Goal: Task Accomplishment & Management: Manage account settings

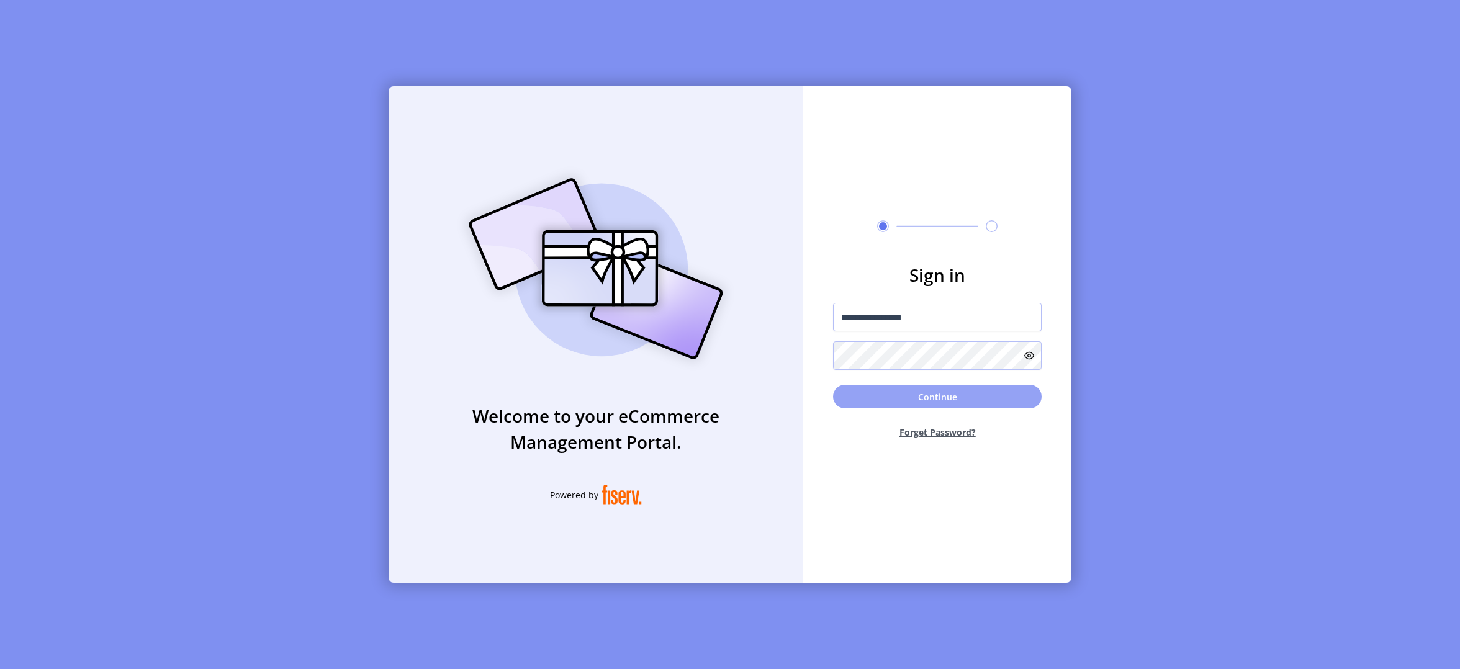
click at [921, 392] on button "Continue" at bounding box center [937, 397] width 209 height 24
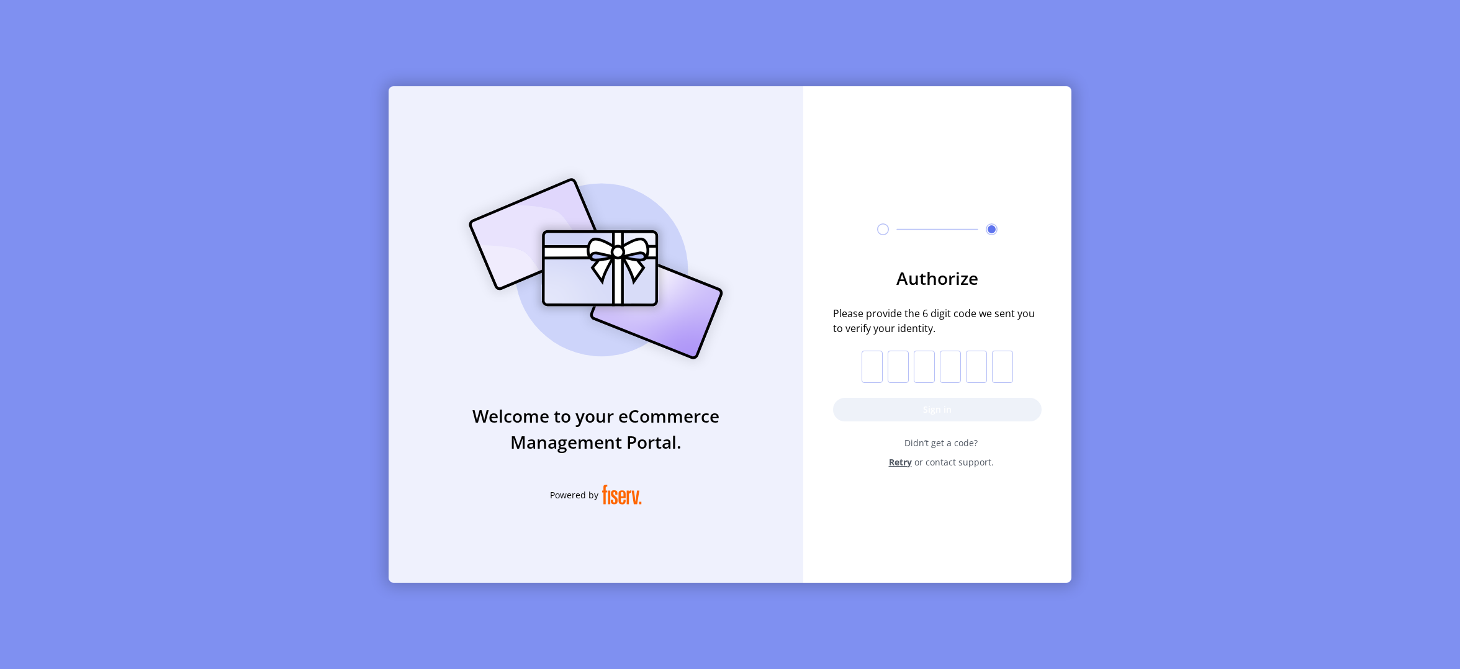
click at [878, 366] on input "text" at bounding box center [872, 367] width 21 height 32
paste input "*"
type input "*"
click at [878, 405] on button "Sign in" at bounding box center [937, 410] width 209 height 24
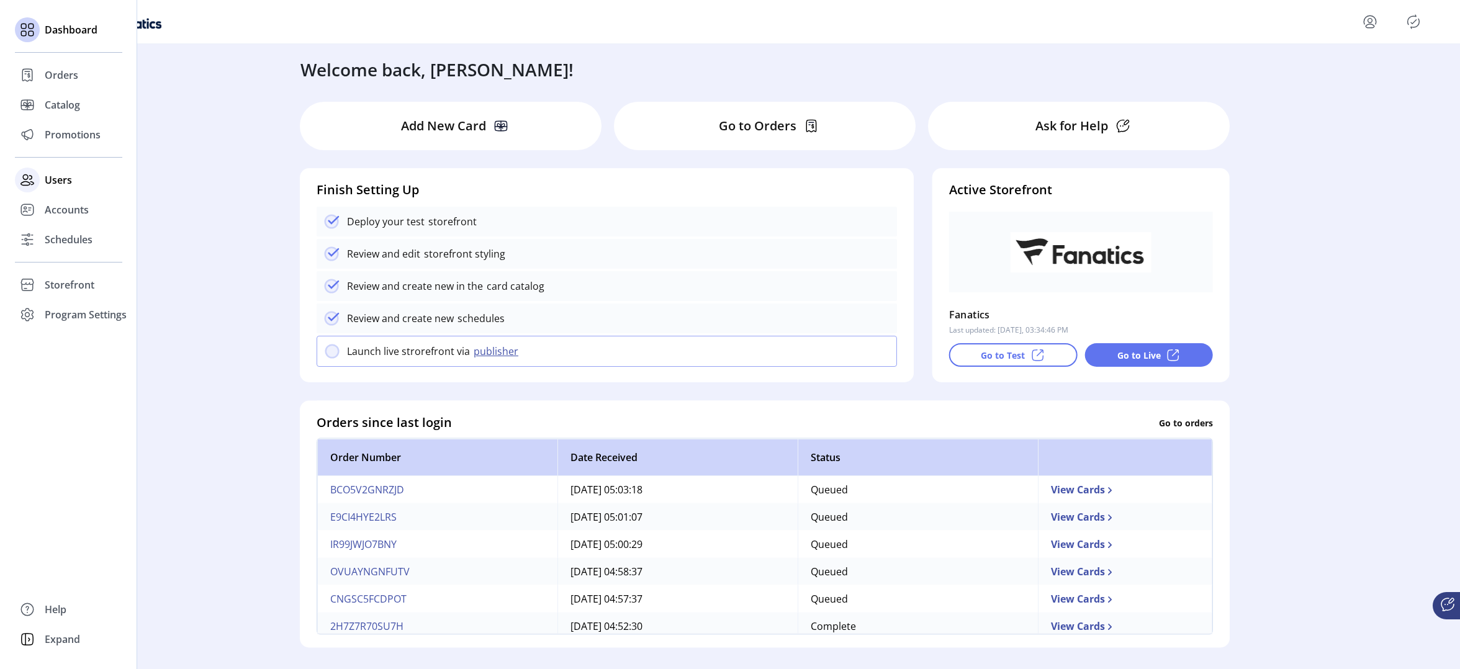
click at [56, 179] on span "Users" at bounding box center [58, 180] width 27 height 15
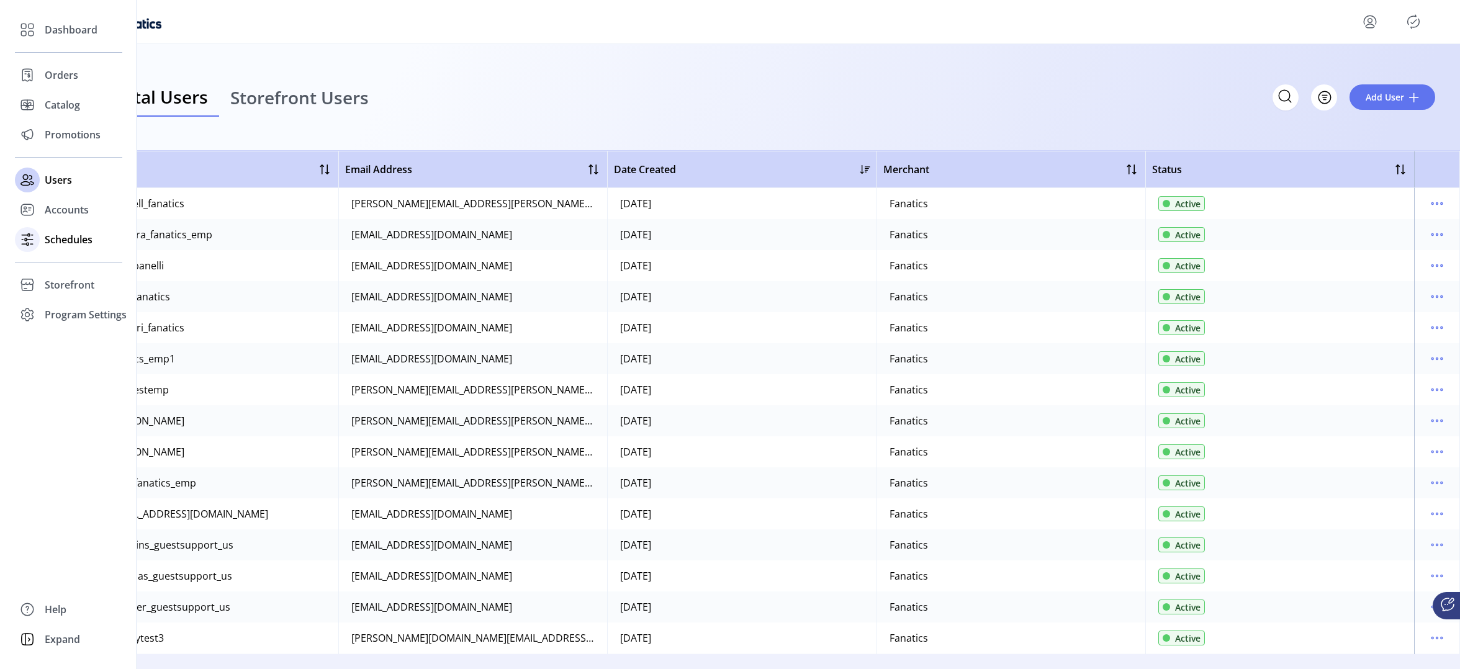
click at [66, 243] on span "Schedules" at bounding box center [69, 239] width 48 height 15
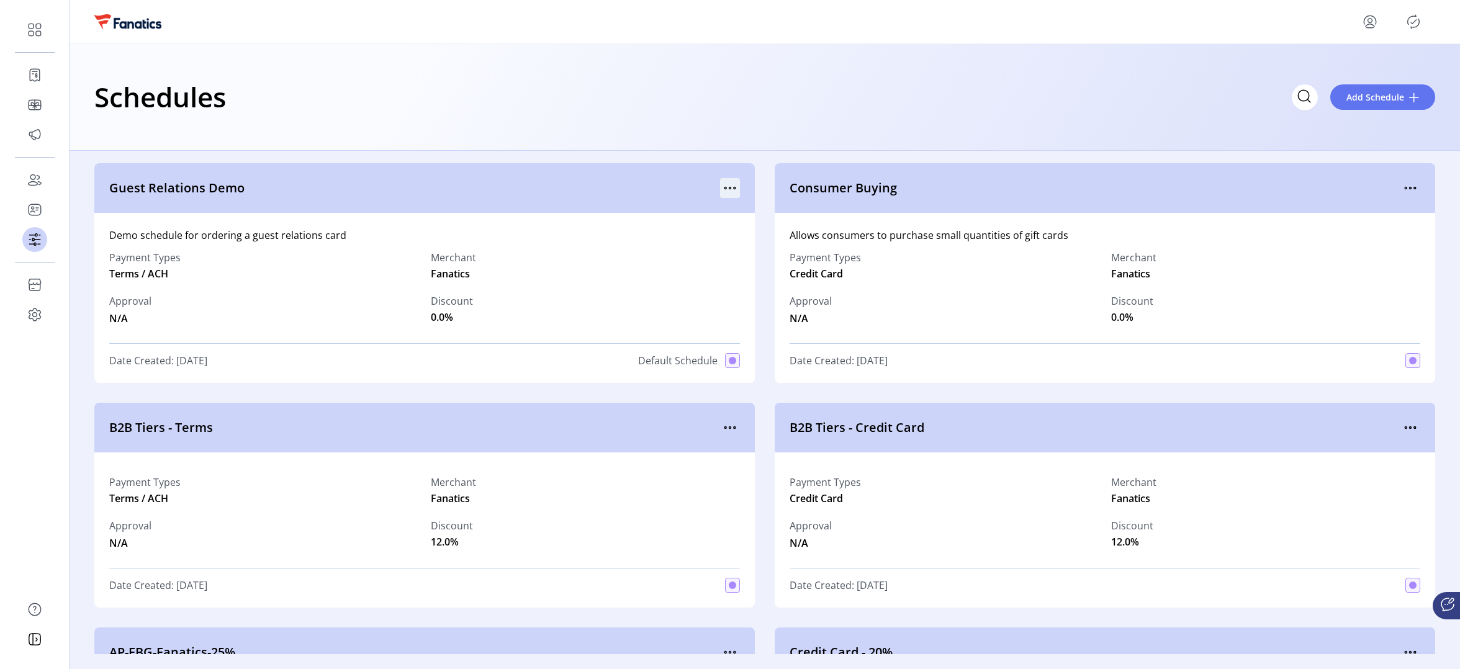
click at [724, 187] on icon "menu" at bounding box center [725, 188] width 2 height 2
click at [758, 207] on span "View Details" at bounding box center [778, 212] width 103 height 10
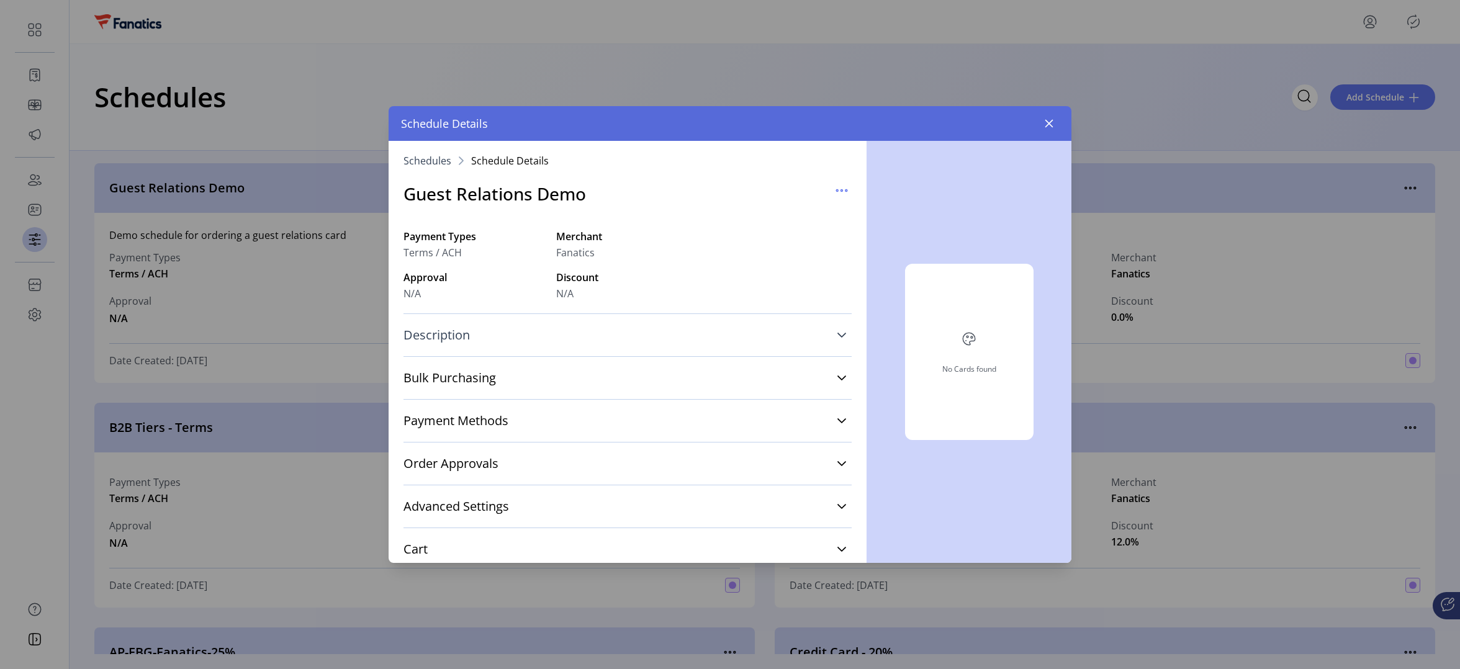
click at [837, 336] on icon at bounding box center [842, 335] width 10 height 10
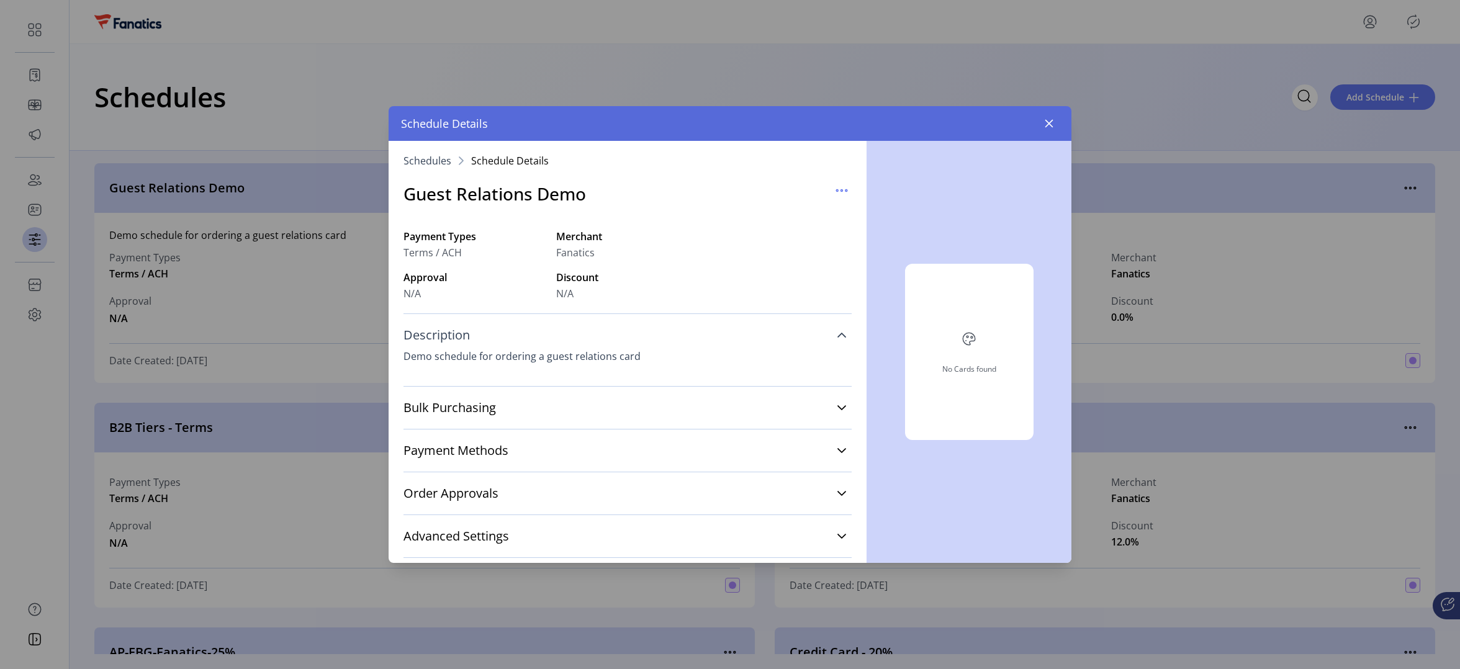
click at [837, 336] on icon at bounding box center [842, 335] width 10 height 10
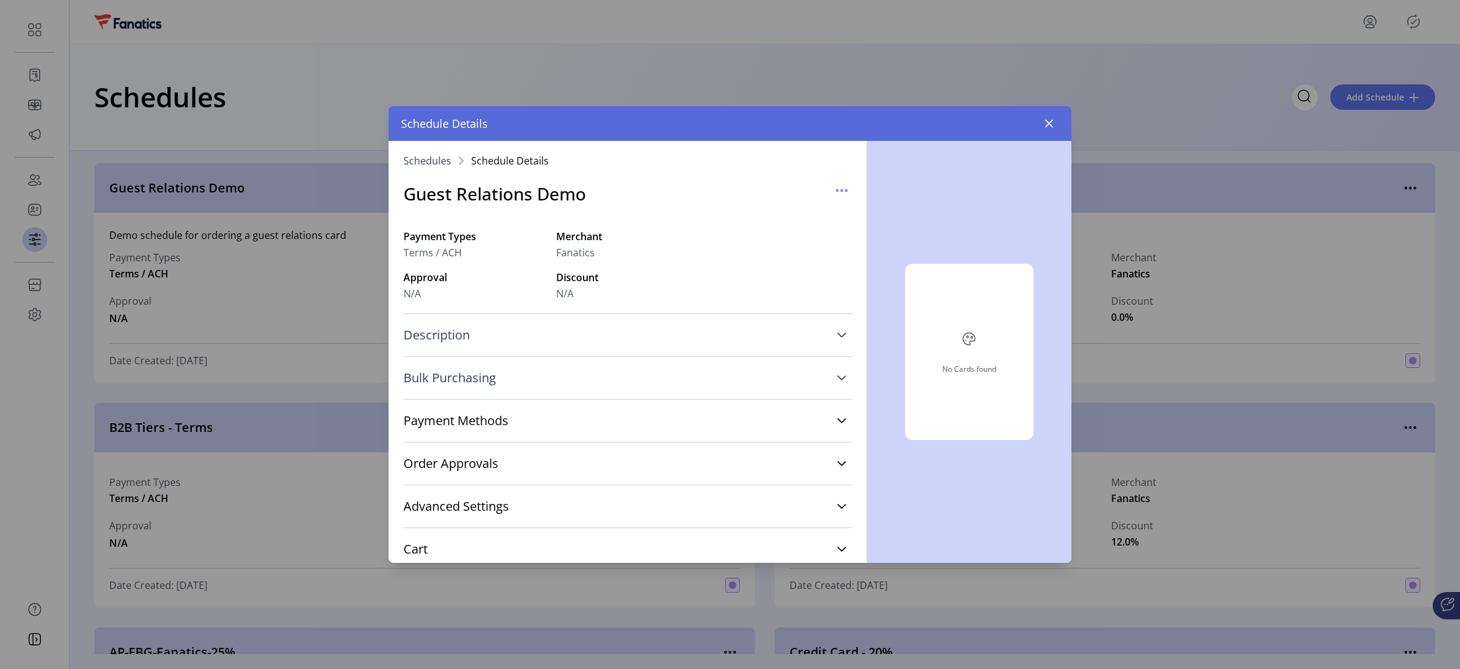
click at [837, 376] on icon at bounding box center [842, 378] width 10 height 10
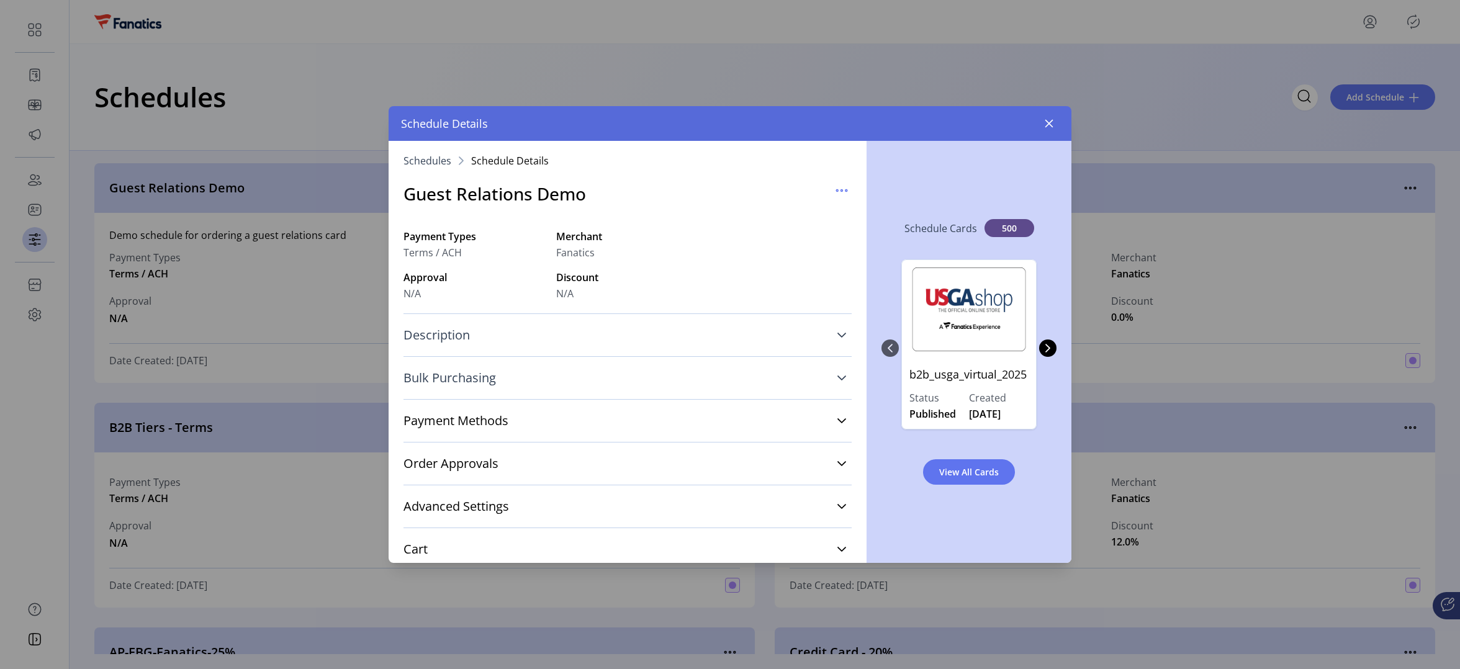
click at [837, 374] on icon at bounding box center [842, 378] width 10 height 10
click at [837, 331] on icon at bounding box center [842, 335] width 10 height 10
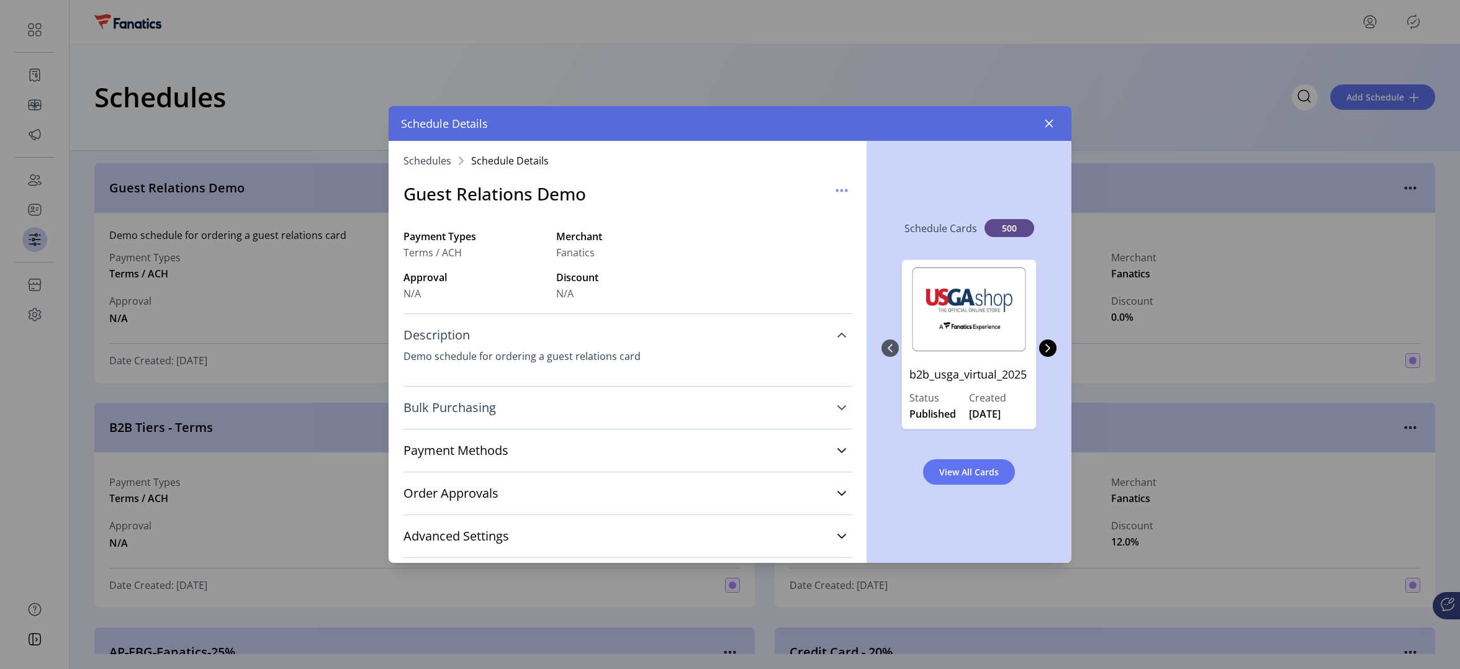
click at [837, 331] on icon at bounding box center [842, 335] width 10 height 10
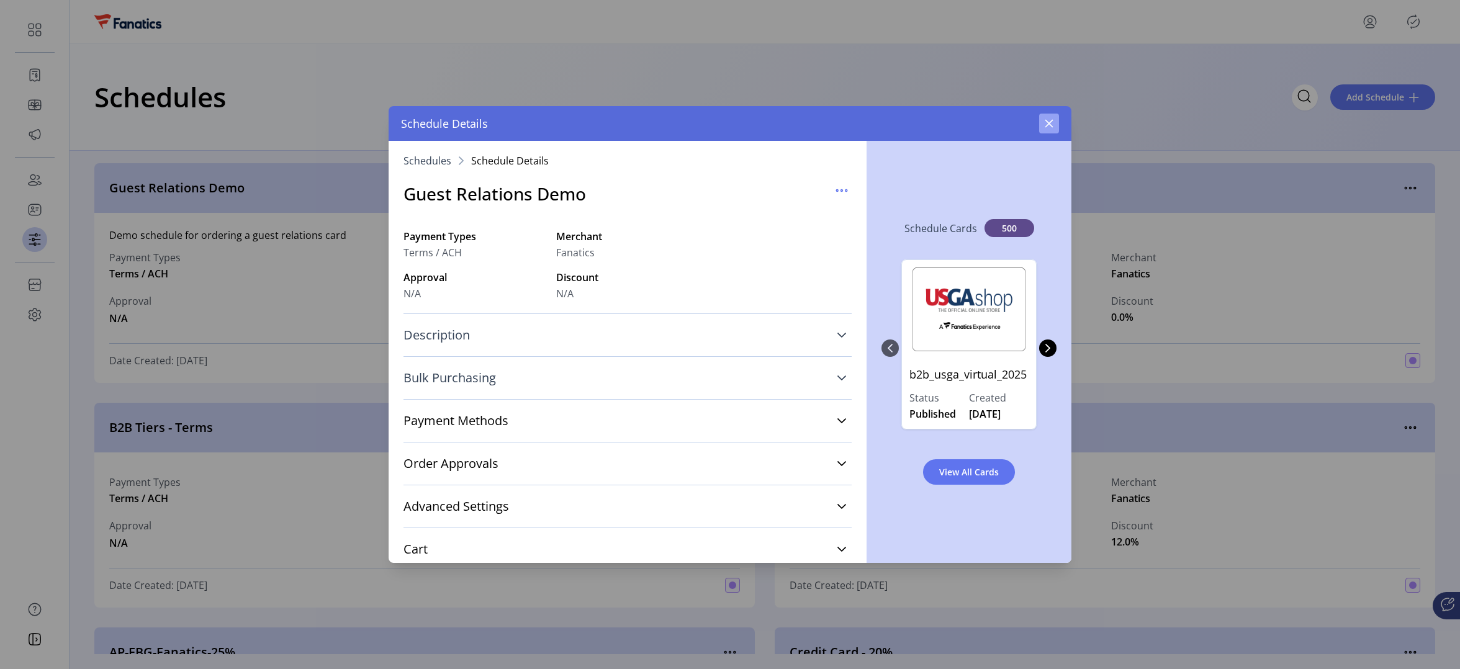
click at [1050, 121] on icon "button" at bounding box center [1049, 124] width 10 height 10
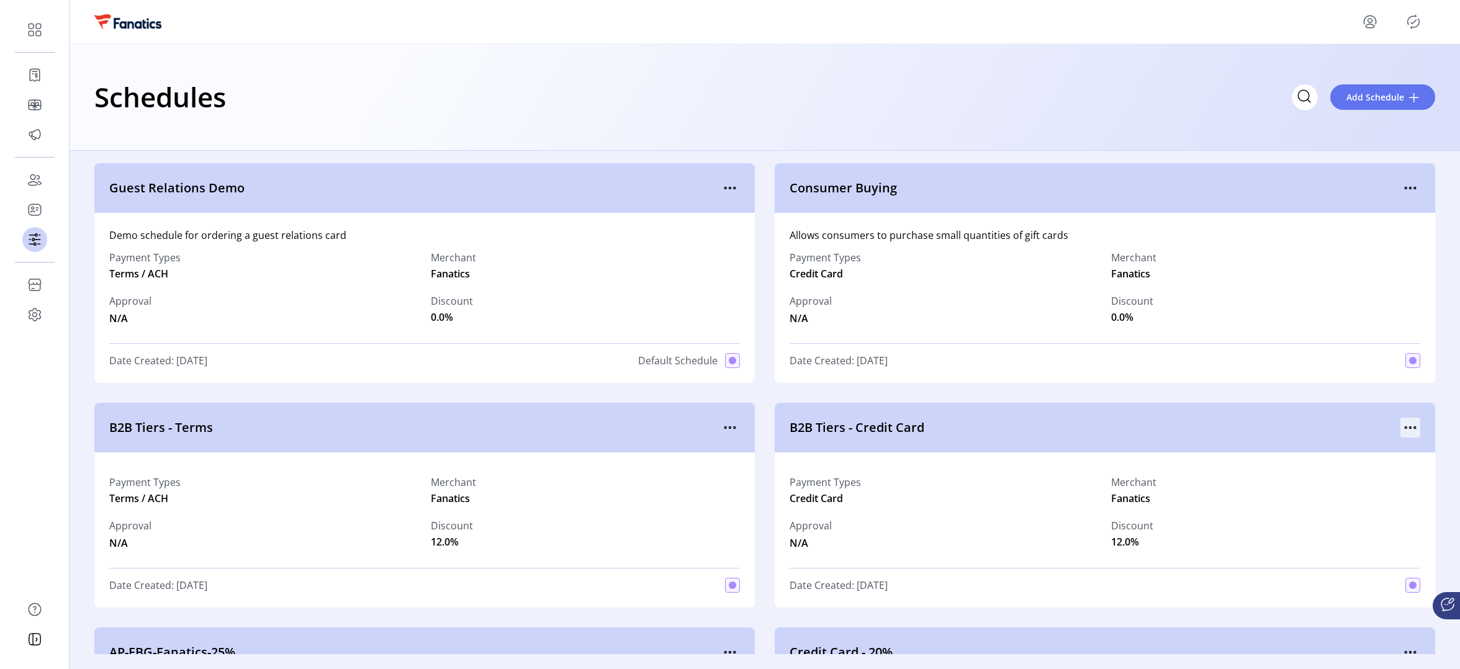
click at [1407, 429] on icon "menu" at bounding box center [1410, 428] width 20 height 20
click at [1347, 449] on span "View Details" at bounding box center [1352, 453] width 103 height 10
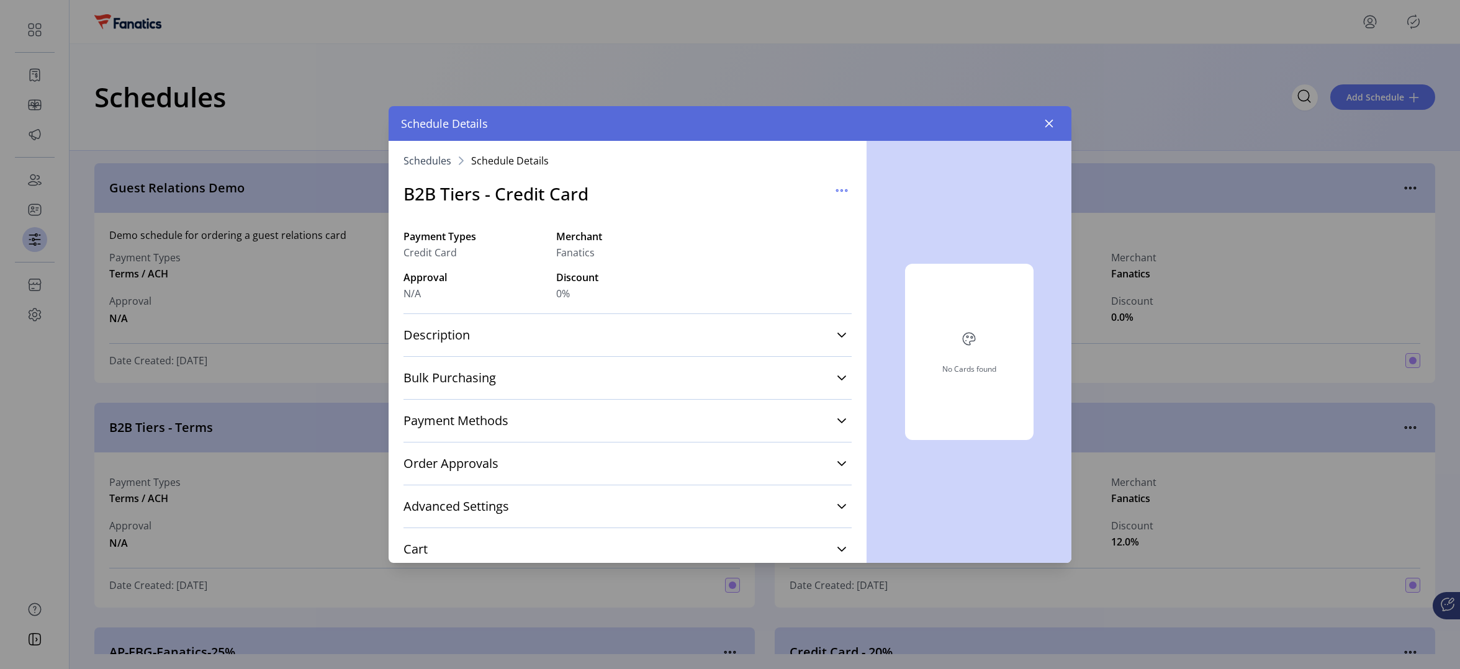
scroll to position [164, 0]
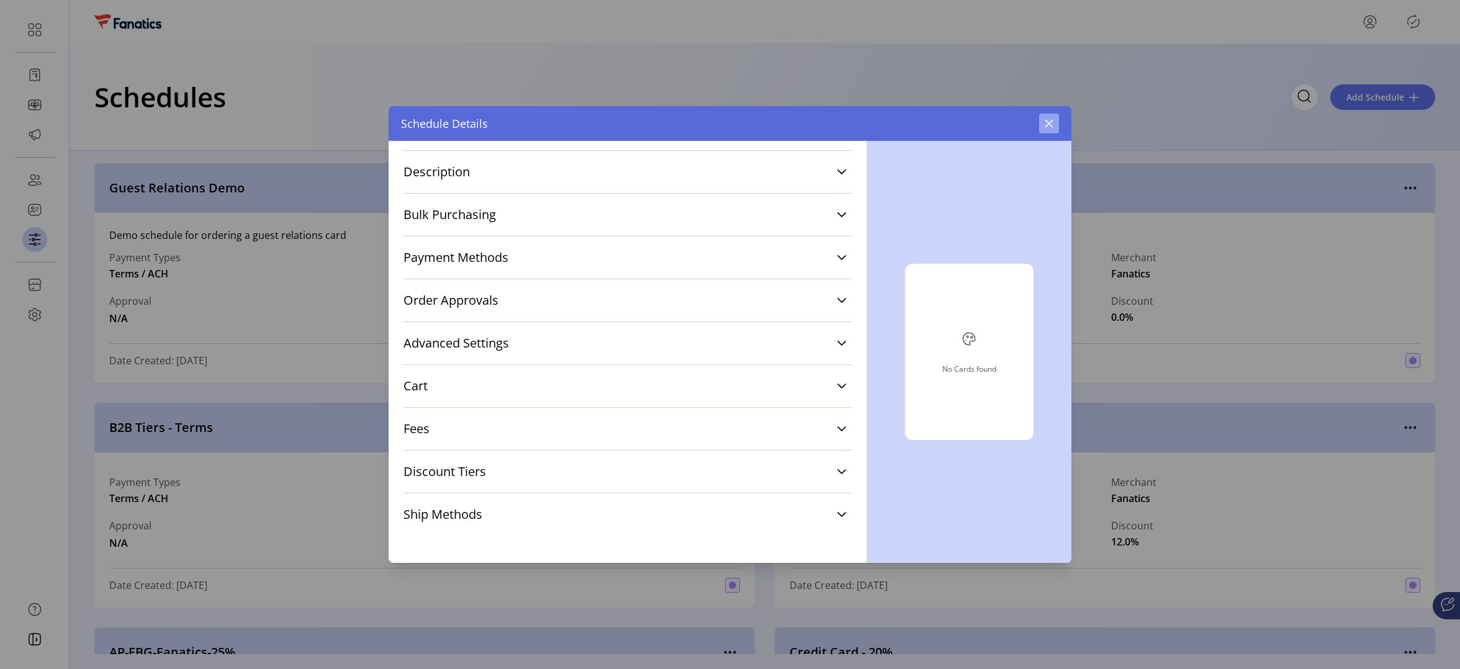
click at [1049, 124] on icon "button" at bounding box center [1049, 124] width 8 height 8
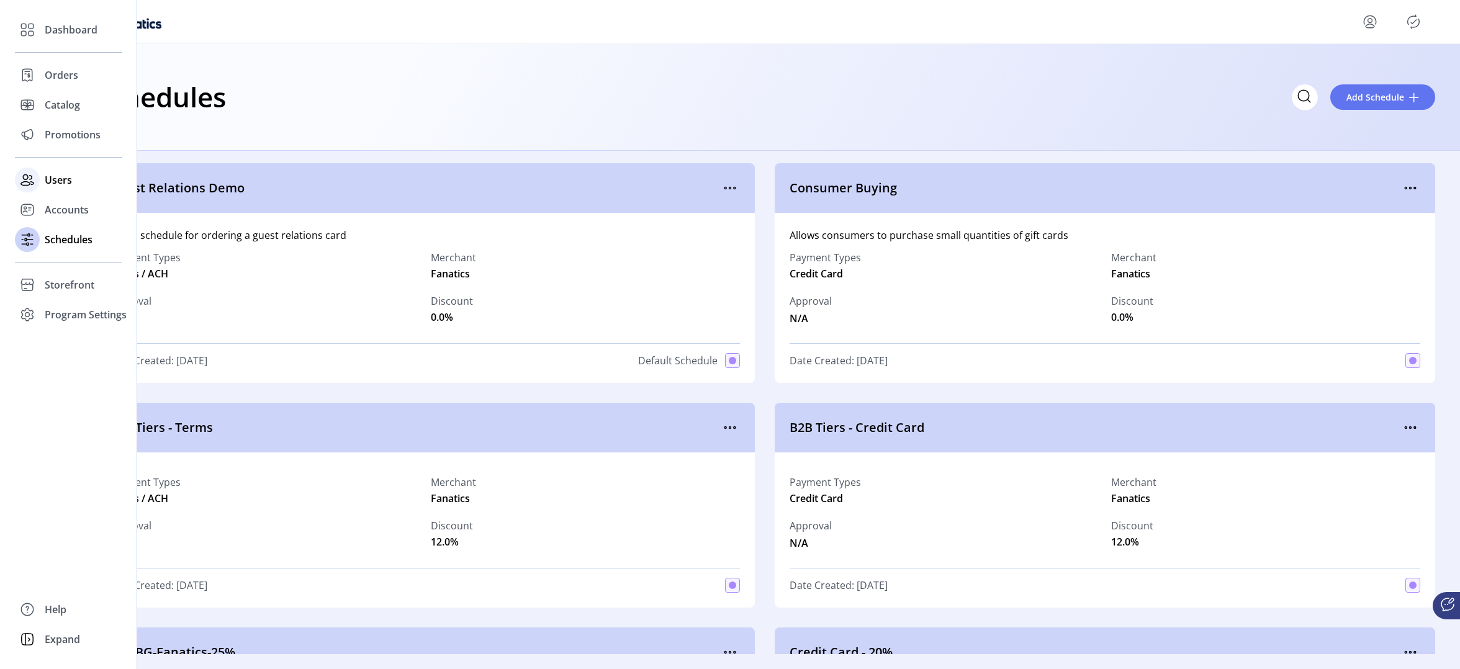
click at [57, 181] on span "Users" at bounding box center [58, 180] width 27 height 15
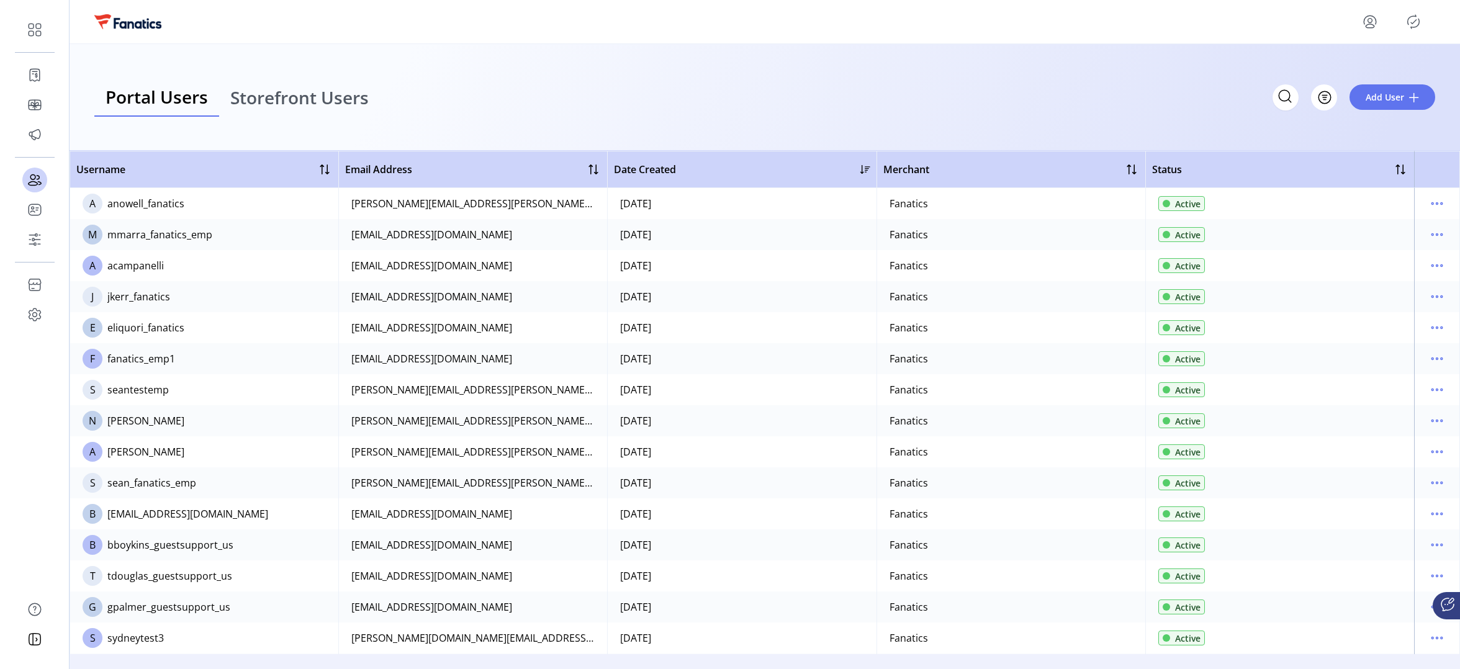
click at [297, 91] on span "Storefront Users" at bounding box center [299, 97] width 138 height 17
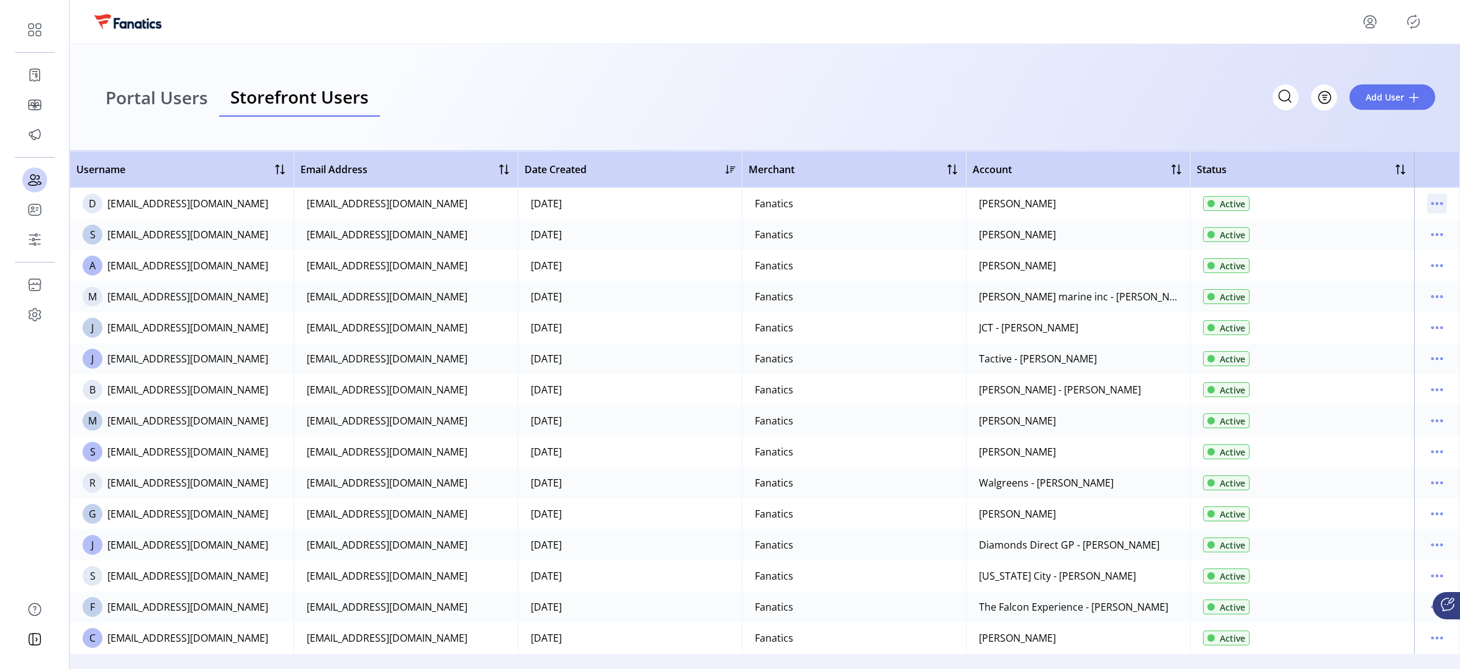
click at [1433, 204] on icon "menu" at bounding box center [1437, 204] width 20 height 20
click at [1374, 233] on span "Edit Details" at bounding box center [1379, 228] width 103 height 10
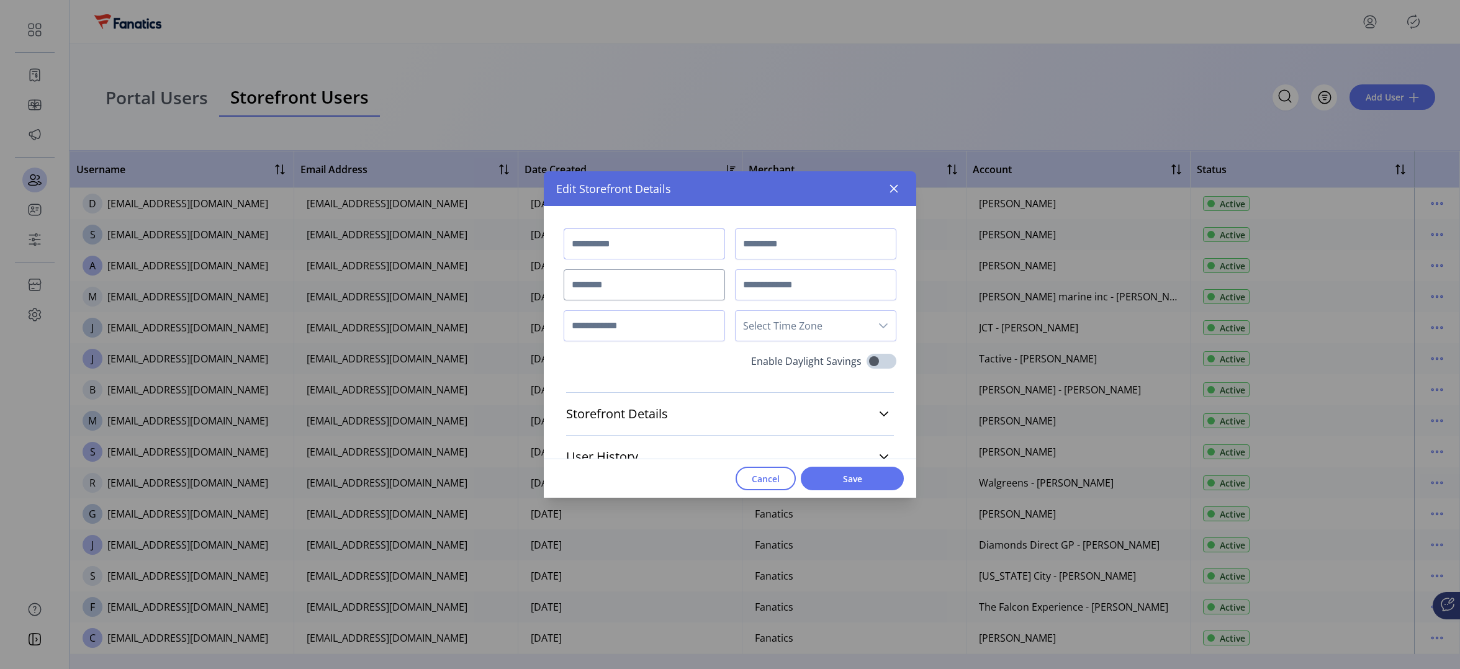
type input "*******"
type input "******"
type input "**********"
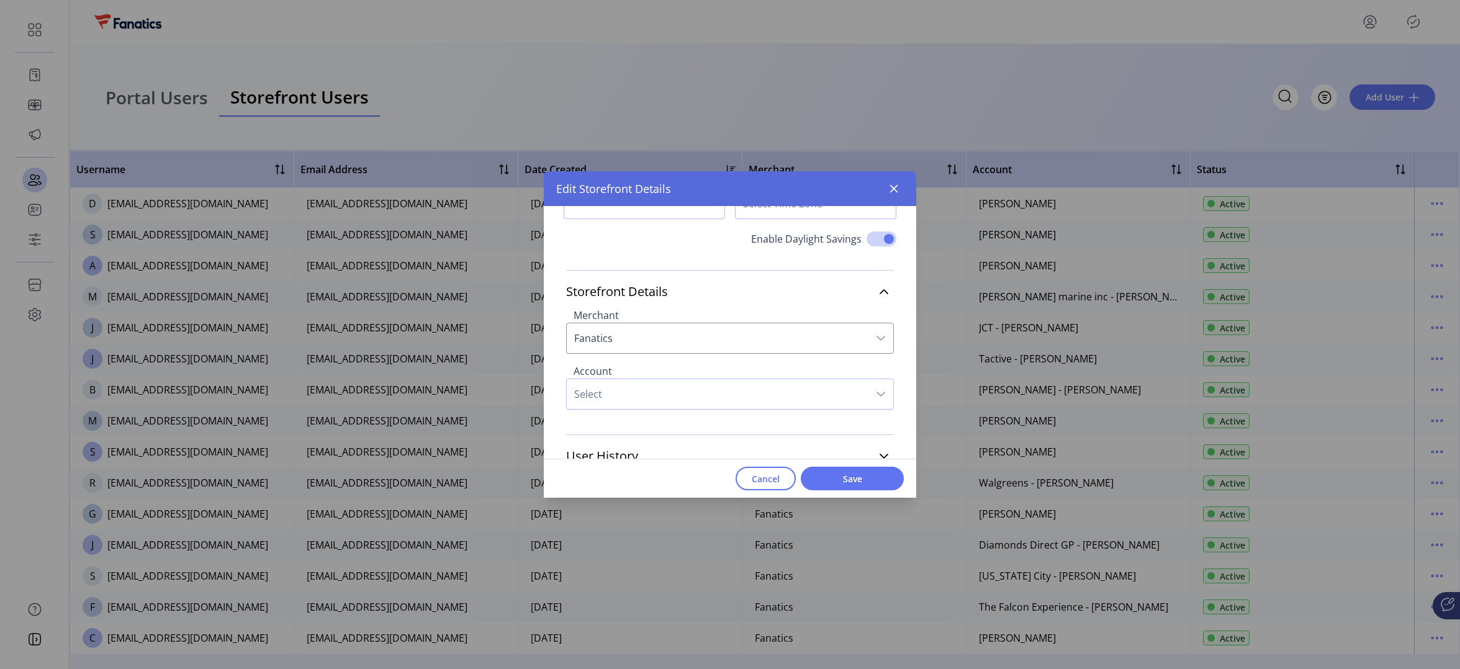
scroll to position [129, 0]
click at [646, 382] on span "Select" at bounding box center [718, 390] width 302 height 30
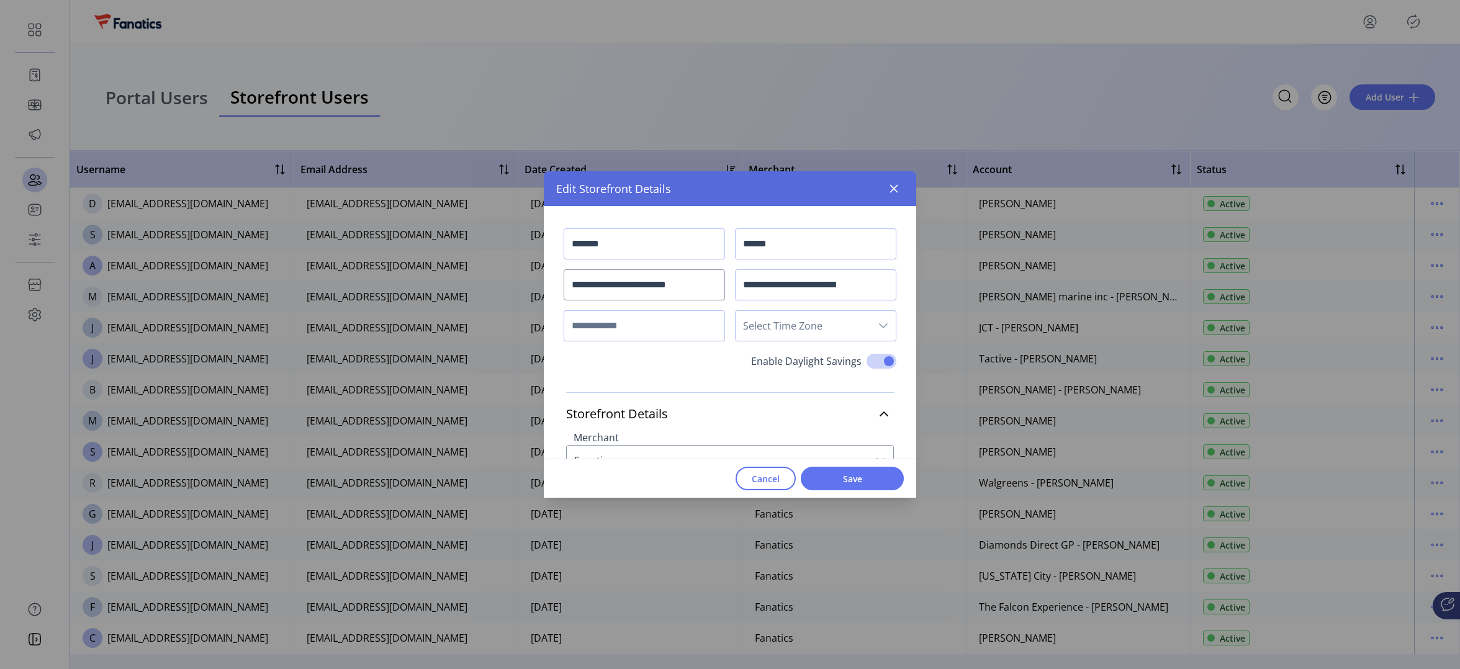
click at [645, 379] on div "Storefront Details Merchant Fanatics Account Select User History Last signed in…" at bounding box center [730, 500] width 372 height 247
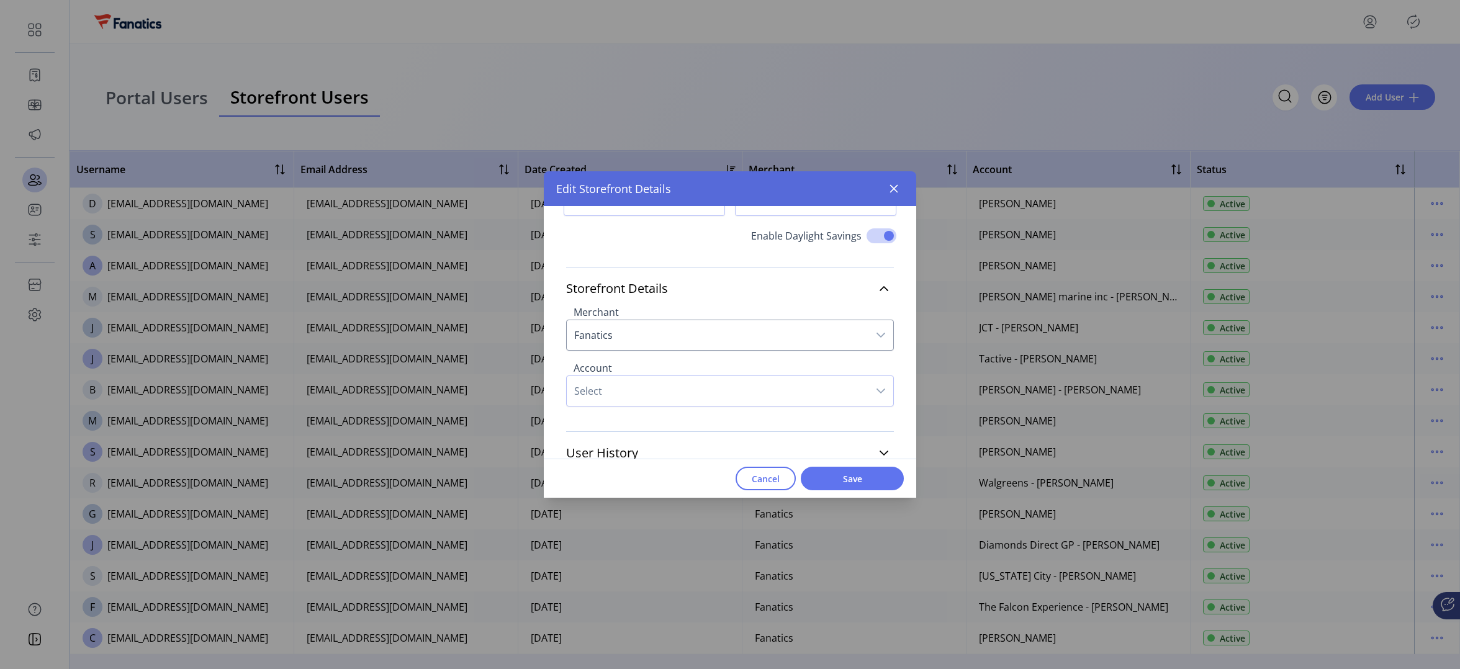
scroll to position [129, 0]
click at [625, 390] on span "Select" at bounding box center [718, 390] width 302 height 30
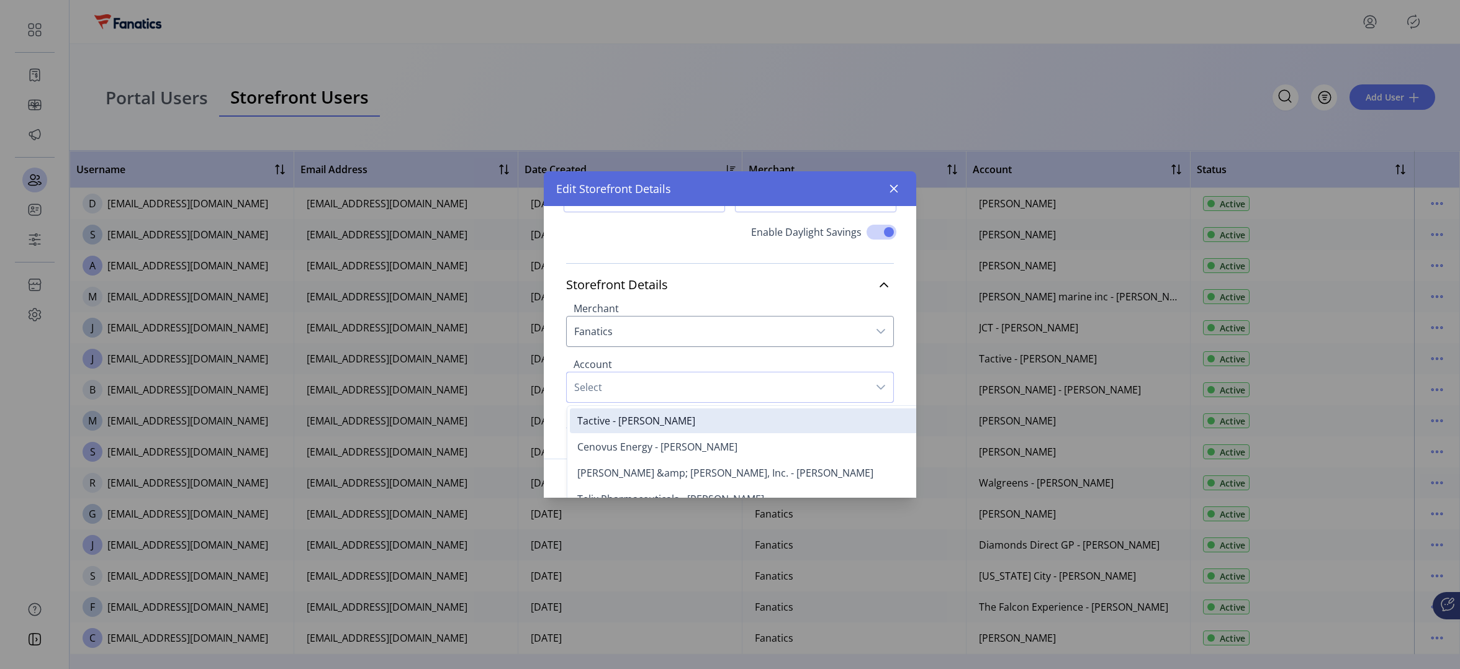
click at [868, 393] on div "dropdown trigger" at bounding box center [880, 387] width 25 height 30
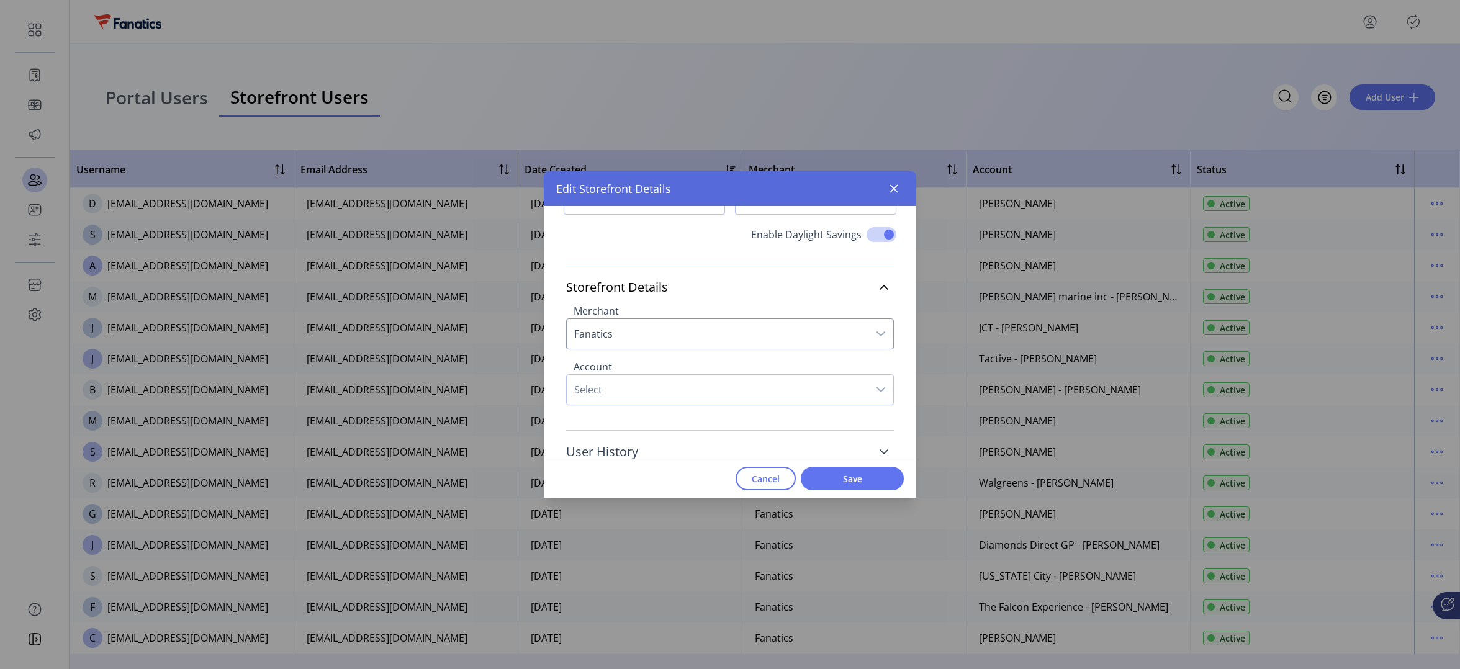
click at [878, 446] on link "User History" at bounding box center [730, 451] width 328 height 27
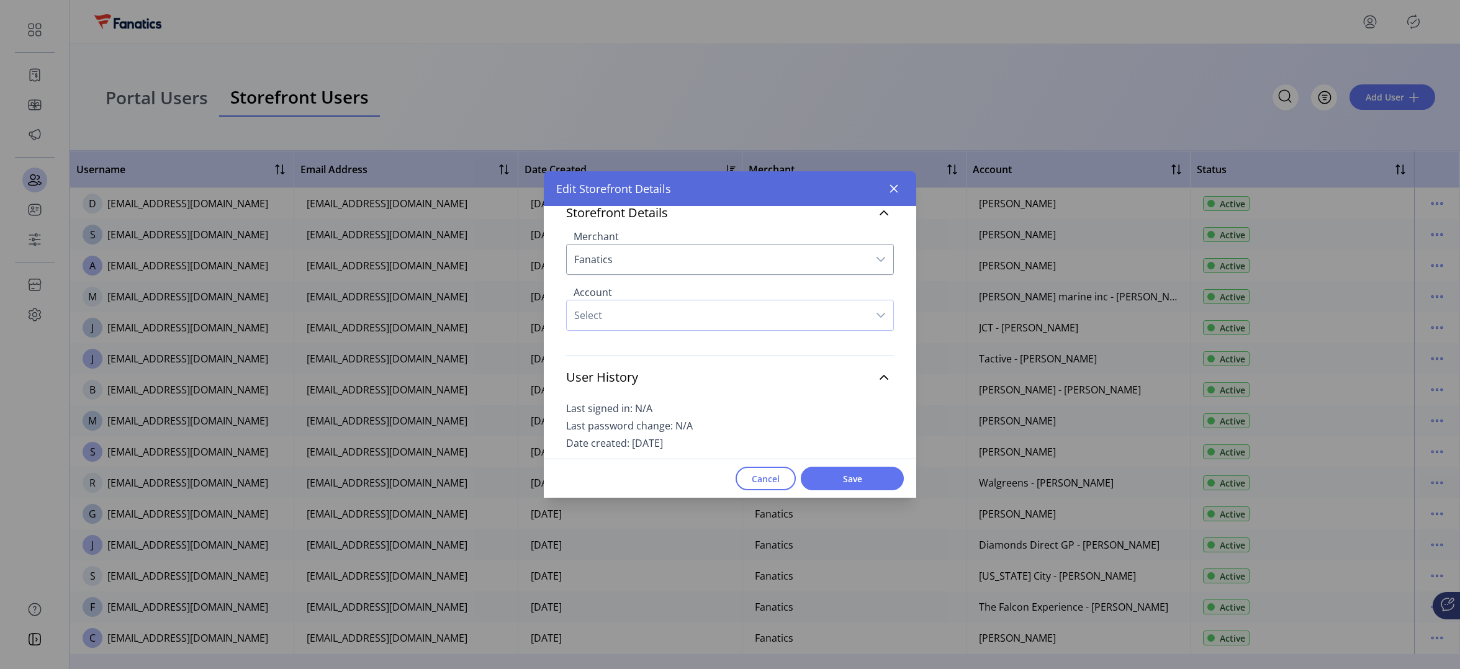
scroll to position [202, 0]
click at [894, 185] on icon "button" at bounding box center [894, 189] width 10 height 10
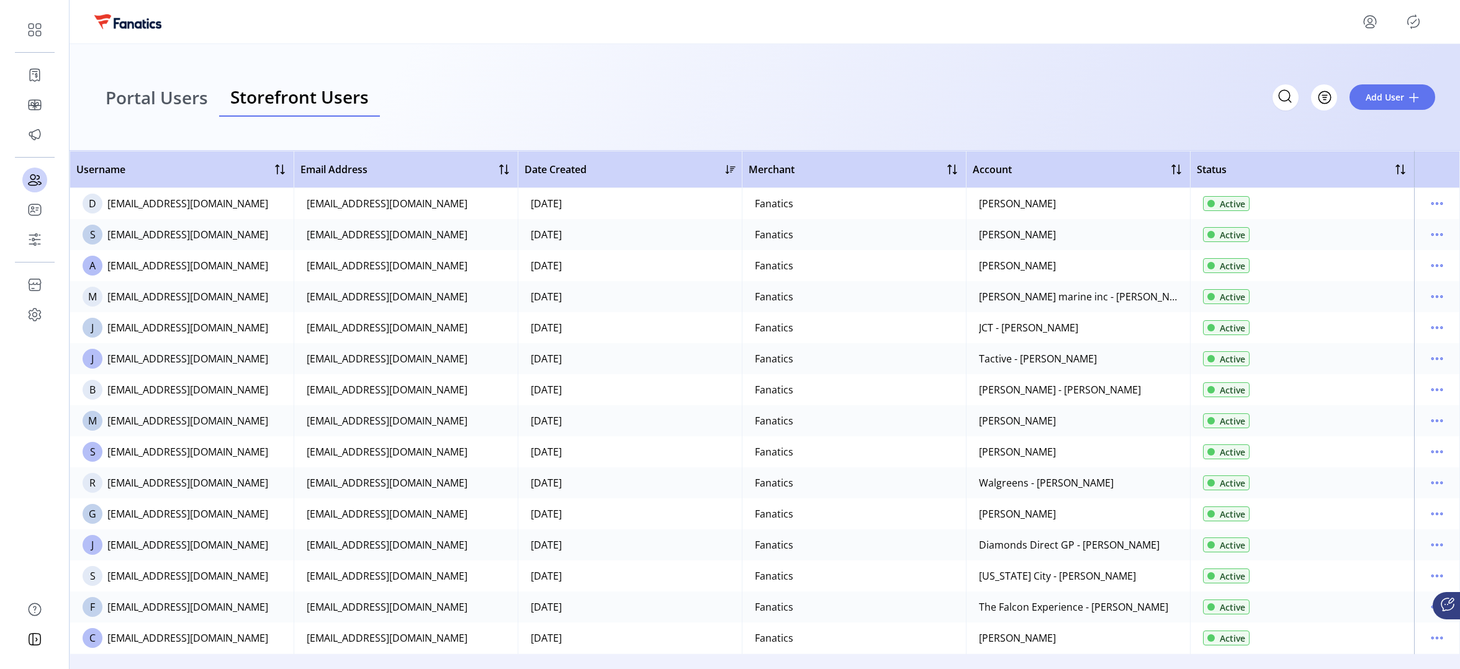
click at [136, 99] on span "Portal Users" at bounding box center [157, 97] width 102 height 17
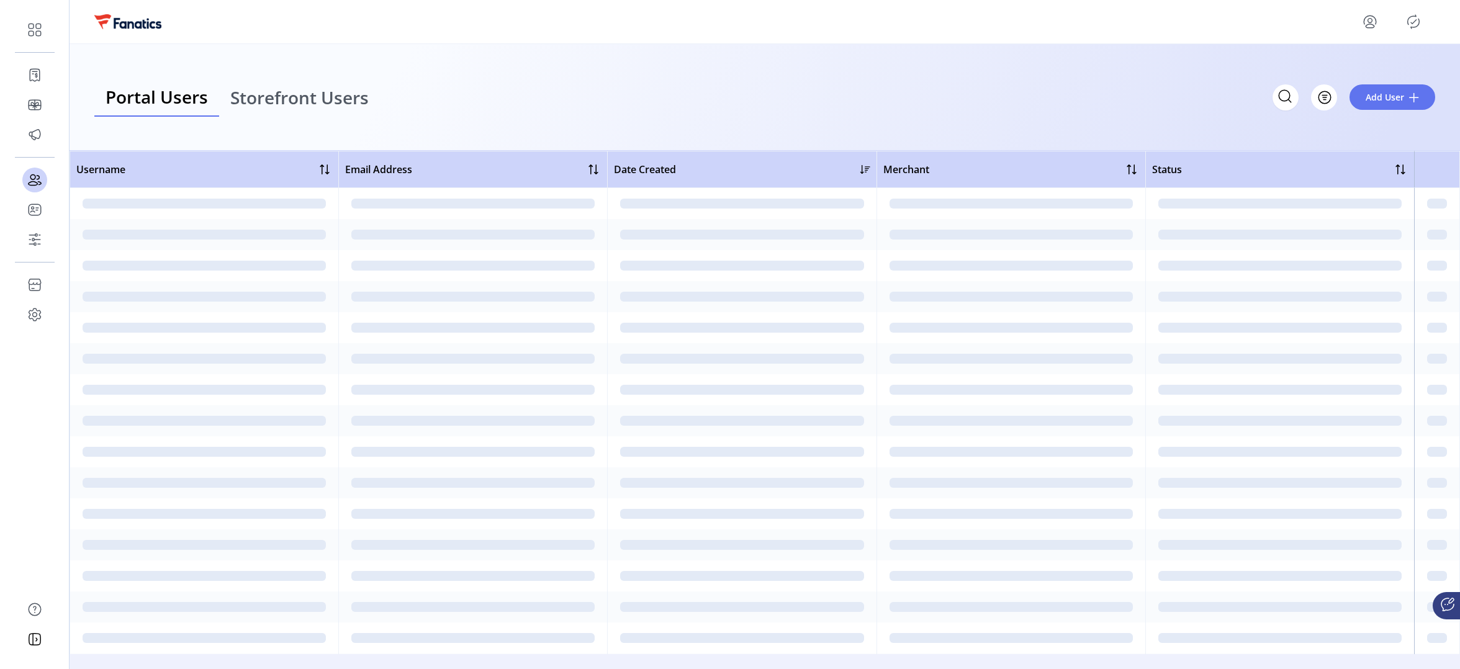
click at [145, 99] on span "Portal Users" at bounding box center [157, 96] width 102 height 17
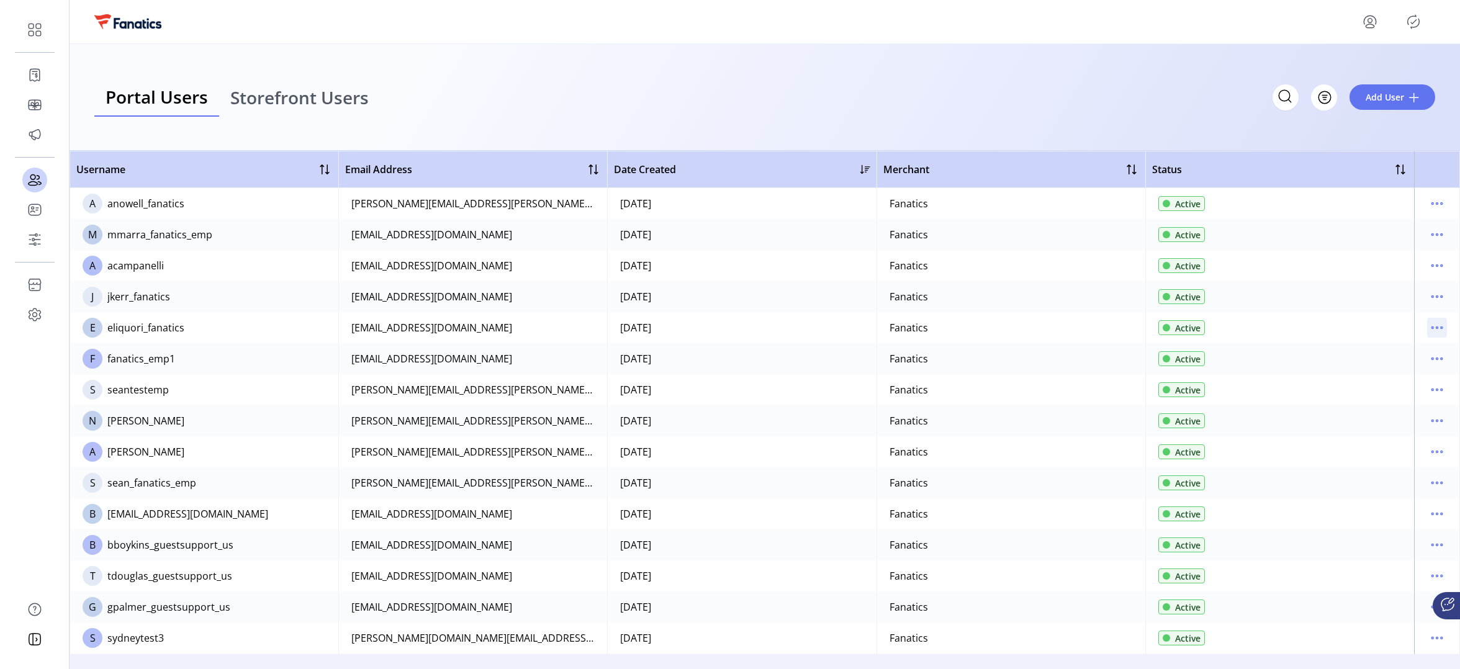
click at [1431, 325] on icon "menu" at bounding box center [1437, 328] width 20 height 20
click at [174, 354] on div "fanatics_emp1" at bounding box center [141, 358] width 68 height 15
click at [1433, 264] on icon "menu" at bounding box center [1437, 266] width 20 height 20
click at [1377, 295] on span "Edit Details" at bounding box center [1379, 290] width 103 height 10
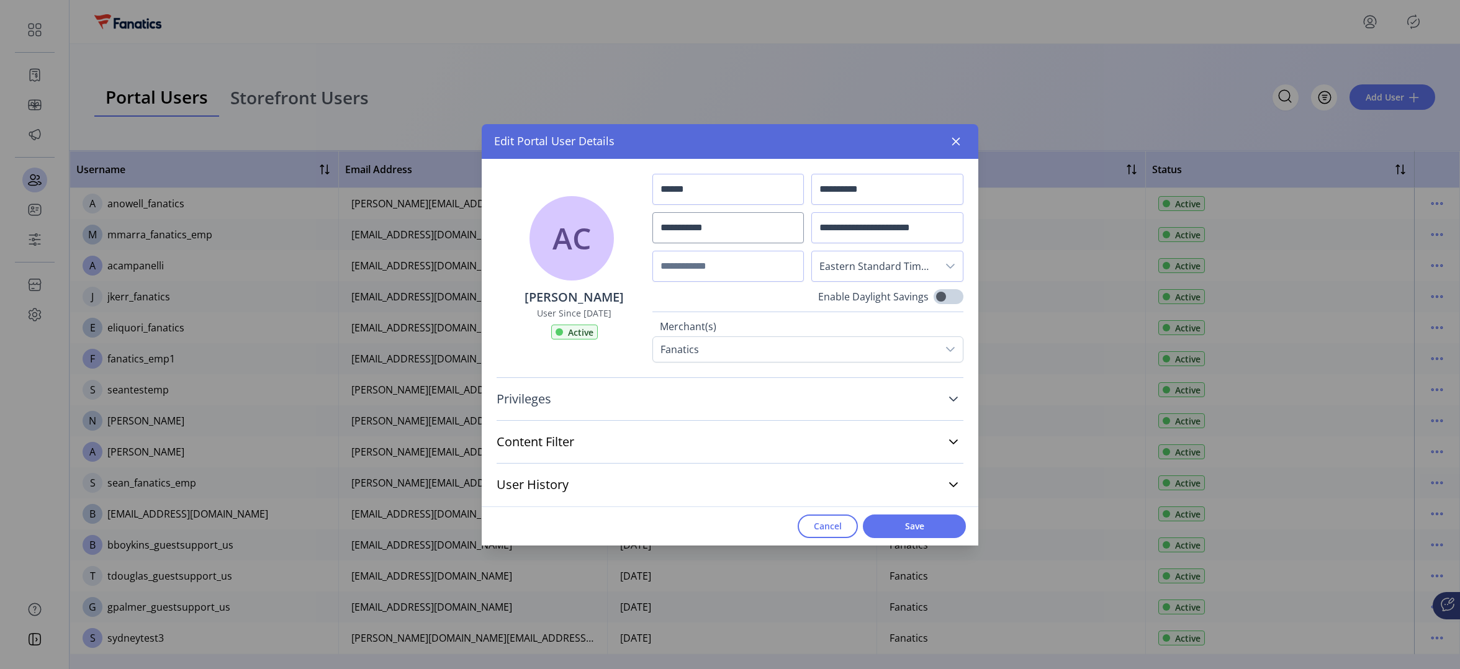
click at [540, 405] on span "Privileges" at bounding box center [524, 399] width 55 height 12
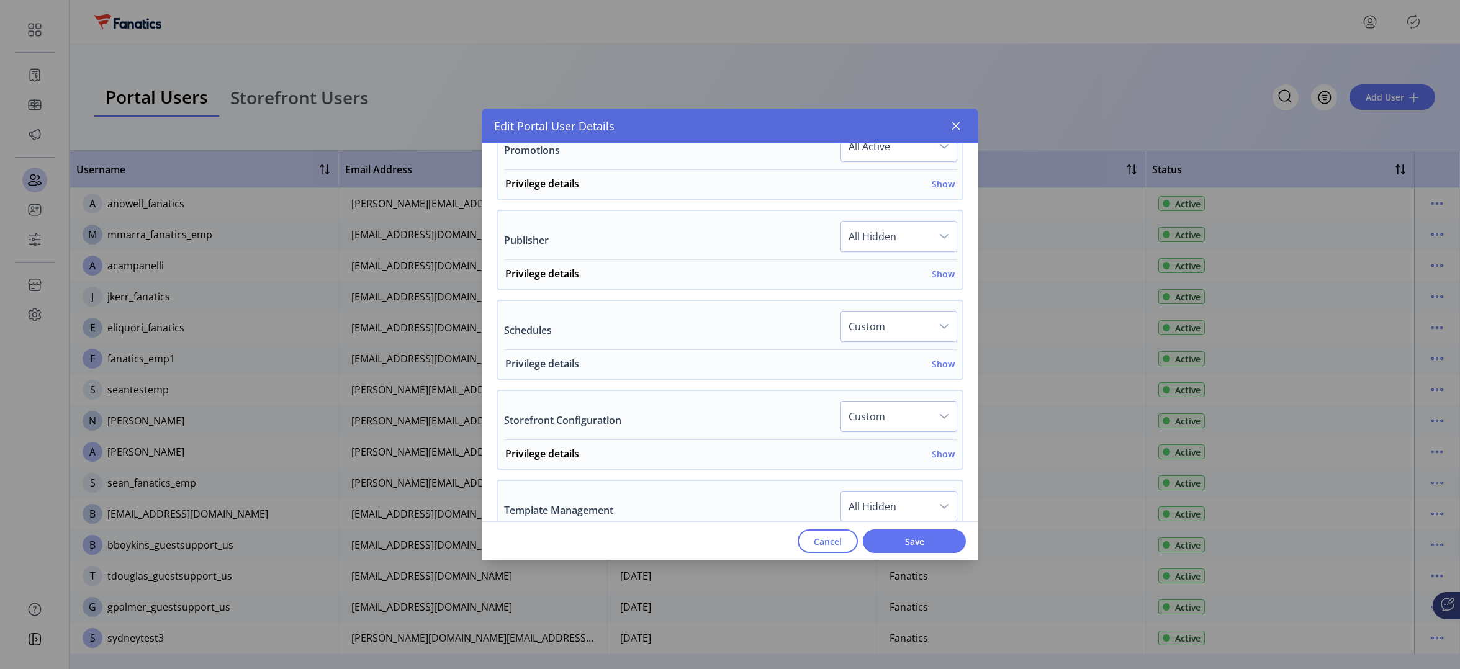
scroll to position [656, 0]
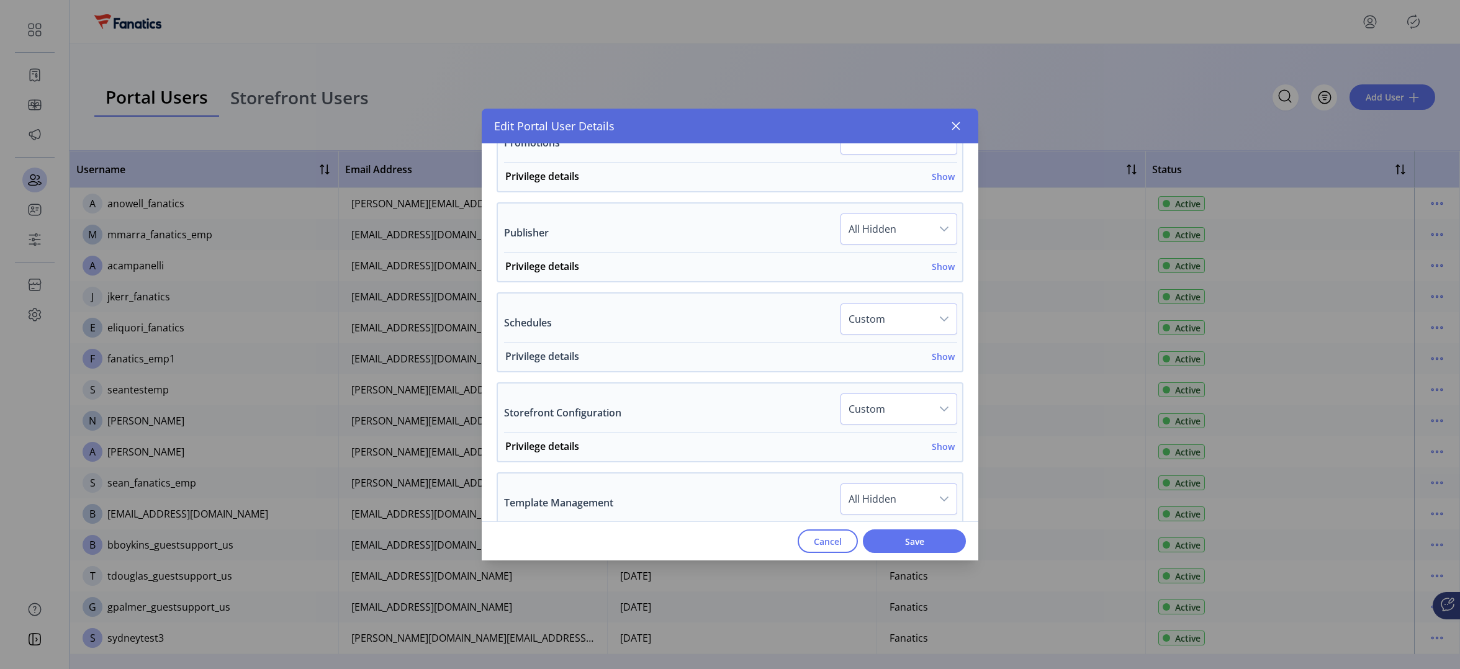
click at [941, 354] on h6 "Show" at bounding box center [943, 356] width 23 height 13
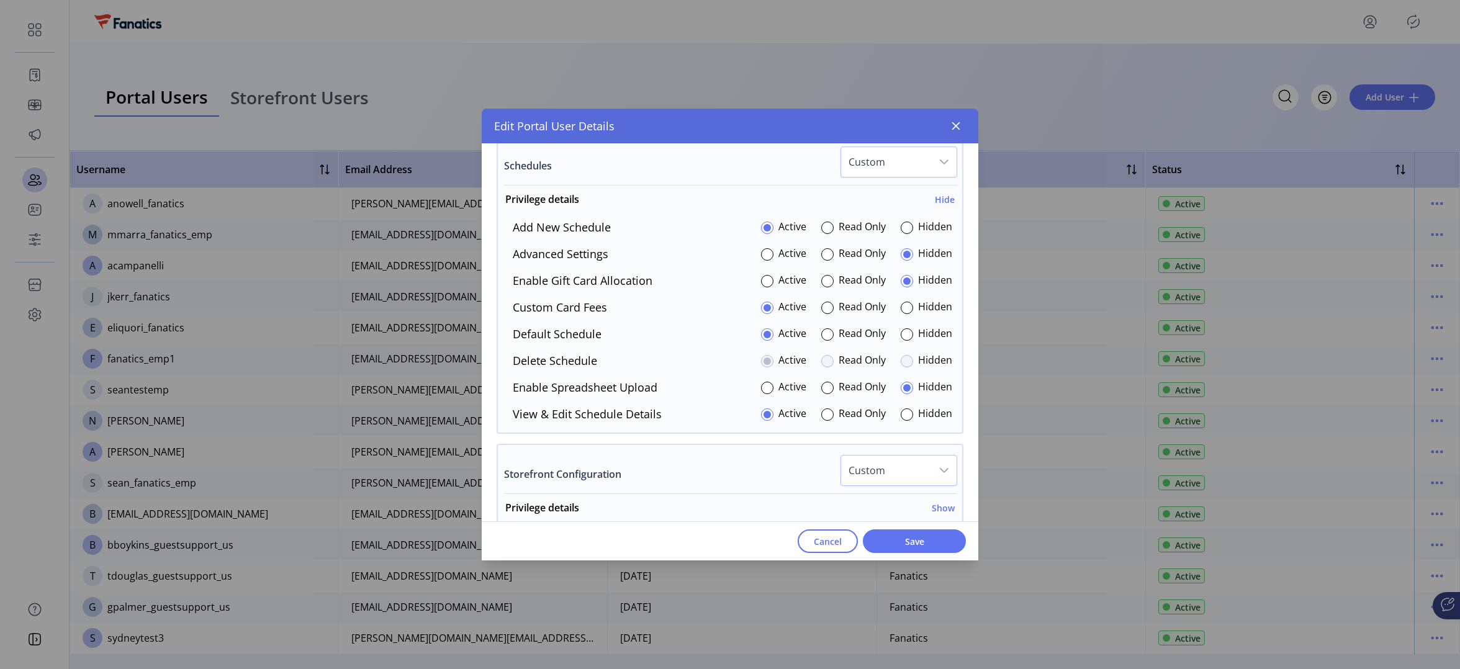
scroll to position [811, 0]
click at [952, 124] on icon "button" at bounding box center [956, 126] width 10 height 10
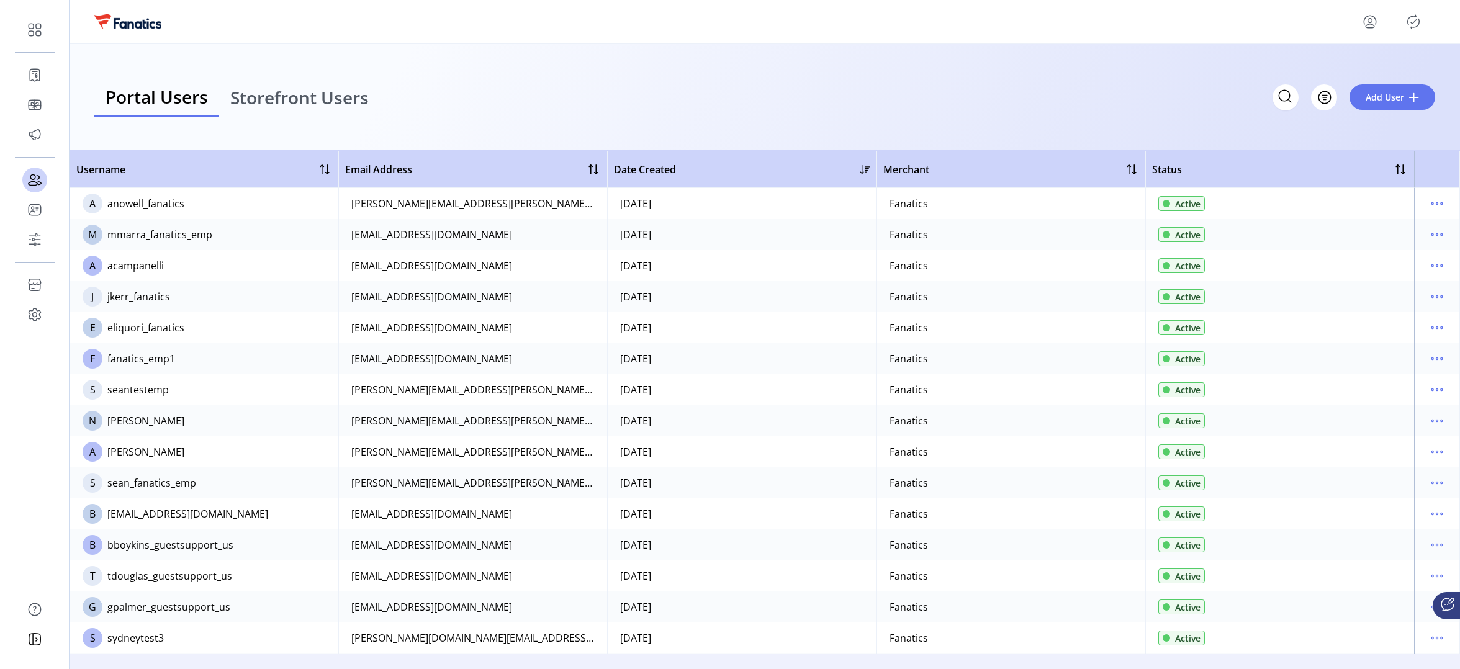
scroll to position [1945, 0]
click at [1431, 199] on icon "menu" at bounding box center [1437, 204] width 20 height 20
click at [1380, 248] on span "View Details" at bounding box center [1379, 248] width 103 height 10
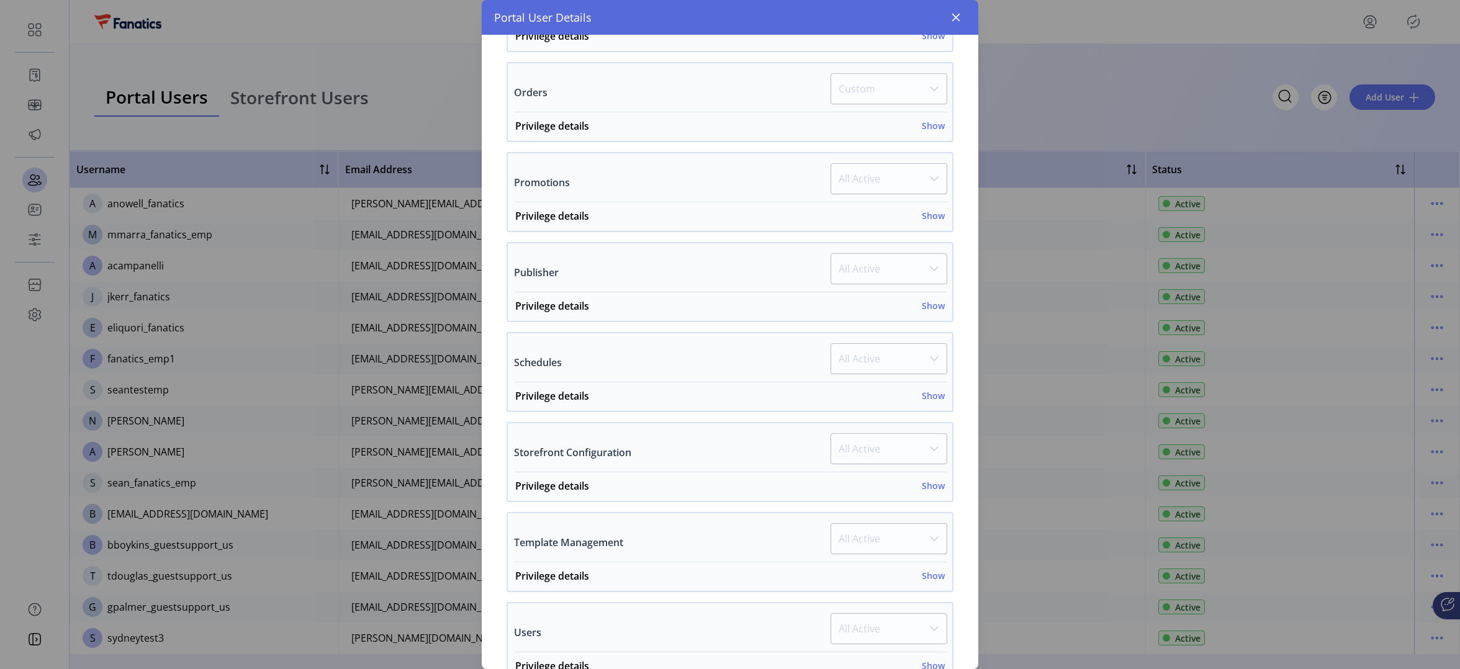
scroll to position [495, 0]
click at [922, 391] on h6 "Show" at bounding box center [933, 395] width 23 height 13
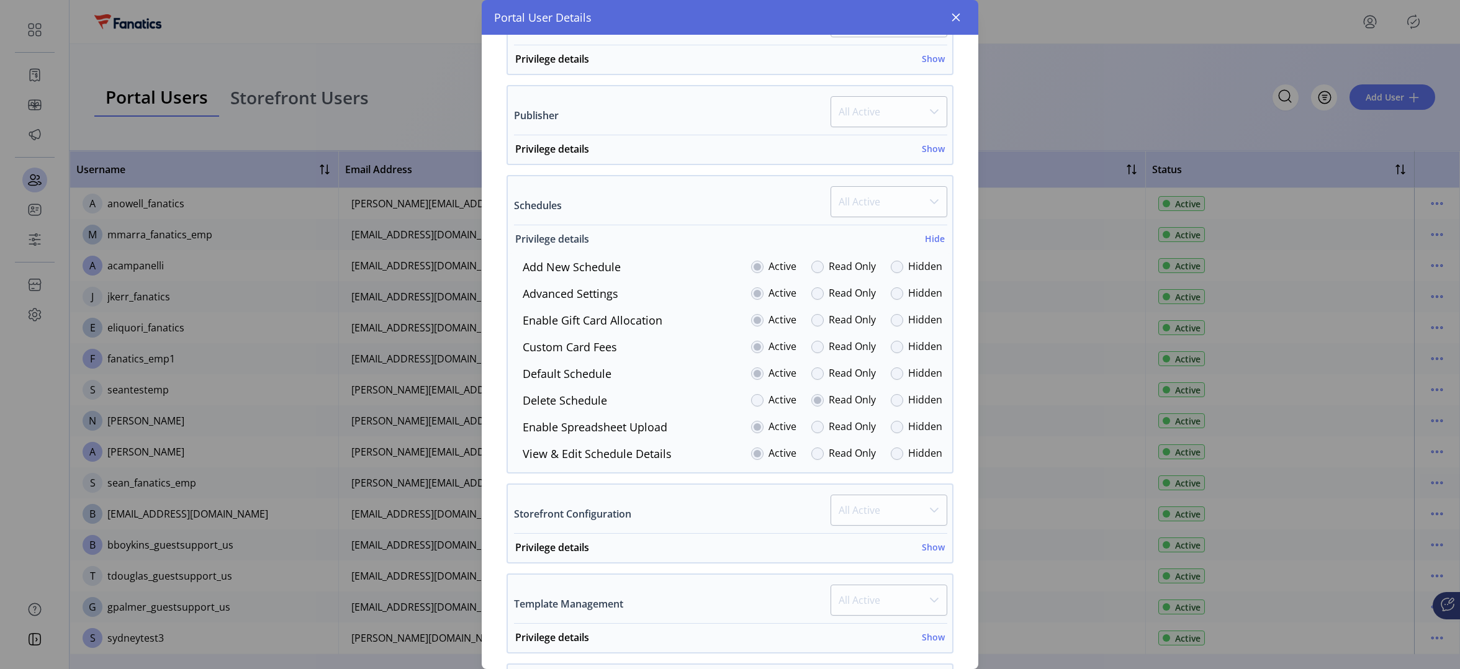
scroll to position [653, 0]
click at [953, 17] on icon "button" at bounding box center [956, 17] width 10 height 10
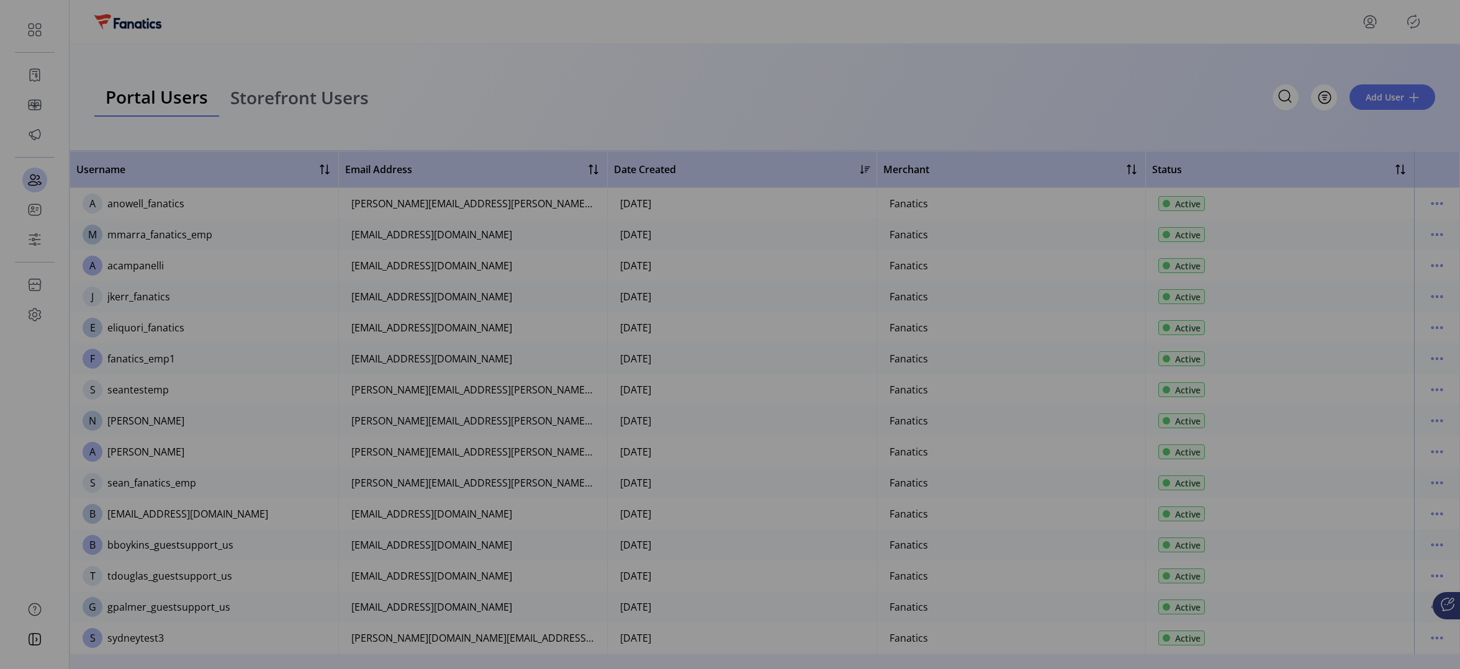
scroll to position [1536, 0]
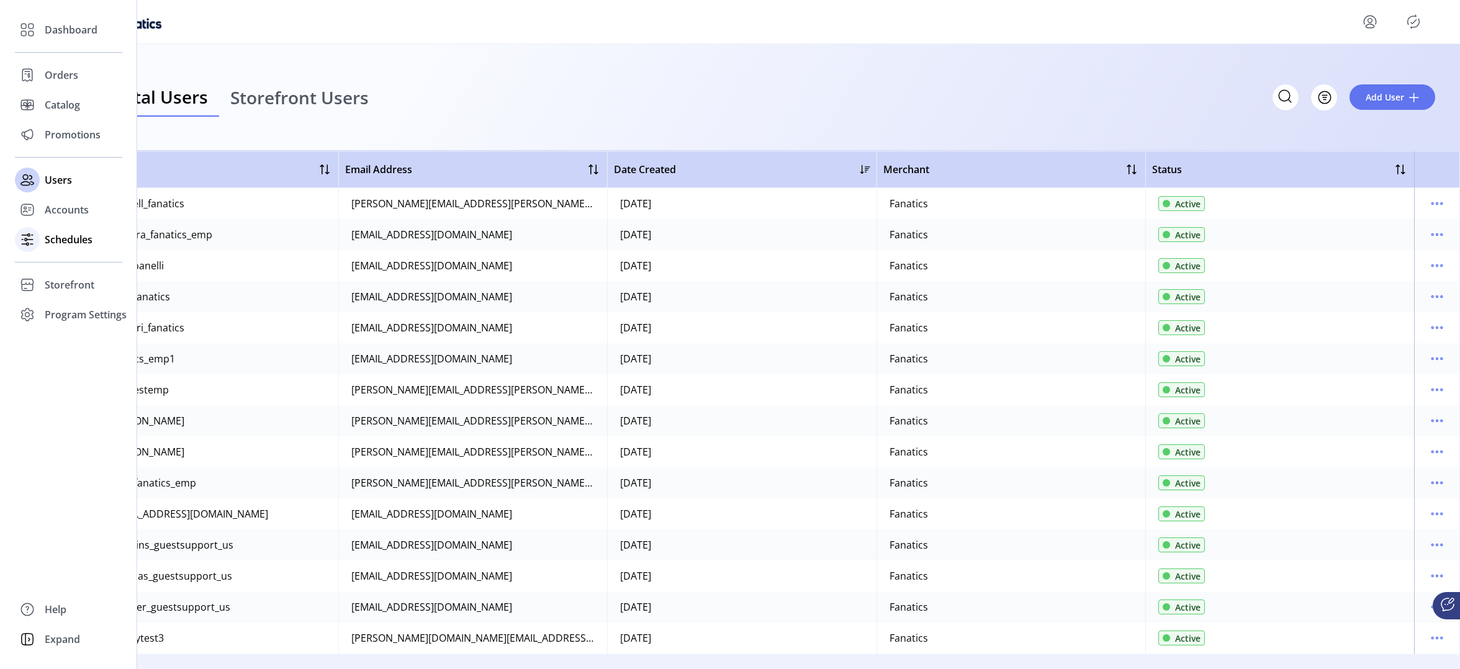
click at [54, 241] on span "Schedules" at bounding box center [69, 239] width 48 height 15
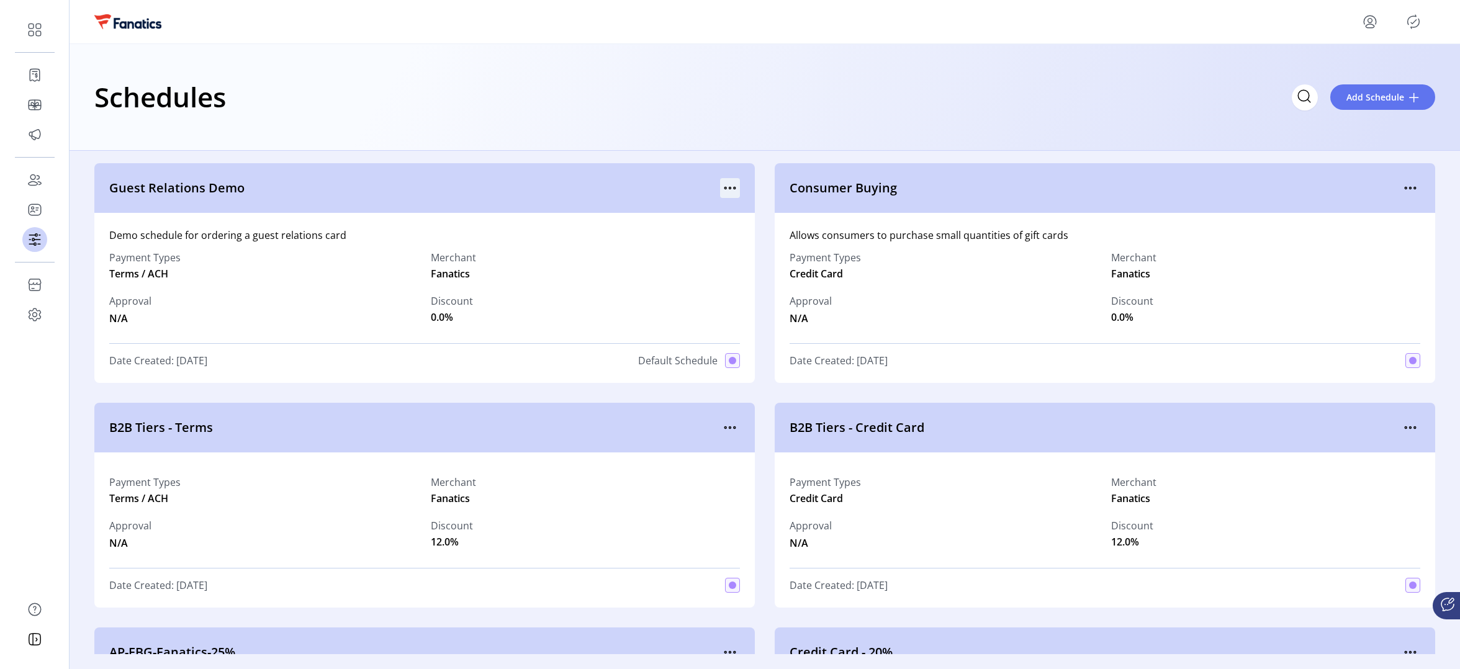
click at [724, 182] on icon "menu" at bounding box center [730, 188] width 20 height 20
click at [766, 210] on span "View Details" at bounding box center [778, 212] width 103 height 10
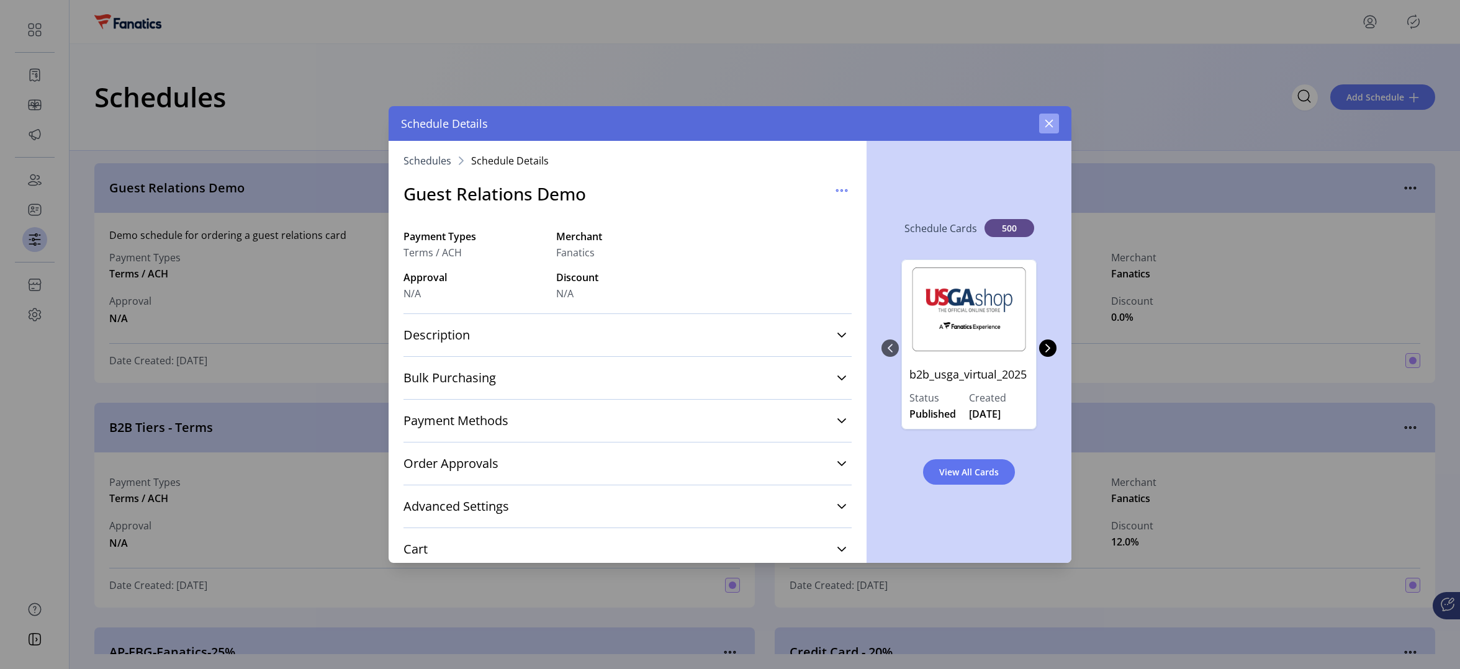
click at [1047, 124] on icon "button" at bounding box center [1049, 124] width 10 height 10
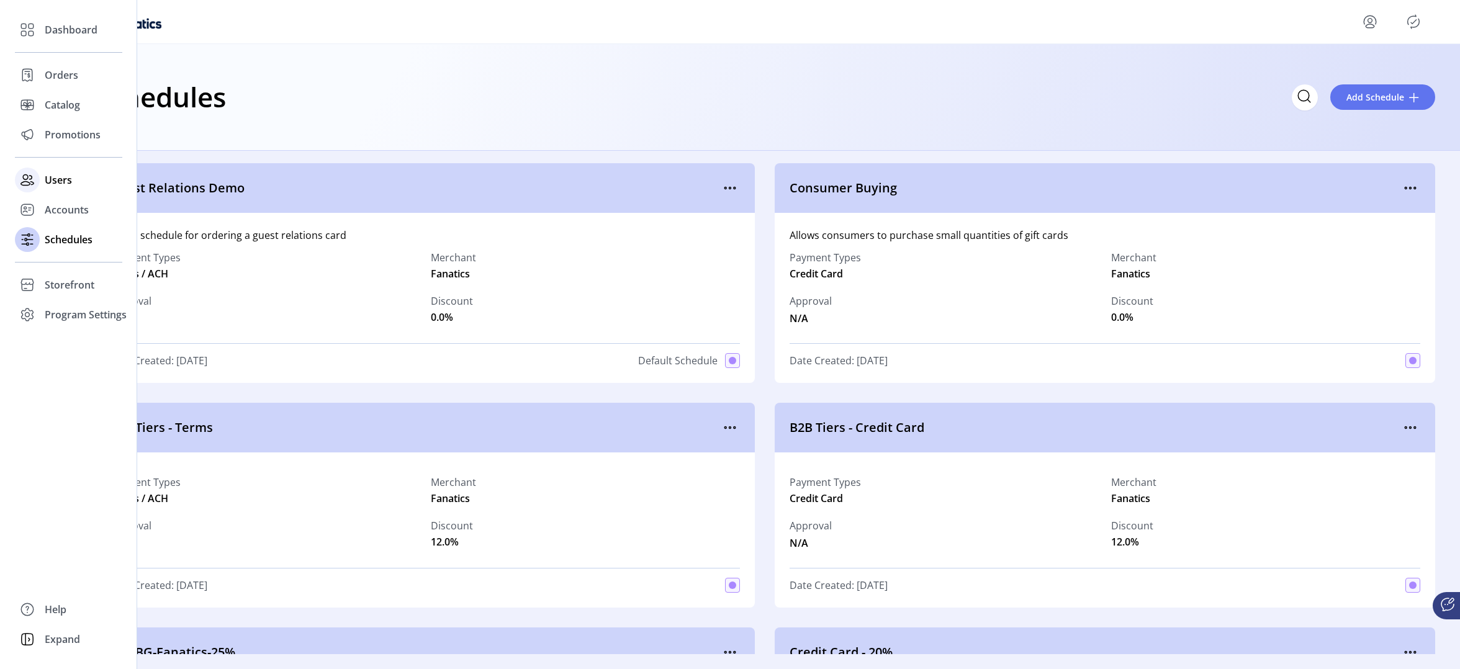
click at [65, 176] on span "Users" at bounding box center [58, 180] width 27 height 15
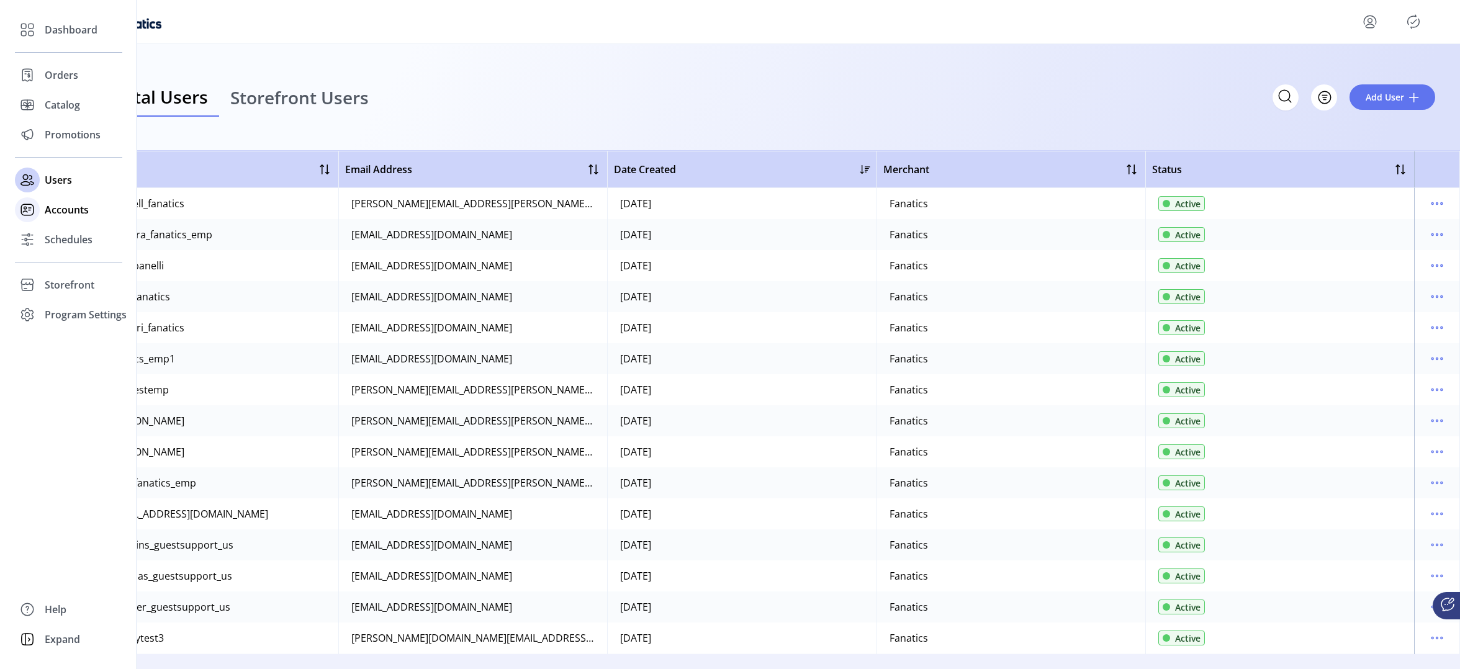
click at [56, 215] on span "Accounts" at bounding box center [67, 209] width 44 height 15
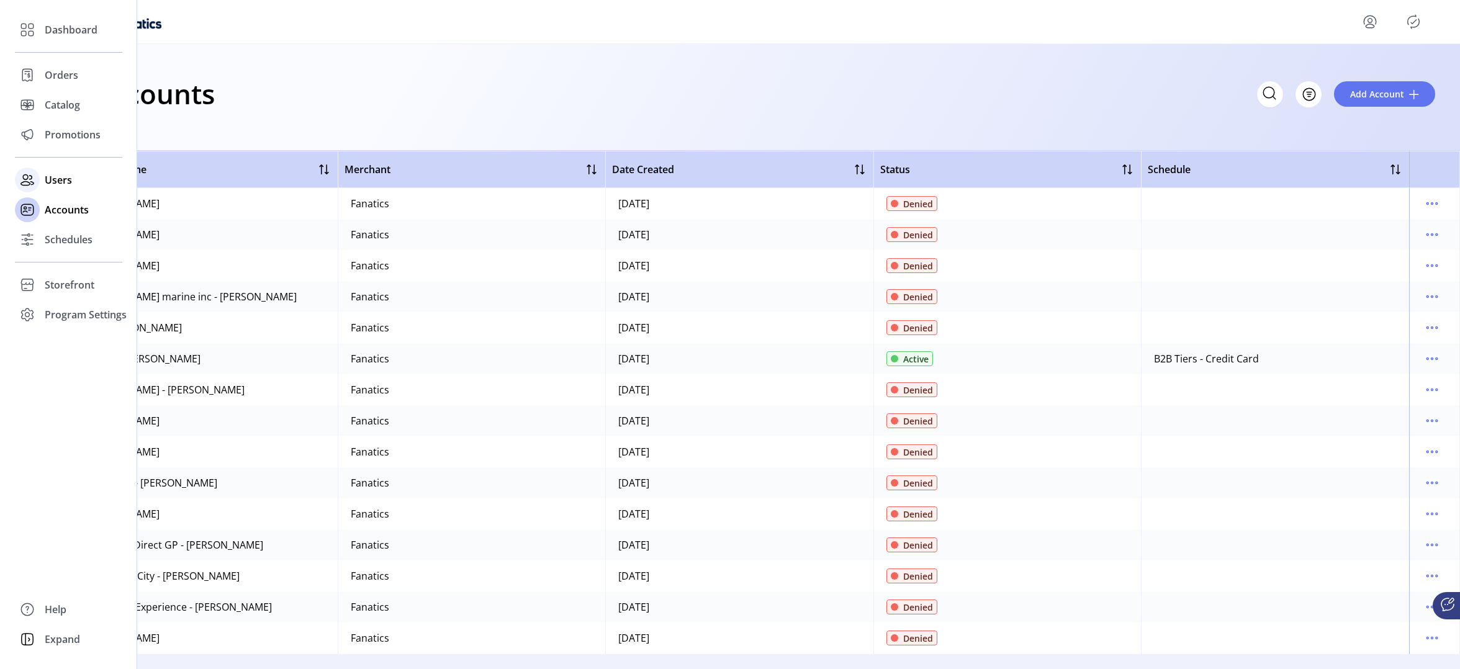
click at [56, 181] on span "Users" at bounding box center [58, 180] width 27 height 15
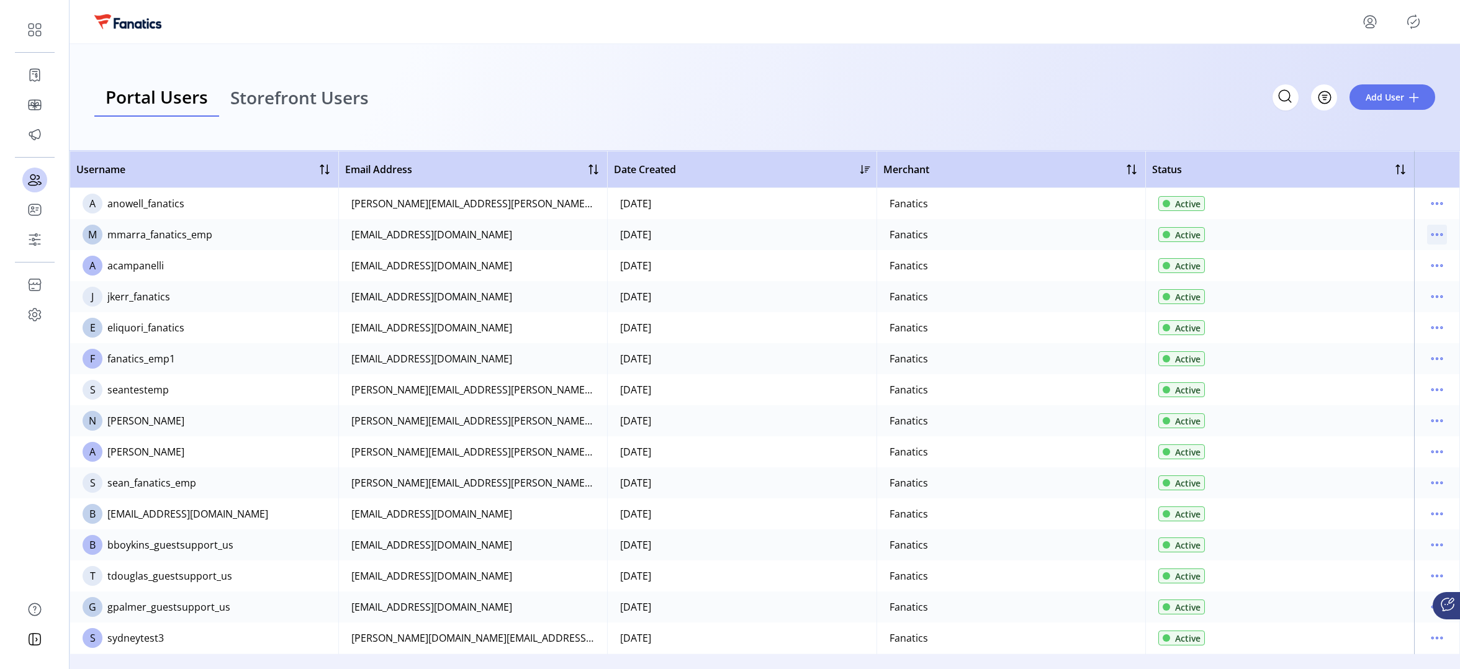
click at [1434, 239] on icon "menu" at bounding box center [1437, 235] width 20 height 20
click at [1389, 261] on span "Edit Details" at bounding box center [1379, 259] width 103 height 10
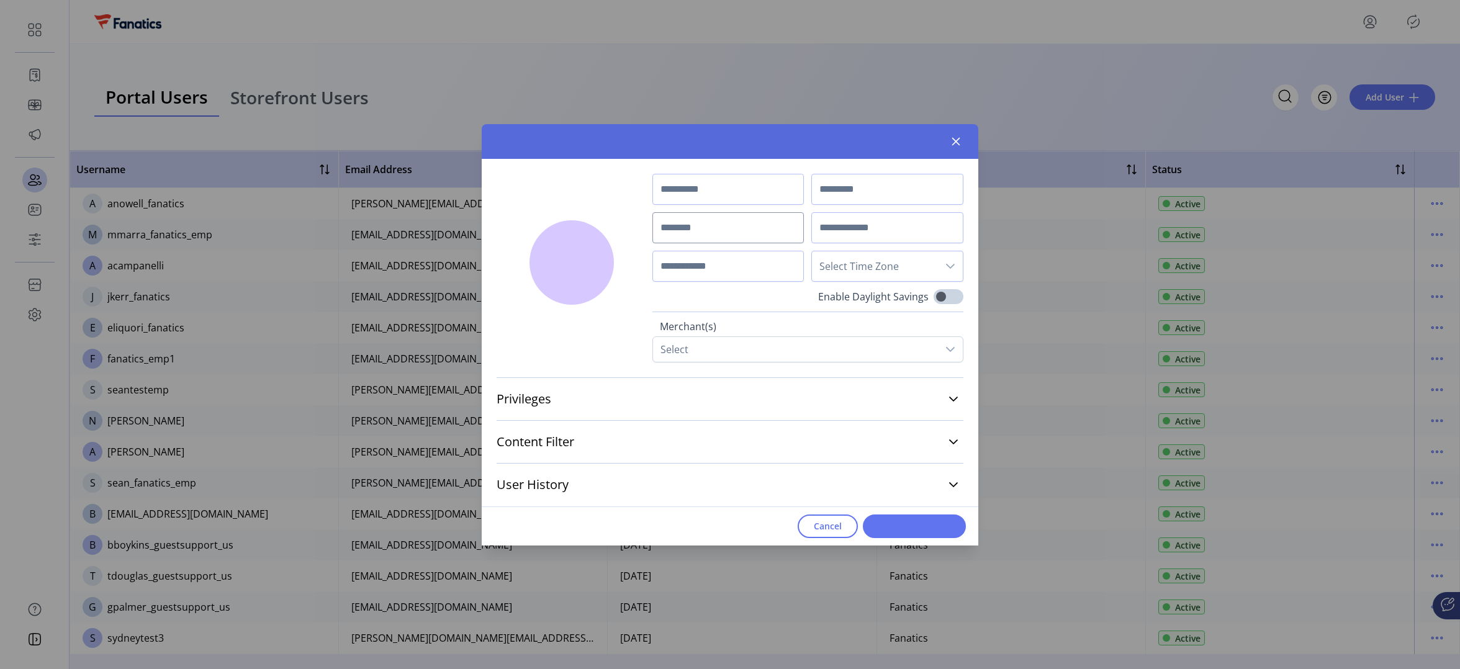
type input "***"
type input "*****"
type input "**********"
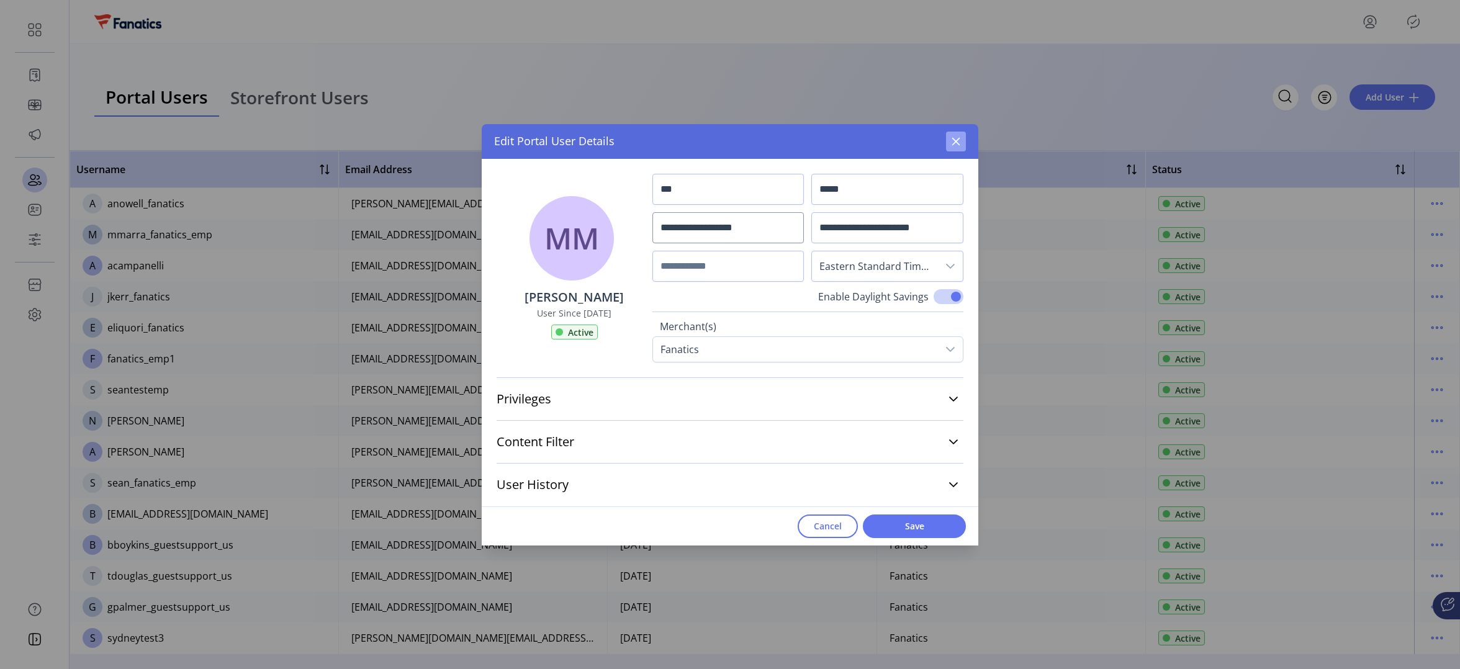
click at [956, 137] on icon "button" at bounding box center [956, 142] width 10 height 10
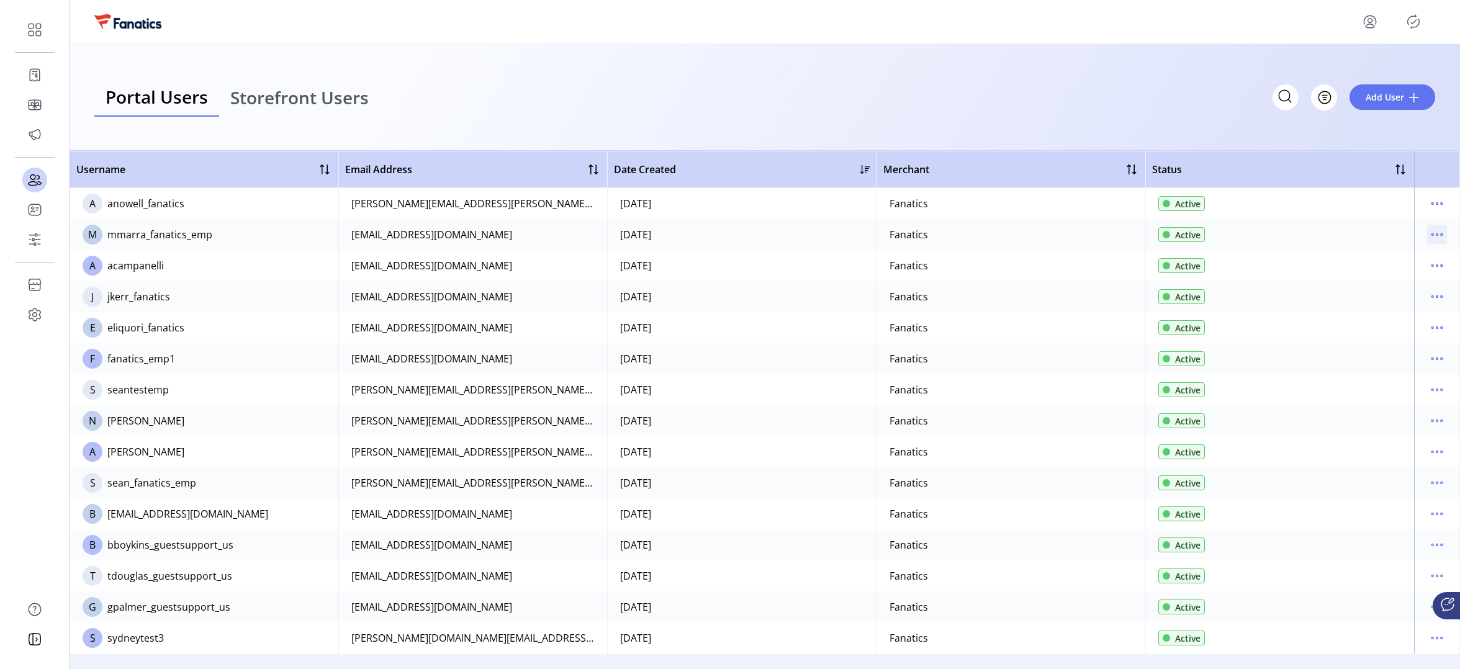
click at [1430, 236] on icon "menu" at bounding box center [1437, 235] width 20 height 20
click at [1367, 261] on span "Edit Details" at bounding box center [1379, 259] width 103 height 10
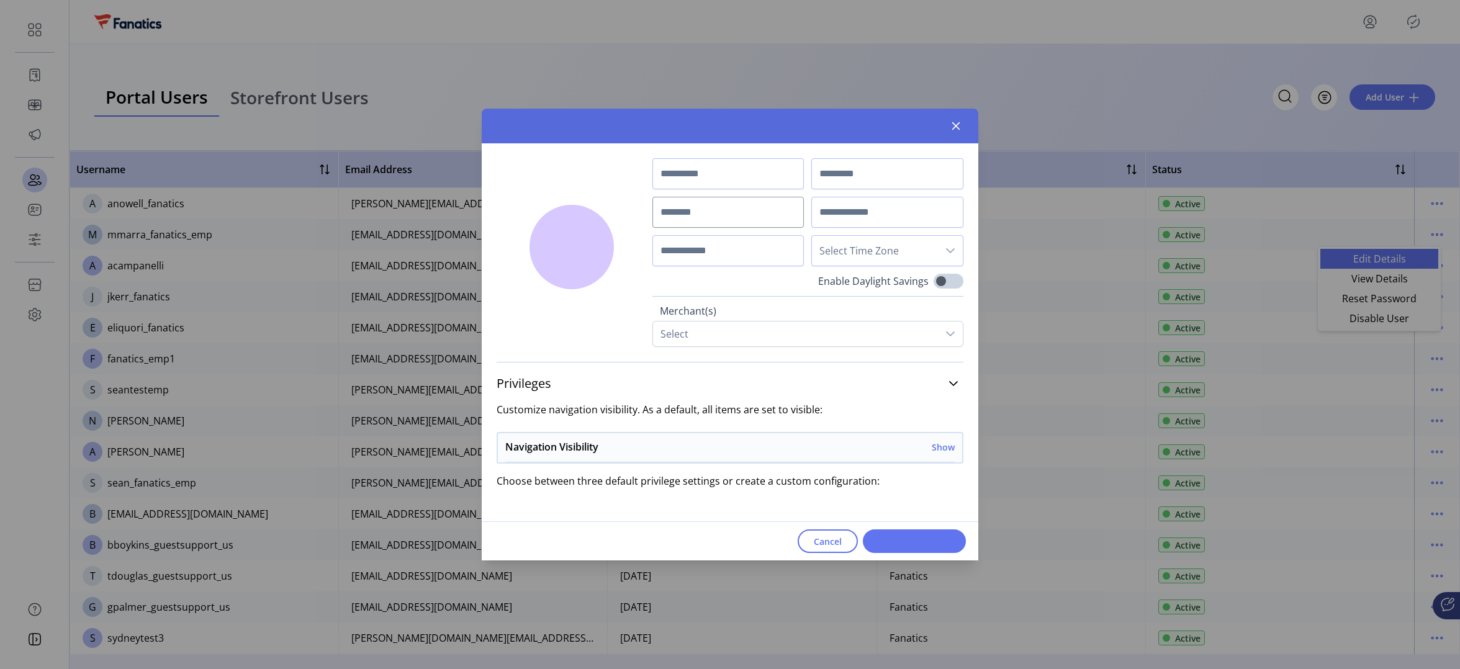
type input "***"
type input "*****"
type input "**********"
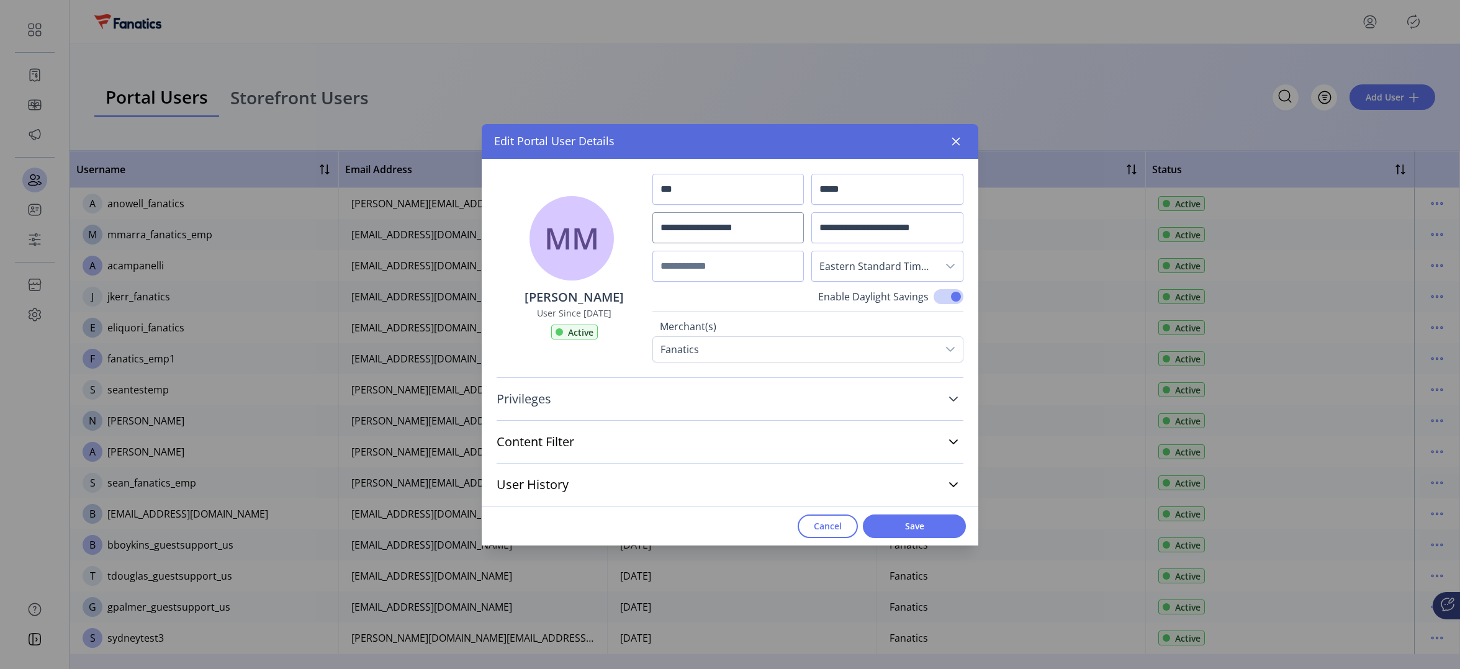
click at [540, 400] on span "Privileges" at bounding box center [524, 399] width 55 height 12
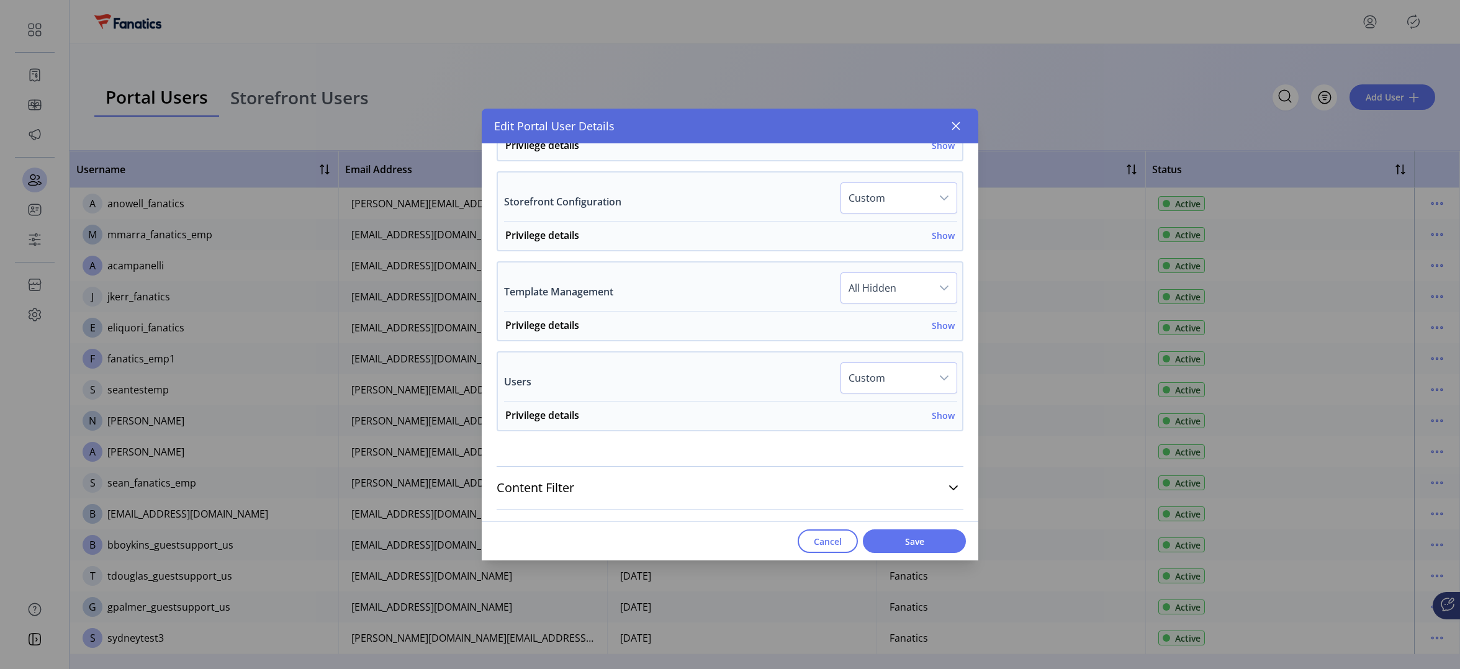
scroll to position [868, 0]
click at [932, 417] on h6 "Show" at bounding box center [943, 414] width 23 height 13
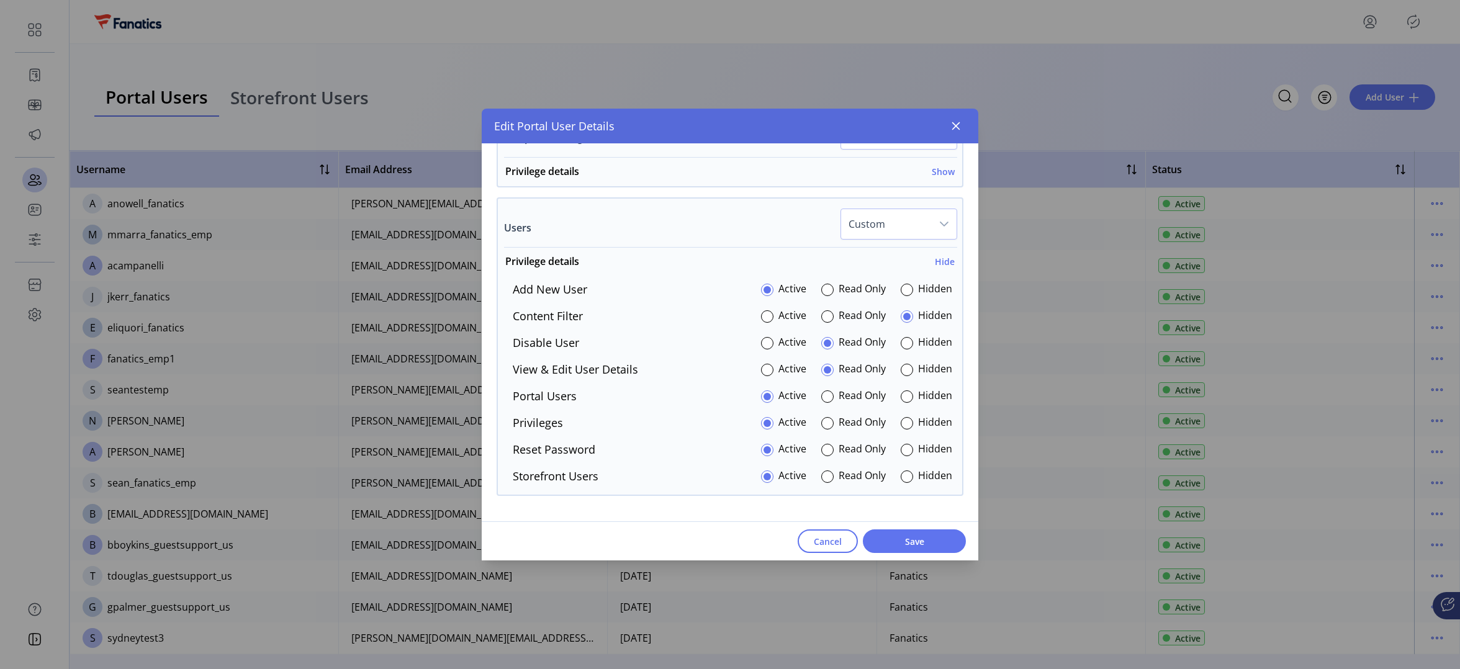
scroll to position [1025, 0]
click at [761, 366] on div at bounding box center [767, 365] width 12 height 12
click at [903, 470] on div at bounding box center [907, 472] width 12 height 12
click at [763, 337] on div at bounding box center [767, 339] width 12 height 12
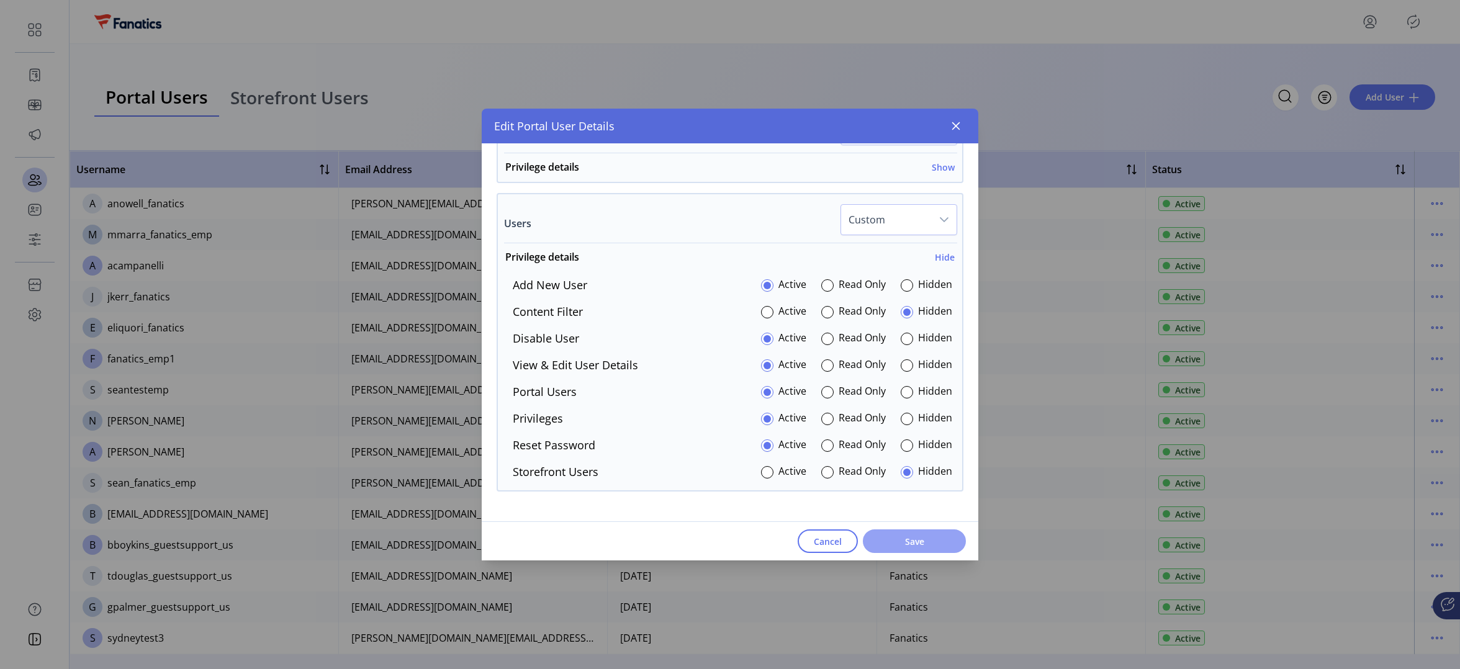
click at [921, 544] on span "Save" at bounding box center [914, 541] width 71 height 13
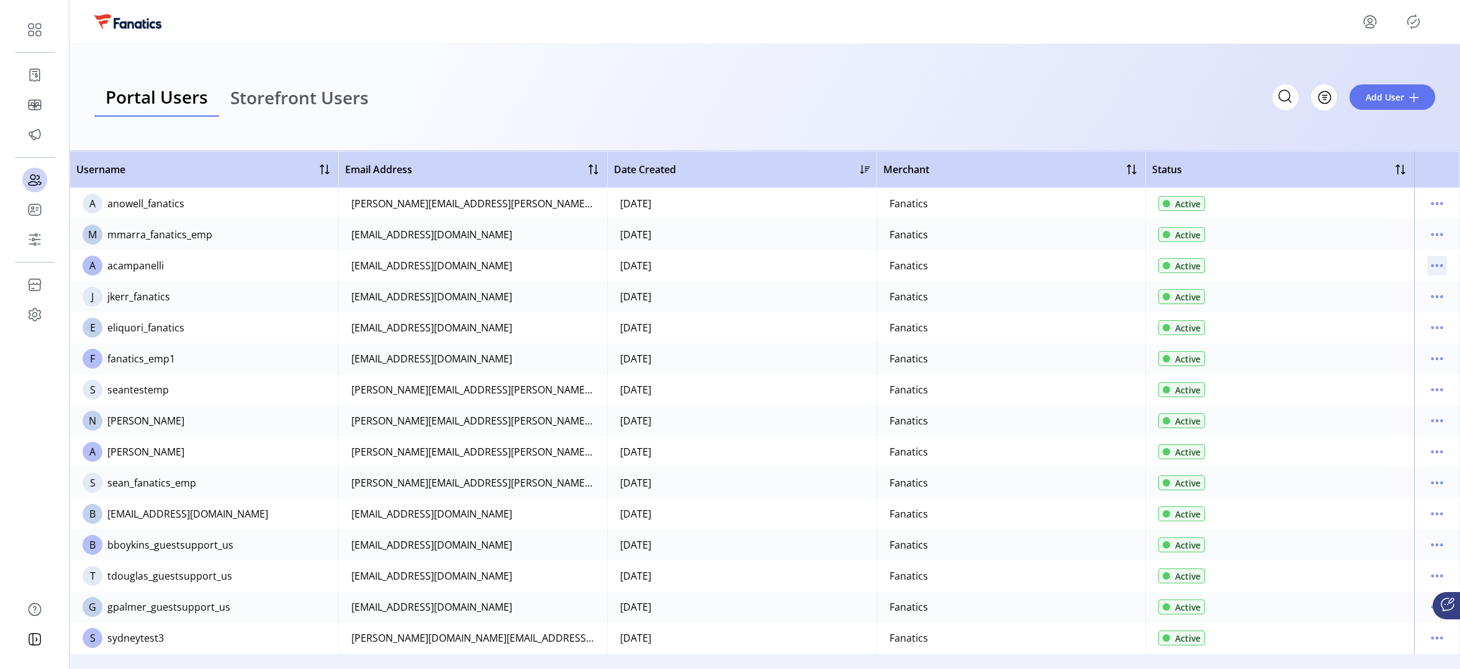
click at [1427, 266] on icon "menu" at bounding box center [1437, 266] width 20 height 20
click at [1367, 289] on span "Edit Details" at bounding box center [1379, 290] width 103 height 10
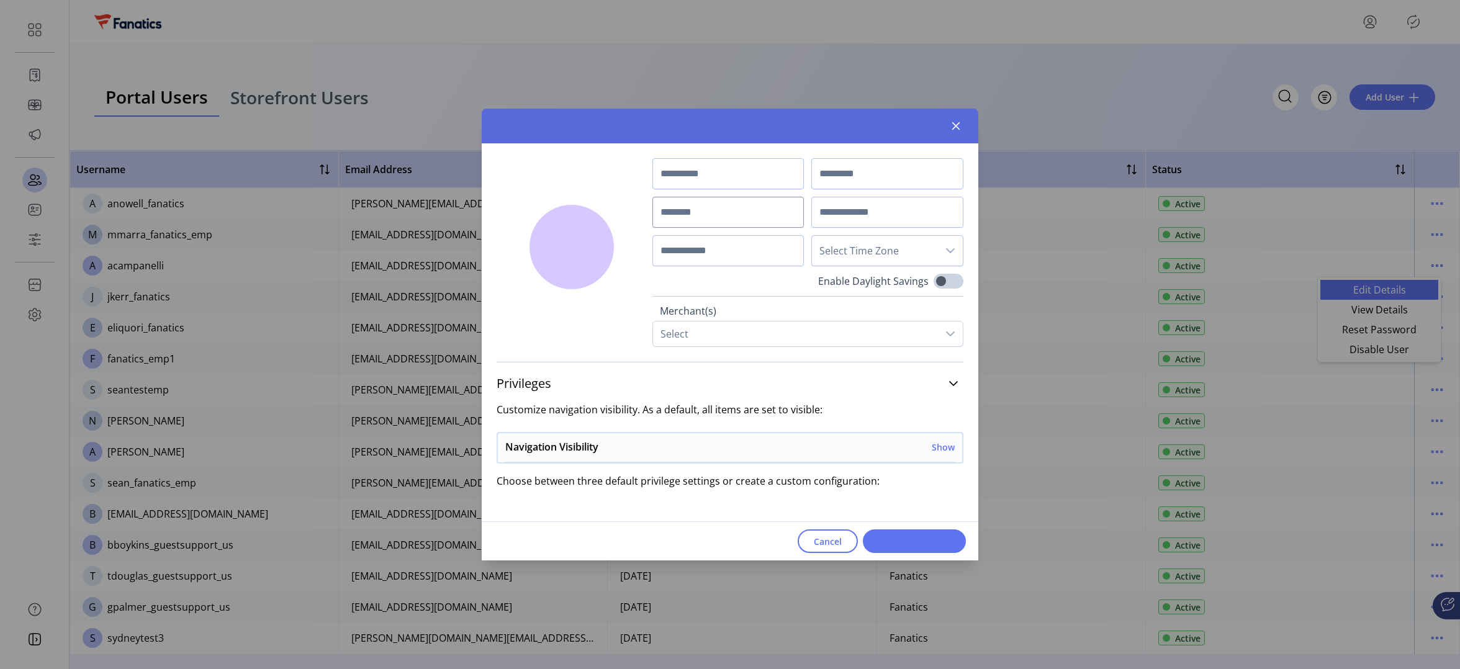
type input "******"
type input "**********"
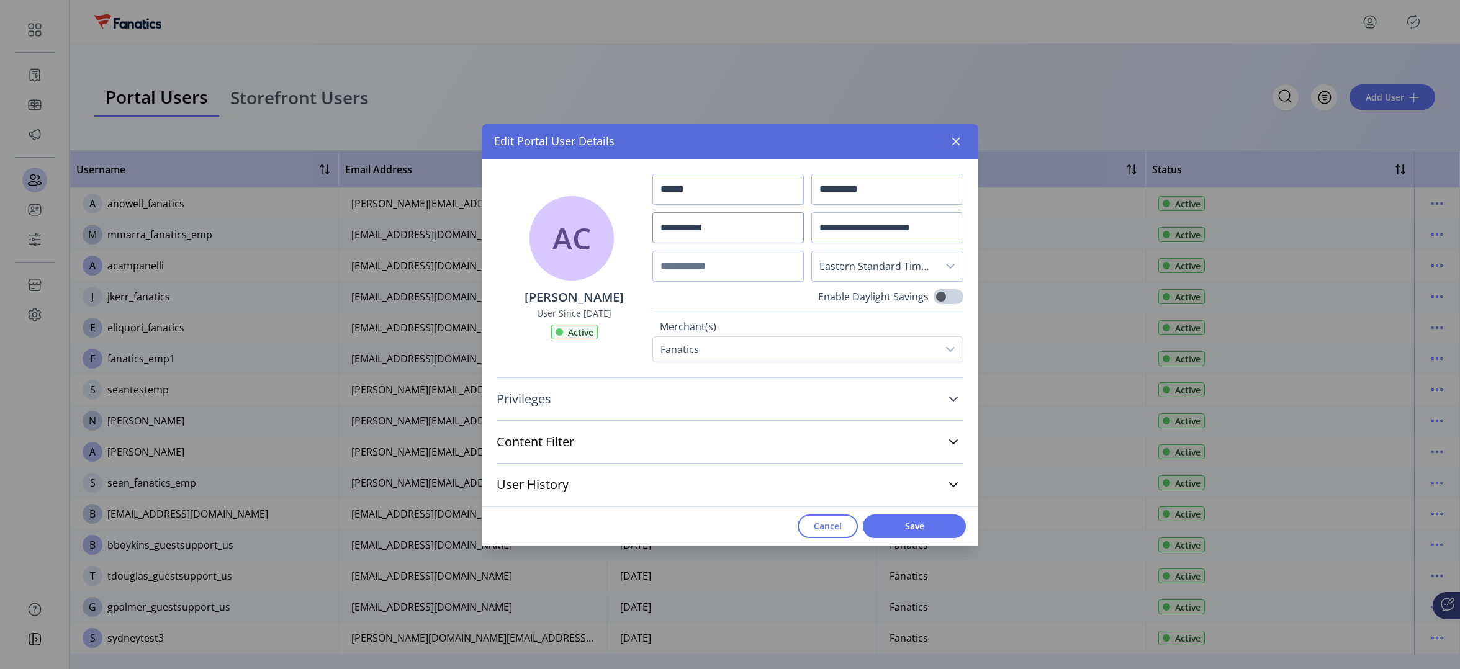
click at [628, 385] on link "Privileges" at bounding box center [730, 398] width 467 height 27
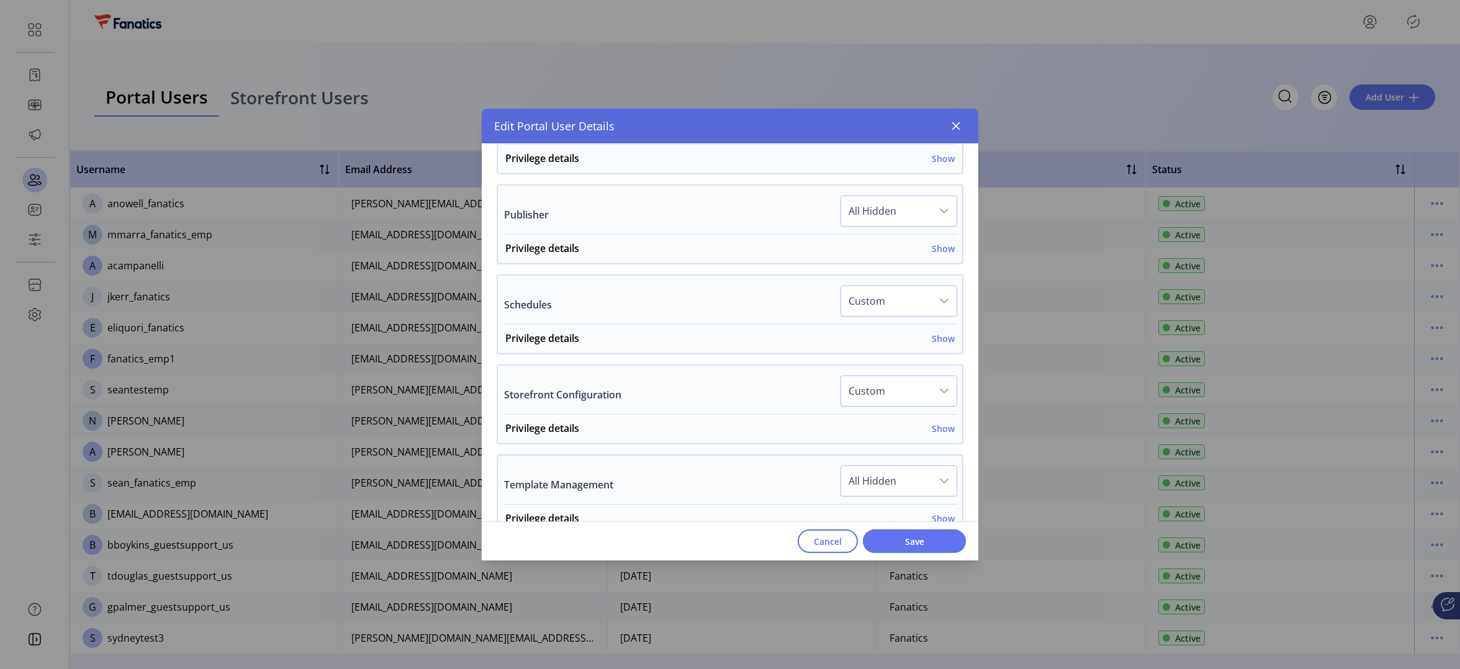
scroll to position [898, 0]
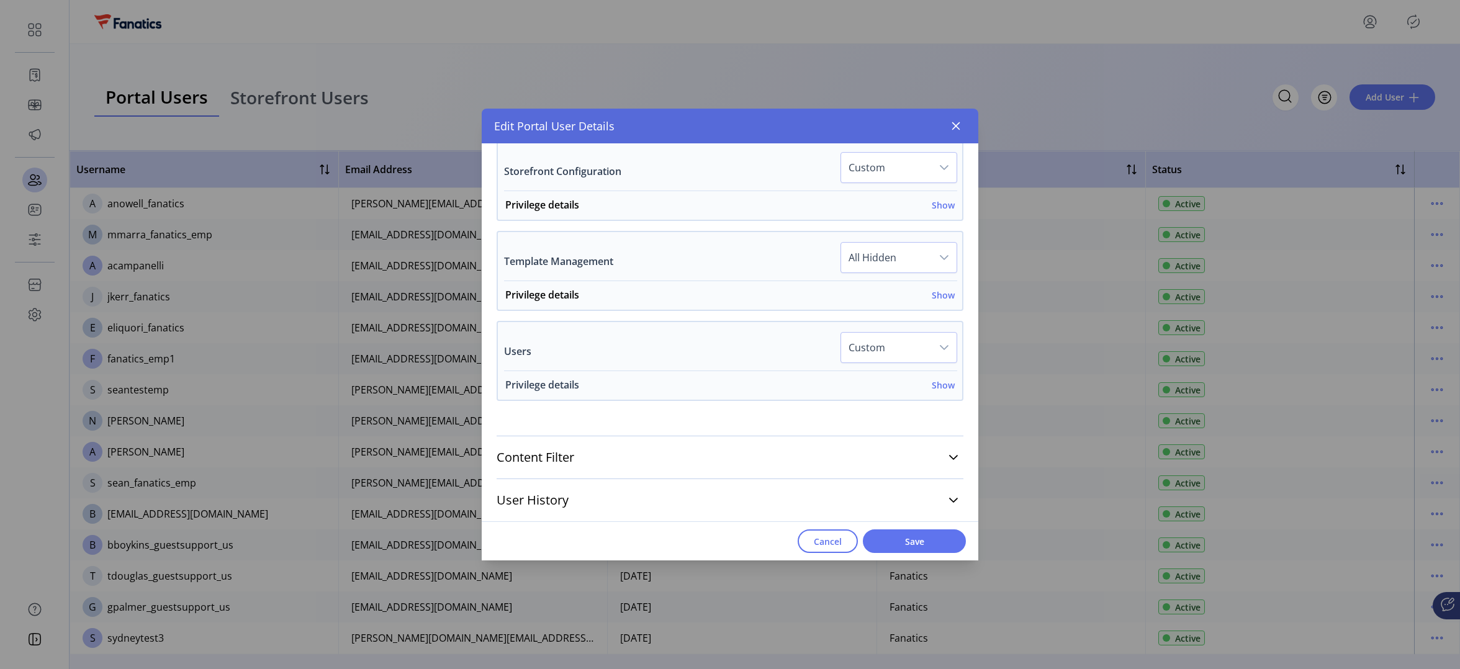
click at [934, 385] on h6 "Show" at bounding box center [943, 385] width 23 height 13
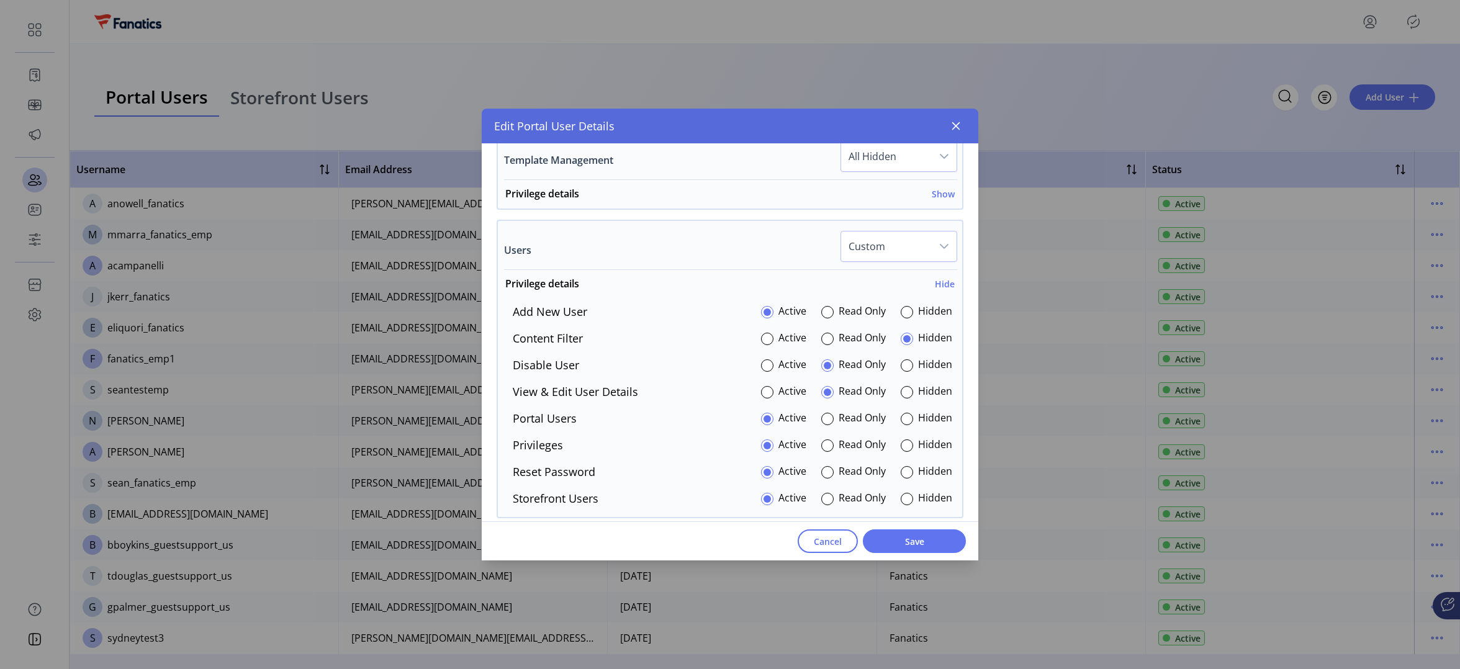
scroll to position [1047, 0]
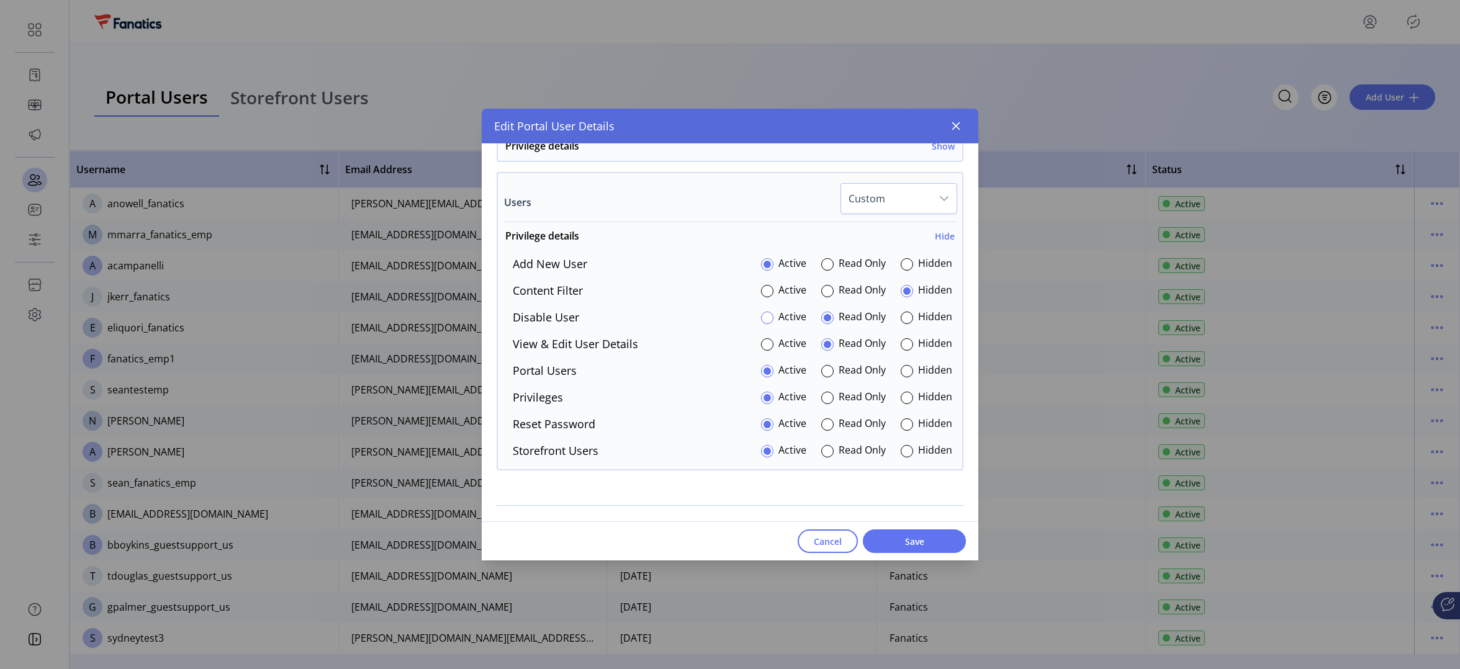
click at [763, 314] on div at bounding box center [767, 318] width 12 height 12
click at [762, 341] on div at bounding box center [767, 344] width 12 height 12
click at [901, 451] on div at bounding box center [907, 451] width 12 height 12
click at [895, 547] on span "Save" at bounding box center [914, 541] width 71 height 13
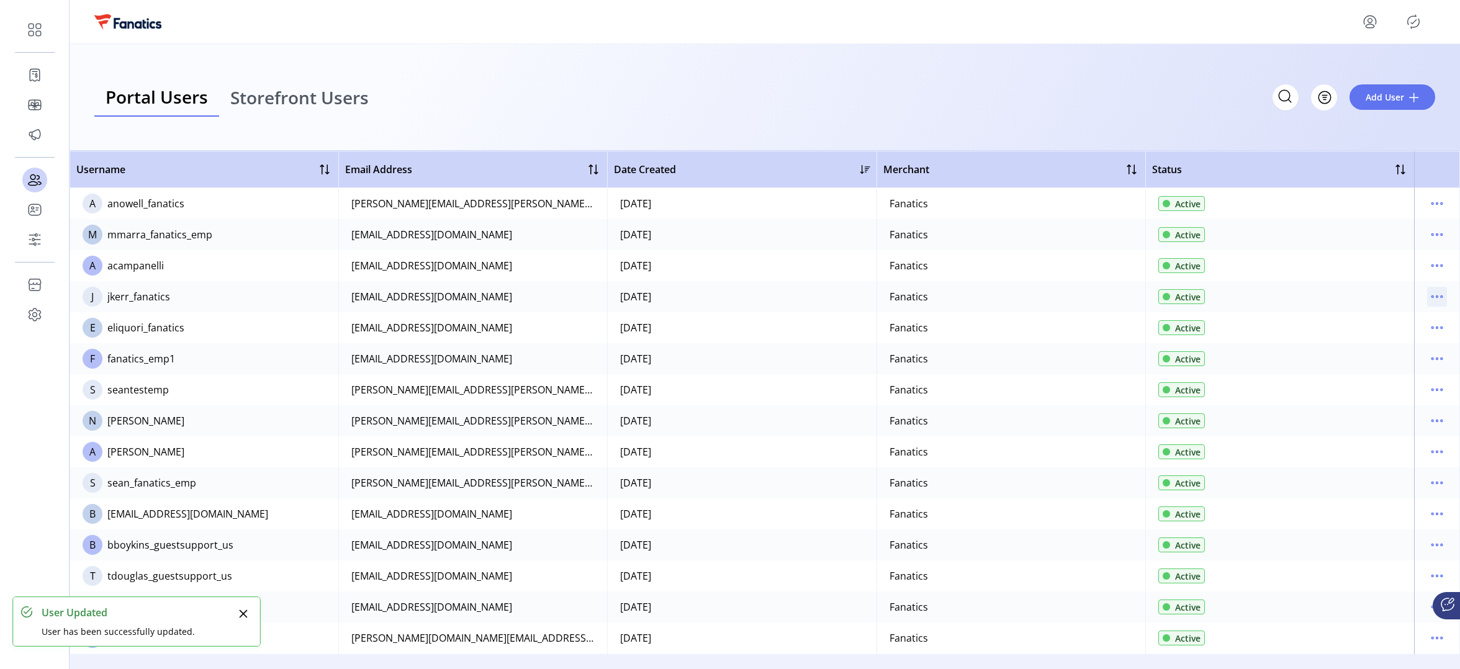
click at [1434, 294] on icon "menu" at bounding box center [1437, 297] width 20 height 20
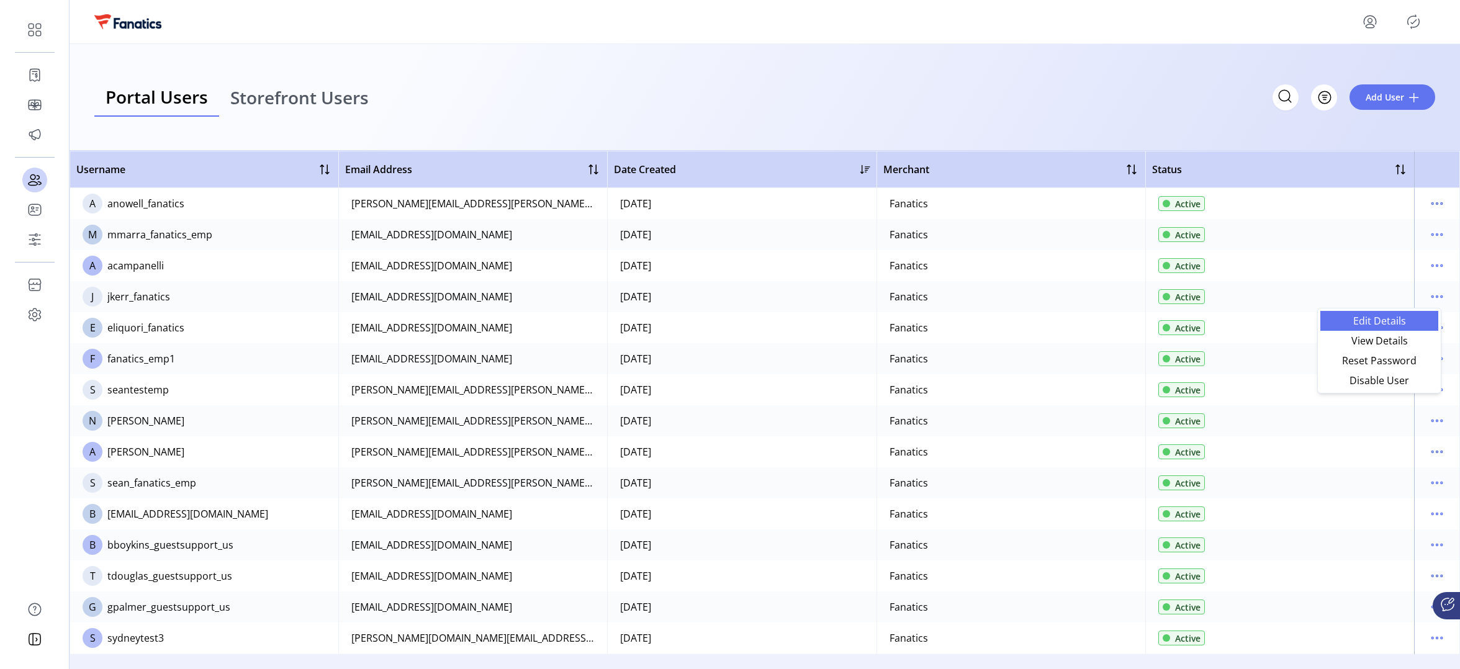
click at [1366, 323] on span "Edit Details" at bounding box center [1379, 321] width 103 height 10
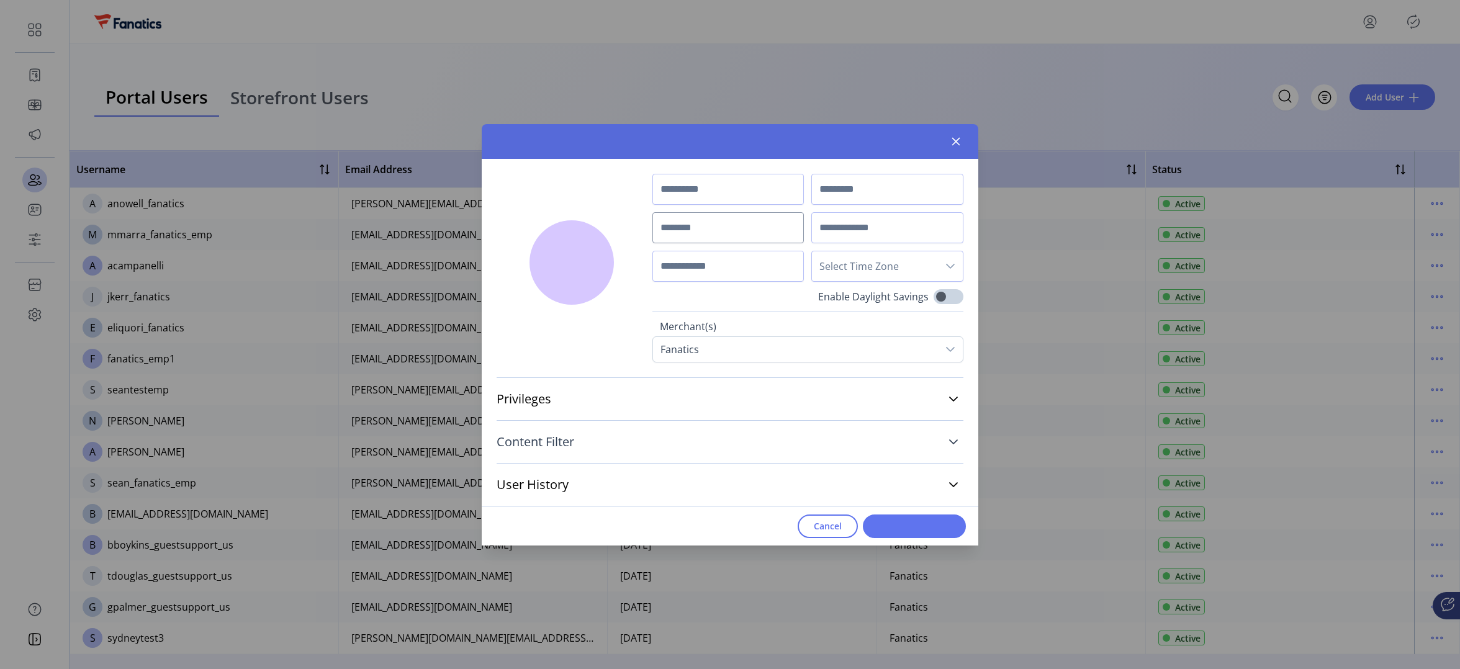
type input "******"
type input "****"
type input "**********"
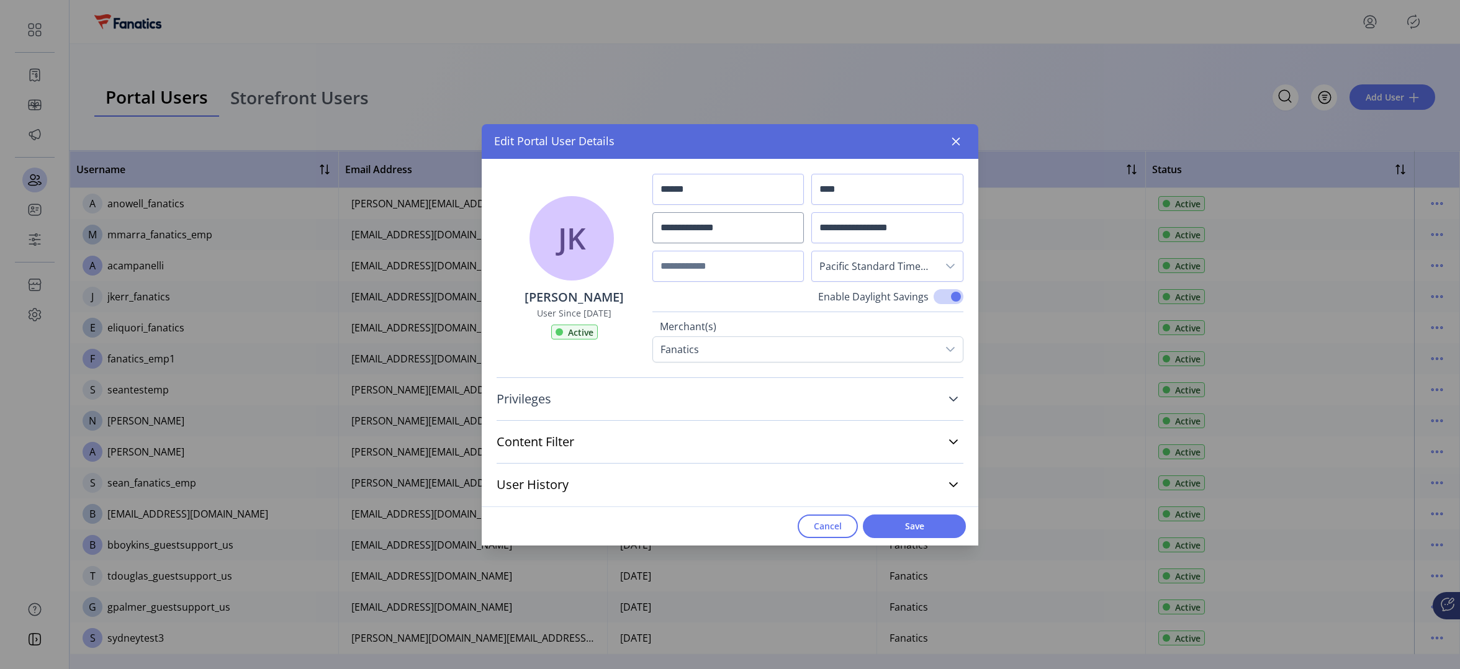
click at [553, 398] on link "Privileges" at bounding box center [730, 398] width 467 height 27
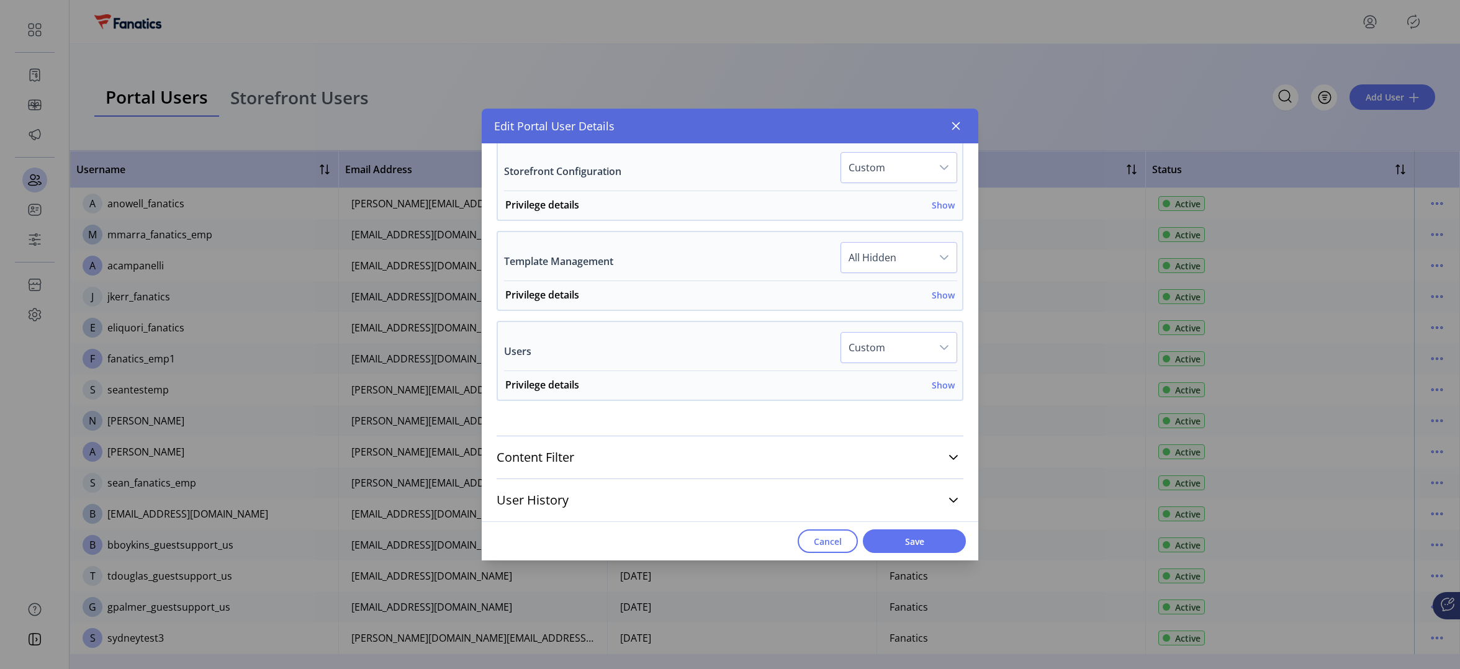
scroll to position [897, 0]
click at [932, 384] on h6 "Show" at bounding box center [943, 385] width 23 height 13
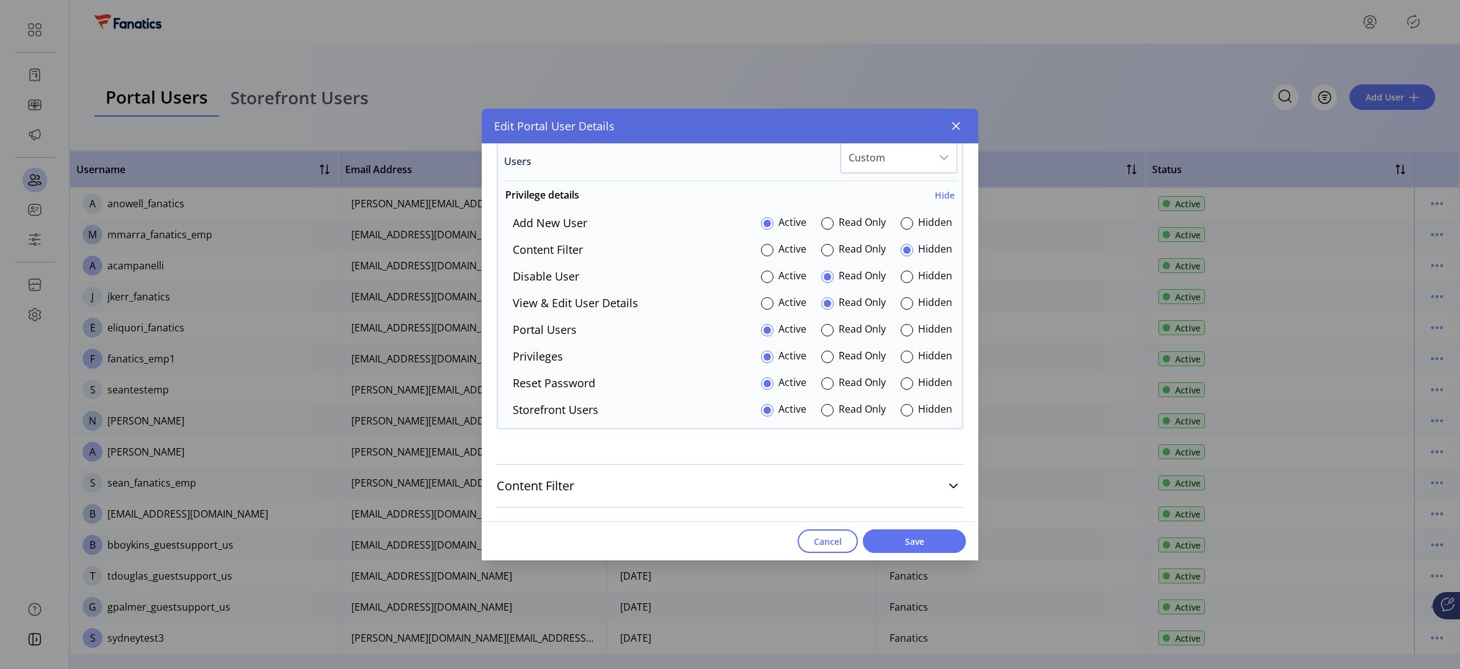
scroll to position [1089, 0]
click at [766, 271] on div at bounding box center [767, 275] width 12 height 12
click at [766, 296] on div at bounding box center [767, 302] width 12 height 12
click at [902, 409] on div at bounding box center [907, 409] width 12 height 12
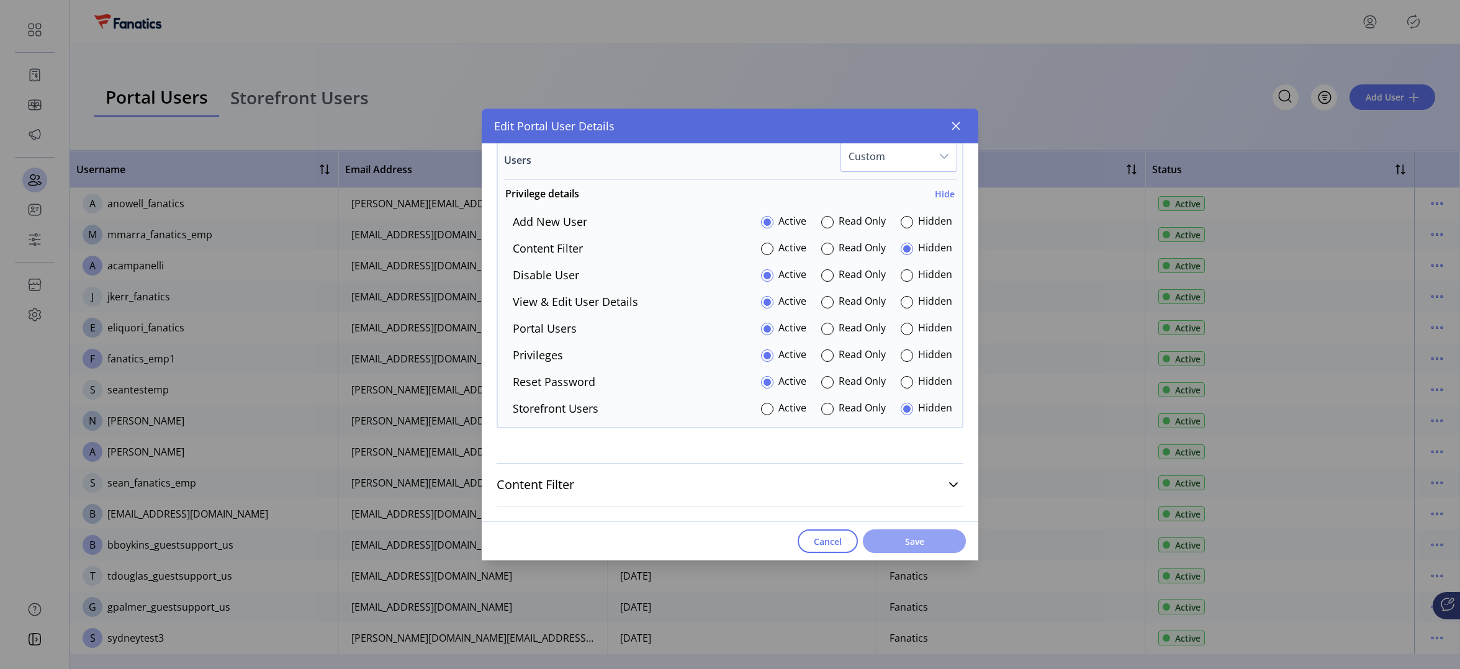
click at [910, 539] on span "Save" at bounding box center [914, 541] width 71 height 13
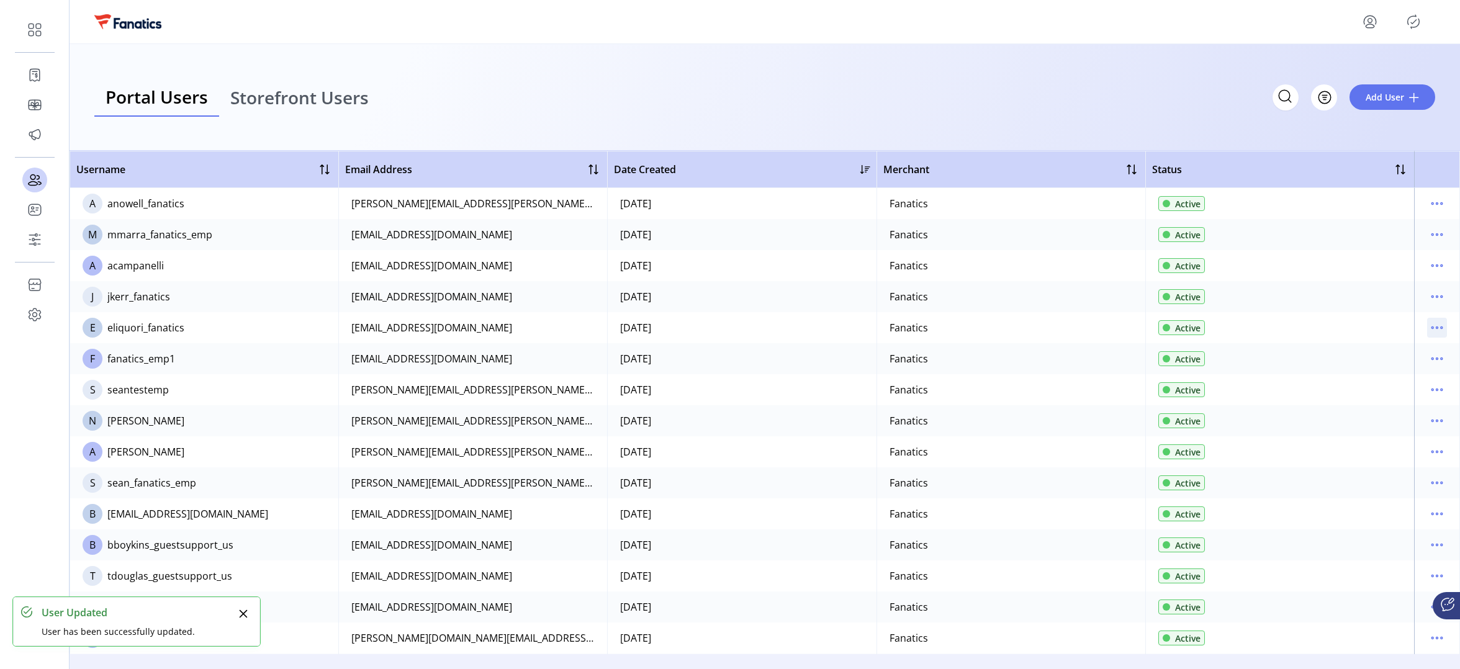
click at [1433, 326] on icon "menu" at bounding box center [1437, 328] width 20 height 20
click at [1383, 357] on span "Edit Details" at bounding box center [1379, 352] width 103 height 10
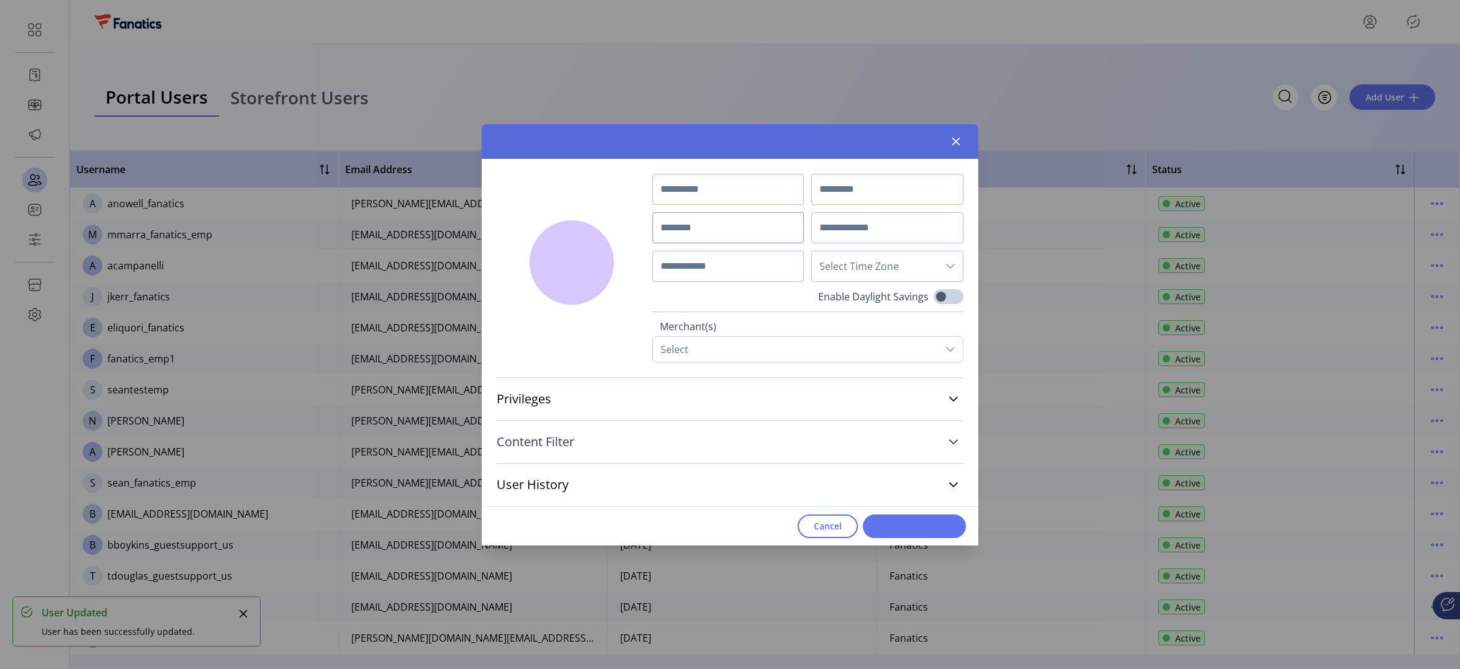
type input "*****"
type input "*******"
type input "**********"
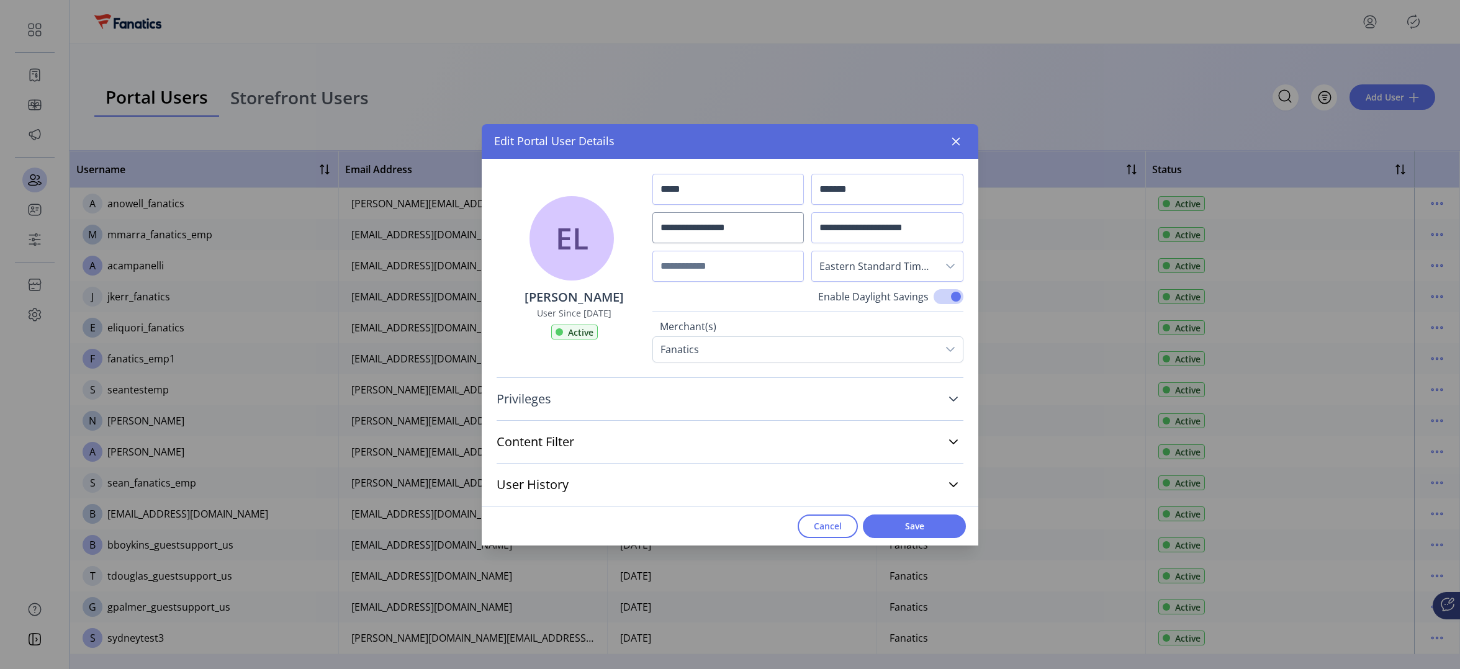
click at [549, 402] on span "Privileges" at bounding box center [524, 399] width 55 height 12
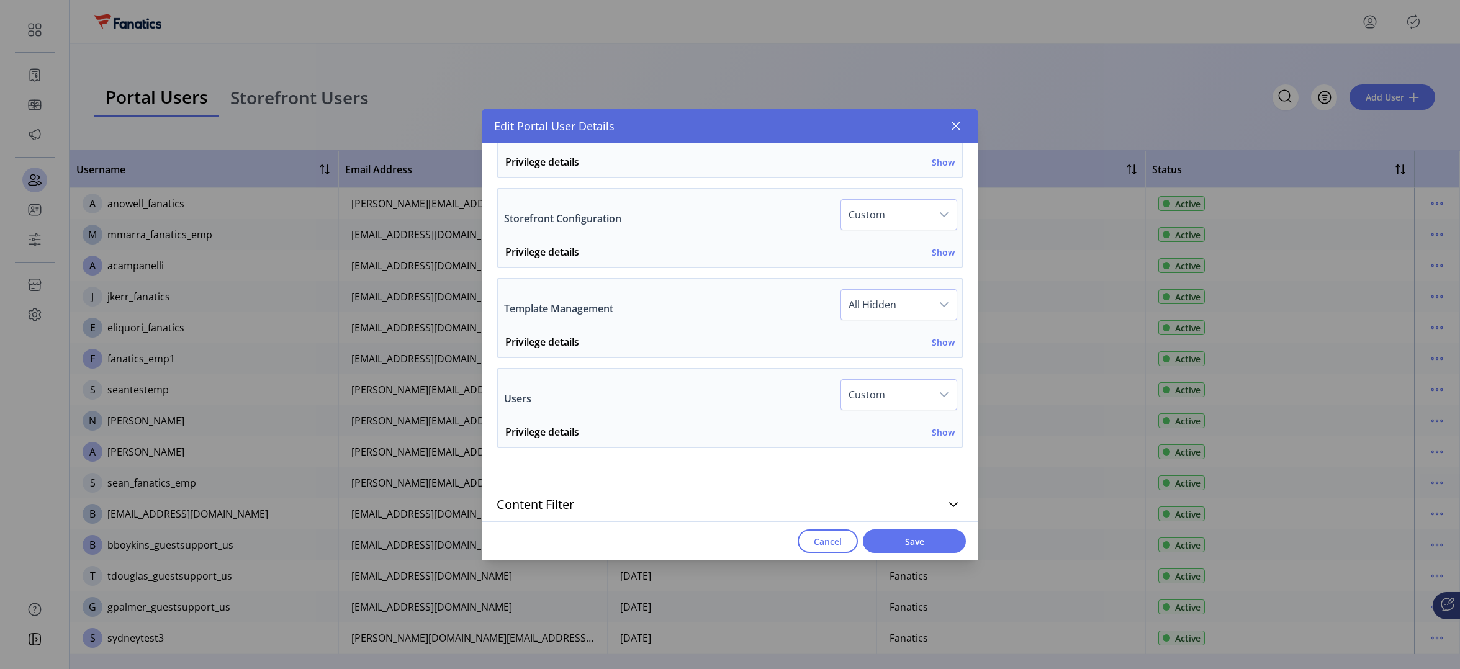
scroll to position [857, 0]
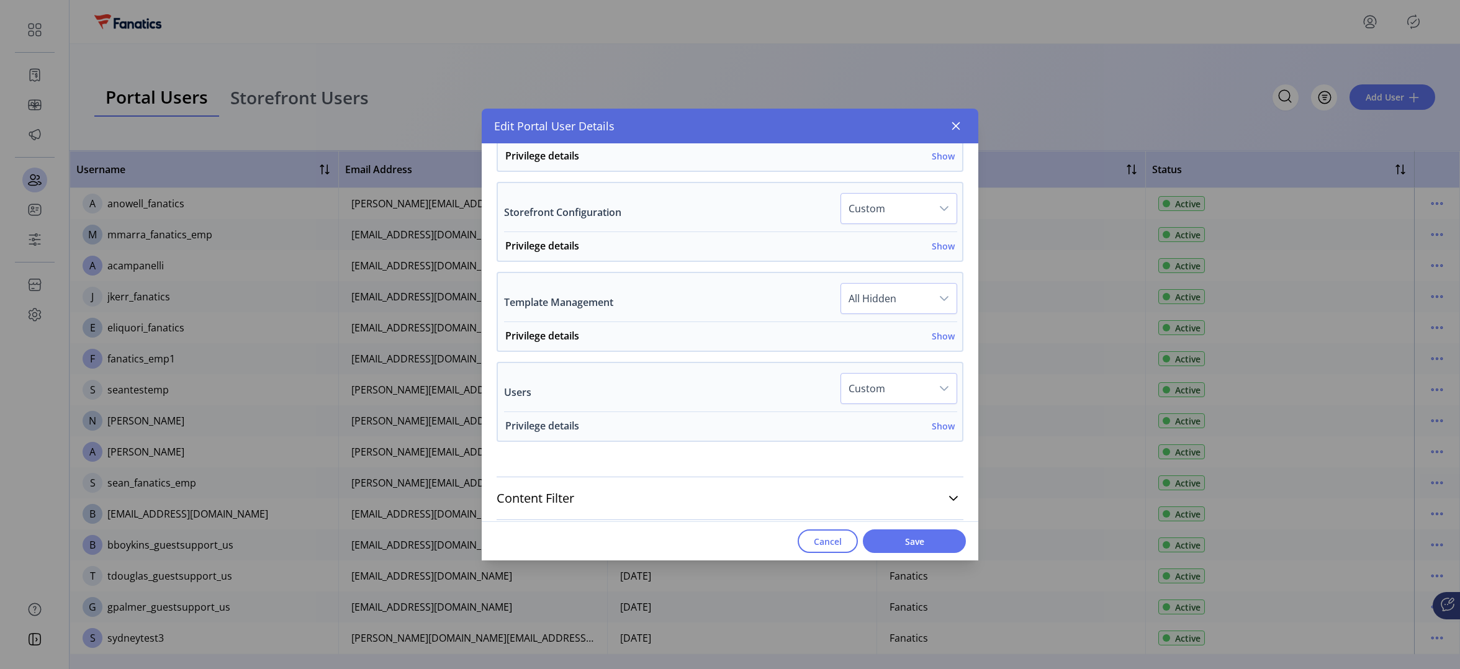
click at [937, 427] on h6 "Show" at bounding box center [943, 426] width 23 height 13
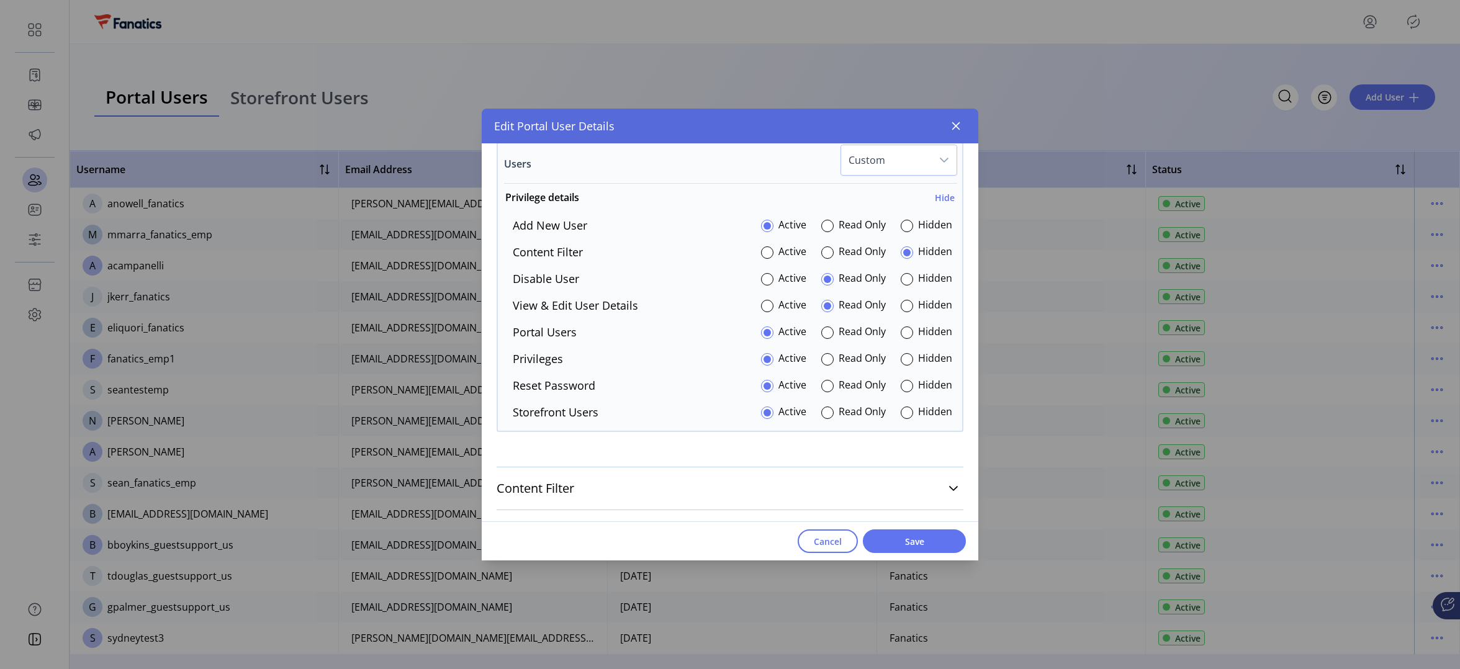
scroll to position [1087, 0]
click at [761, 275] on div at bounding box center [767, 277] width 12 height 12
click at [761, 304] on div at bounding box center [767, 303] width 12 height 12
click at [902, 412] on div at bounding box center [907, 410] width 12 height 12
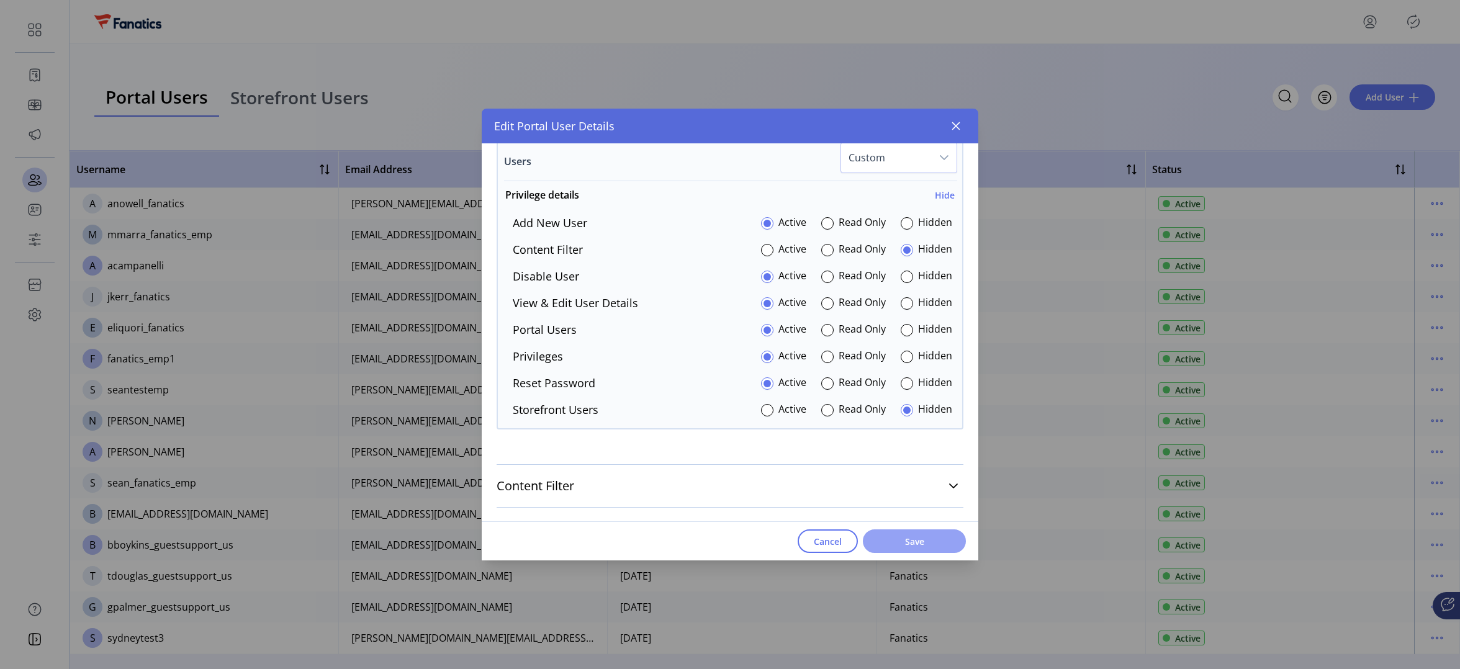
click at [911, 541] on span "Save" at bounding box center [914, 541] width 71 height 13
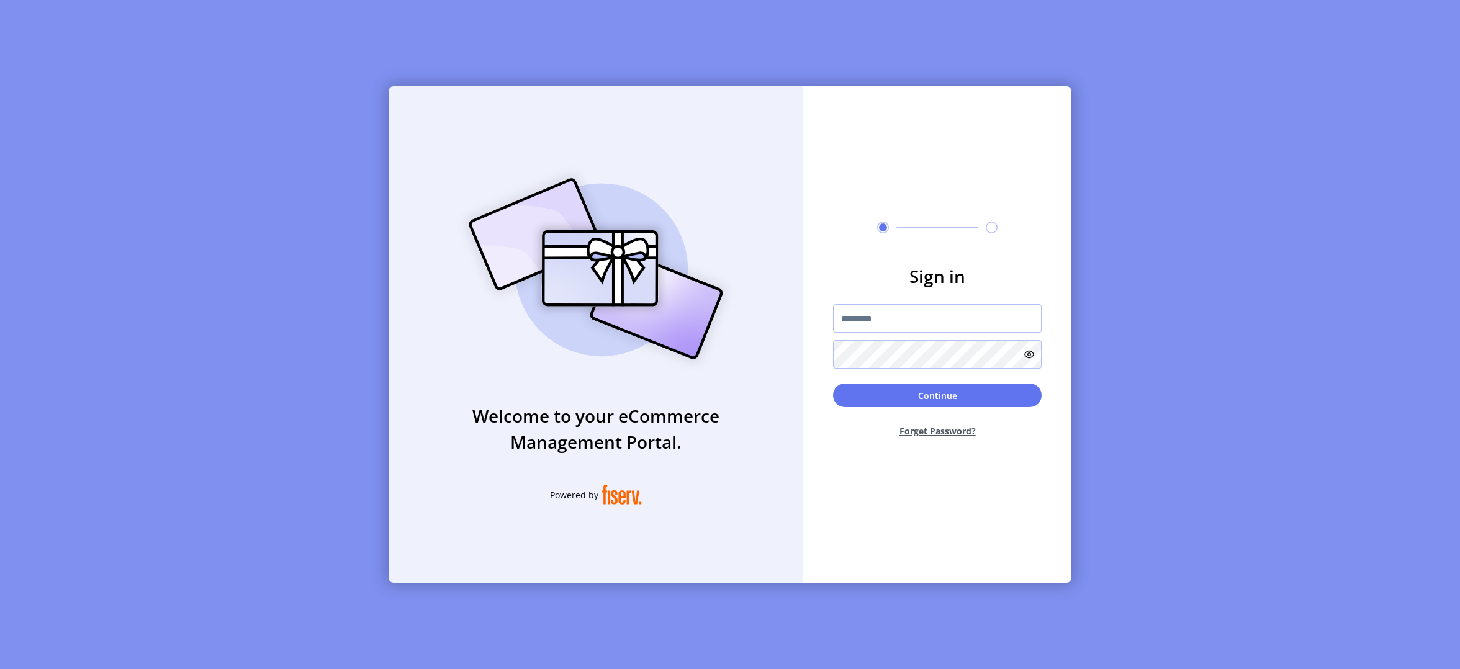
type input "**********"
click at [898, 397] on button "Continue" at bounding box center [937, 397] width 209 height 24
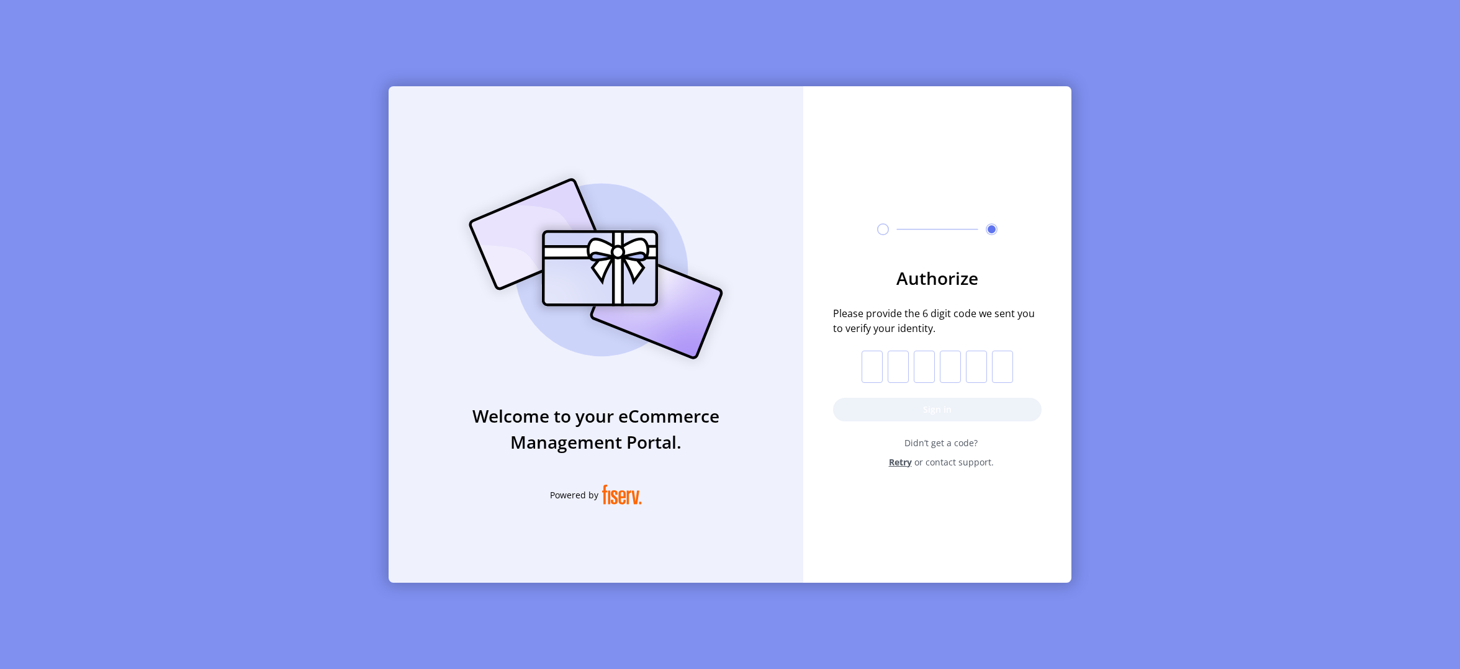
click at [867, 365] on input "text" at bounding box center [872, 367] width 21 height 32
paste input "*"
type input "*"
click at [906, 410] on button "Sign in" at bounding box center [937, 410] width 209 height 24
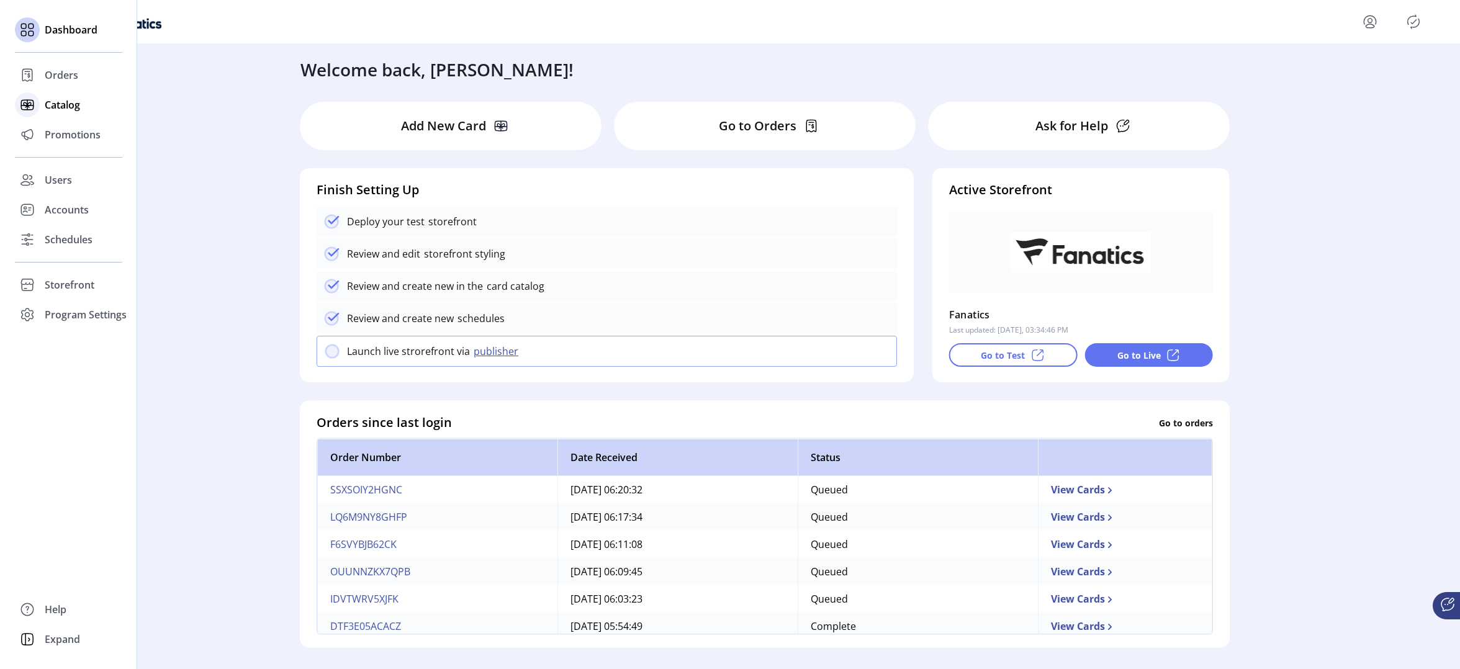
click at [57, 103] on span "Catalog" at bounding box center [62, 104] width 35 height 15
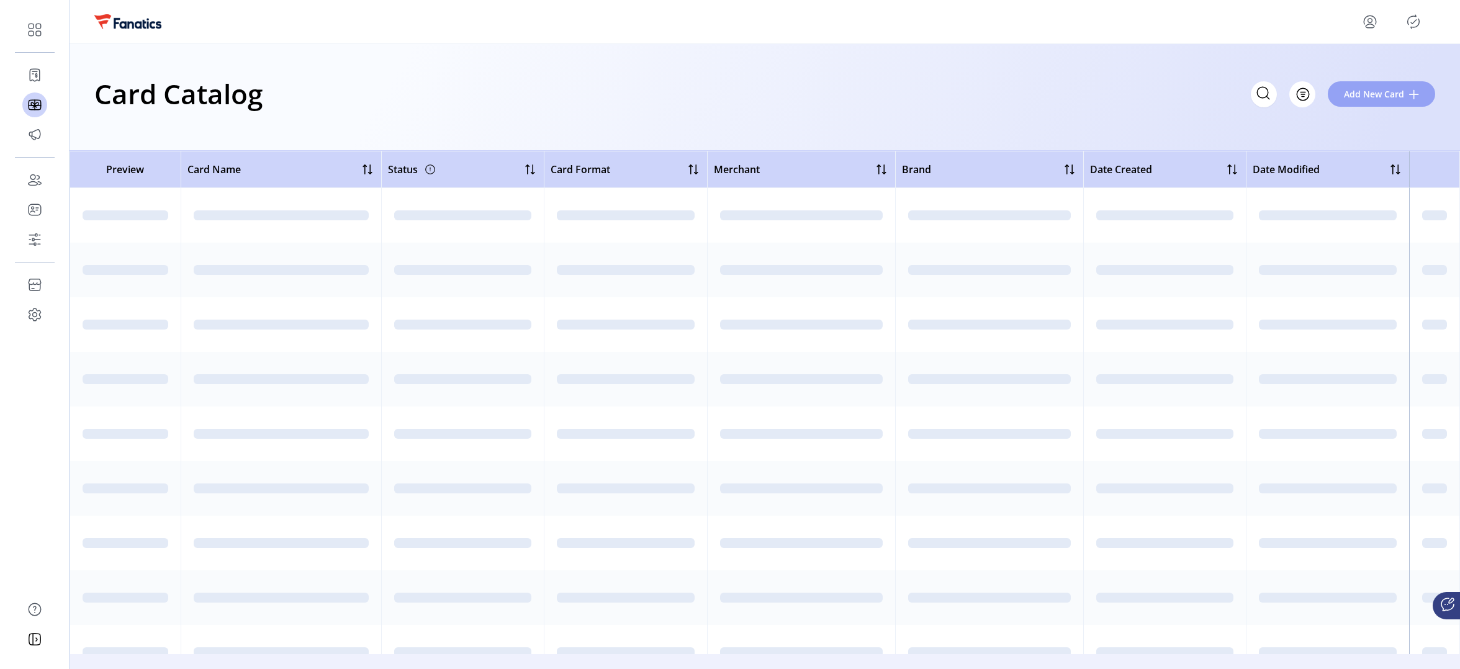
click at [1389, 96] on span "Add New Card" at bounding box center [1374, 94] width 60 height 13
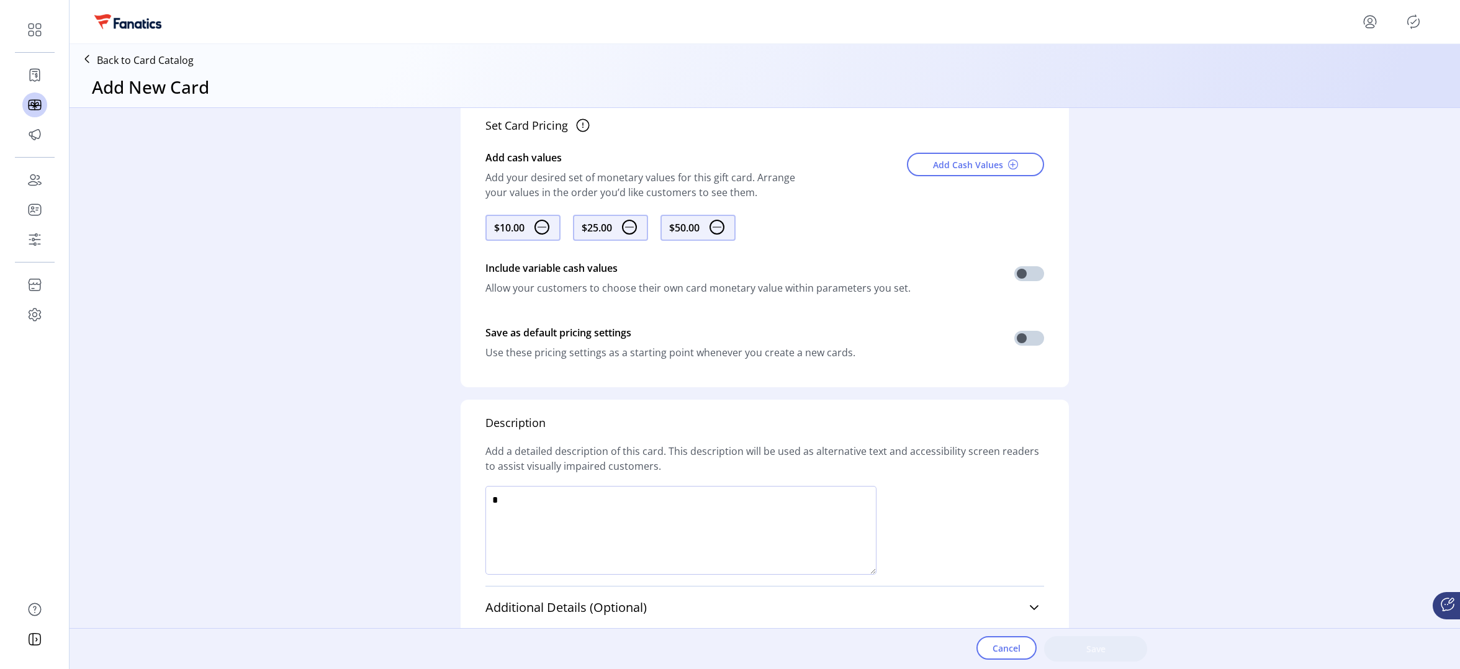
scroll to position [513, 0]
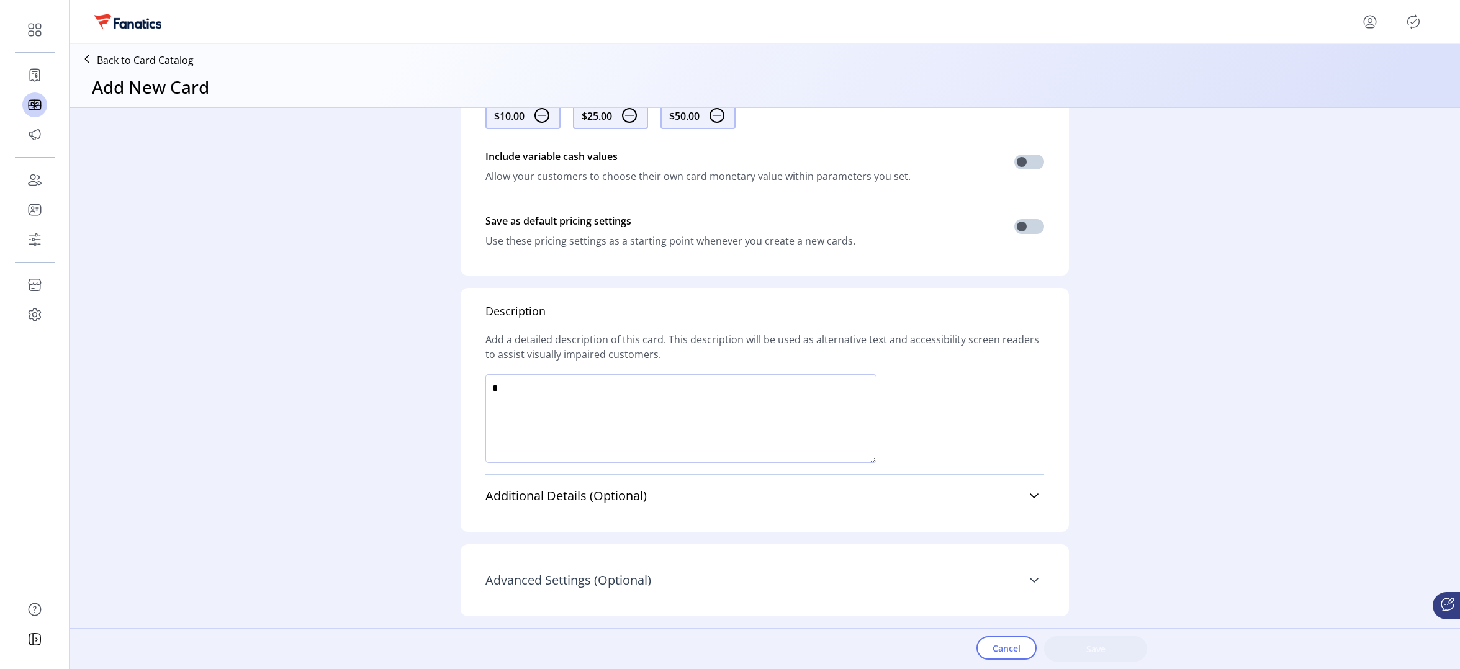
click at [592, 585] on span "Advanced Settings (Optional)" at bounding box center [568, 580] width 166 height 12
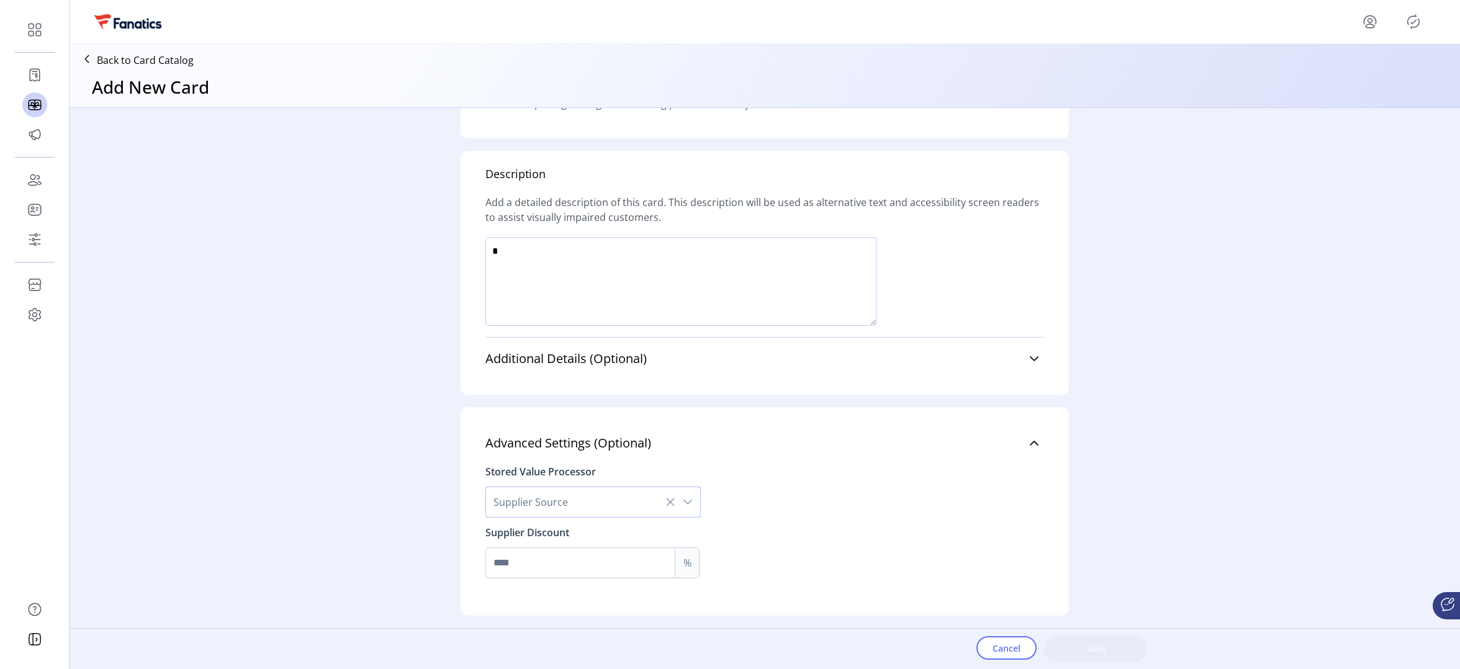
click at [576, 492] on span "Supplier Source" at bounding box center [580, 502] width 189 height 30
click at [574, 535] on li "Valuelink" at bounding box center [594, 535] width 210 height 25
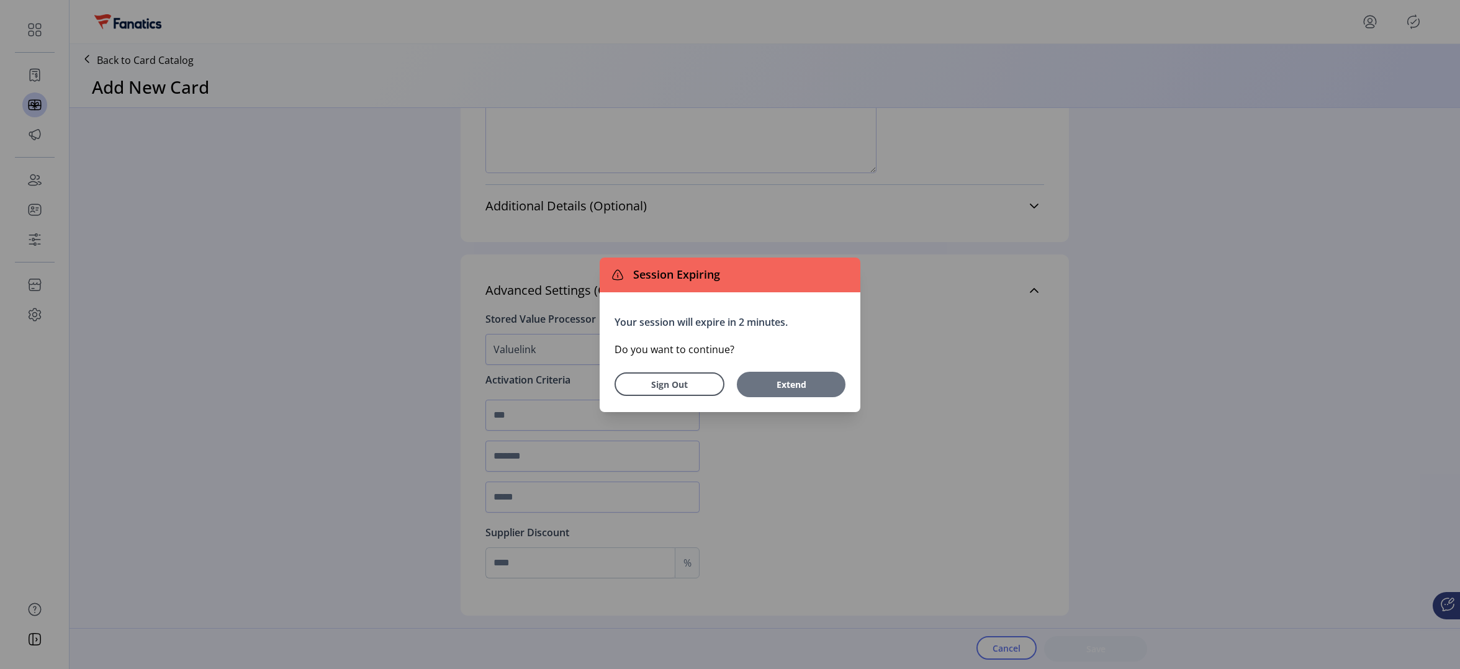
click at [785, 381] on span "Extend" at bounding box center [791, 384] width 96 height 13
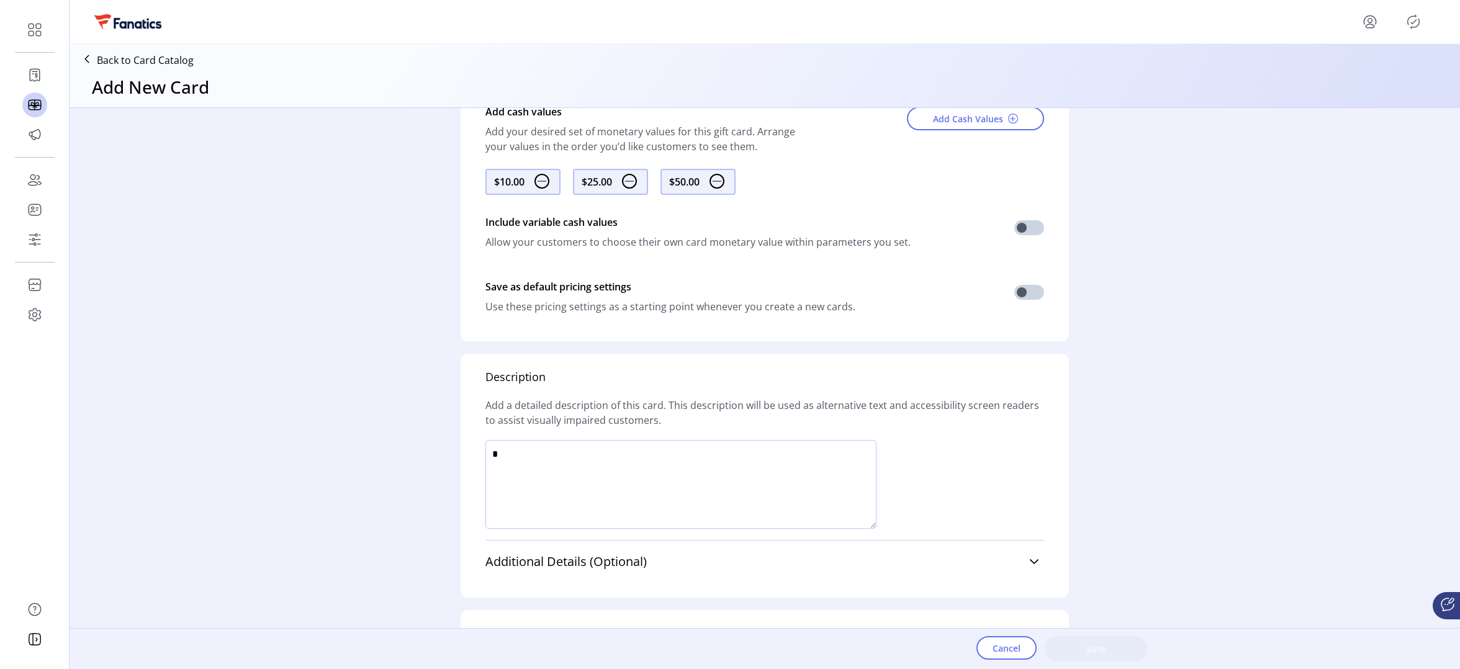
scroll to position [311, 0]
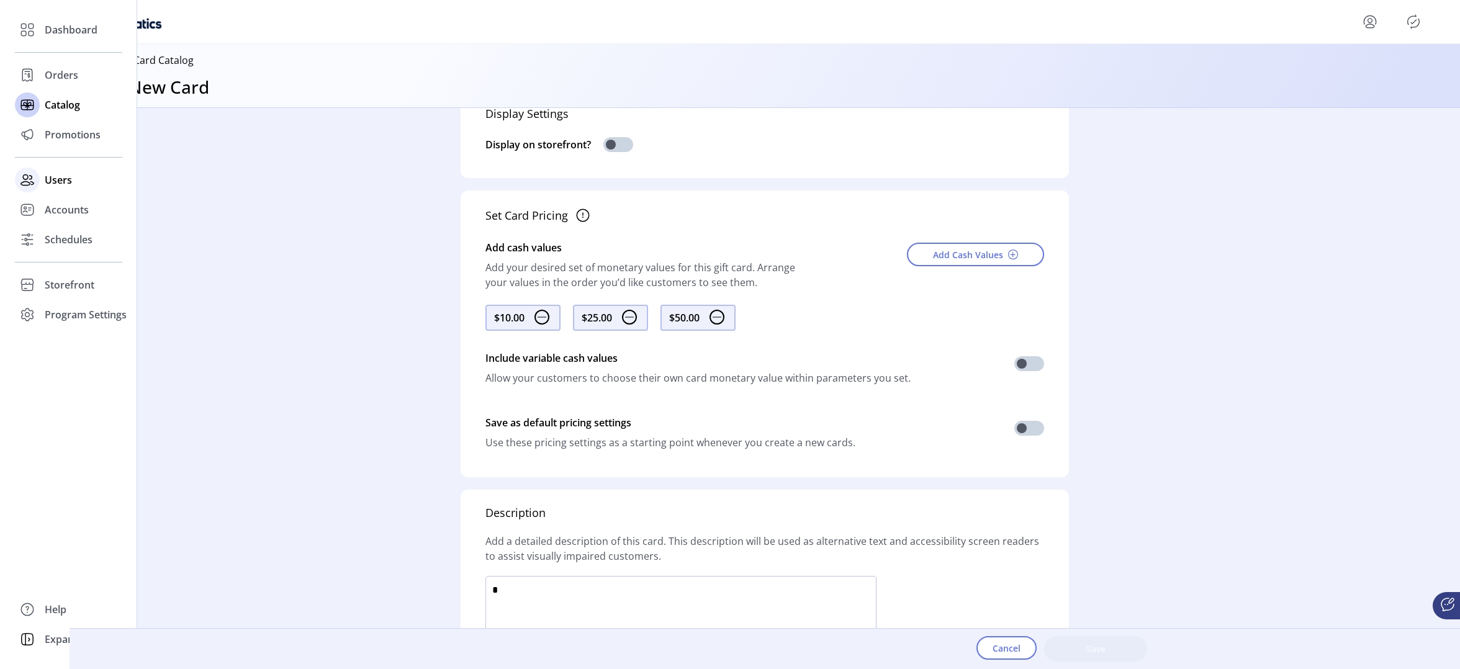
click at [51, 184] on span "Users" at bounding box center [58, 180] width 27 height 15
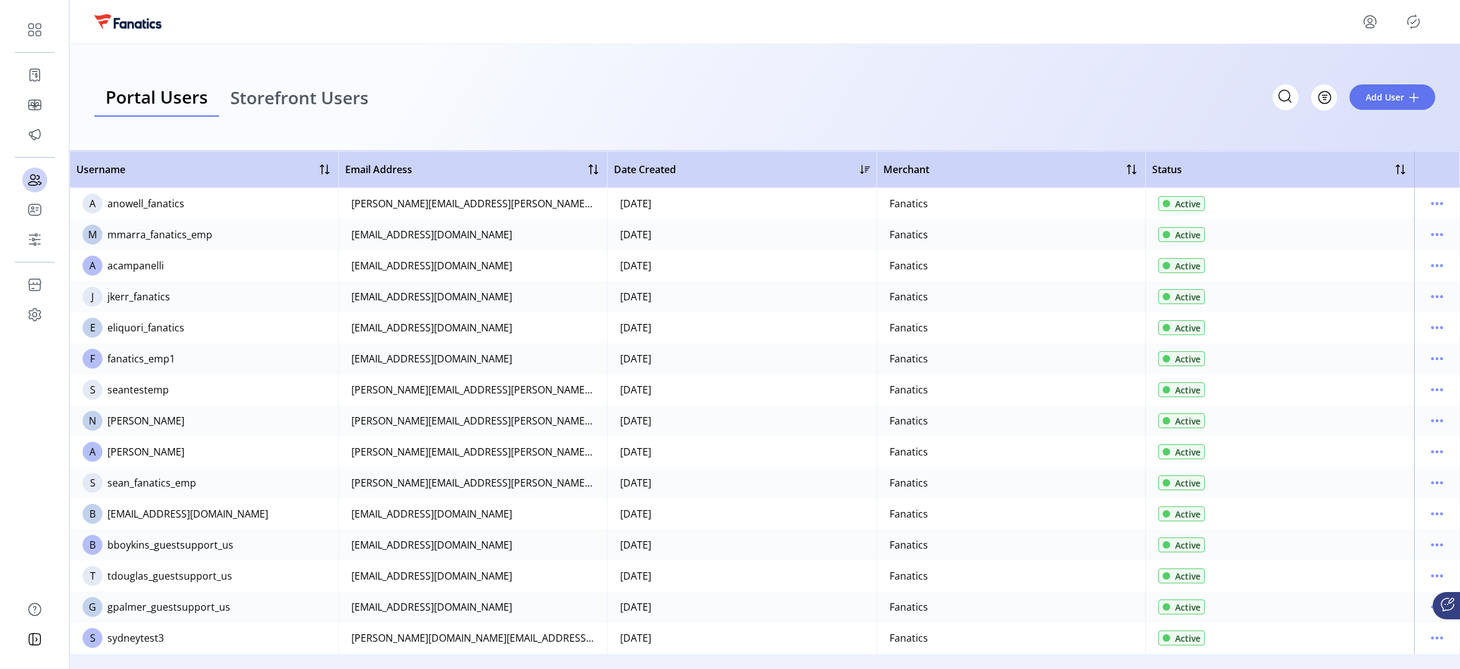
click at [918, 73] on div "Portal Users Storefront Users Filter Add User" at bounding box center [765, 97] width 1390 height 107
click at [1427, 452] on icon "menu" at bounding box center [1437, 452] width 20 height 20
click at [1385, 479] on span "Edit Details" at bounding box center [1379, 476] width 103 height 10
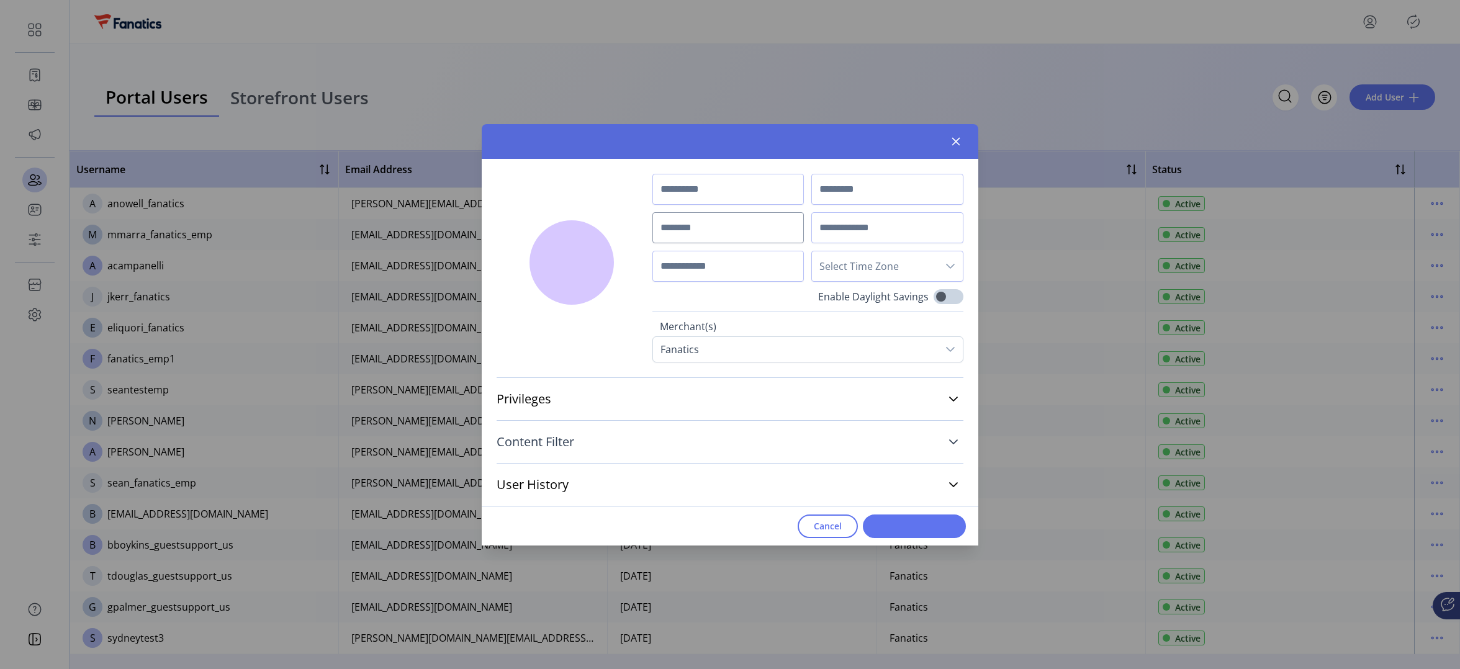
type input "****"
type input "******"
type input "**********"
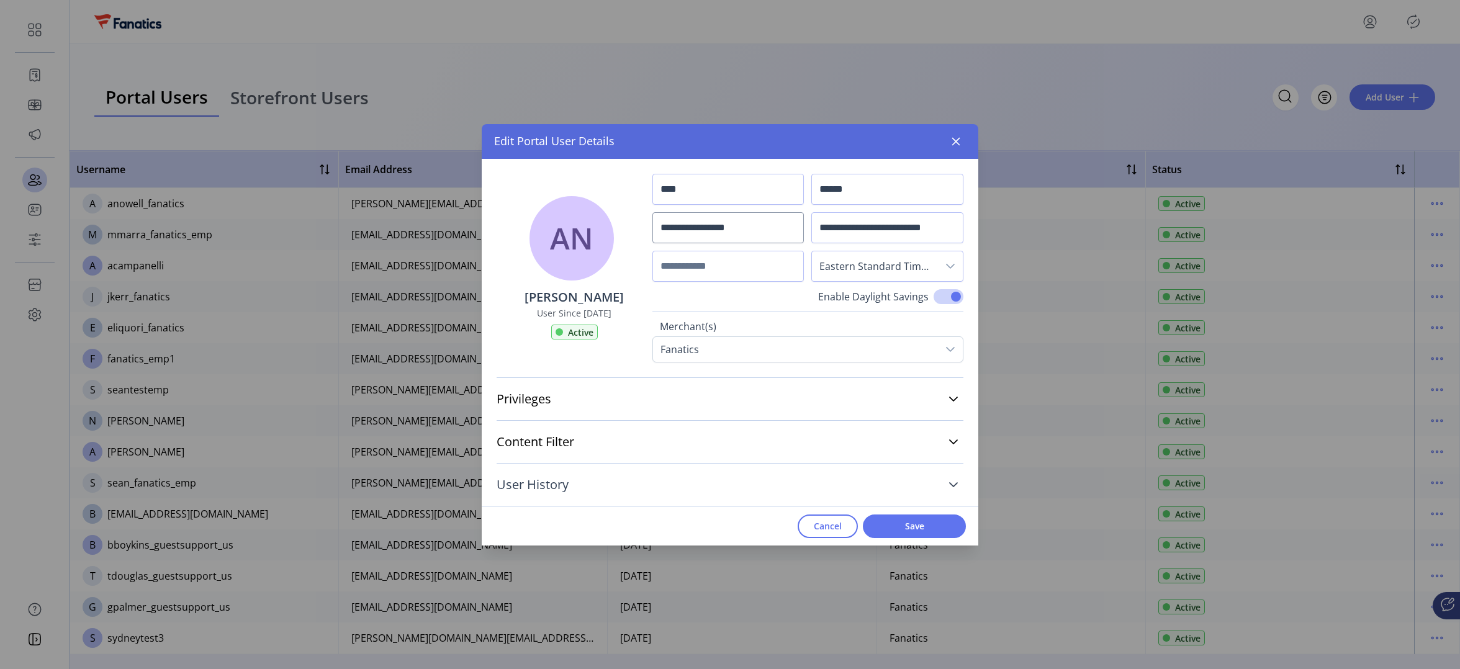
click at [525, 484] on span "User History" at bounding box center [533, 485] width 72 height 12
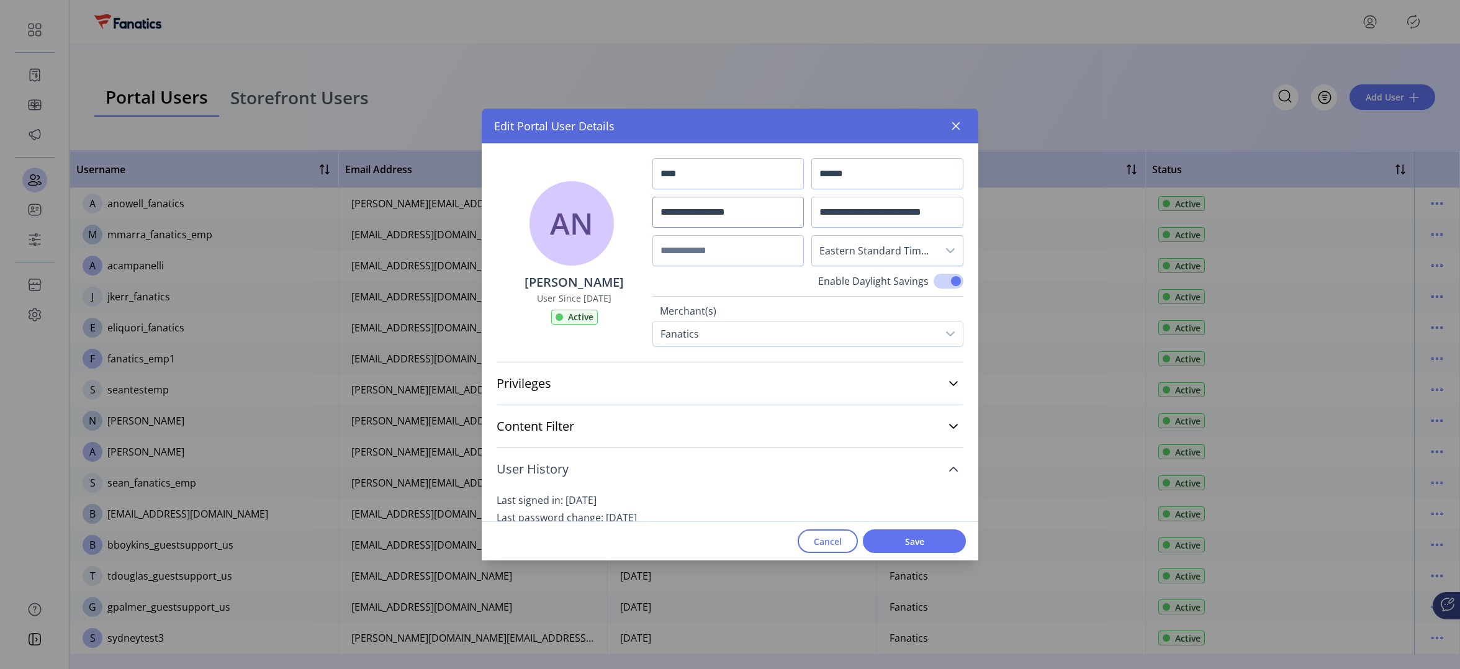
click at [544, 474] on span "User History" at bounding box center [533, 469] width 72 height 12
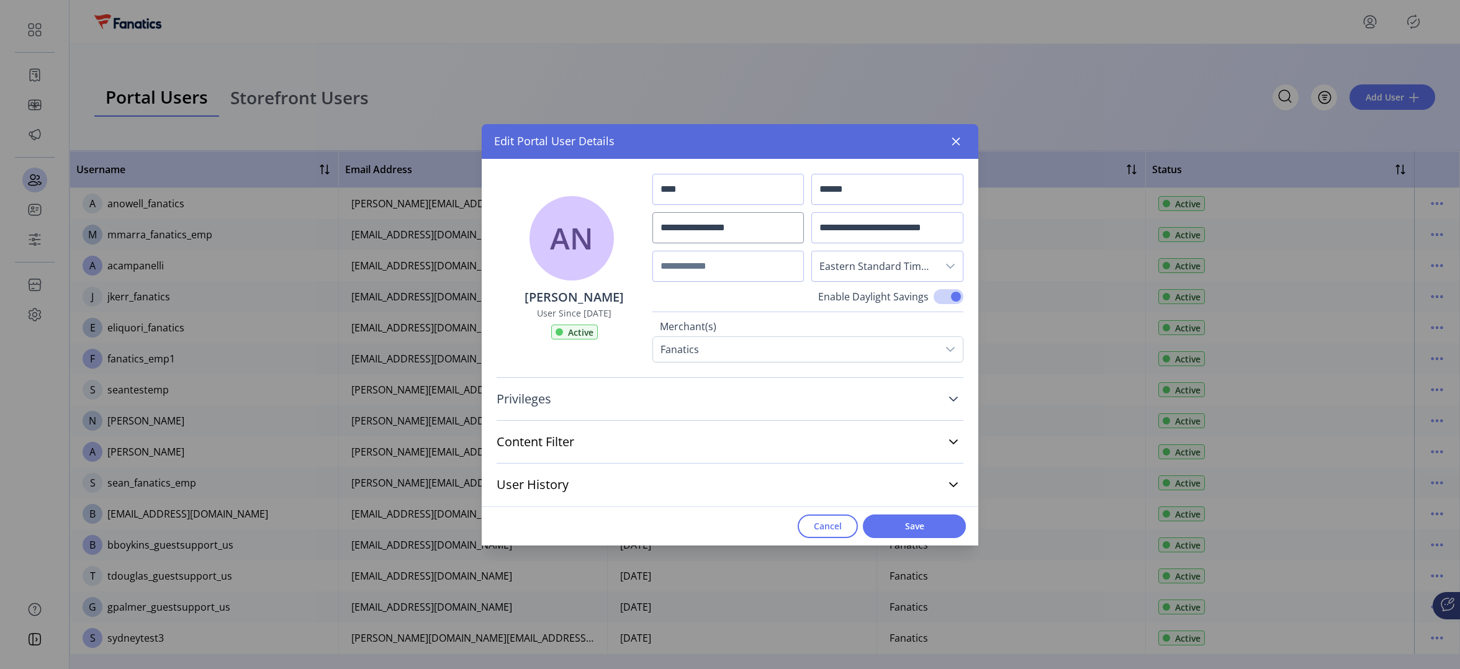
click at [547, 400] on span "Privileges" at bounding box center [524, 399] width 55 height 12
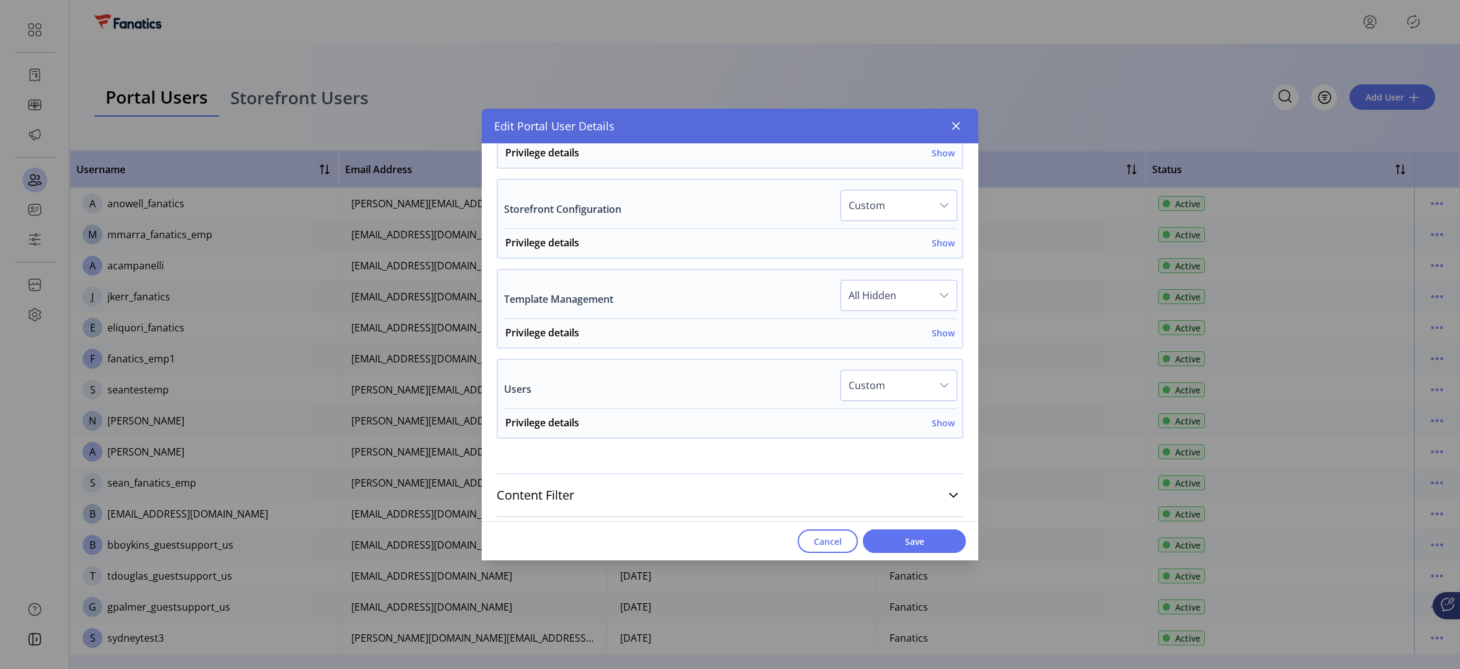
scroll to position [898, 0]
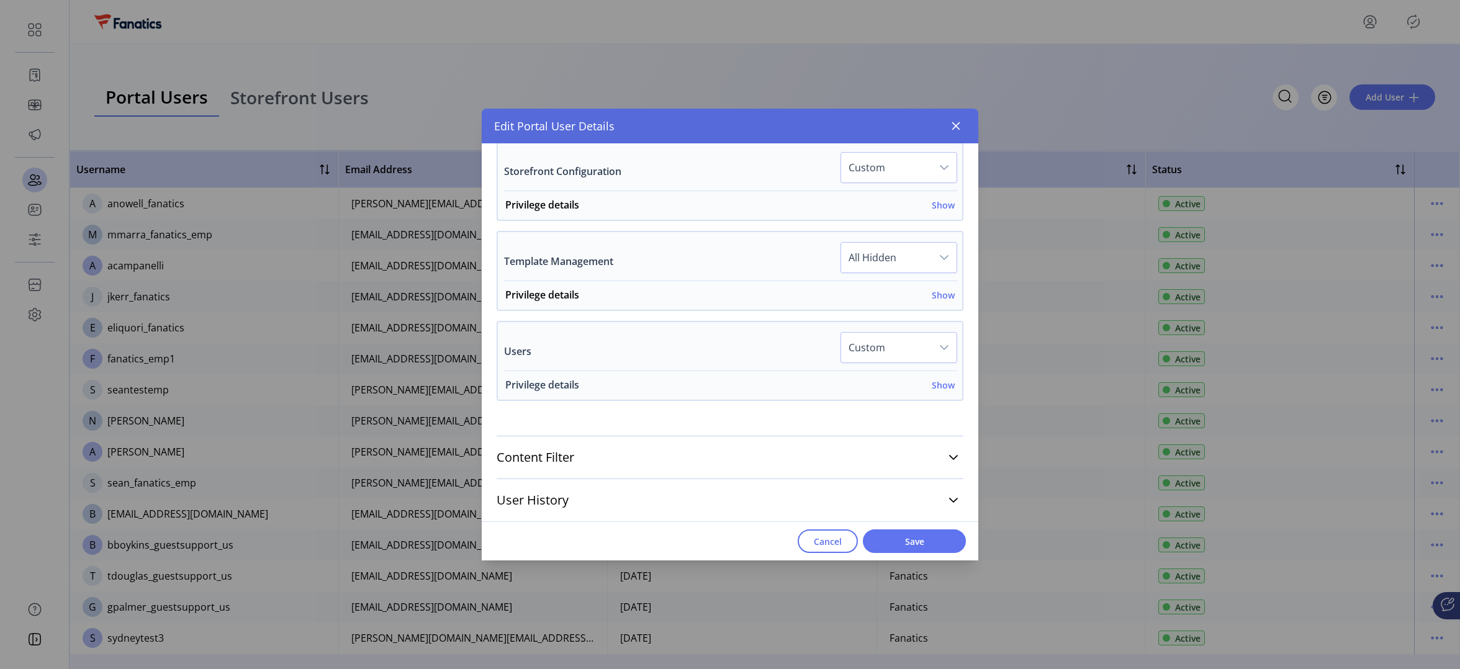
click at [941, 382] on h6 "Show" at bounding box center [943, 385] width 23 height 13
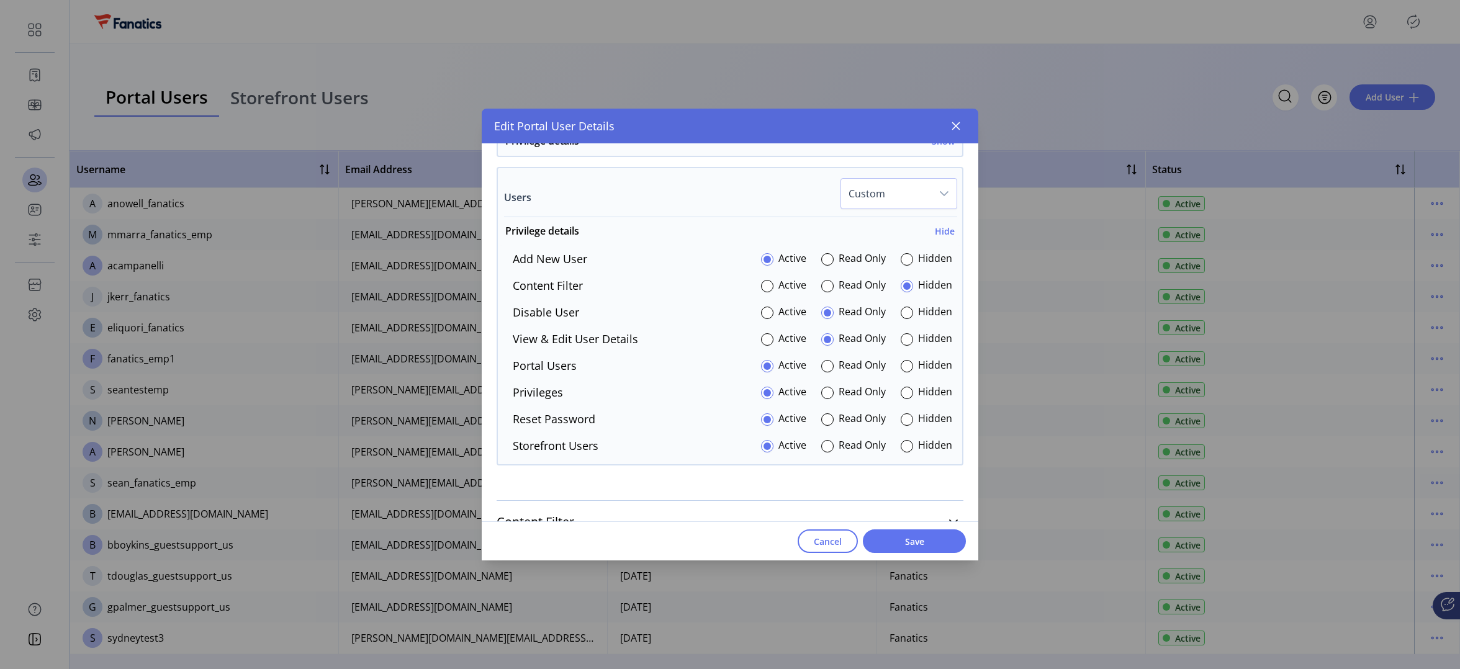
scroll to position [1069, 0]
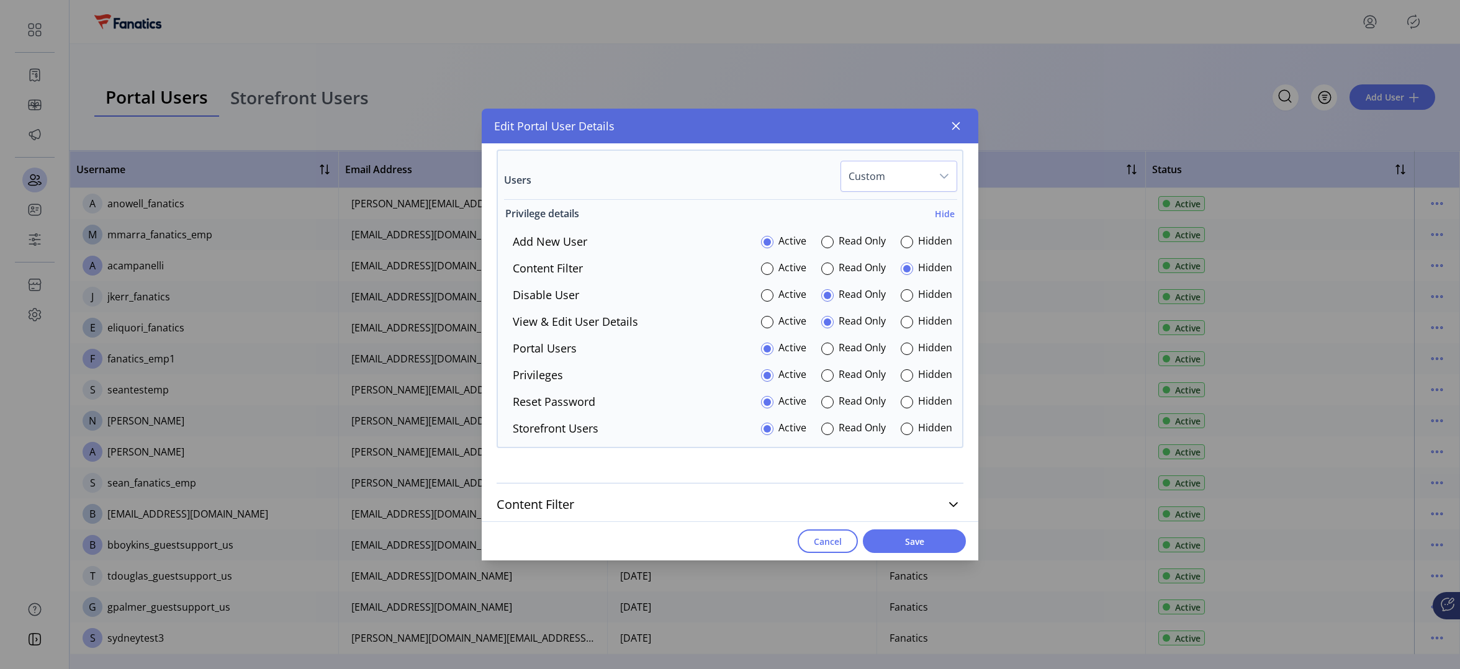
click at [938, 211] on h6 "Hide" at bounding box center [945, 213] width 20 height 13
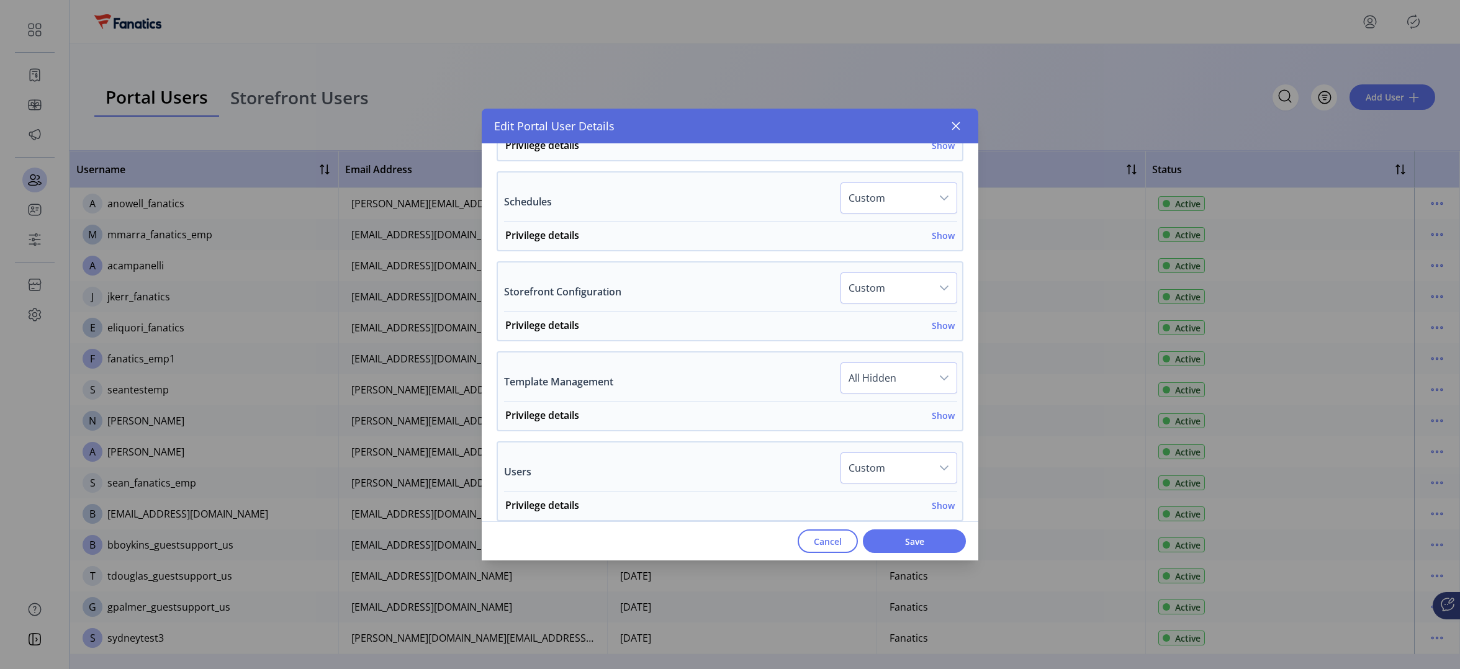
scroll to position [701, 0]
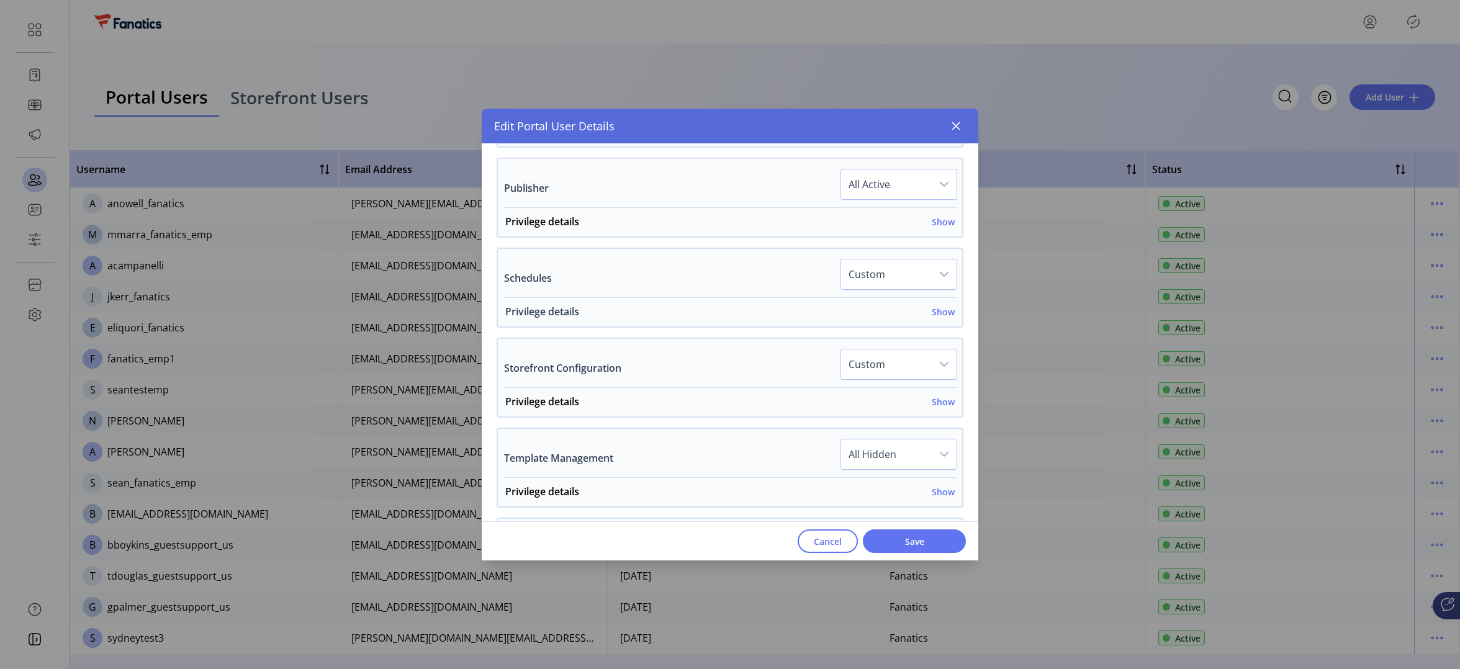
click at [936, 308] on h6 "Show" at bounding box center [943, 311] width 23 height 13
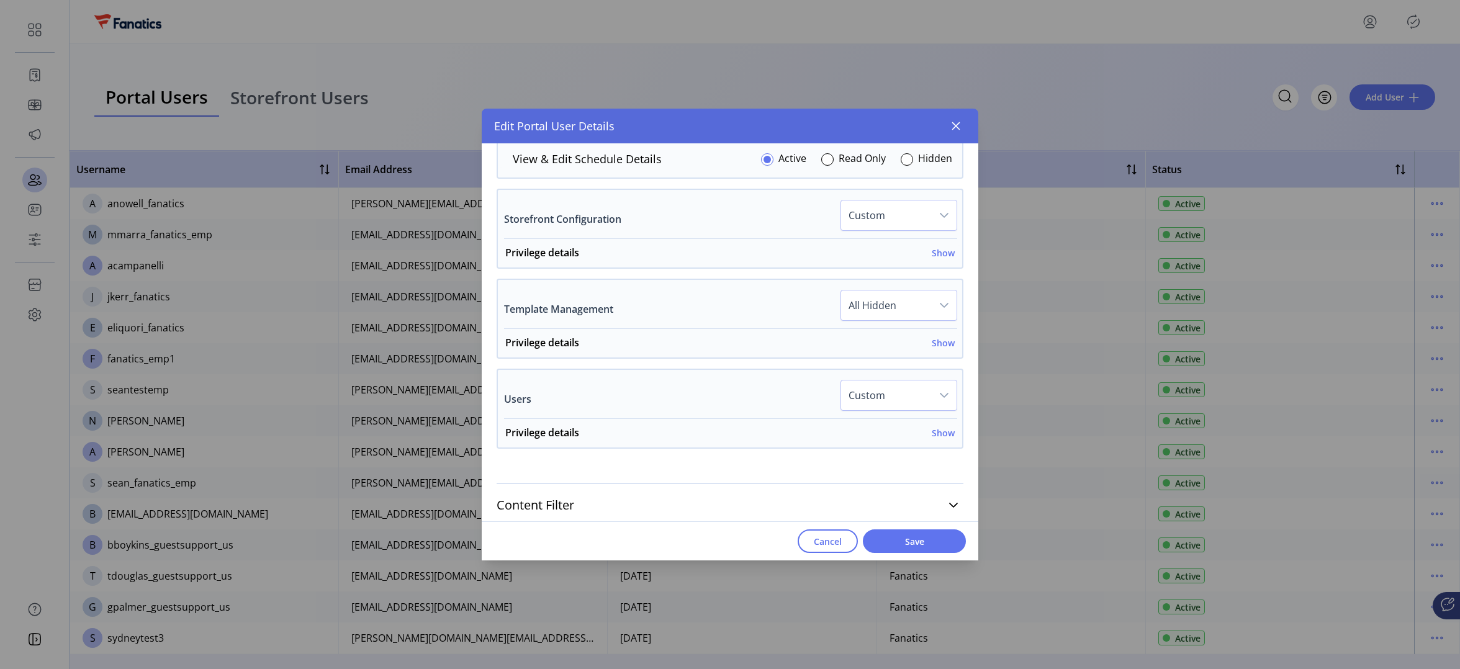
scroll to position [1116, 0]
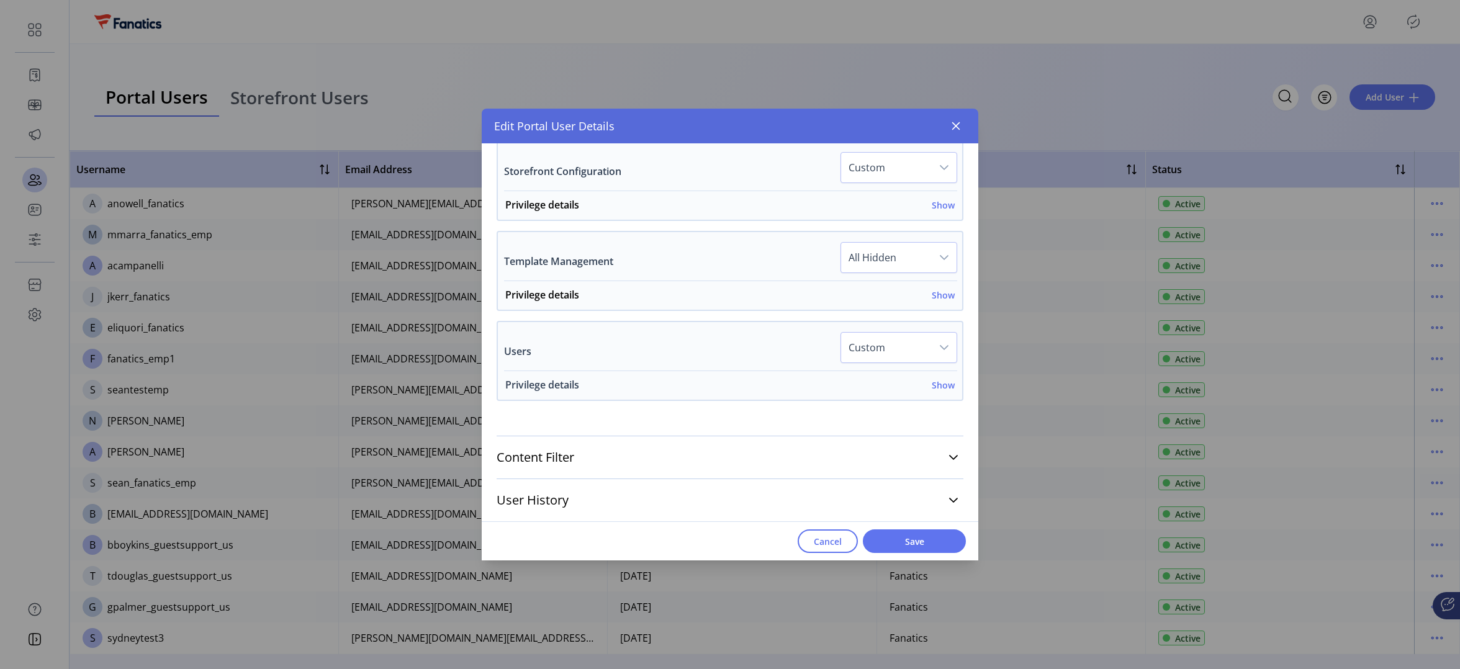
click at [933, 386] on h6 "Show" at bounding box center [943, 385] width 23 height 13
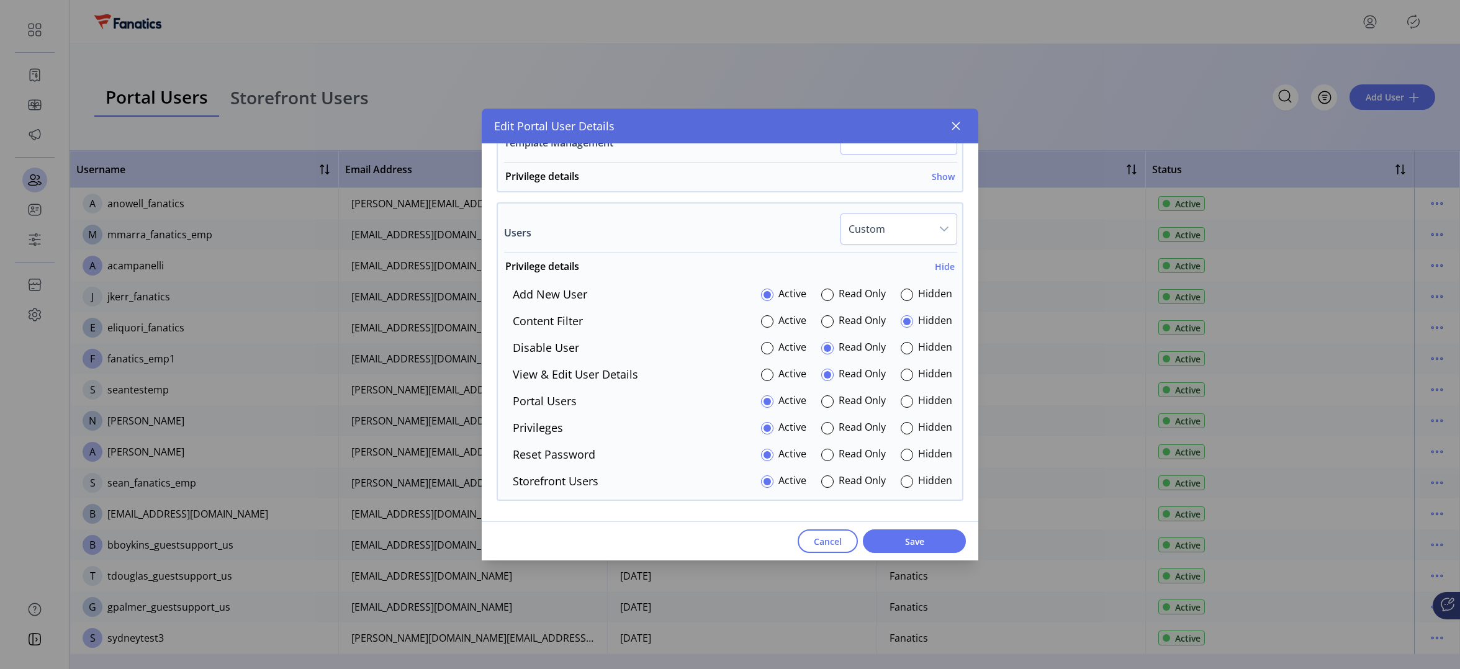
scroll to position [1238, 0]
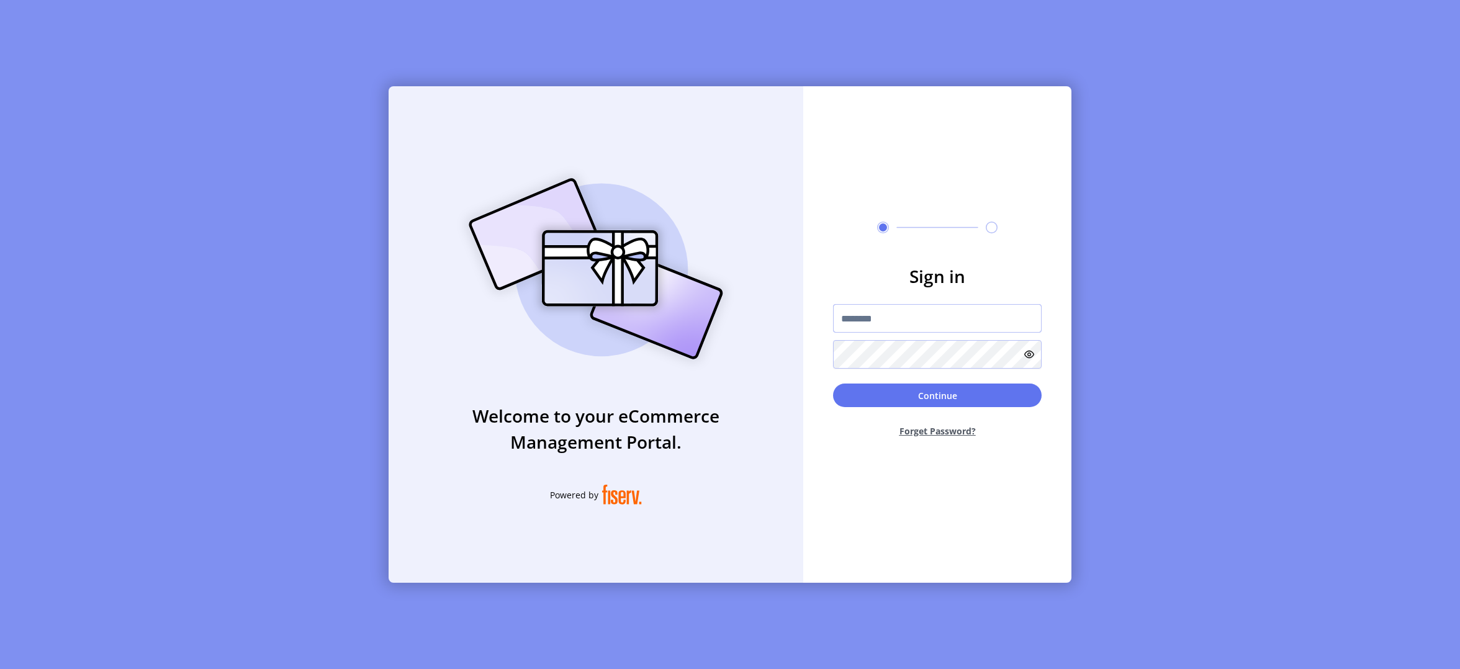
click at [881, 318] on input "text" at bounding box center [937, 318] width 209 height 29
click at [1202, 230] on div "Welcome to your eCommerce Management Portal. Powered by Sign in Continue Forget…" at bounding box center [730, 334] width 1460 height 669
click at [1008, 322] on input "text" at bounding box center [937, 318] width 209 height 29
click at [1086, 259] on div "Welcome to your eCommerce Management Portal. Powered by Sign in Continue Forget…" at bounding box center [730, 334] width 1460 height 669
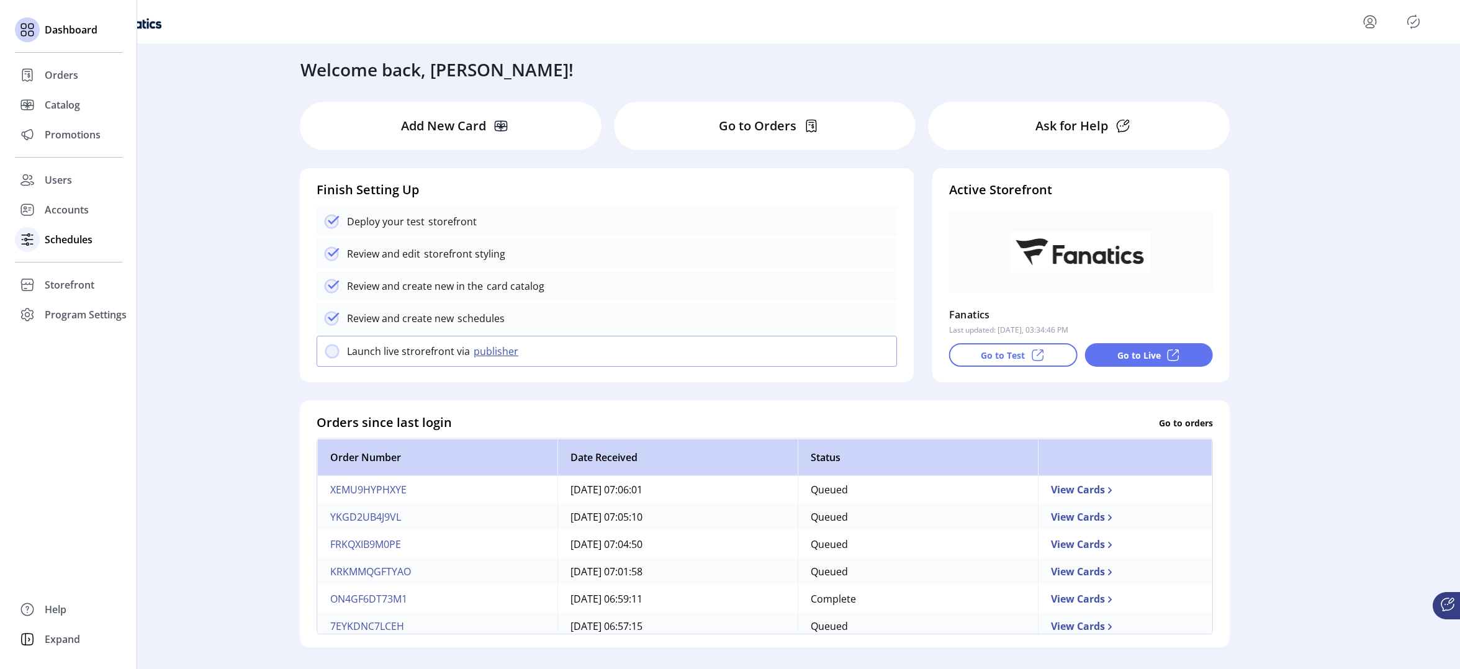
click at [69, 242] on span "Schedules" at bounding box center [69, 239] width 48 height 15
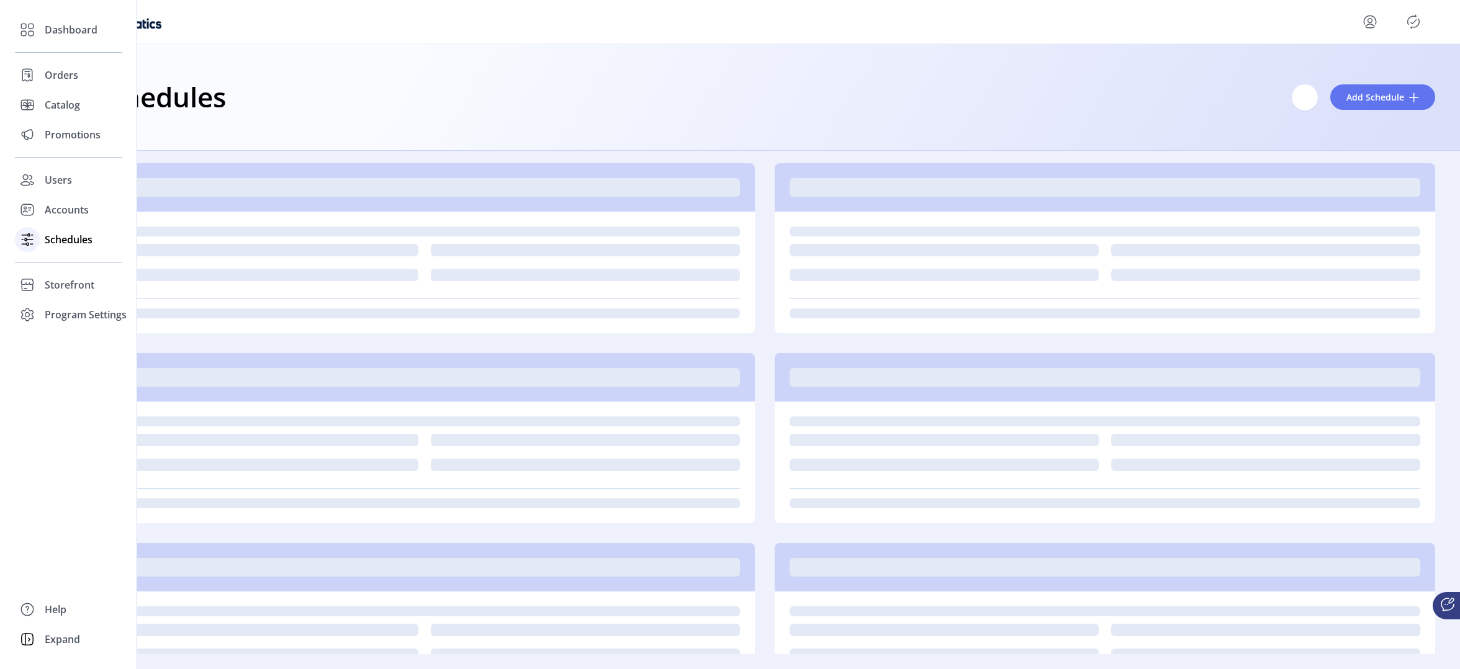
click at [74, 240] on span "Schedules" at bounding box center [69, 239] width 48 height 15
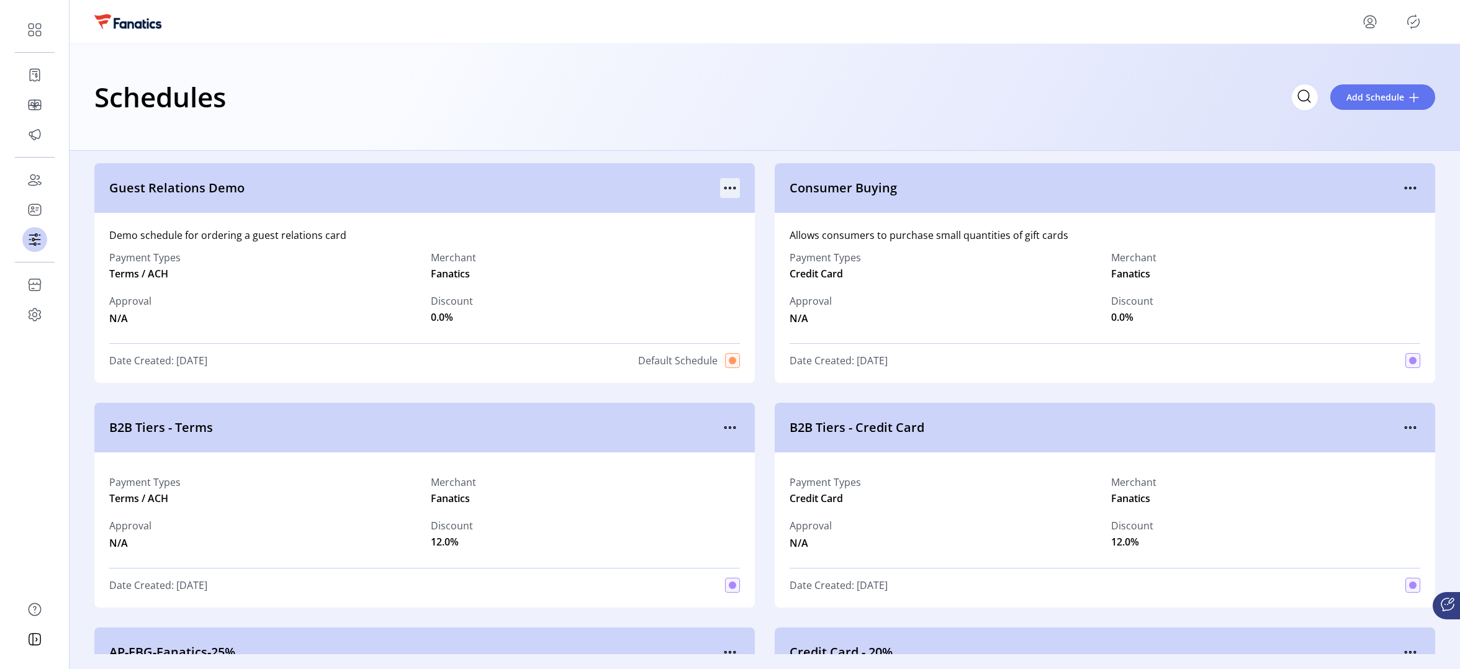
click at [728, 185] on icon "menu" at bounding box center [730, 188] width 20 height 20
click at [780, 230] on span "Edit Details" at bounding box center [778, 232] width 103 height 10
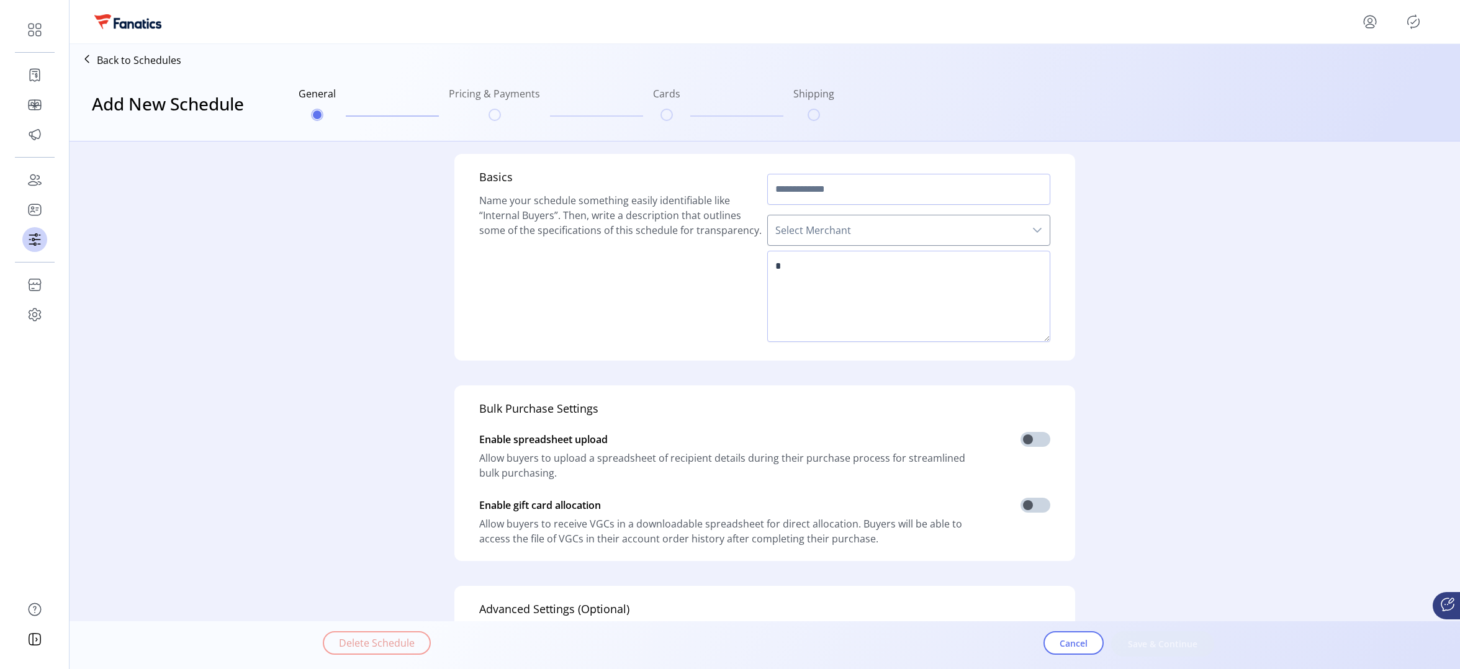
type input "**********"
type textarea "**********"
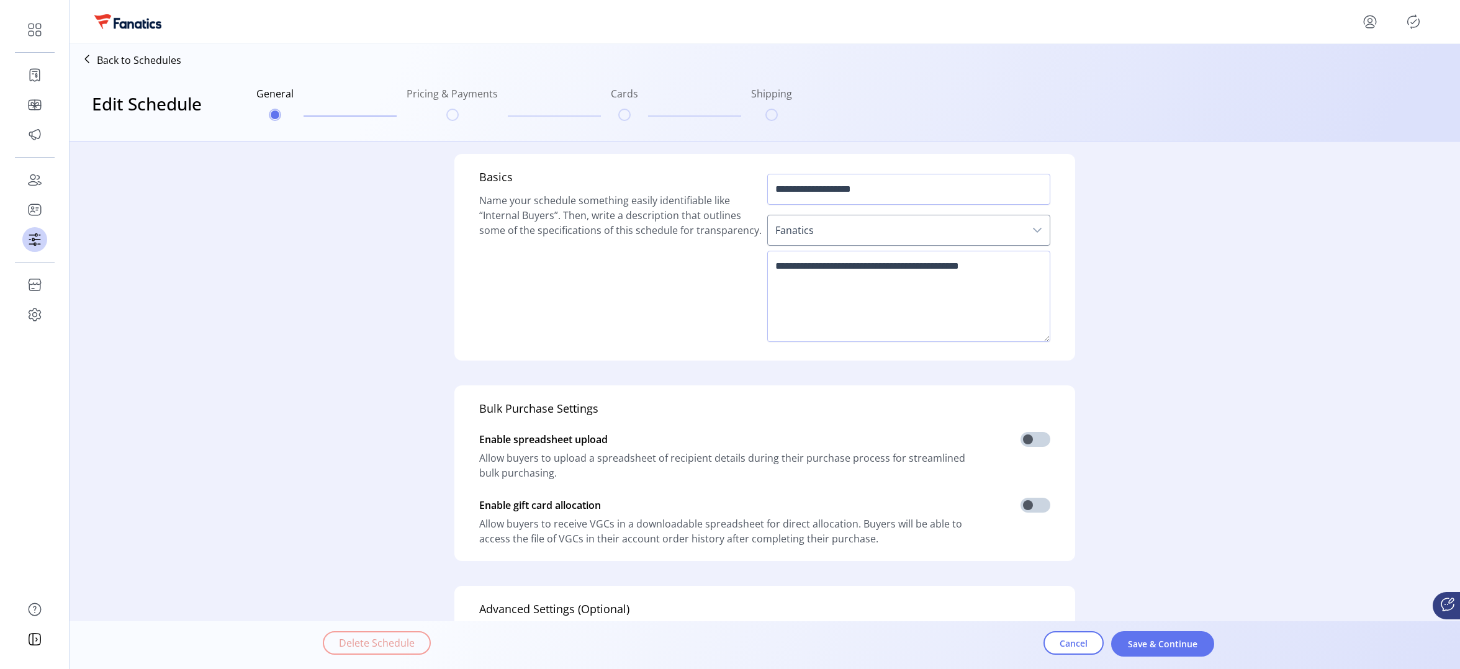
scroll to position [218, 0]
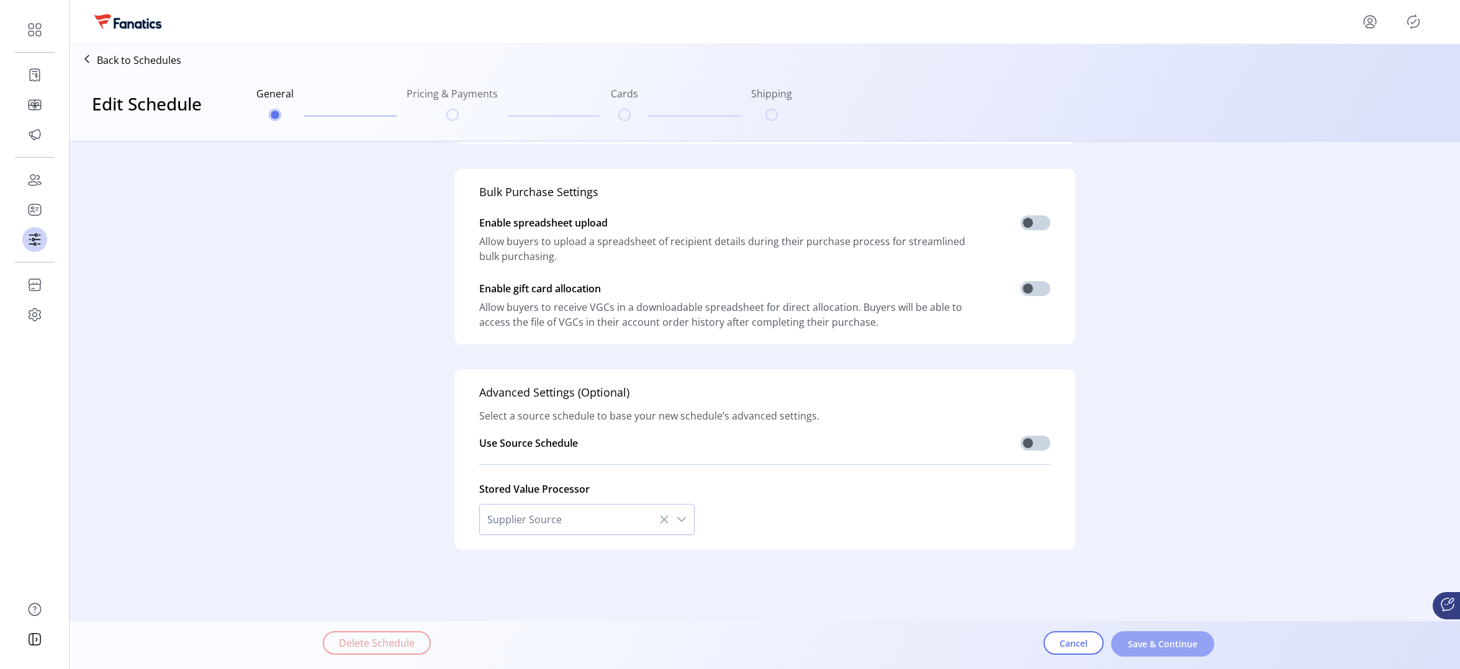
click at [1147, 647] on span "Save & Continue" at bounding box center [1162, 643] width 71 height 13
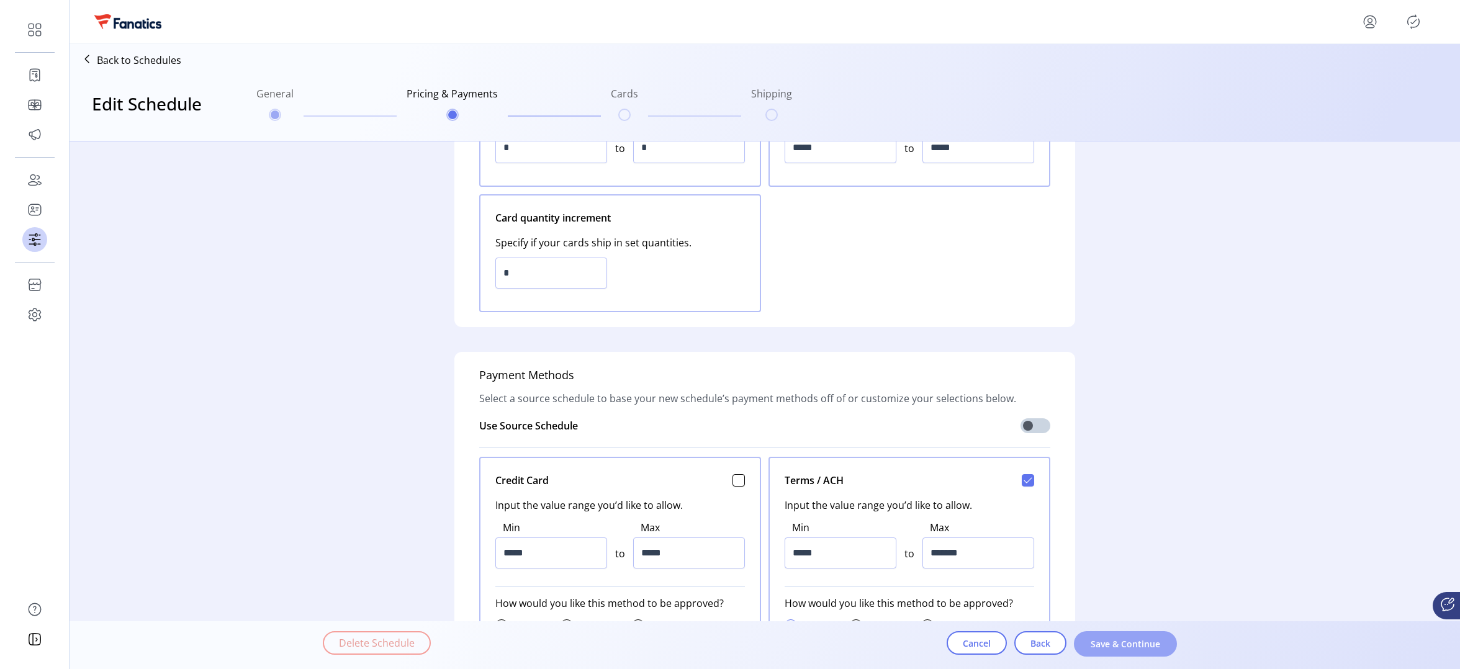
click at [1111, 641] on span "Save & Continue" at bounding box center [1125, 643] width 71 height 13
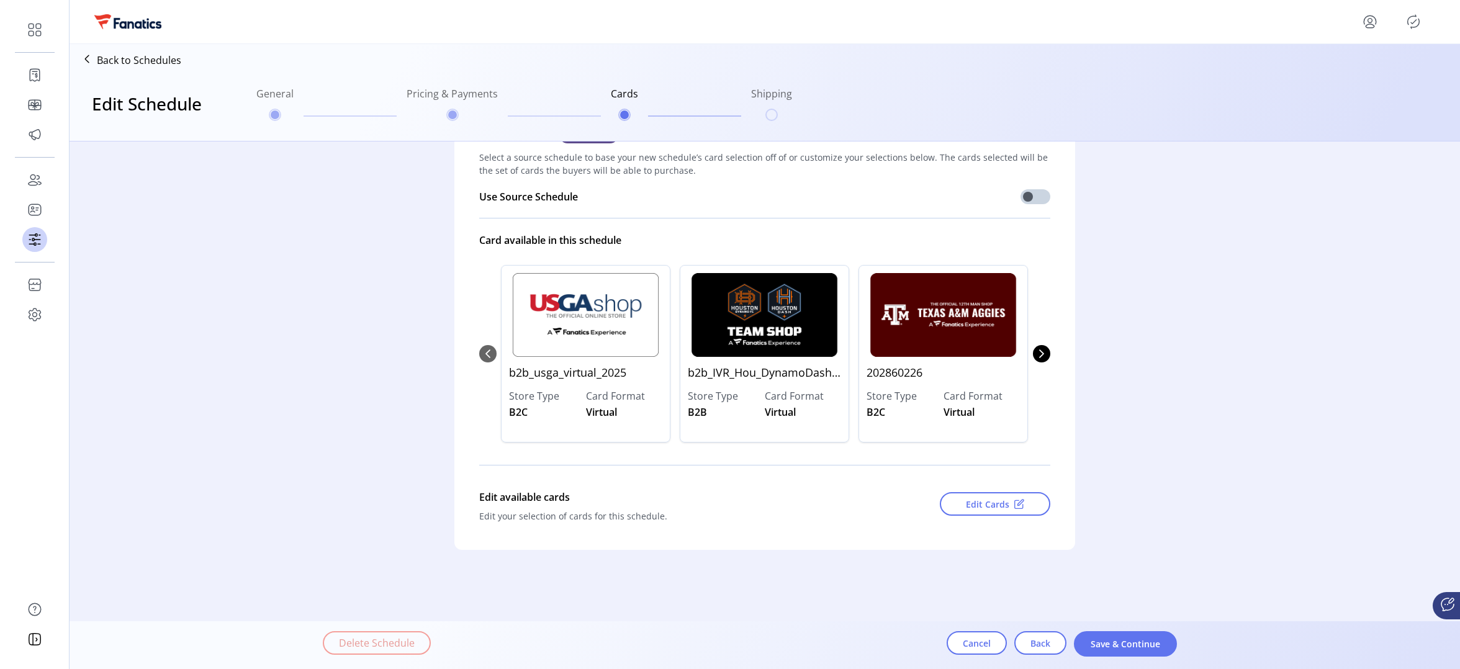
scroll to position [43, 0]
click at [1041, 354] on icon "Next Page" at bounding box center [1042, 354] width 10 height 10
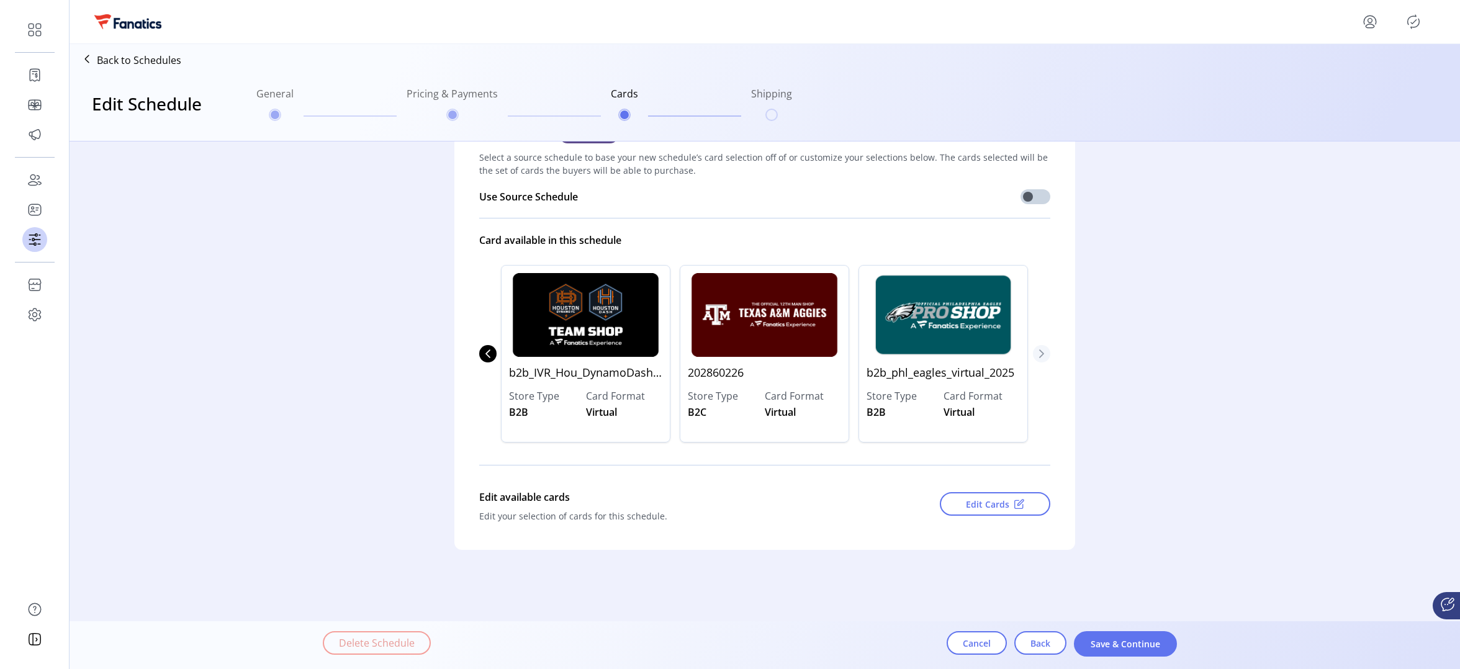
click at [1041, 354] on icon "Next Page" at bounding box center [1042, 354] width 10 height 10
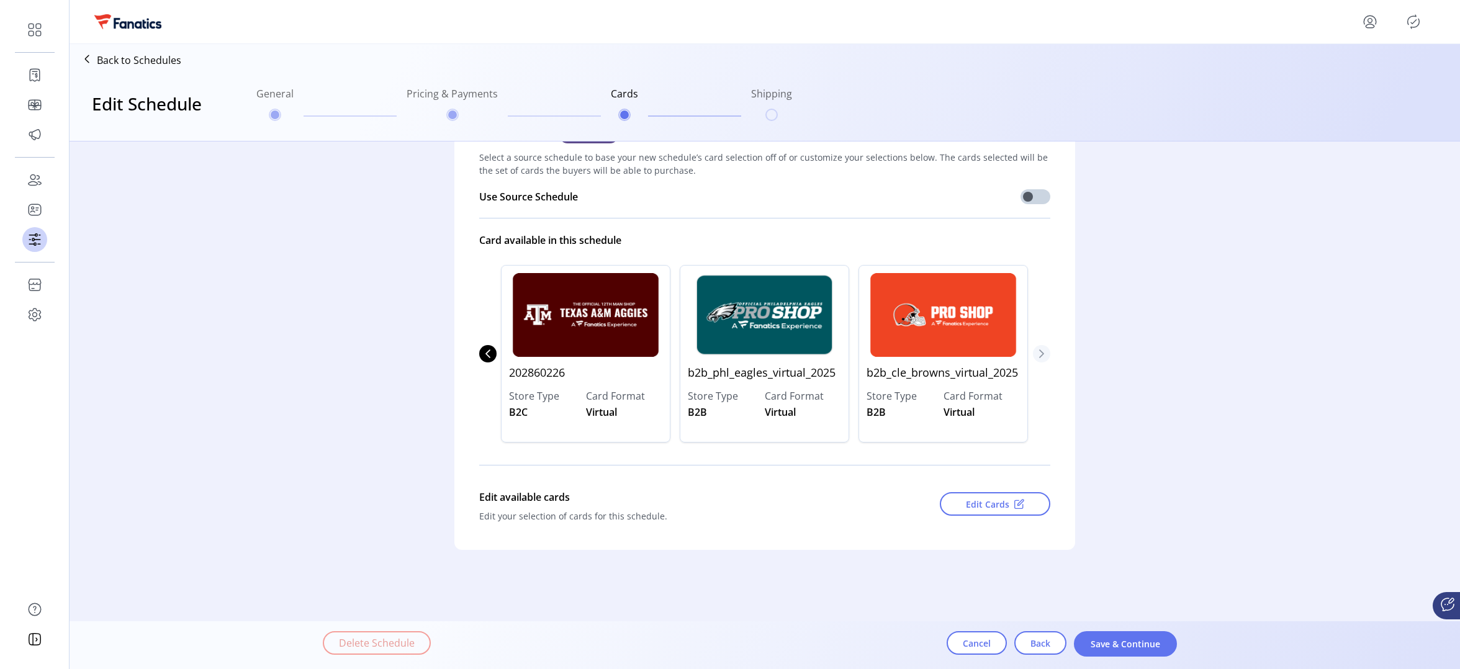
click at [1041, 354] on icon "Next Page" at bounding box center [1042, 354] width 10 height 10
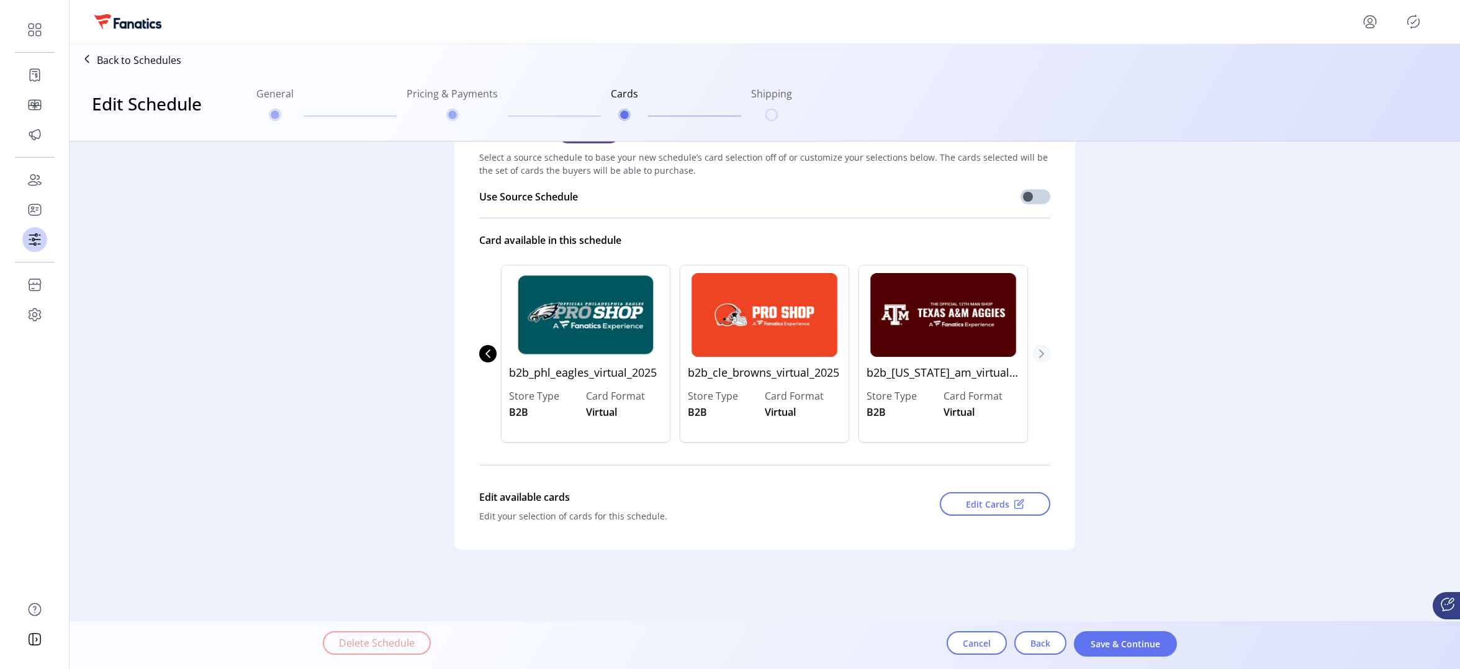
click at [1041, 354] on icon "Next Page" at bounding box center [1042, 354] width 10 height 10
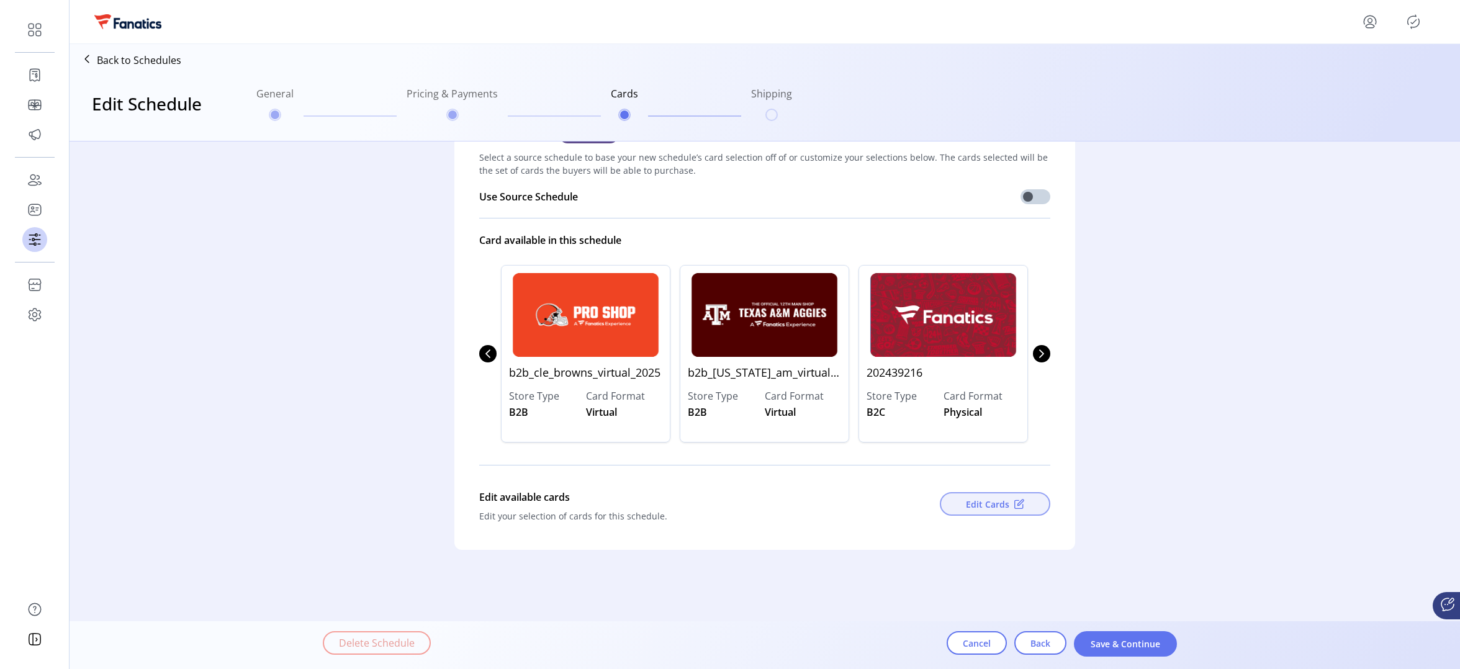
click at [968, 498] on span "Edit Cards" at bounding box center [987, 504] width 43 height 13
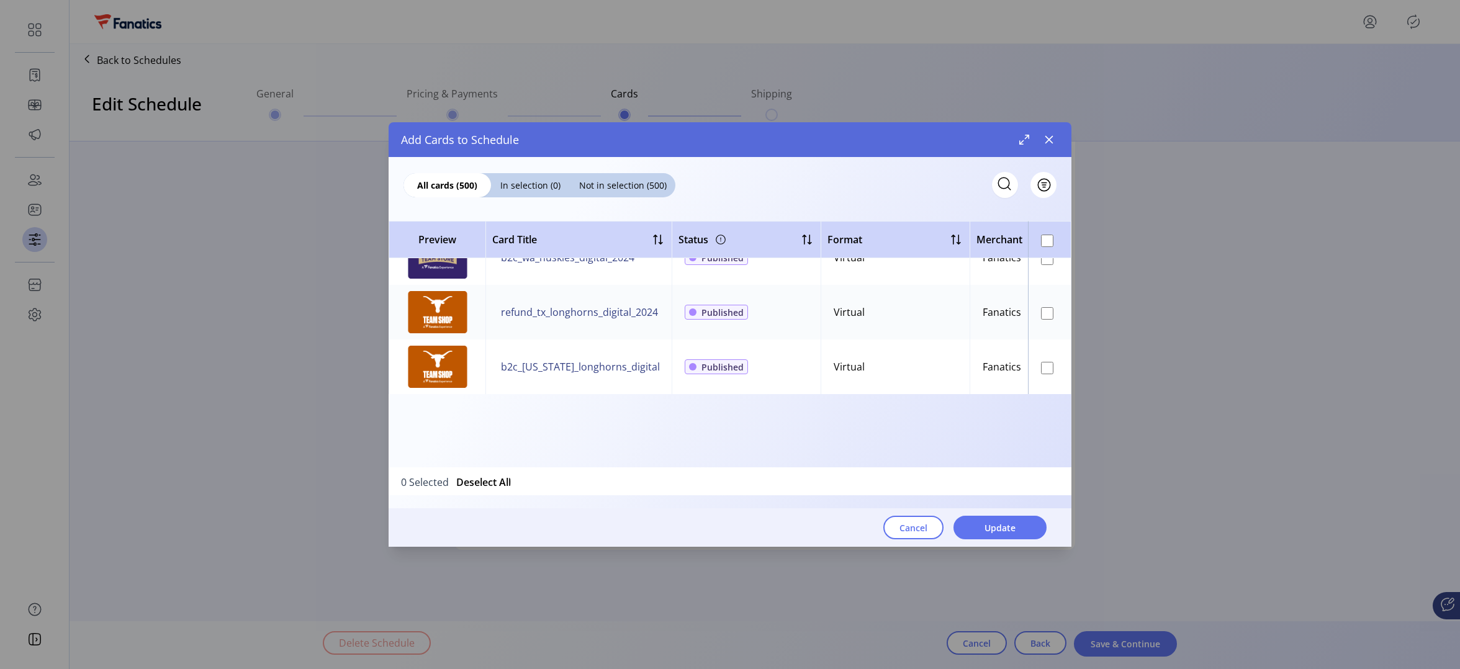
scroll to position [0, 0]
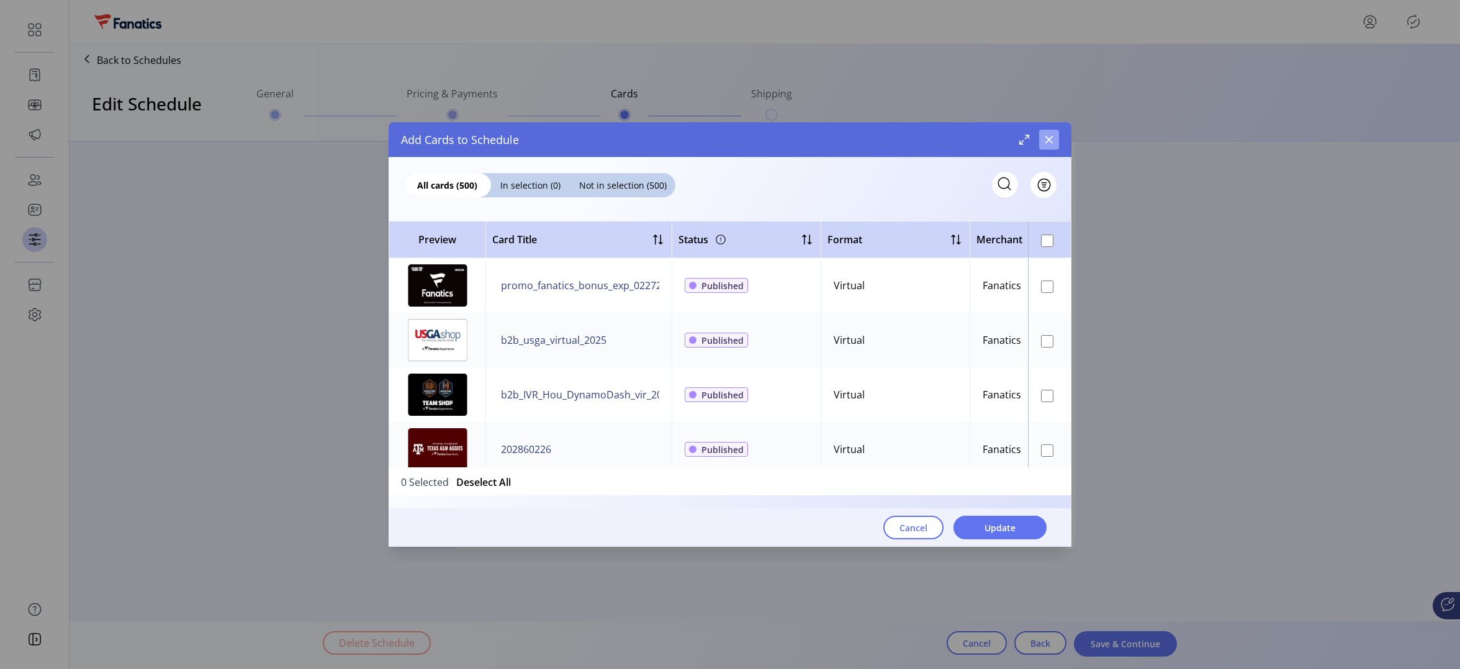
click at [1045, 137] on icon "button" at bounding box center [1049, 140] width 8 height 8
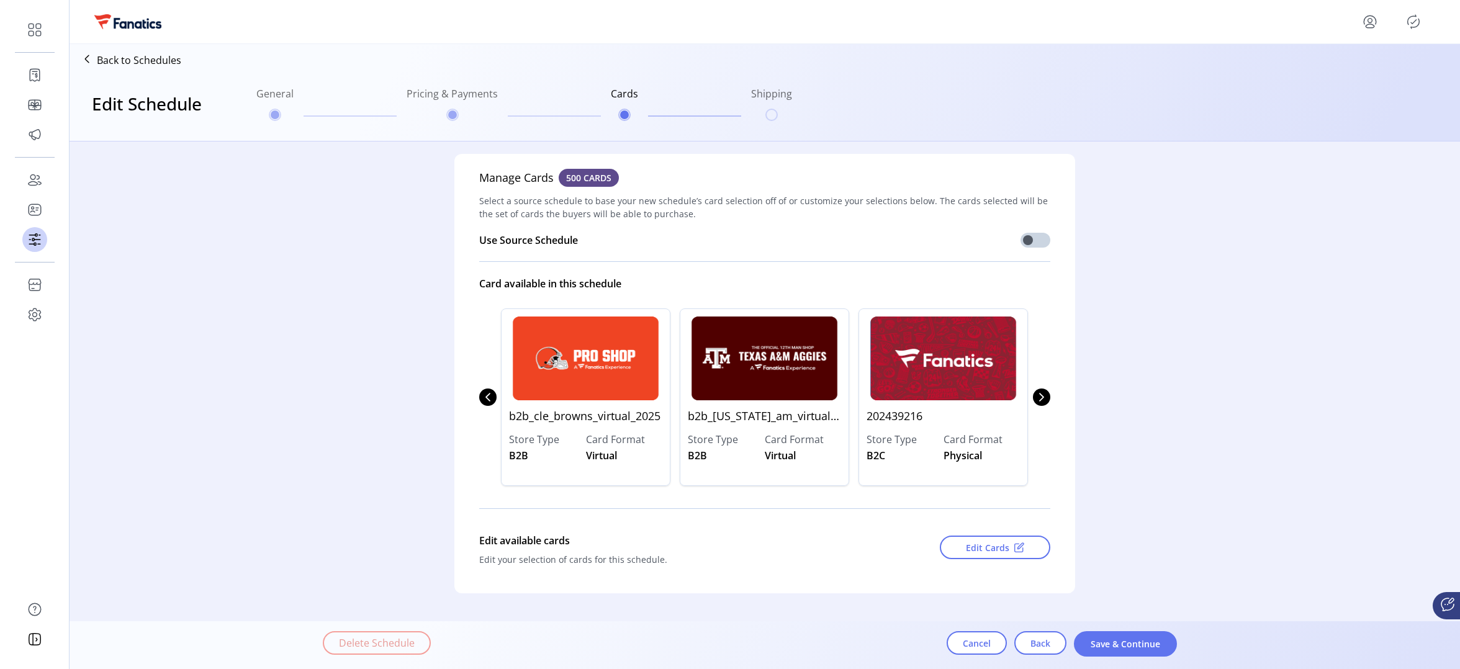
click at [128, 55] on p "Back to Schedules" at bounding box center [139, 60] width 84 height 15
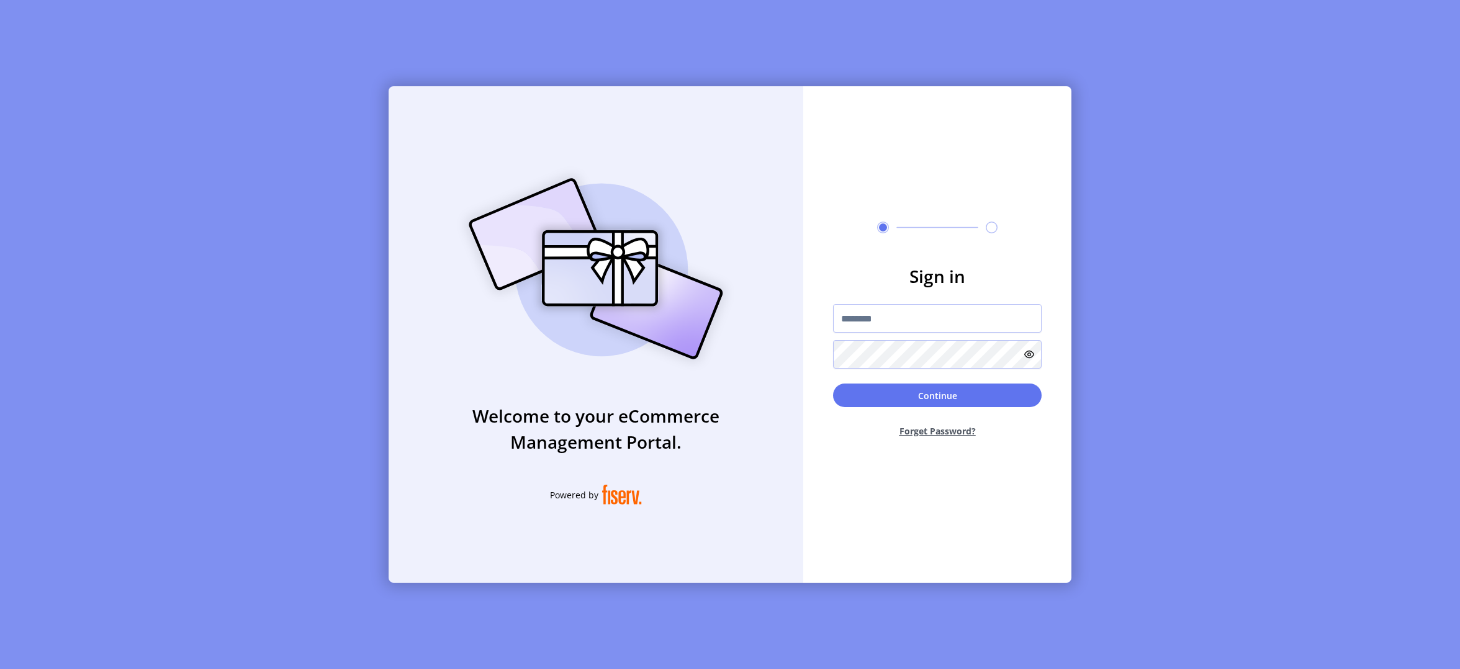
click at [117, 58] on div "Welcome to your eCommerce Management Portal. Powered by Sign in Continue Forget…" at bounding box center [730, 334] width 1460 height 669
type input "**********"
click at [916, 389] on button "Continue" at bounding box center [937, 397] width 209 height 24
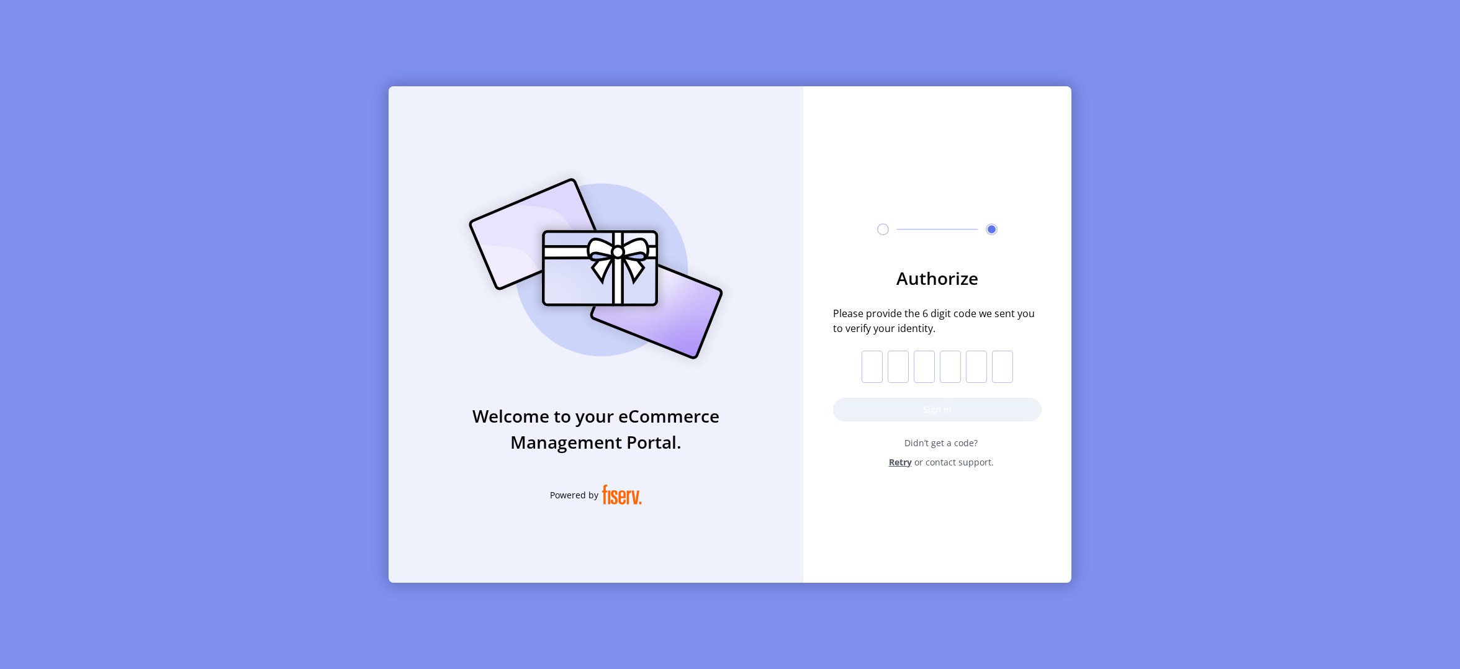
click at [876, 359] on input "text" at bounding box center [872, 367] width 21 height 32
paste input "*"
type input "*"
click at [903, 402] on button "Sign in" at bounding box center [937, 410] width 209 height 24
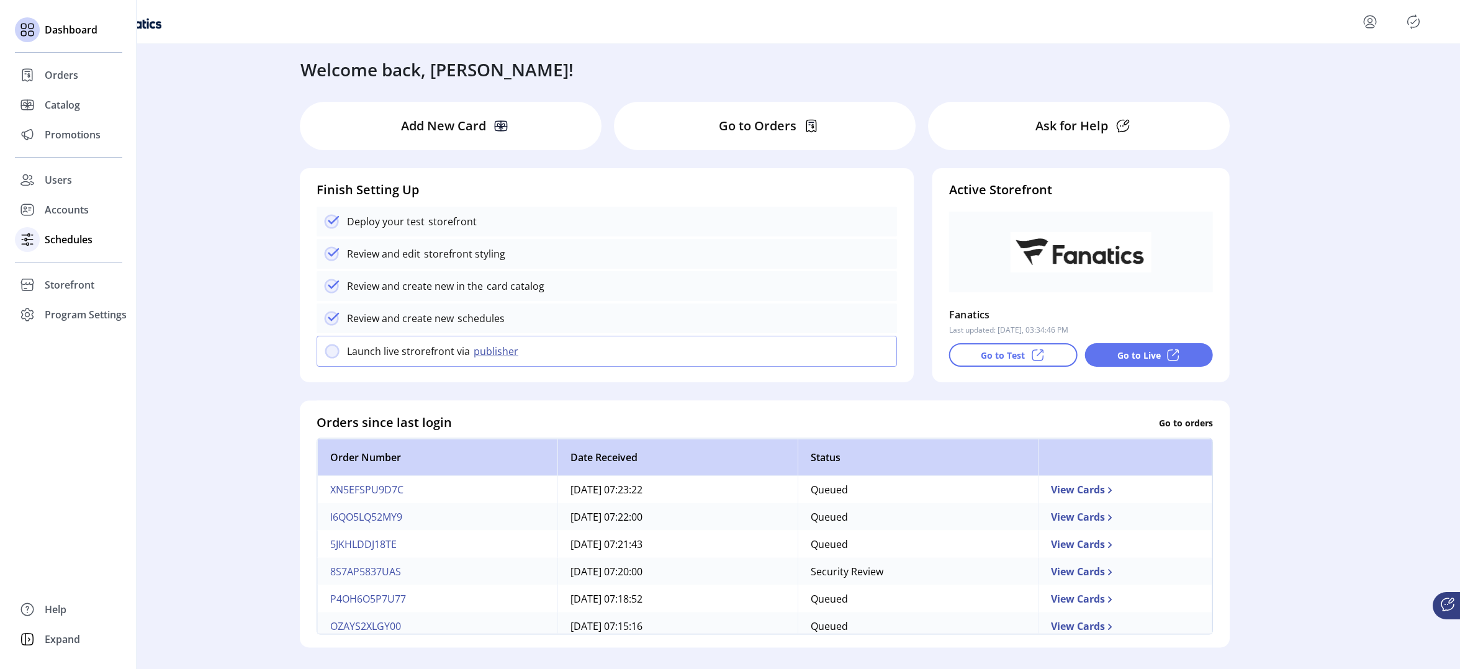
click at [71, 241] on span "Schedules" at bounding box center [69, 239] width 48 height 15
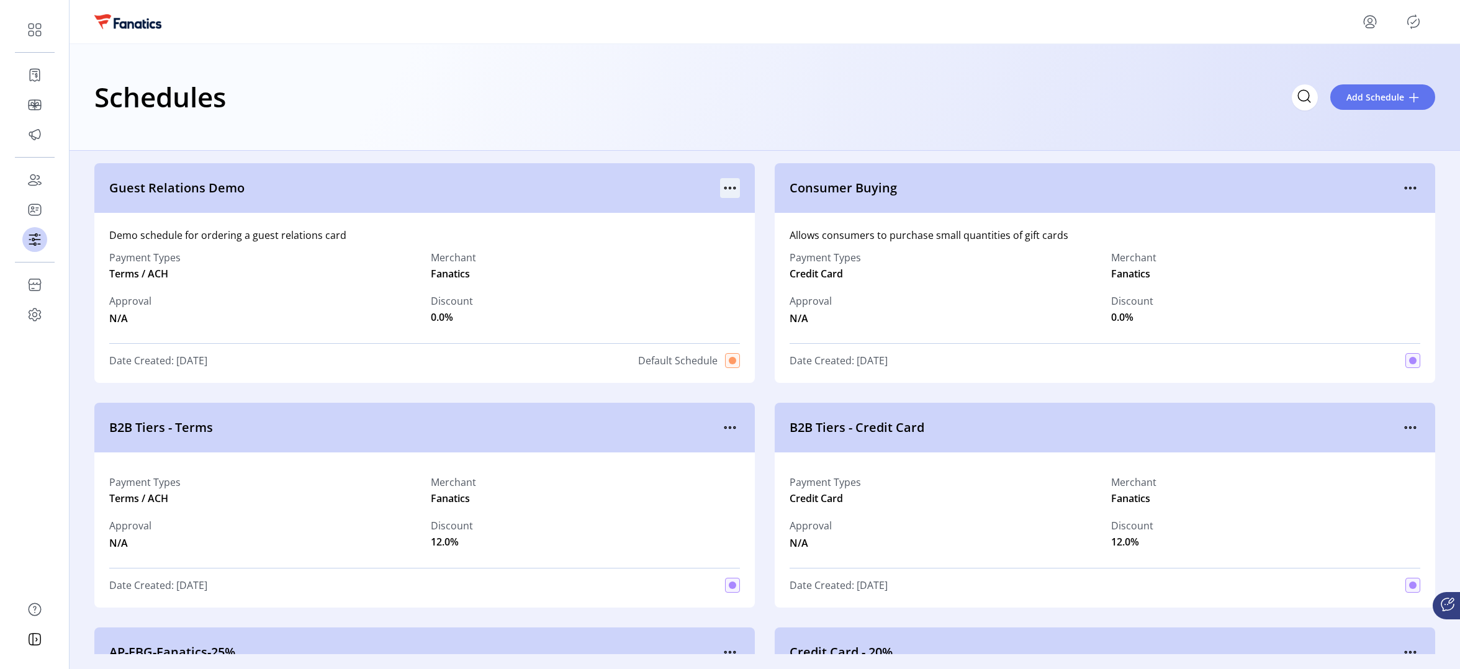
click at [728, 191] on icon "menu" at bounding box center [730, 188] width 20 height 20
click at [669, 135] on div "Schedules Add Schedule" at bounding box center [765, 97] width 1390 height 107
click at [734, 186] on icon "menu" at bounding box center [730, 188] width 20 height 20
click at [773, 227] on span "Edit Details" at bounding box center [778, 232] width 103 height 10
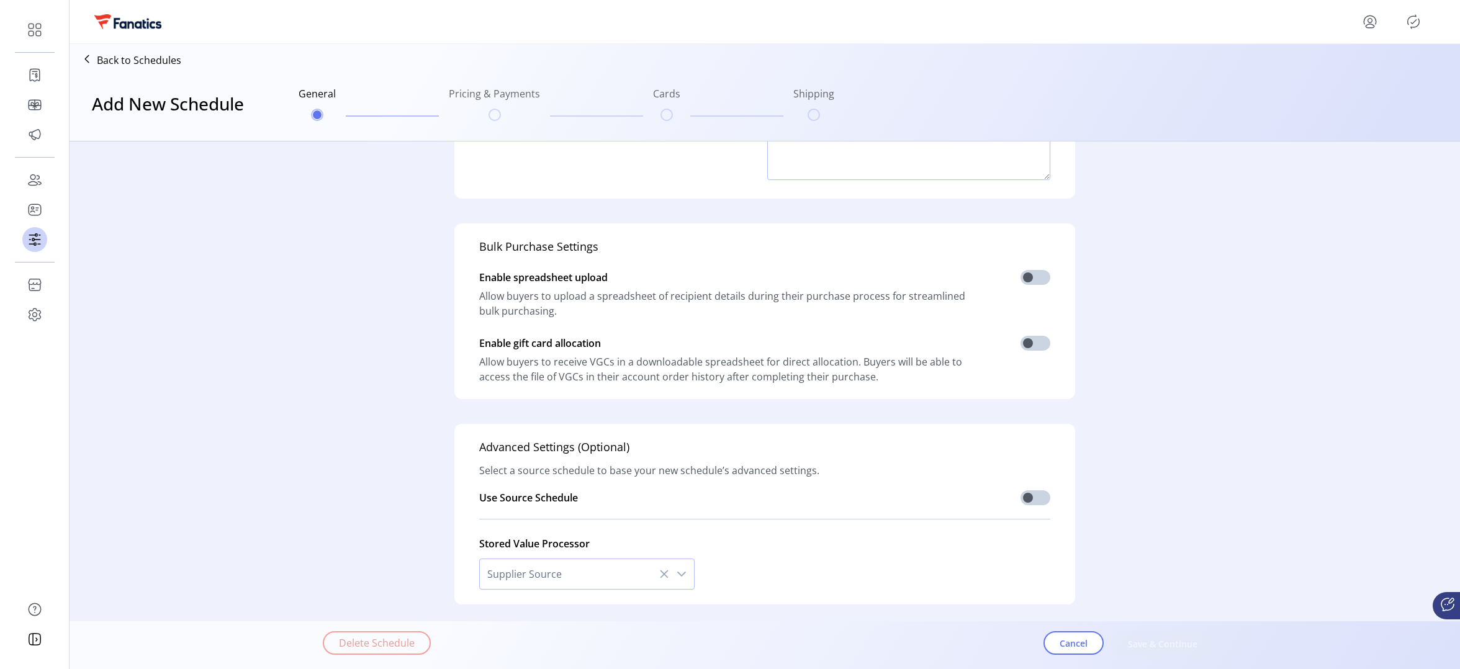
scroll to position [218, 0]
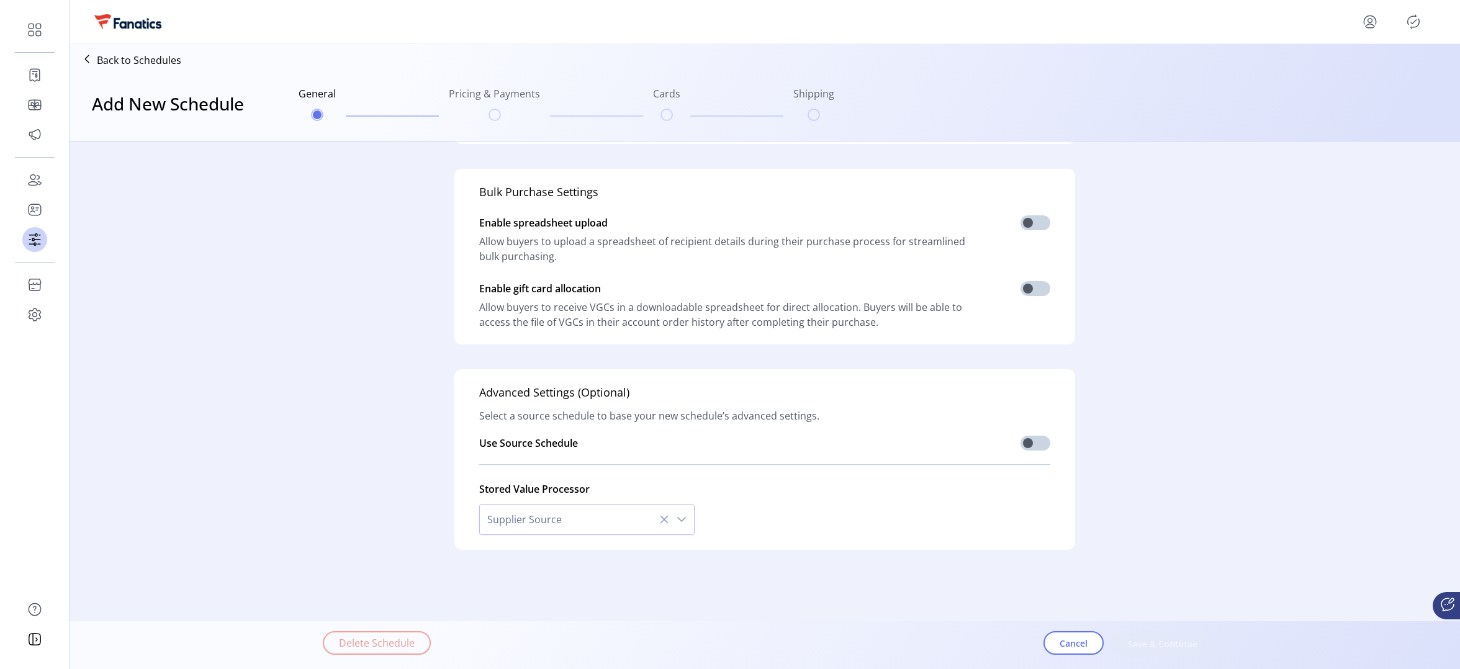
type input "**********"
type textarea "**********"
click at [1159, 637] on button "Save & Continue" at bounding box center [1162, 643] width 103 height 25
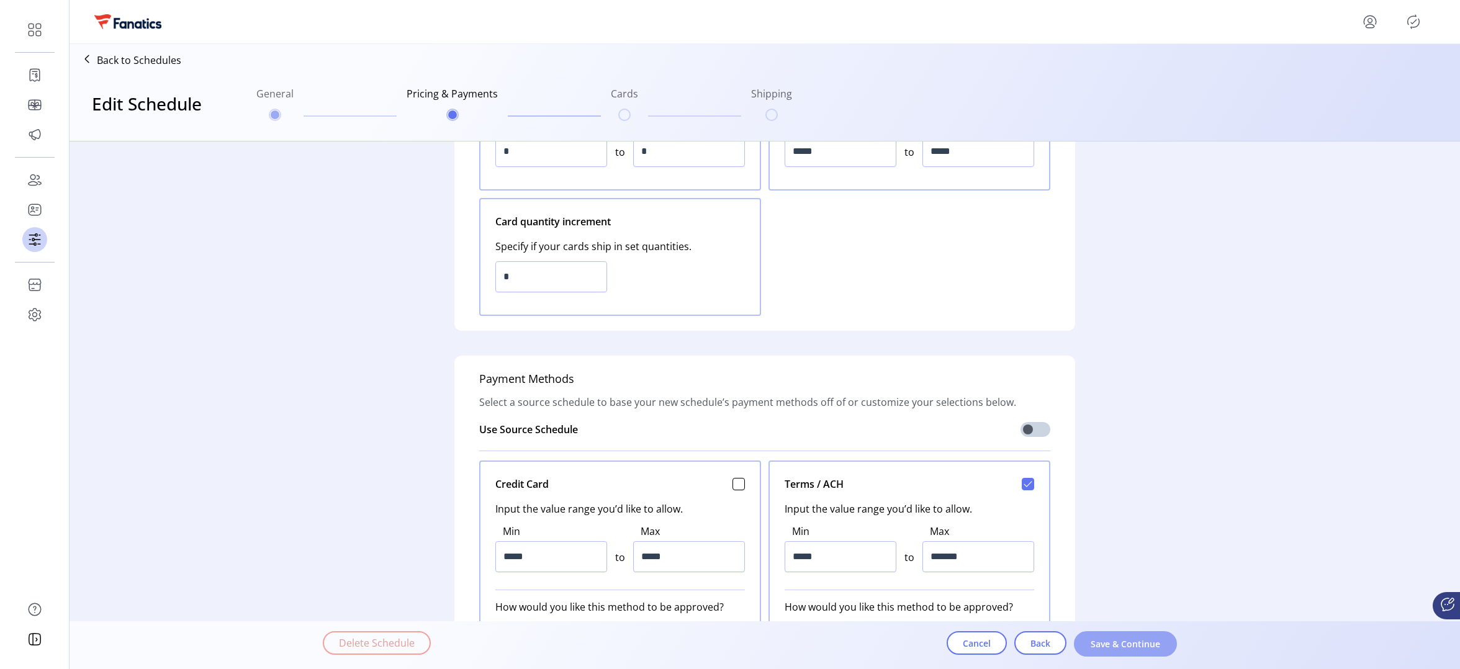
click at [1121, 645] on span "Save & Continue" at bounding box center [1125, 643] width 71 height 13
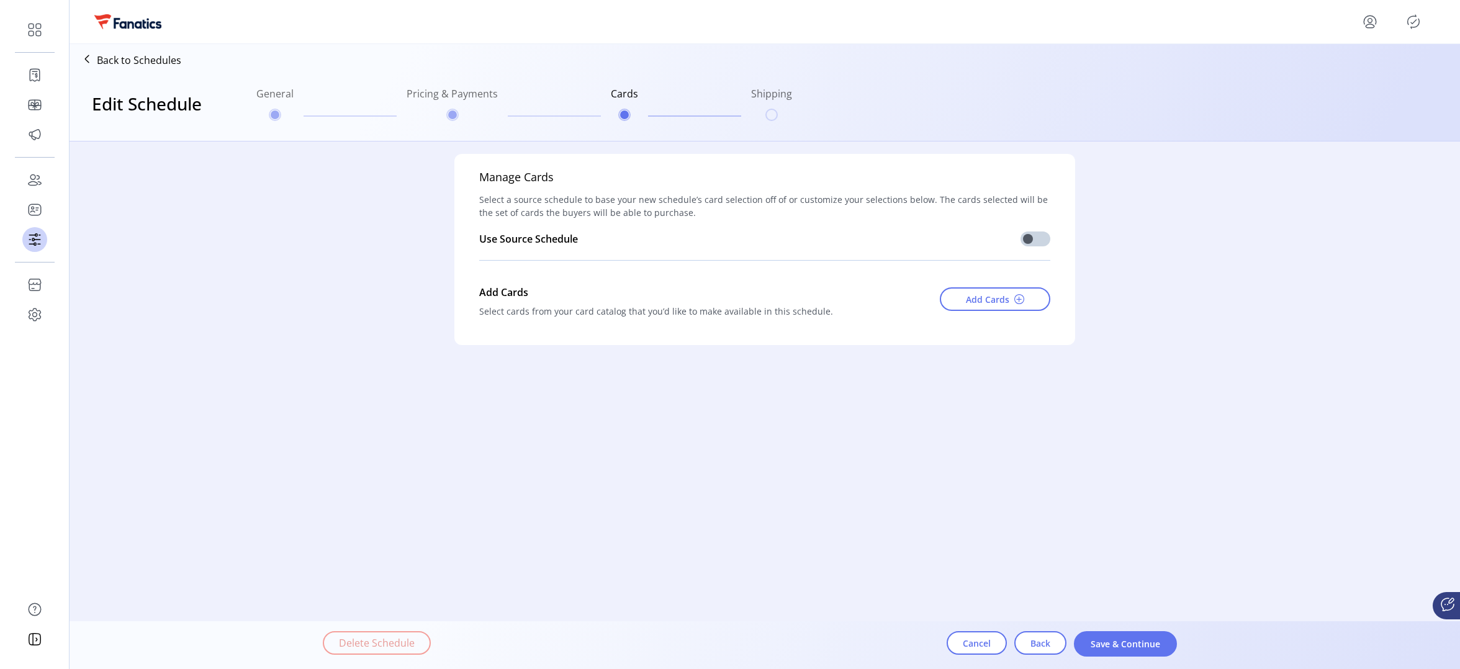
scroll to position [0, 0]
click at [1015, 300] on span at bounding box center [1019, 299] width 10 height 10
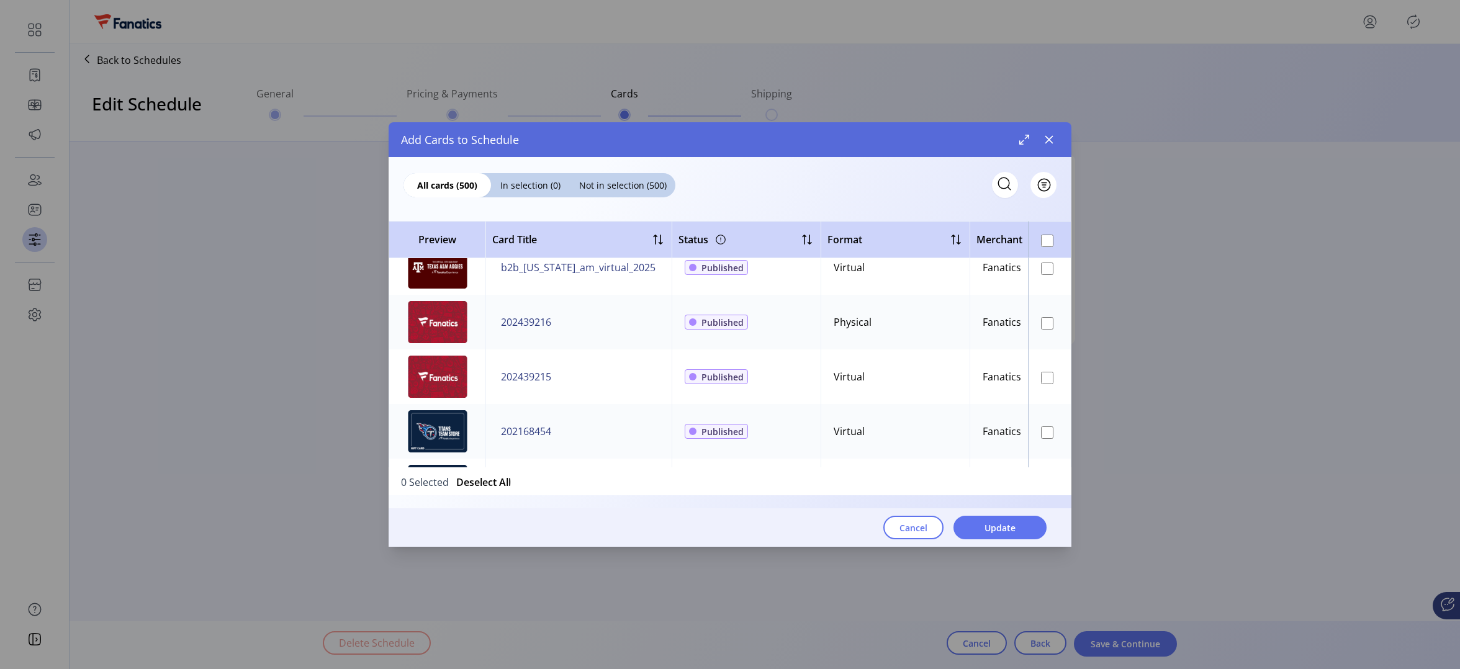
scroll to position [644, 0]
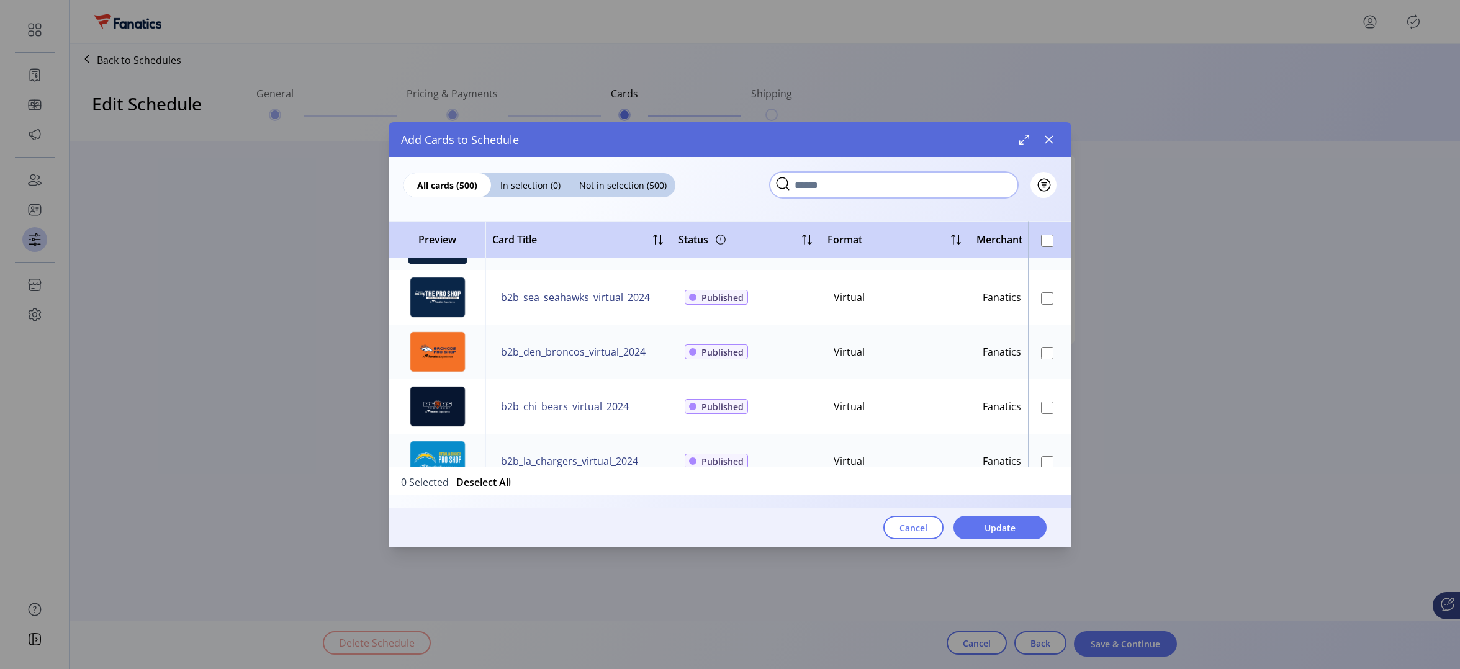
click at [996, 186] on input "text" at bounding box center [894, 185] width 248 height 26
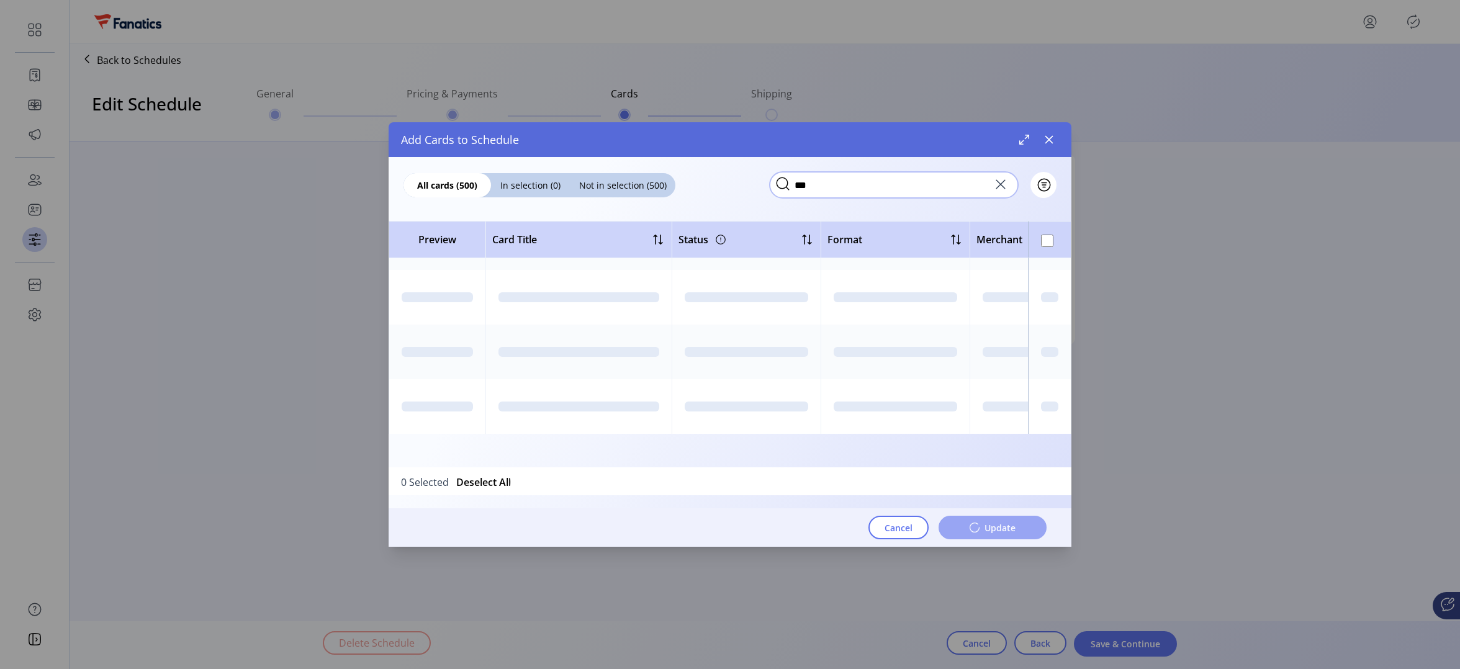
scroll to position [0, 0]
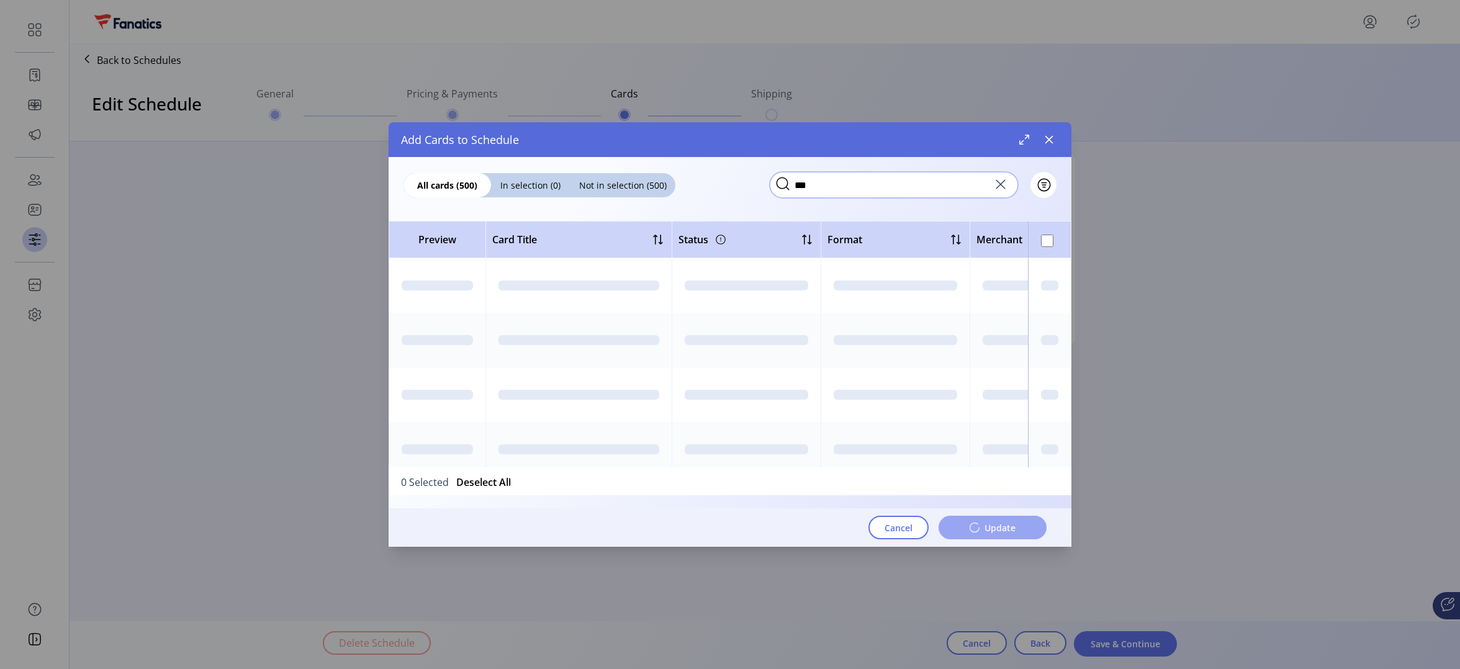
type input "***"
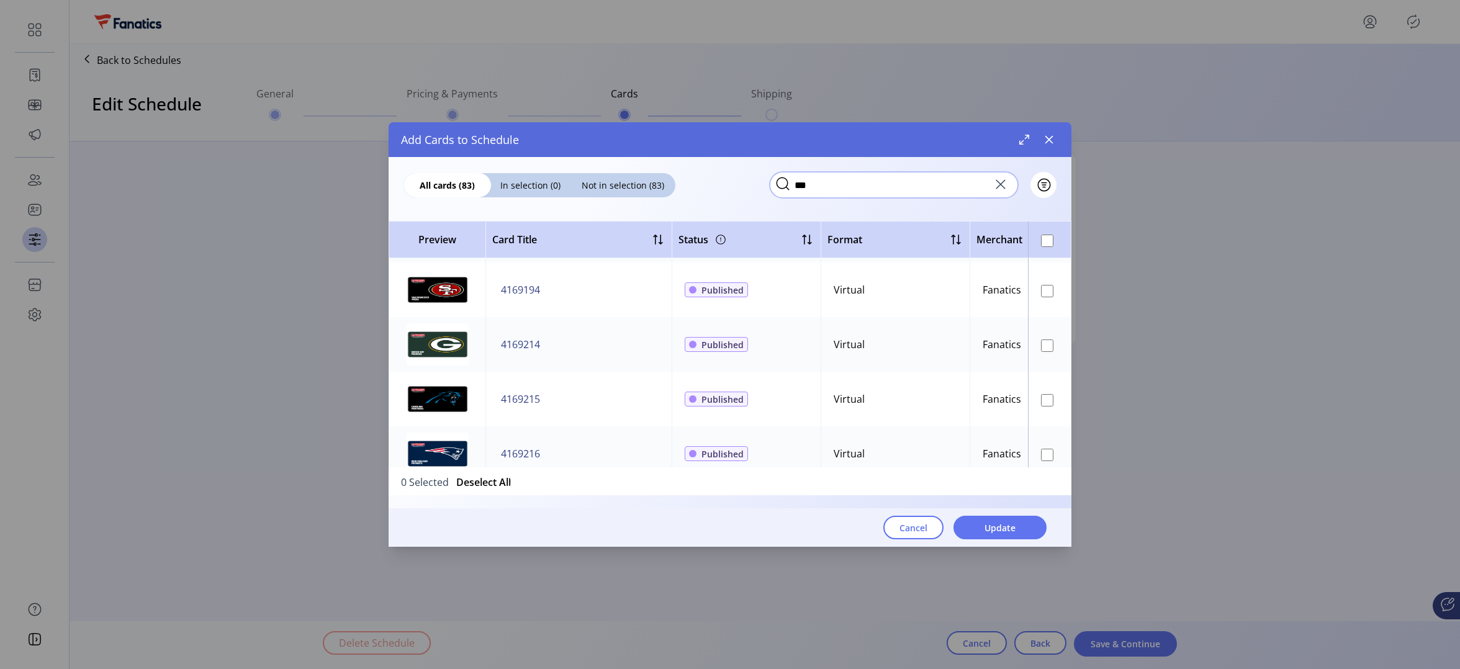
scroll to position [2709, 0]
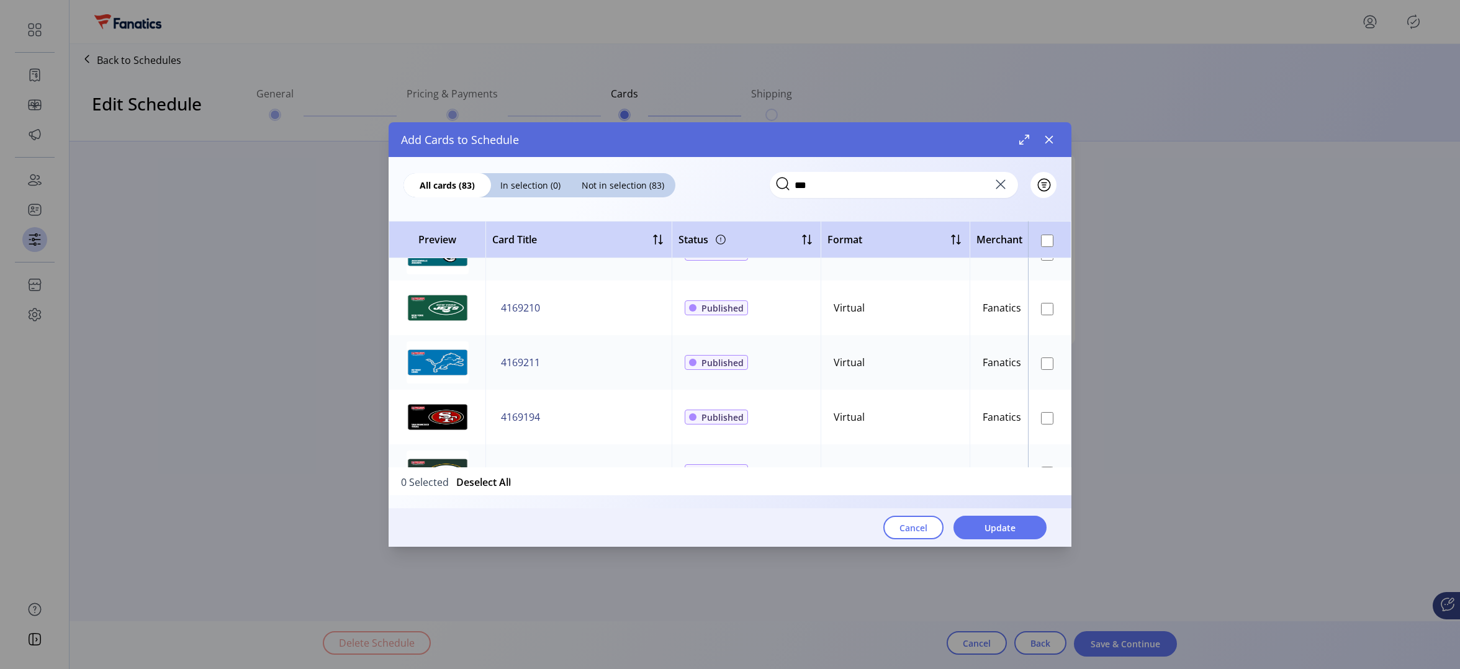
click at [999, 186] on icon at bounding box center [1000, 184] width 9 height 9
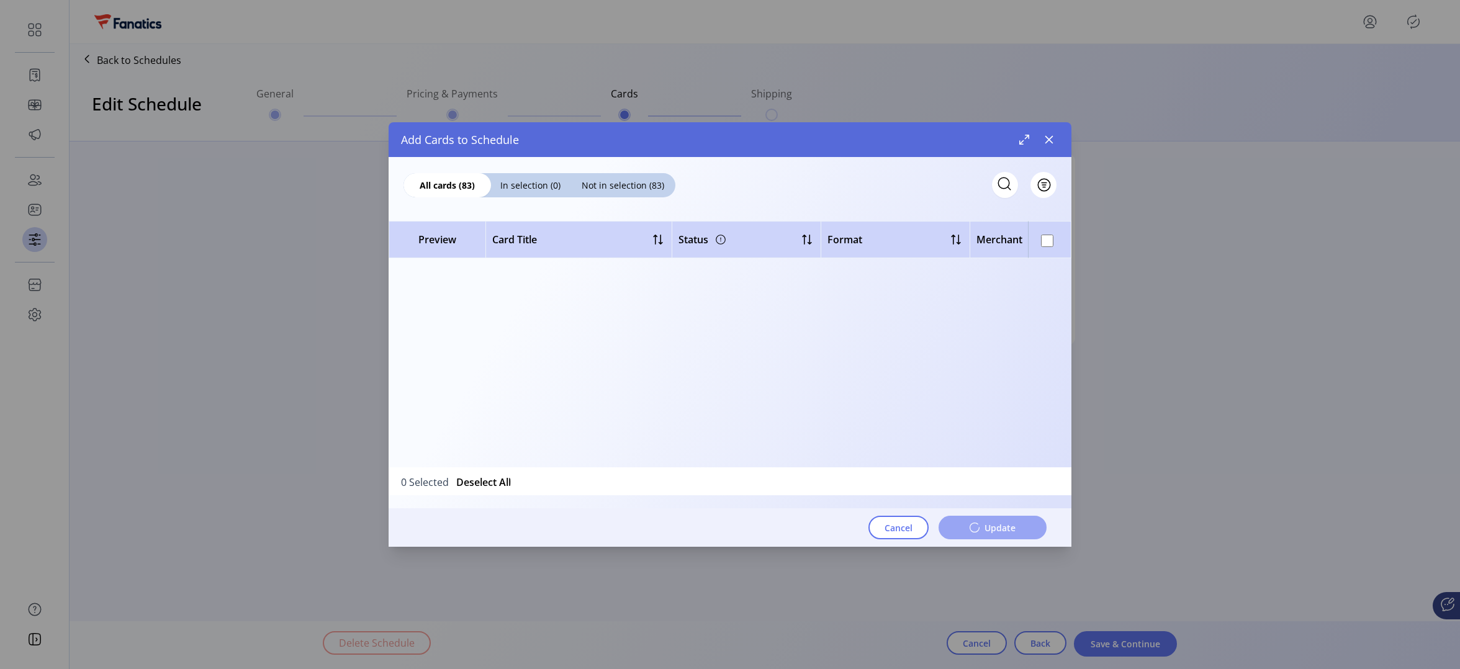
scroll to position [0, 0]
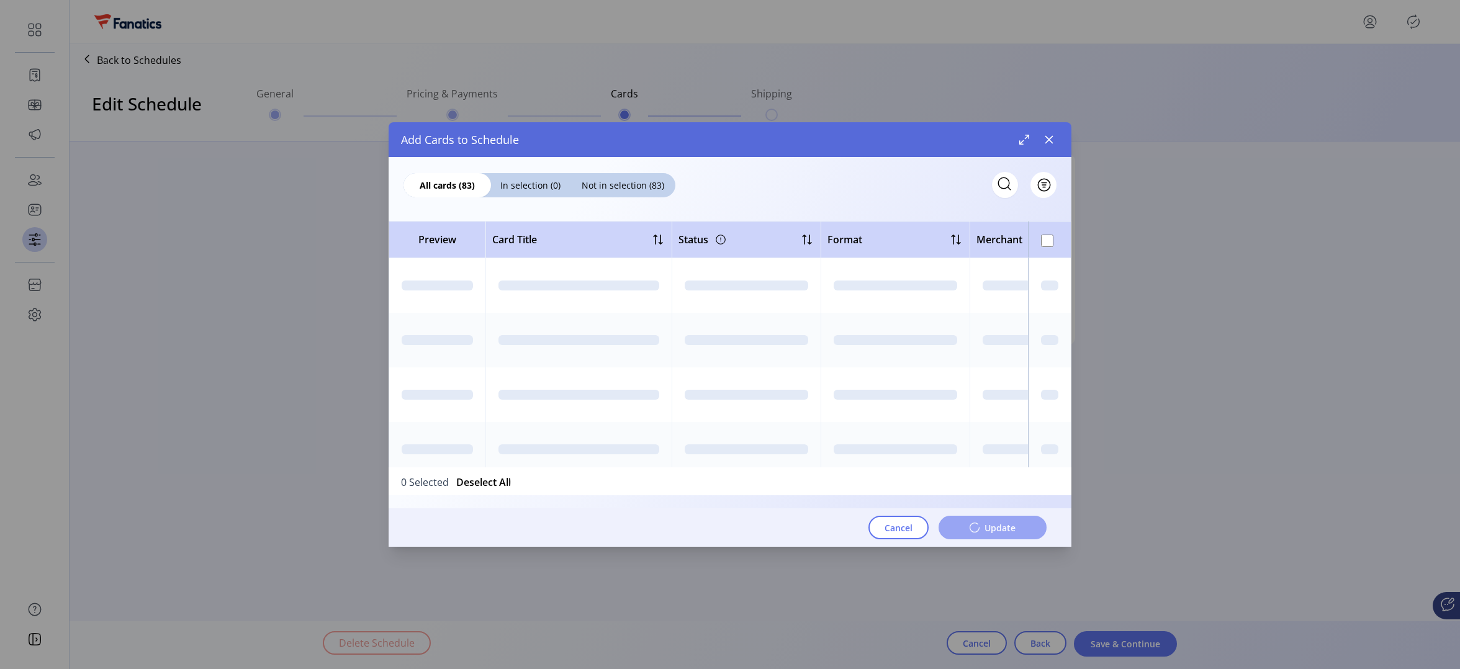
click at [944, 139] on div "Add Cards to Schedule" at bounding box center [730, 139] width 683 height 35
click at [993, 184] on input "text" at bounding box center [894, 185] width 248 height 26
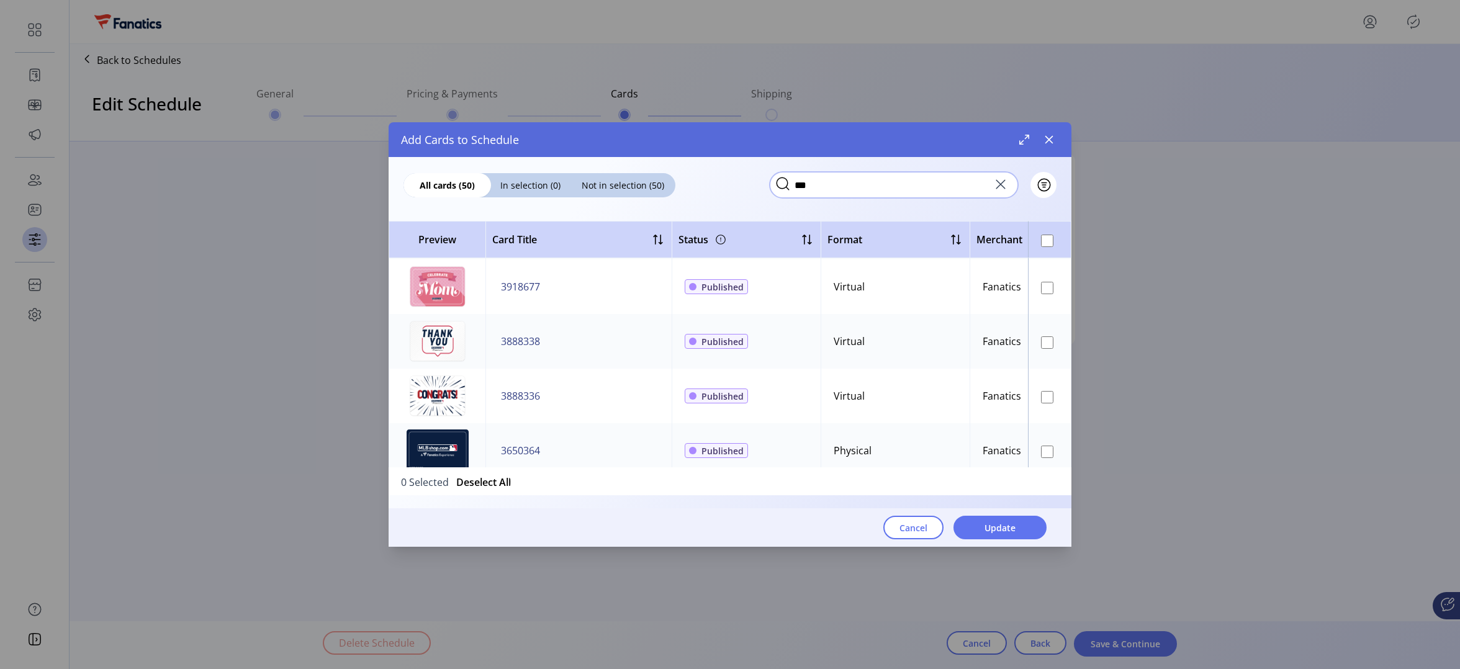
scroll to position [2535, 0]
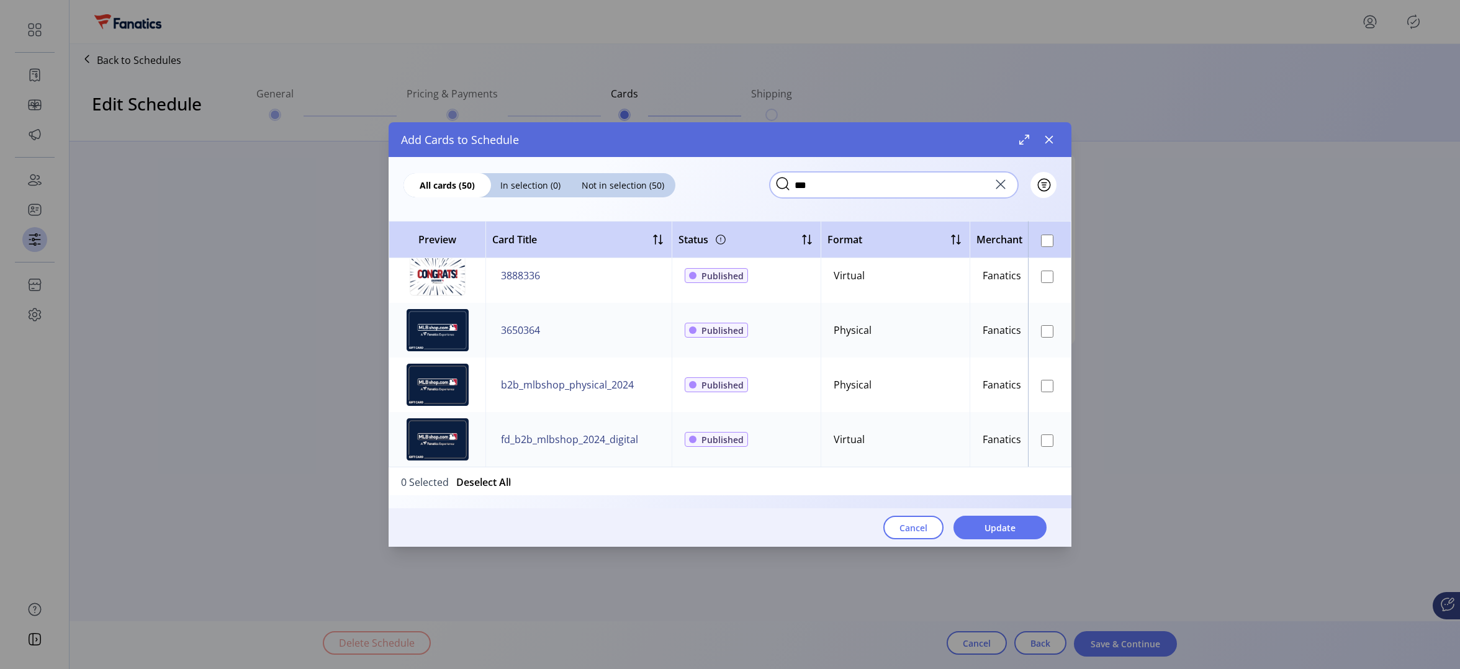
click at [861, 191] on input "***" at bounding box center [894, 185] width 248 height 26
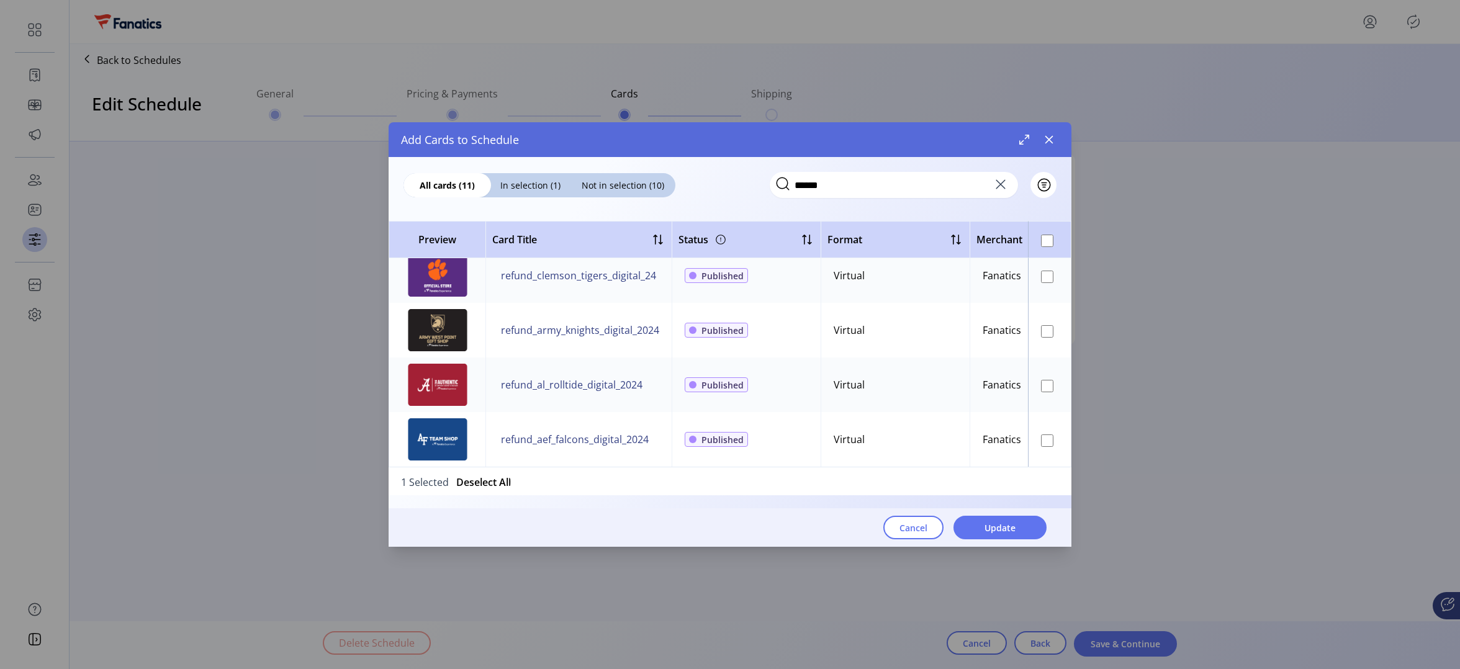
scroll to position [405, 0]
click at [904, 194] on input "******" at bounding box center [894, 185] width 248 height 26
paste input "**********"
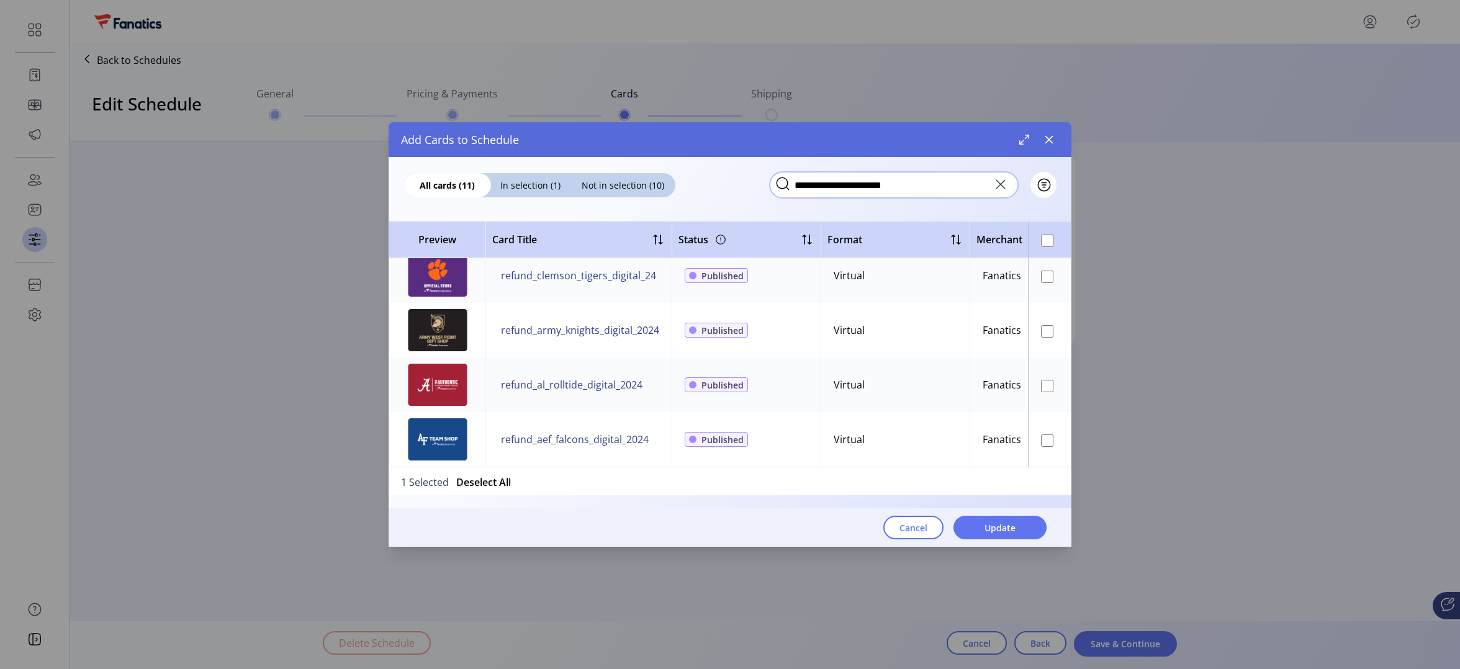
scroll to position [0, 0]
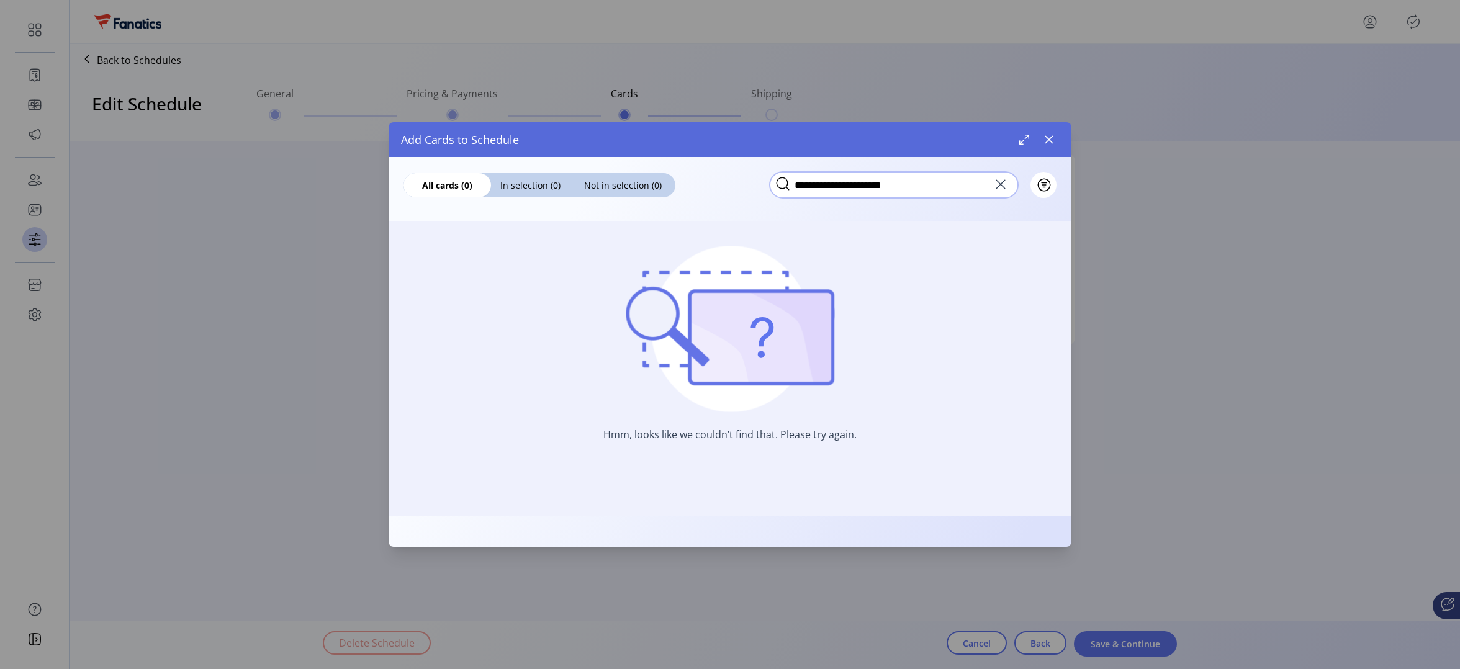
click at [868, 190] on input "**********" at bounding box center [894, 185] width 248 height 26
paste input "text"
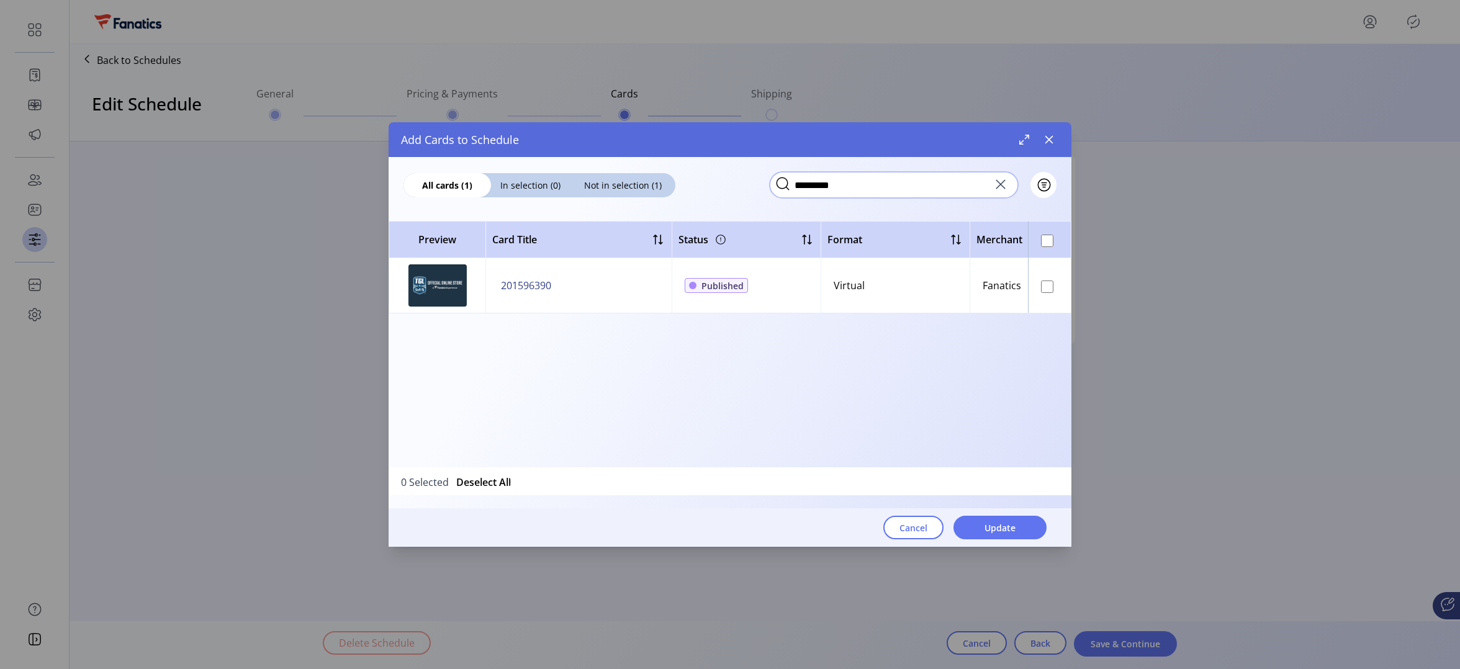
click at [888, 189] on input "*********" at bounding box center [894, 185] width 248 height 26
paste input "text"
click at [897, 192] on input "*******" at bounding box center [894, 185] width 248 height 26
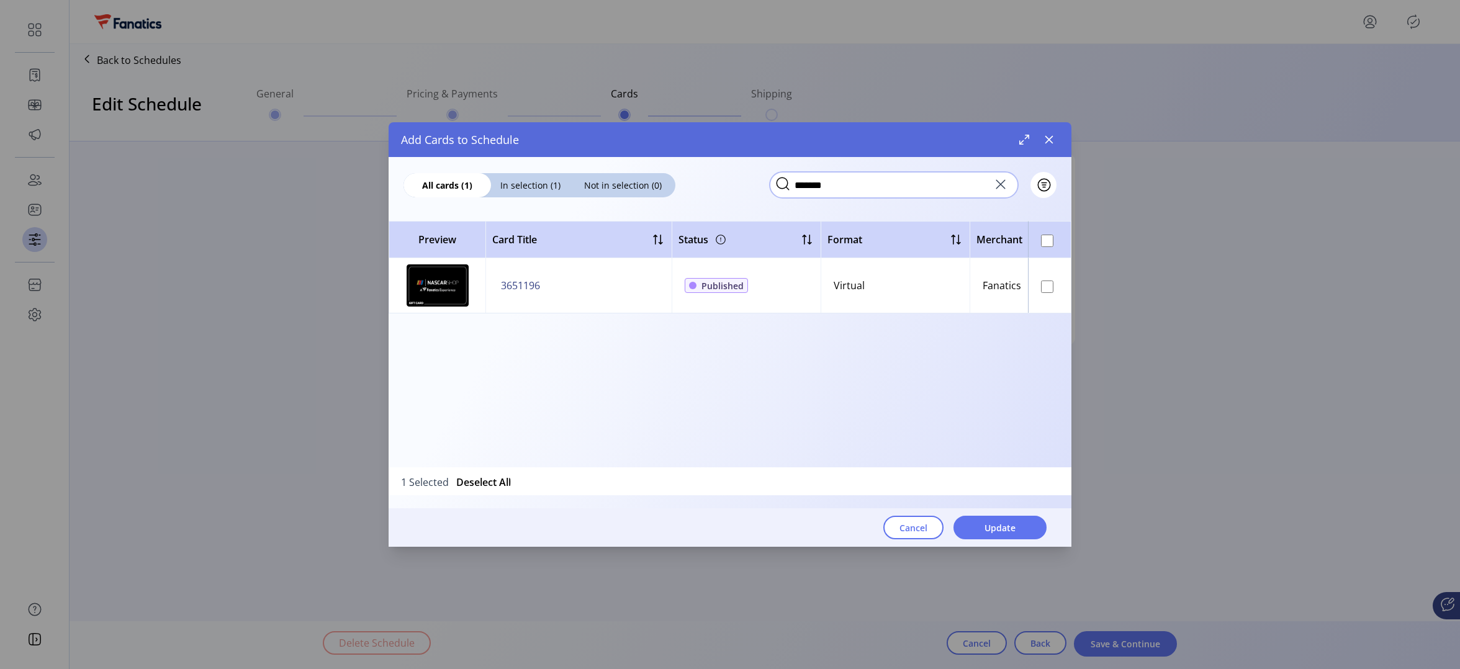
click at [897, 192] on input "*******" at bounding box center [894, 185] width 248 height 26
paste input "text"
click at [812, 184] on input "*******" at bounding box center [894, 185] width 248 height 26
paste input "text"
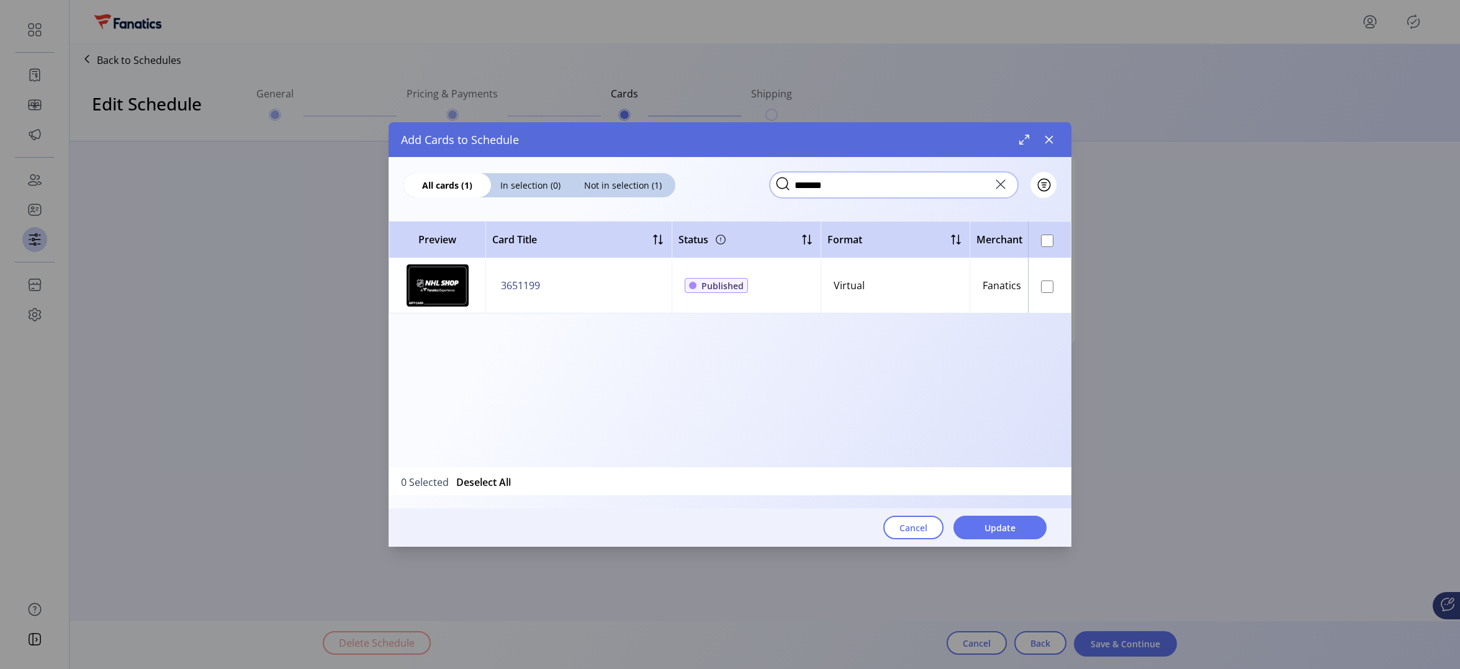
type input "*******"
click at [849, 185] on input "*******" at bounding box center [894, 185] width 248 height 26
paste input "*******"
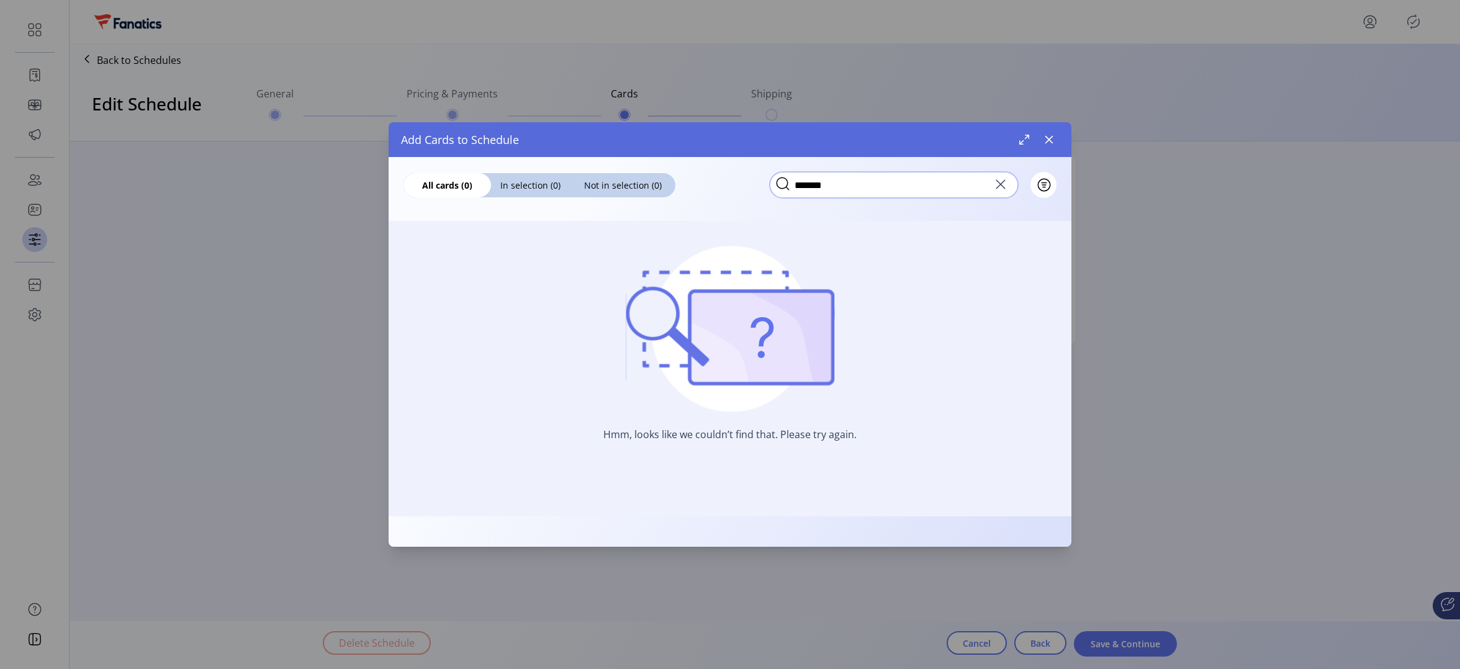
click at [858, 189] on input "*******" at bounding box center [894, 185] width 248 height 26
paste input "**"
click at [859, 181] on input "*********" at bounding box center [894, 185] width 248 height 26
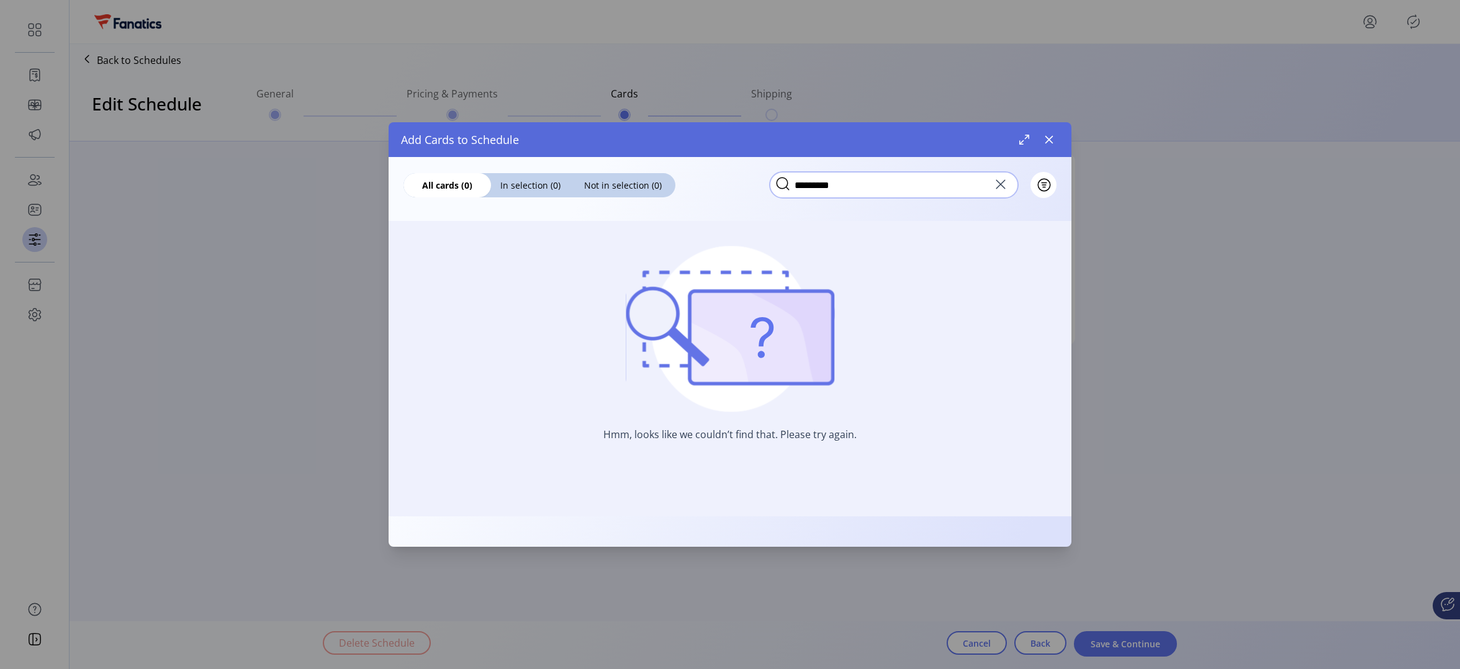
paste input "text"
click at [908, 182] on input "*********" at bounding box center [894, 185] width 248 height 26
paste input "**********"
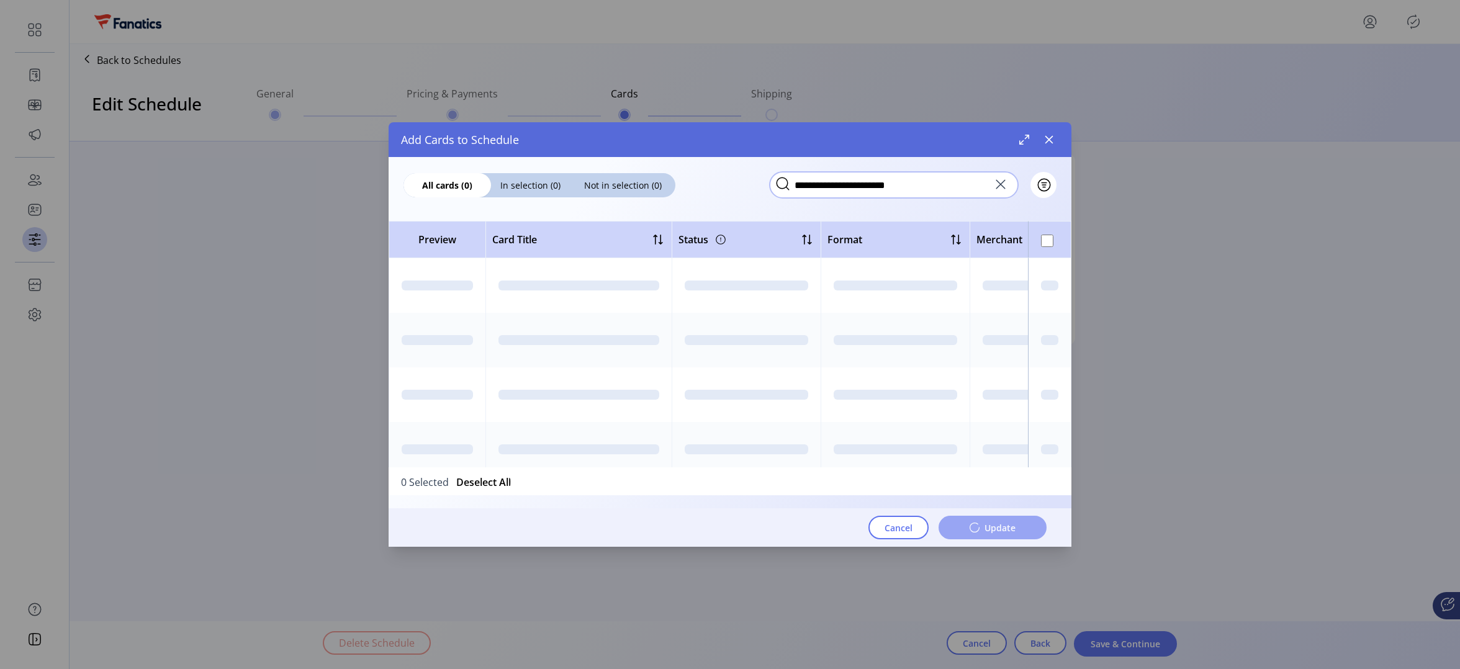
type input "**********"
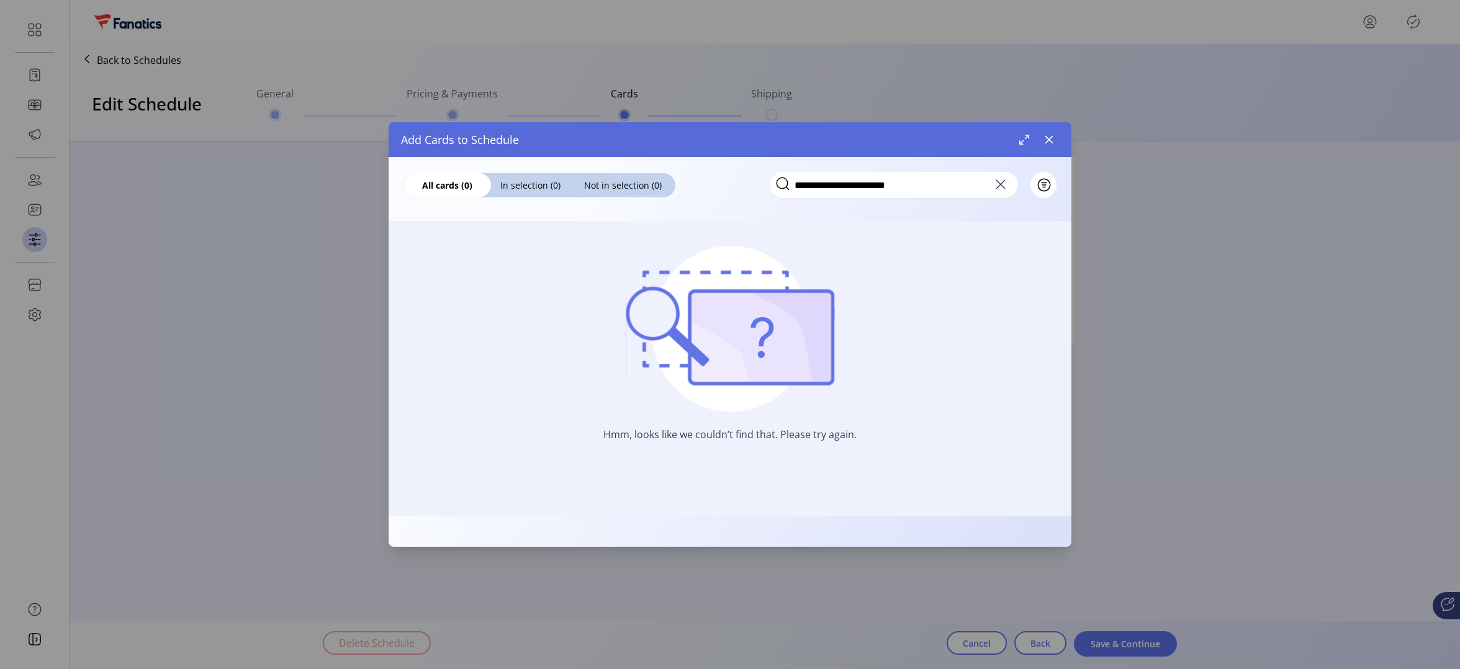
click at [1003, 186] on icon at bounding box center [1001, 184] width 20 height 20
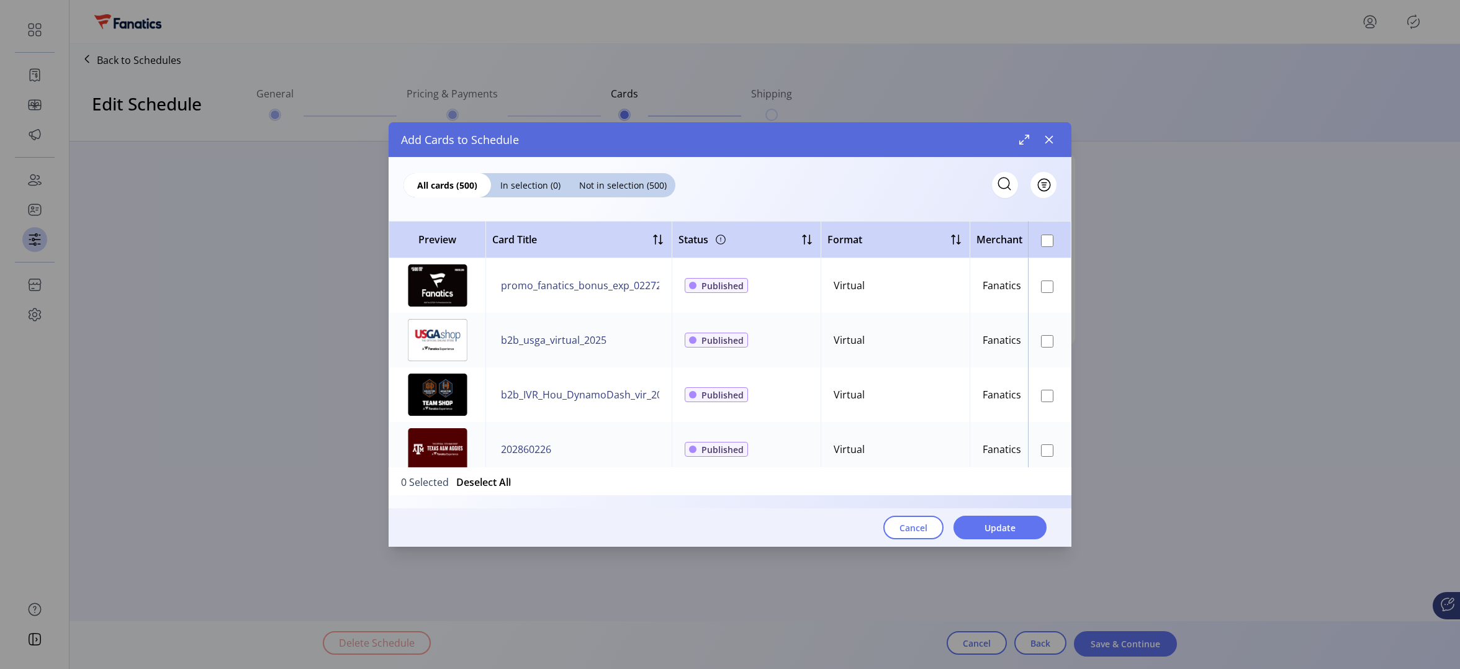
click at [1004, 181] on icon at bounding box center [1004, 184] width 20 height 20
paste input "*******"
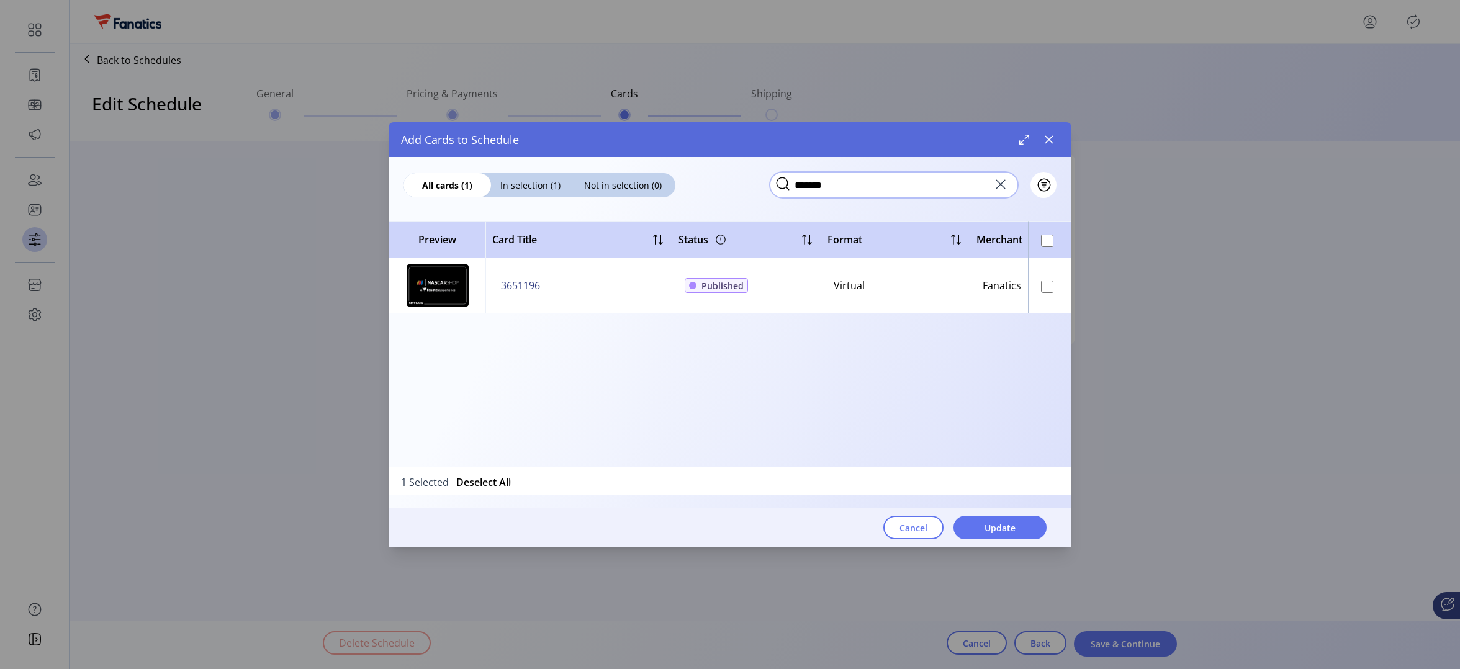
click at [840, 187] on input "*******" at bounding box center [894, 185] width 248 height 26
paste input "text"
click at [865, 191] on input "*******" at bounding box center [894, 185] width 248 height 26
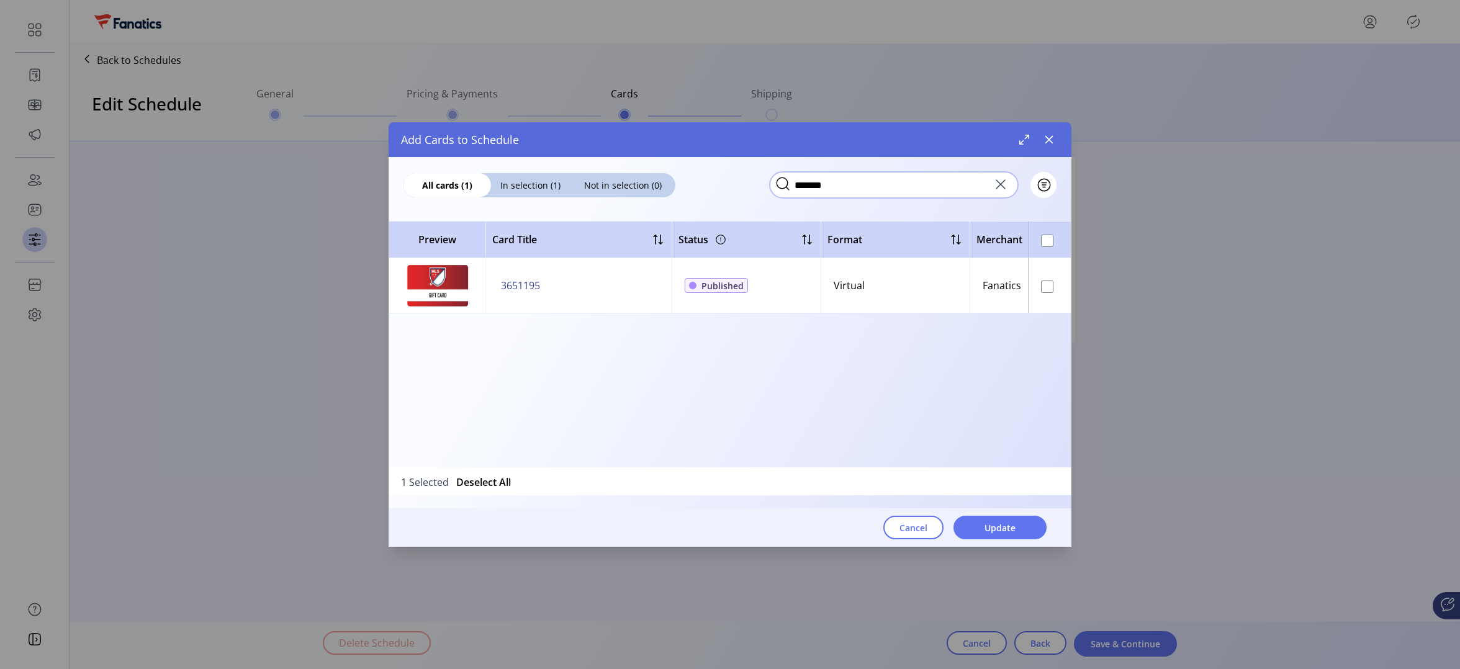
paste input "text"
type input "*******"
click at [1001, 181] on icon at bounding box center [1001, 184] width 20 height 20
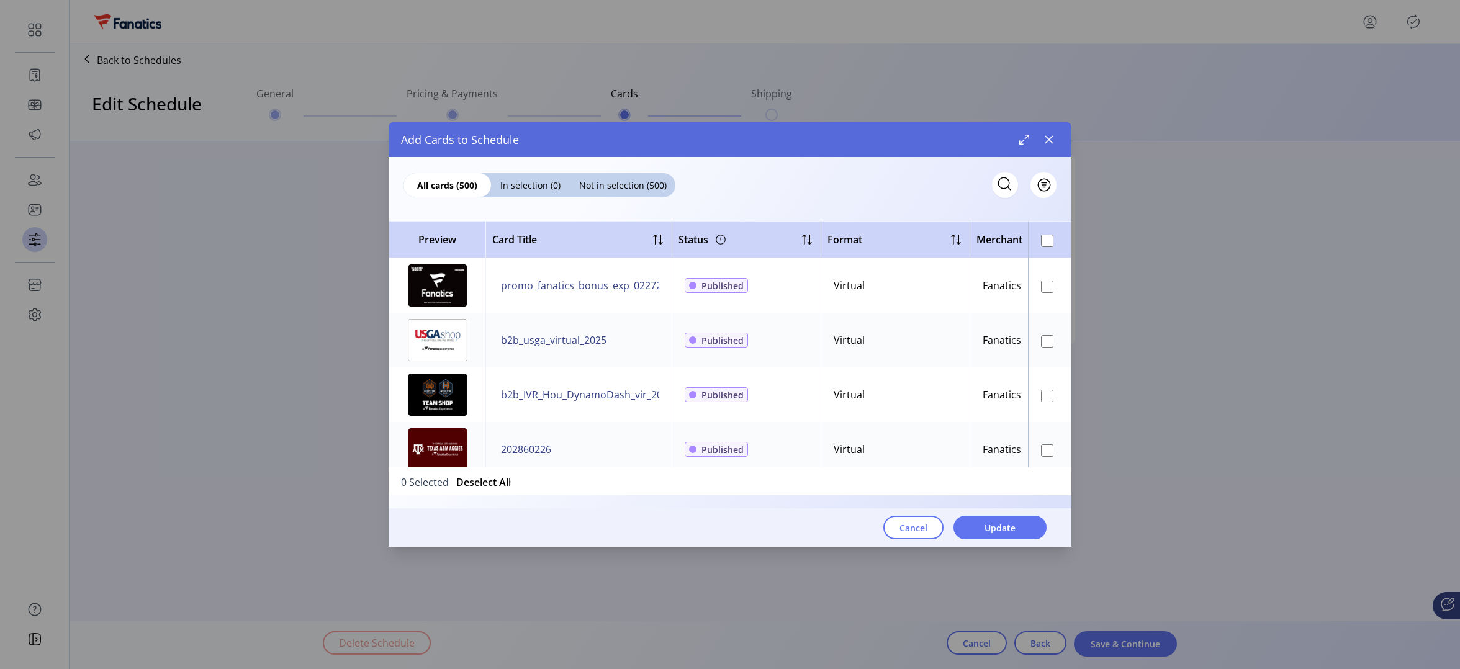
click at [999, 182] on icon at bounding box center [1004, 184] width 20 height 20
paste input "*******"
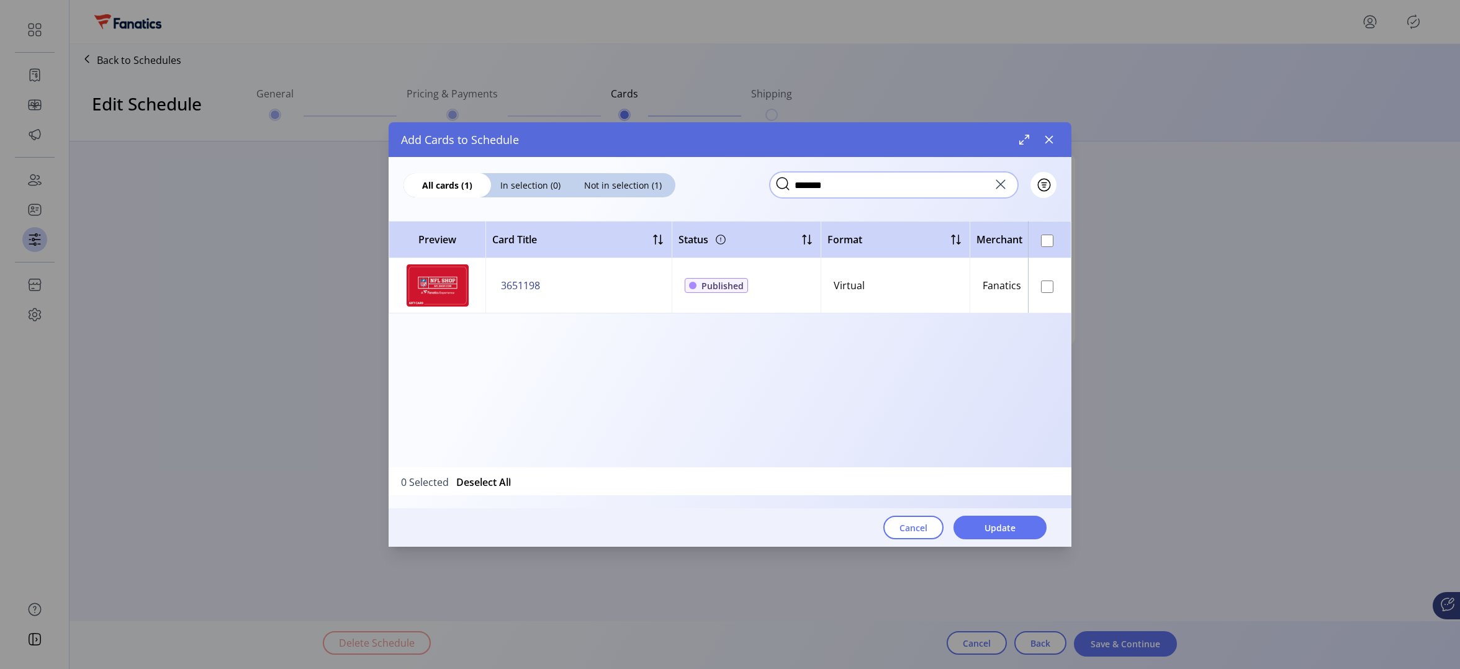
type input "*******"
click at [1002, 185] on icon at bounding box center [1001, 184] width 20 height 20
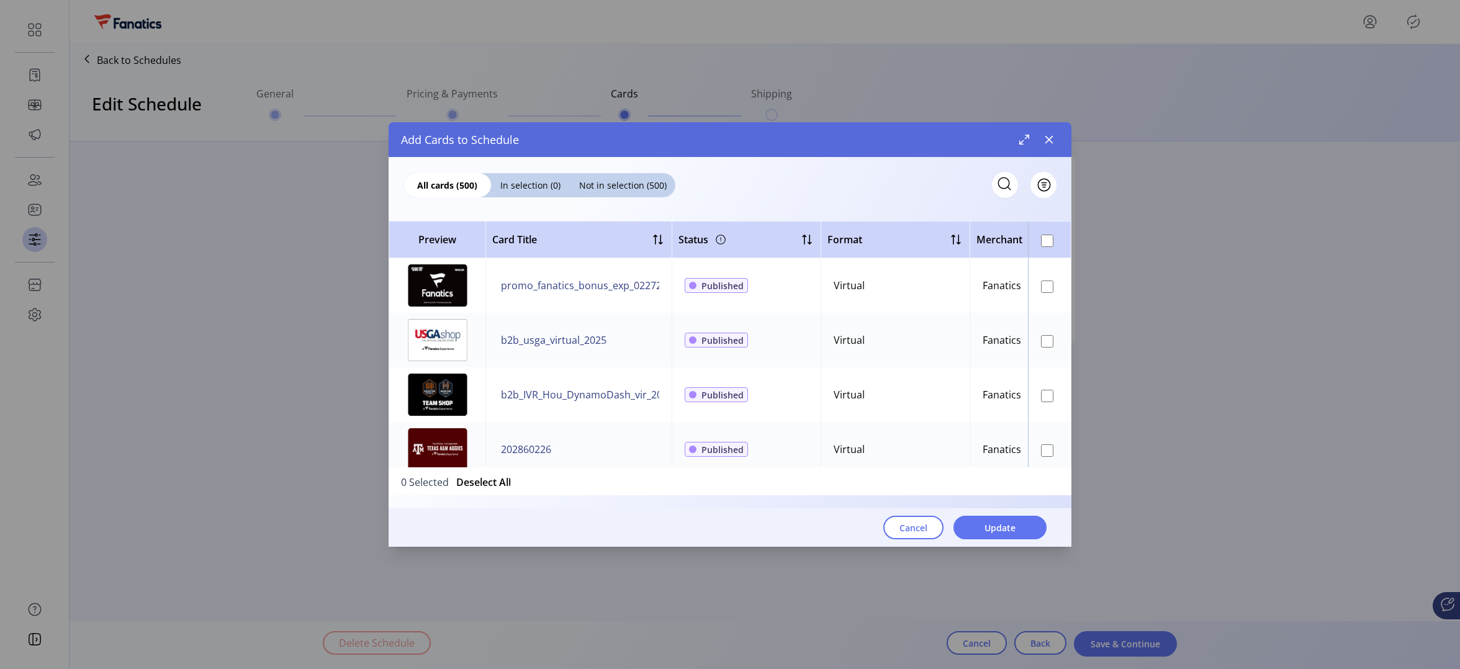
click at [1001, 181] on icon at bounding box center [1004, 184] width 20 height 20
paste input "*******"
type input "*******"
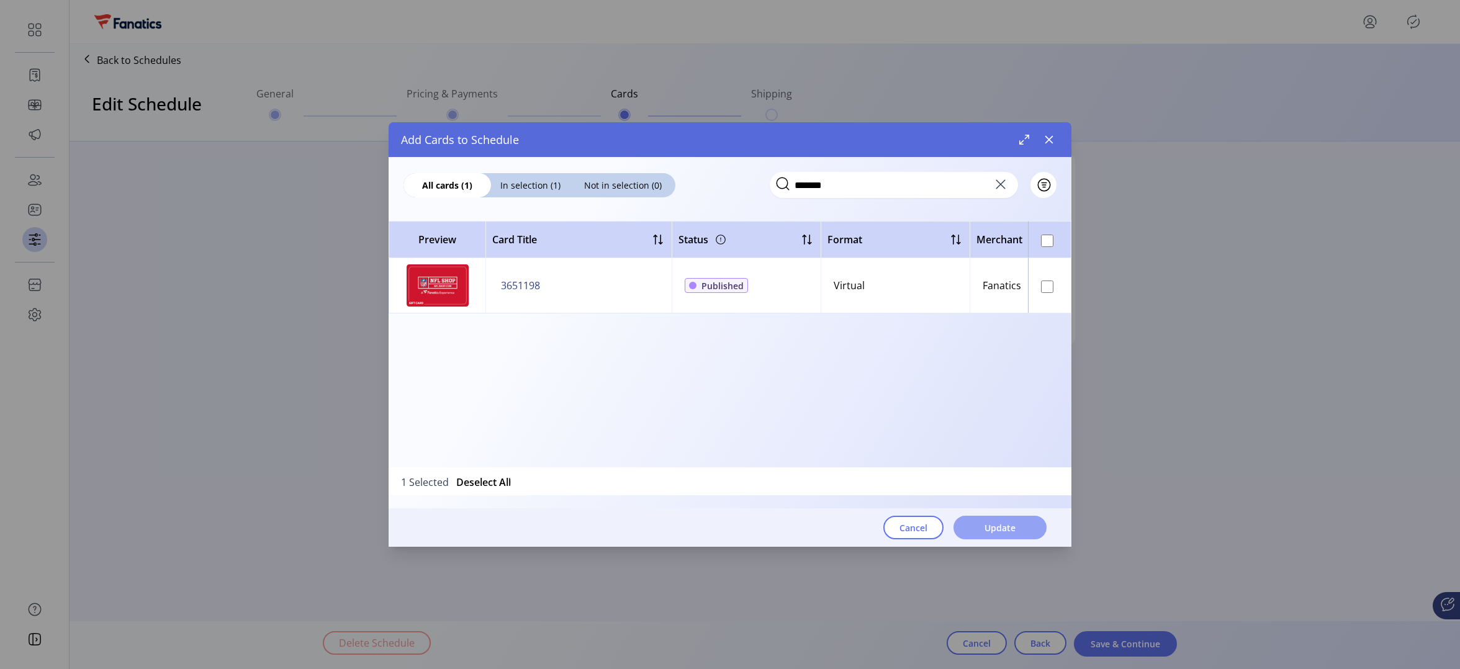
click at [996, 522] on span "Update" at bounding box center [999, 527] width 31 height 13
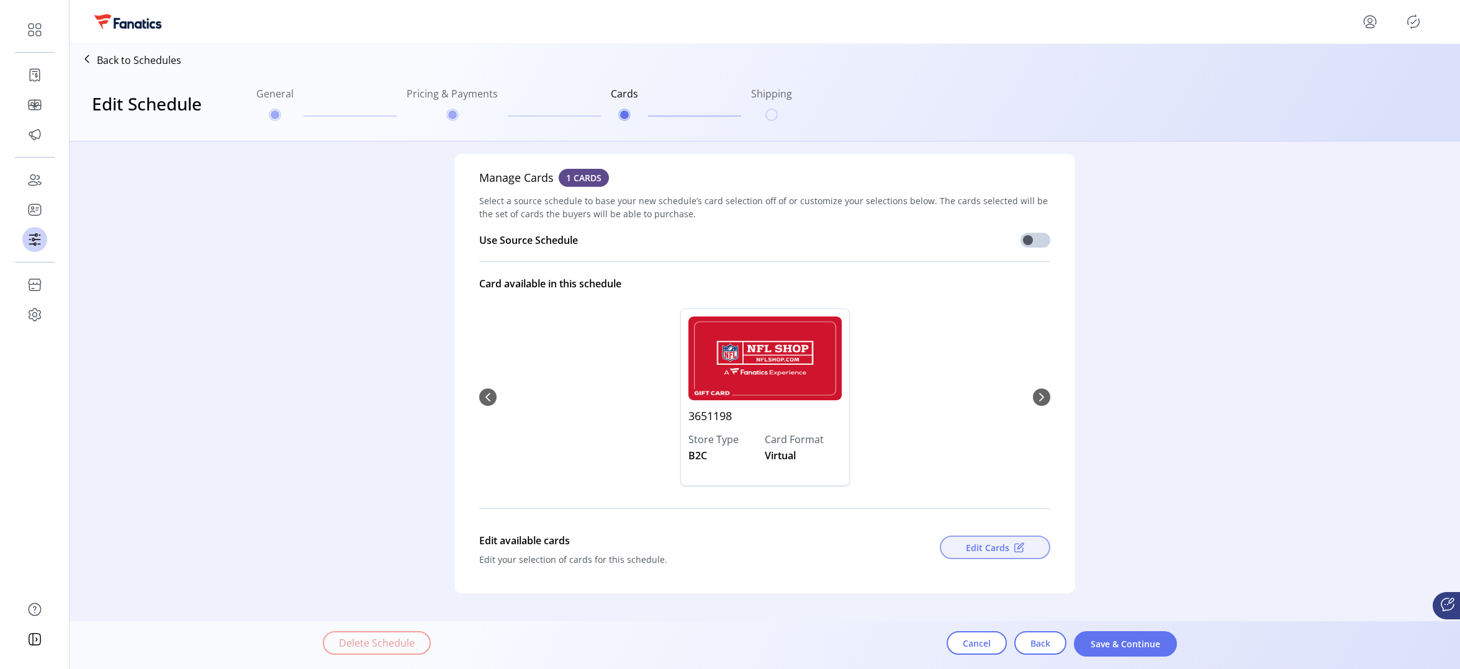
click at [990, 548] on span "Edit Cards" at bounding box center [987, 547] width 43 height 13
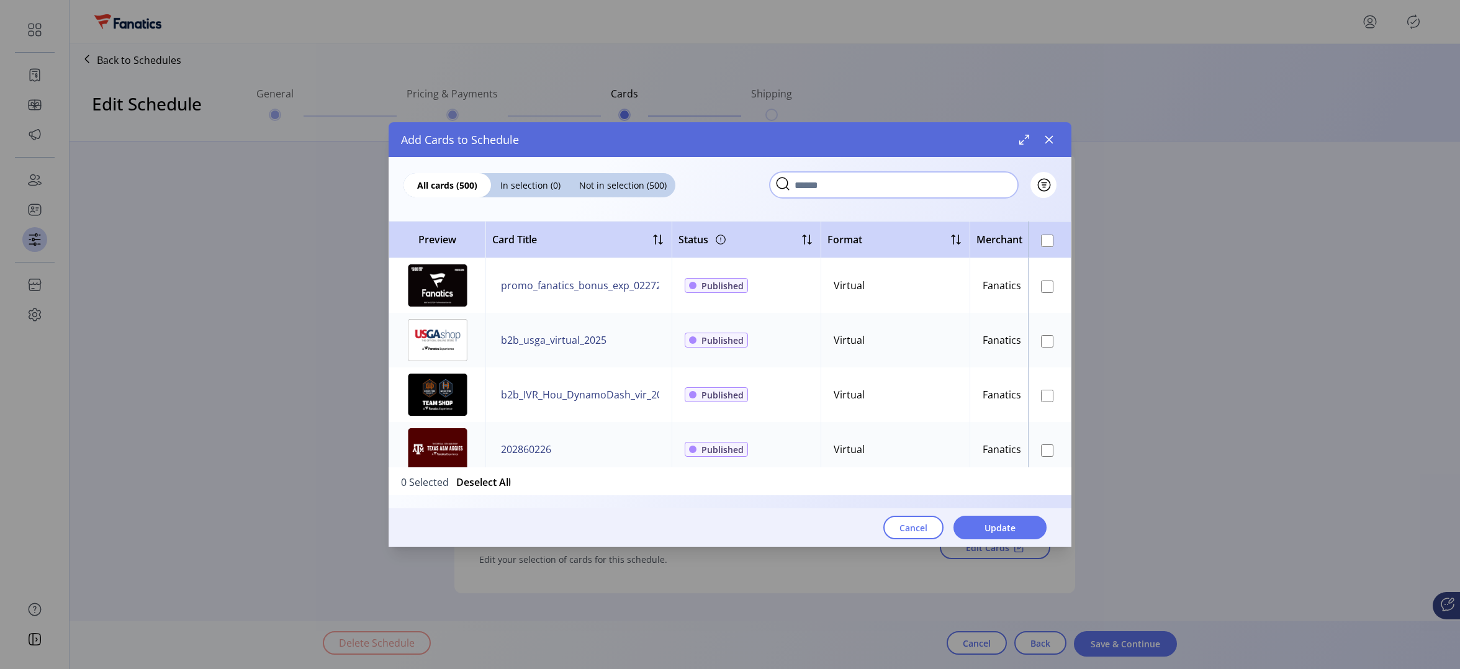
click at [1012, 186] on input "text" at bounding box center [894, 185] width 248 height 26
paste input "*******"
type input "*******"
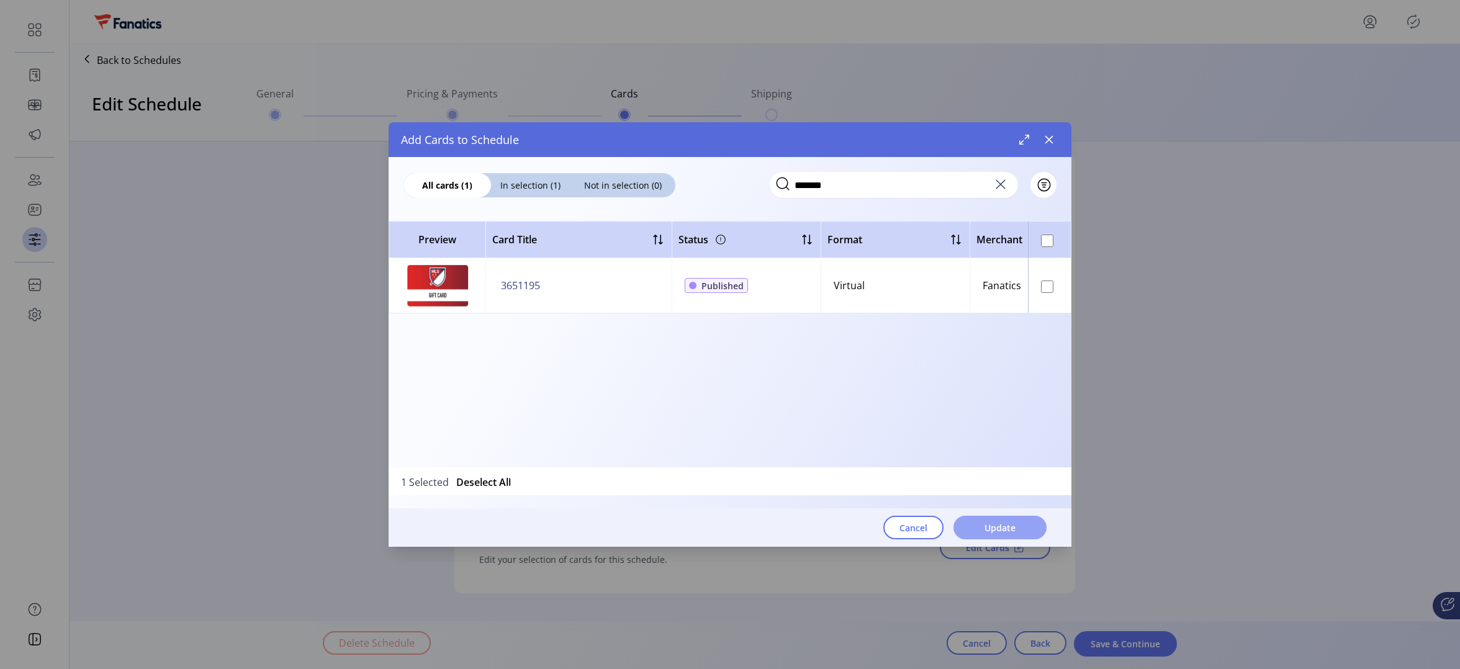
click at [1002, 522] on span "Update" at bounding box center [999, 527] width 31 height 13
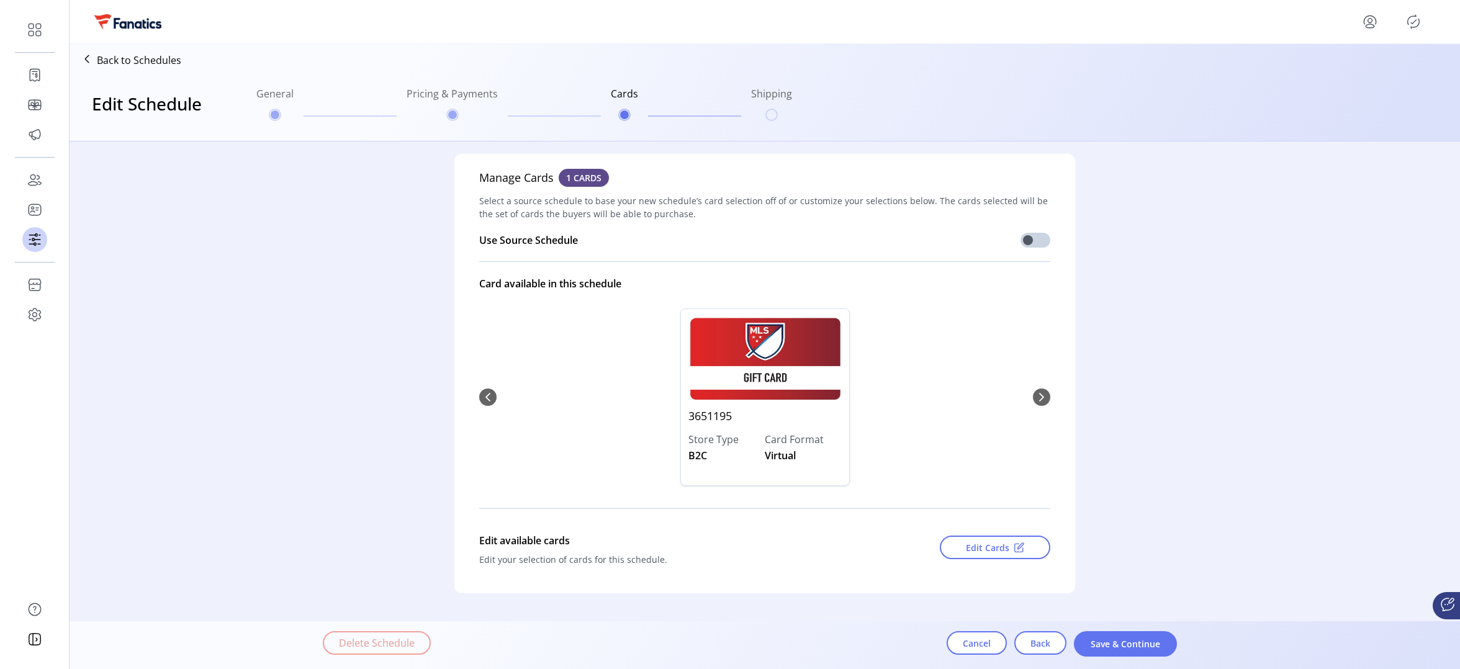
click at [480, 400] on div "3651195 Store Type B2C Card Format Virtual" at bounding box center [764, 397] width 571 height 202
click at [480, 396] on div "3651195 Store Type B2C Card Format Virtual" at bounding box center [764, 397] width 571 height 202
click at [487, 397] on div "3651195 Store Type B2C Card Format Virtual" at bounding box center [764, 397] width 571 height 202
click at [1033, 396] on div "3651195 Store Type B2C Card Format Virtual" at bounding box center [764, 397] width 571 height 202
click at [996, 547] on span "Edit Cards" at bounding box center [987, 547] width 43 height 13
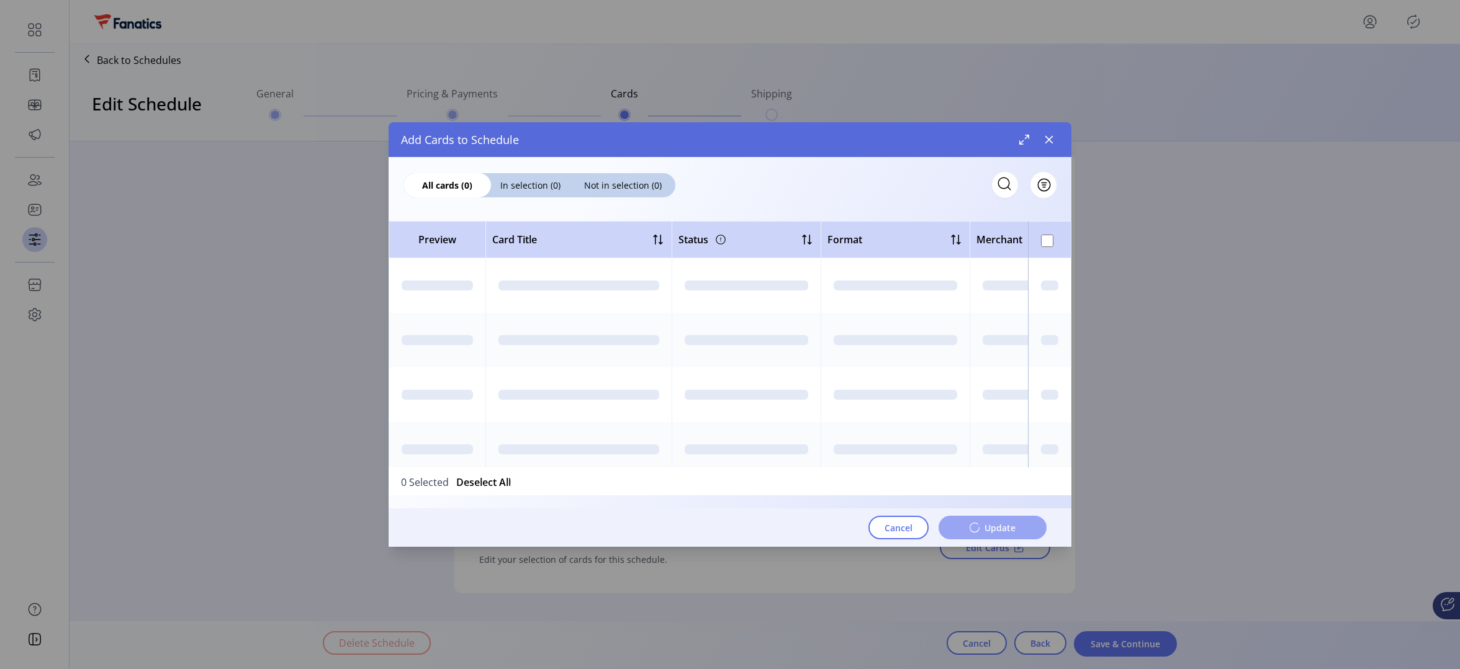
click at [1001, 186] on icon at bounding box center [1004, 184] width 20 height 20
paste input "*******"
type input "*******"
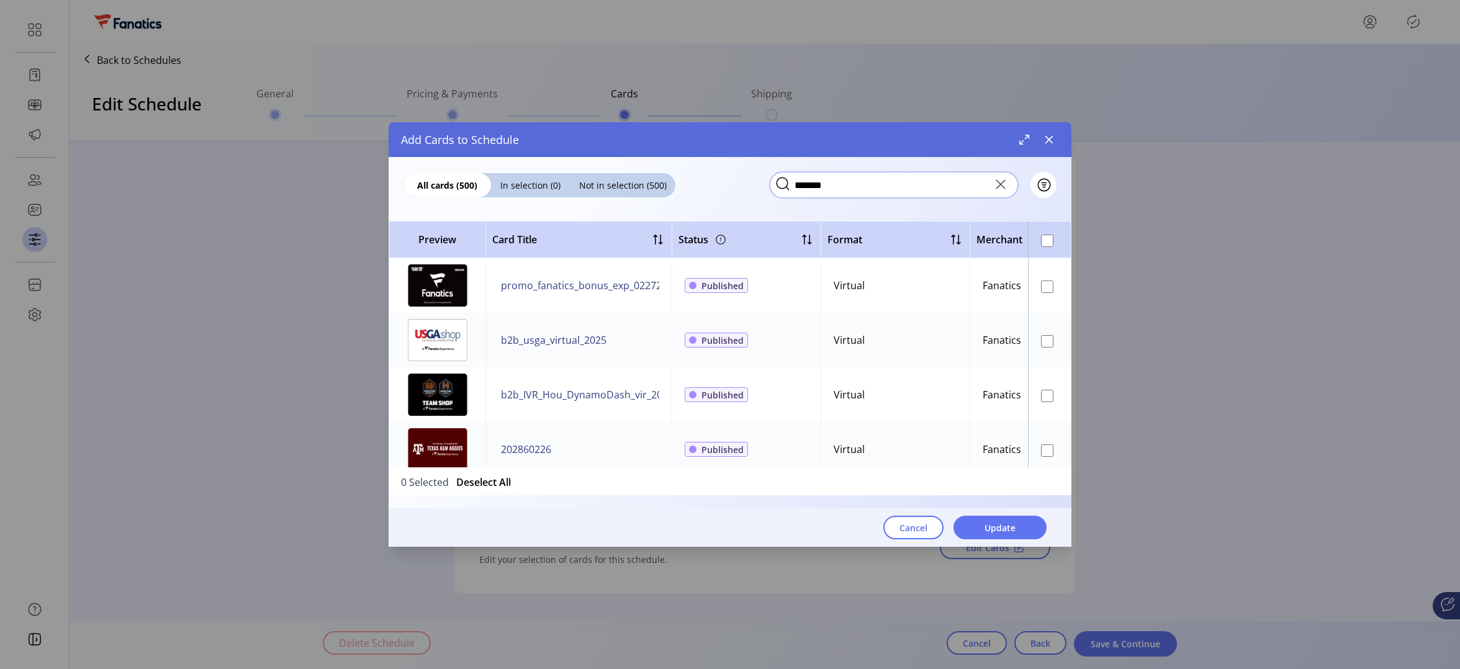
click at [870, 184] on input "*******" at bounding box center [894, 185] width 248 height 26
click at [1003, 182] on icon at bounding box center [1000, 184] width 9 height 9
click at [1012, 182] on icon at bounding box center [1004, 184] width 20 height 20
paste input "*******"
type input "*******"
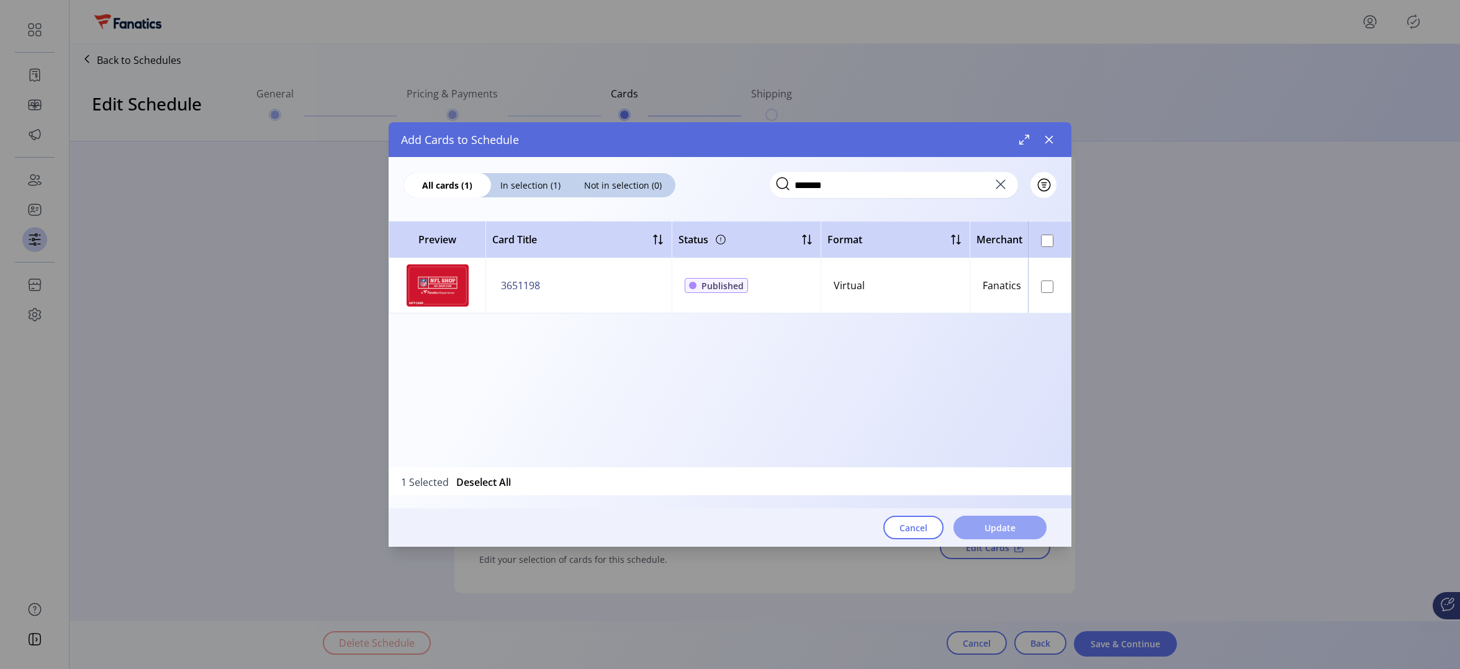
click at [997, 528] on span "Update" at bounding box center [999, 527] width 31 height 13
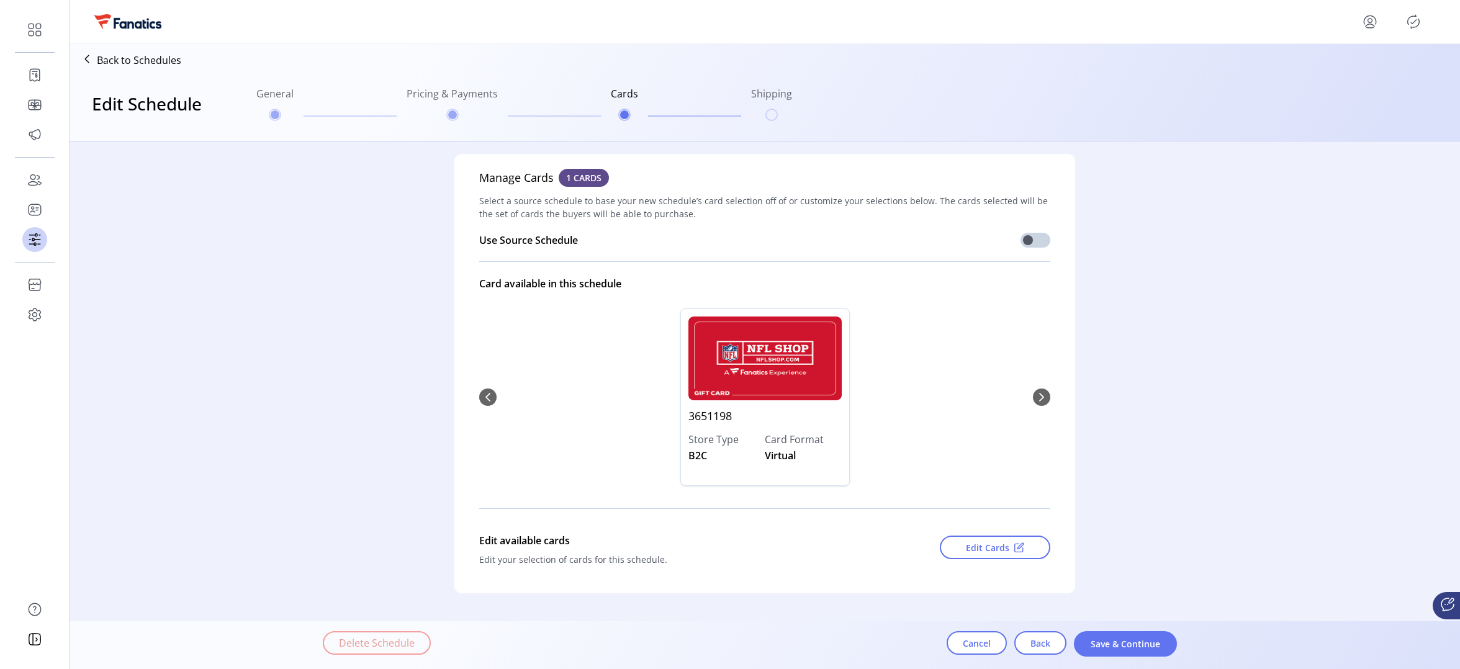
click at [483, 397] on div "3651198 Store Type B2C Card Format Virtual" at bounding box center [764, 397] width 571 height 202
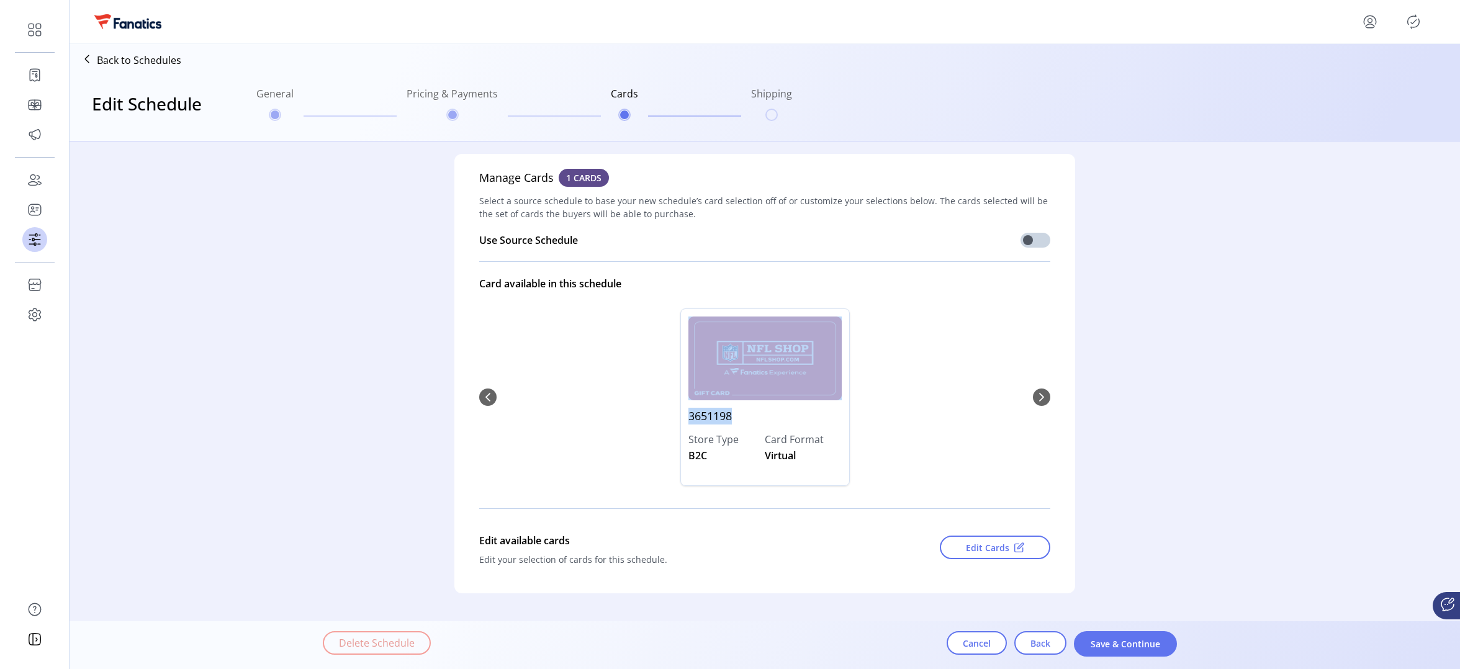
click at [483, 397] on div "3651198 Store Type B2C Card Format Virtual" at bounding box center [764, 397] width 571 height 202
click at [971, 402] on div "3651198 Store Type B2C Card Format Virtual" at bounding box center [765, 397] width 536 height 202
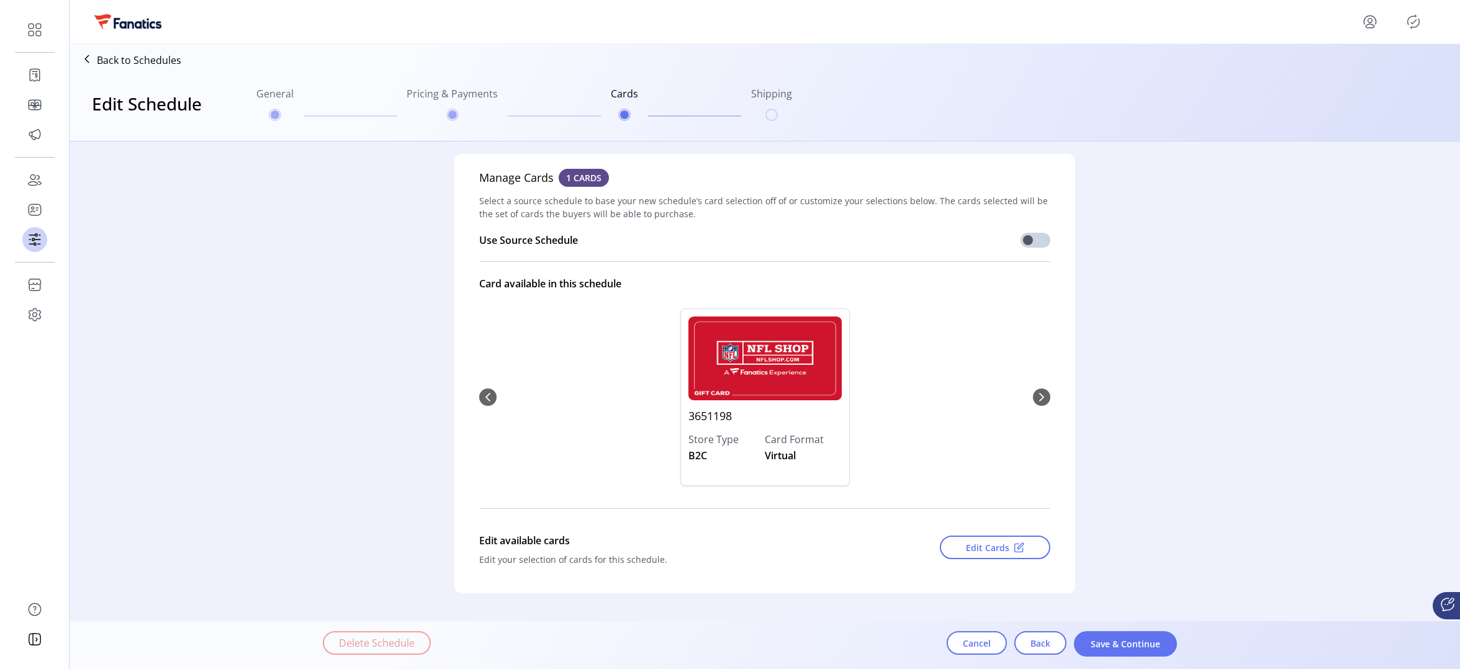
click at [1044, 398] on div "3651198 Store Type B2C Card Format Virtual" at bounding box center [764, 397] width 571 height 202
click at [984, 549] on span "Edit Cards" at bounding box center [987, 547] width 43 height 13
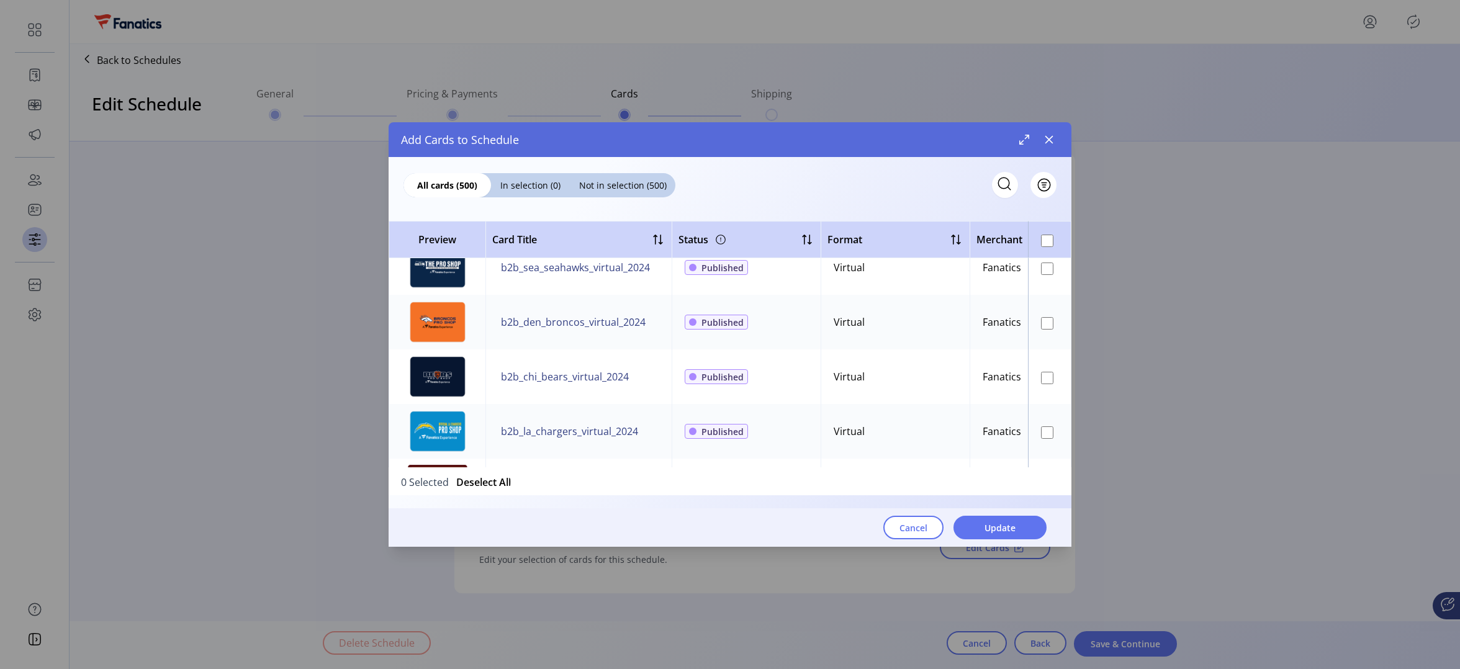
scroll to position [1344, 0]
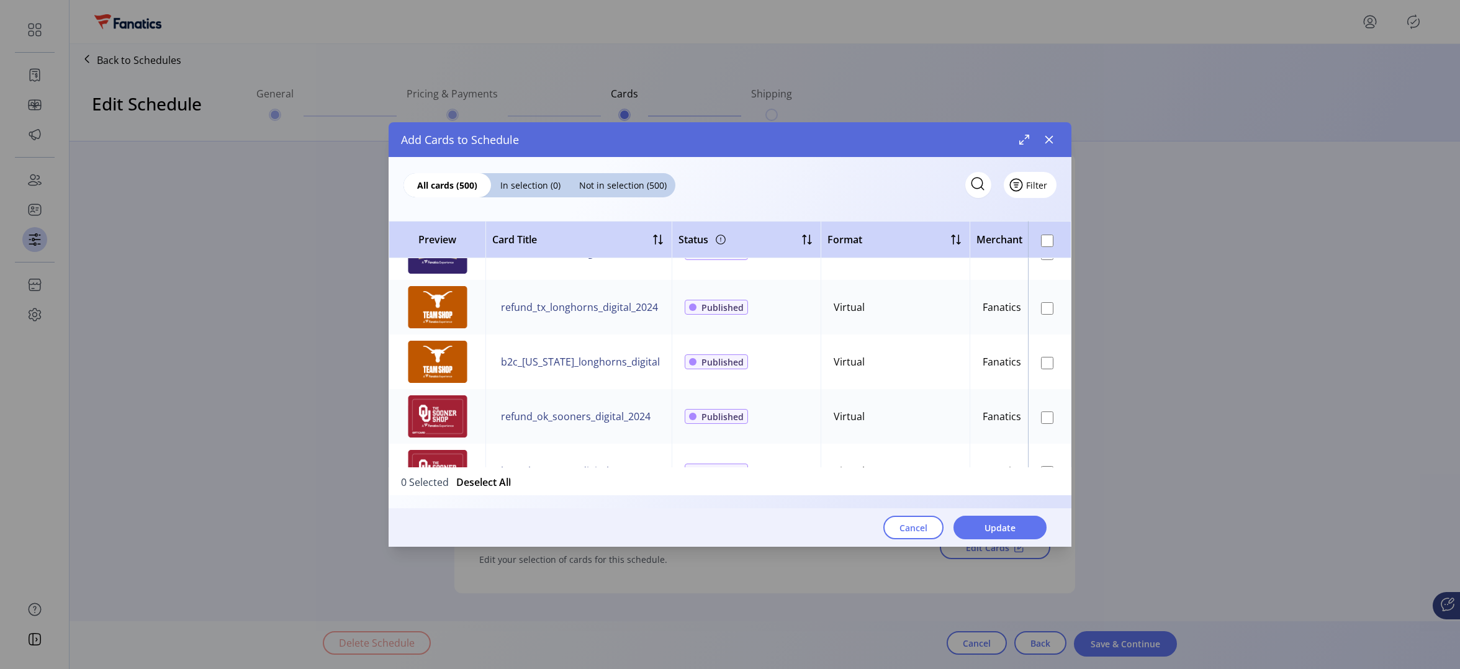
click at [1048, 179] on button "Filter" at bounding box center [1030, 185] width 53 height 26
click at [1053, 271] on span "Brand" at bounding box center [1065, 272] width 103 height 10
click at [439, 214] on icon "dropdown trigger" at bounding box center [441, 211] width 10 height 10
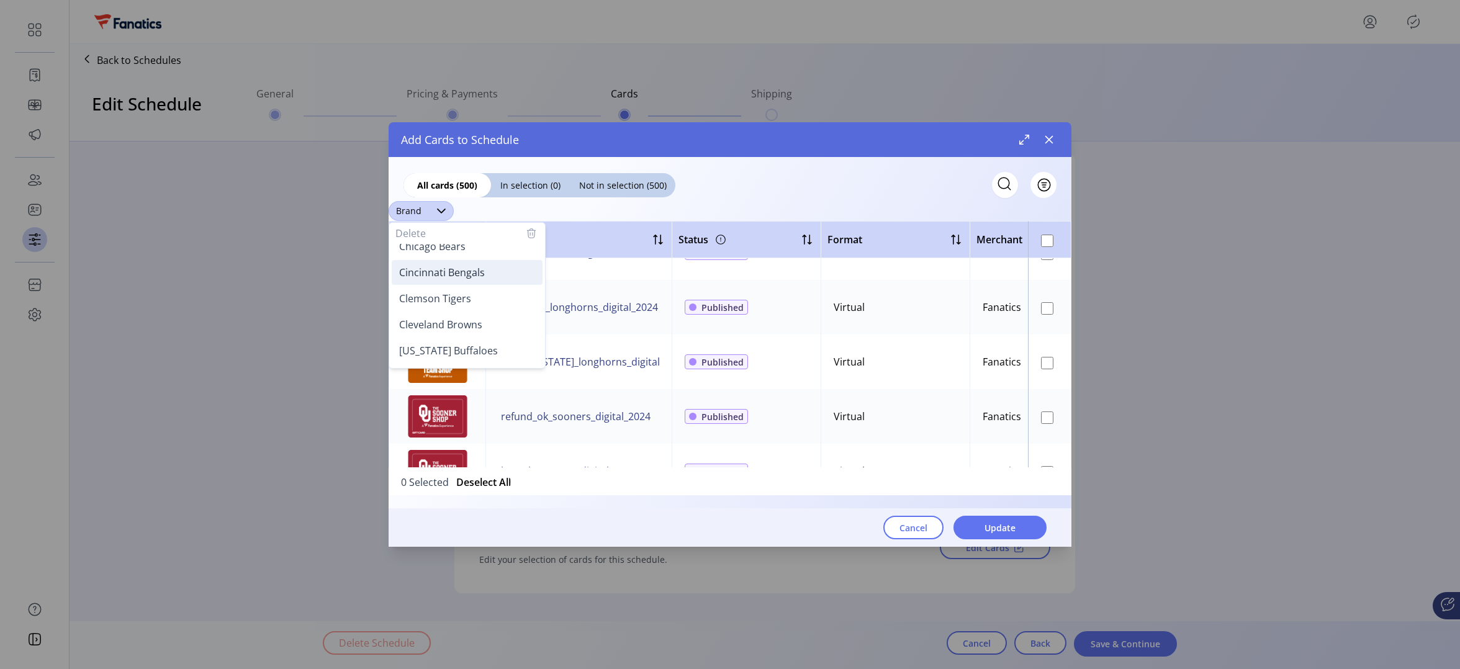
scroll to position [430, 0]
click at [446, 292] on span "Cleveland Browns" at bounding box center [440, 299] width 83 height 14
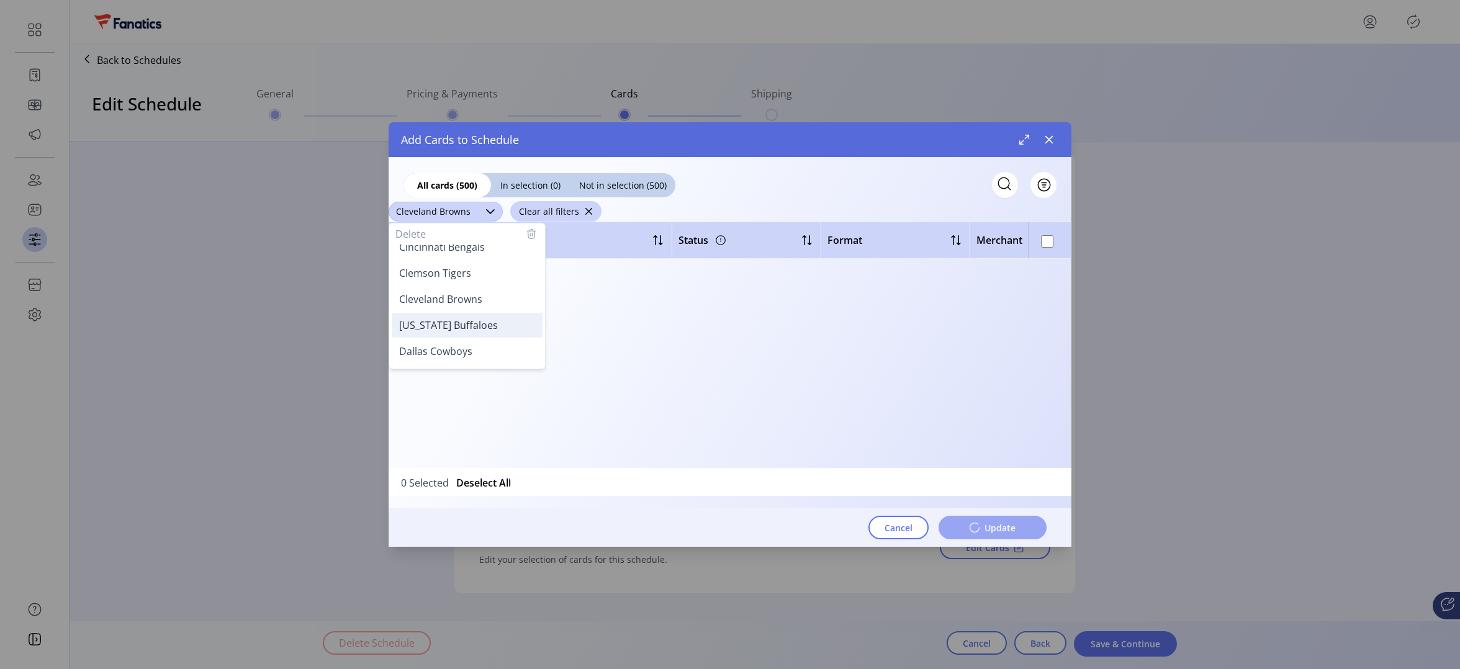
scroll to position [0, 0]
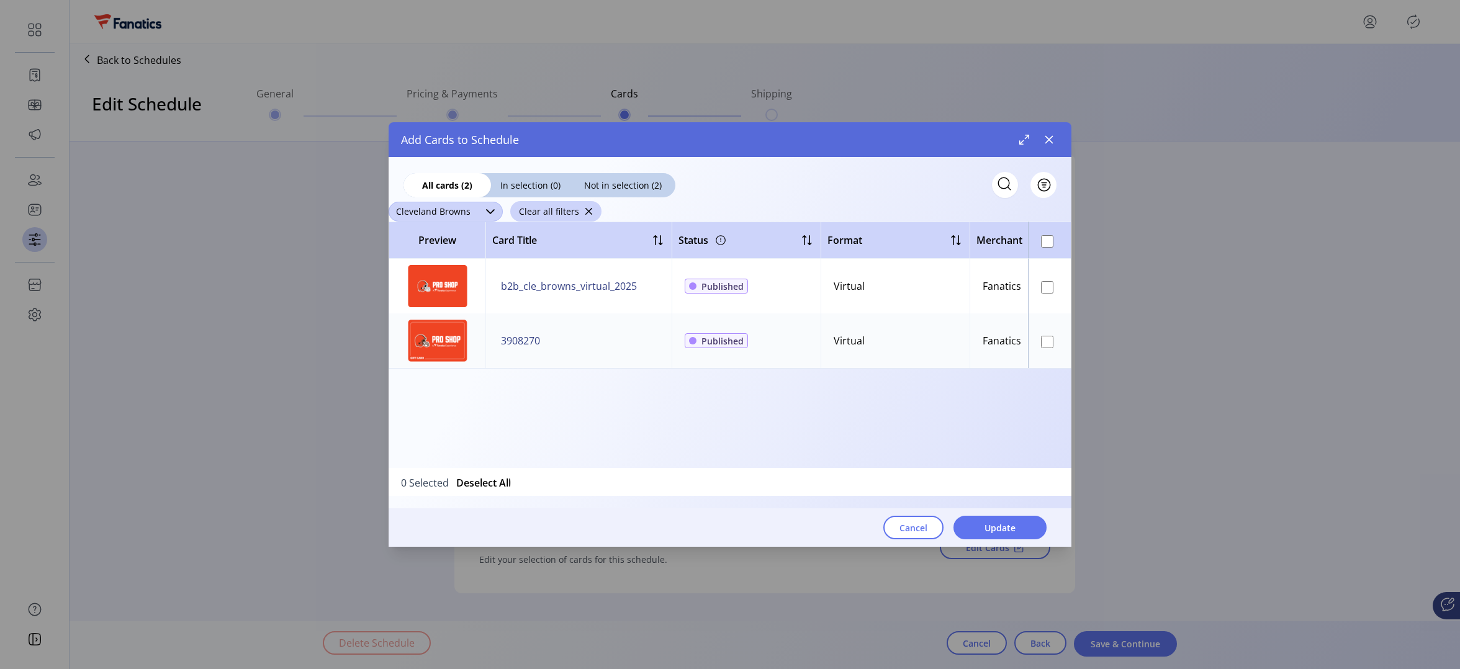
click at [480, 210] on div "dropdown trigger" at bounding box center [490, 212] width 25 height 20
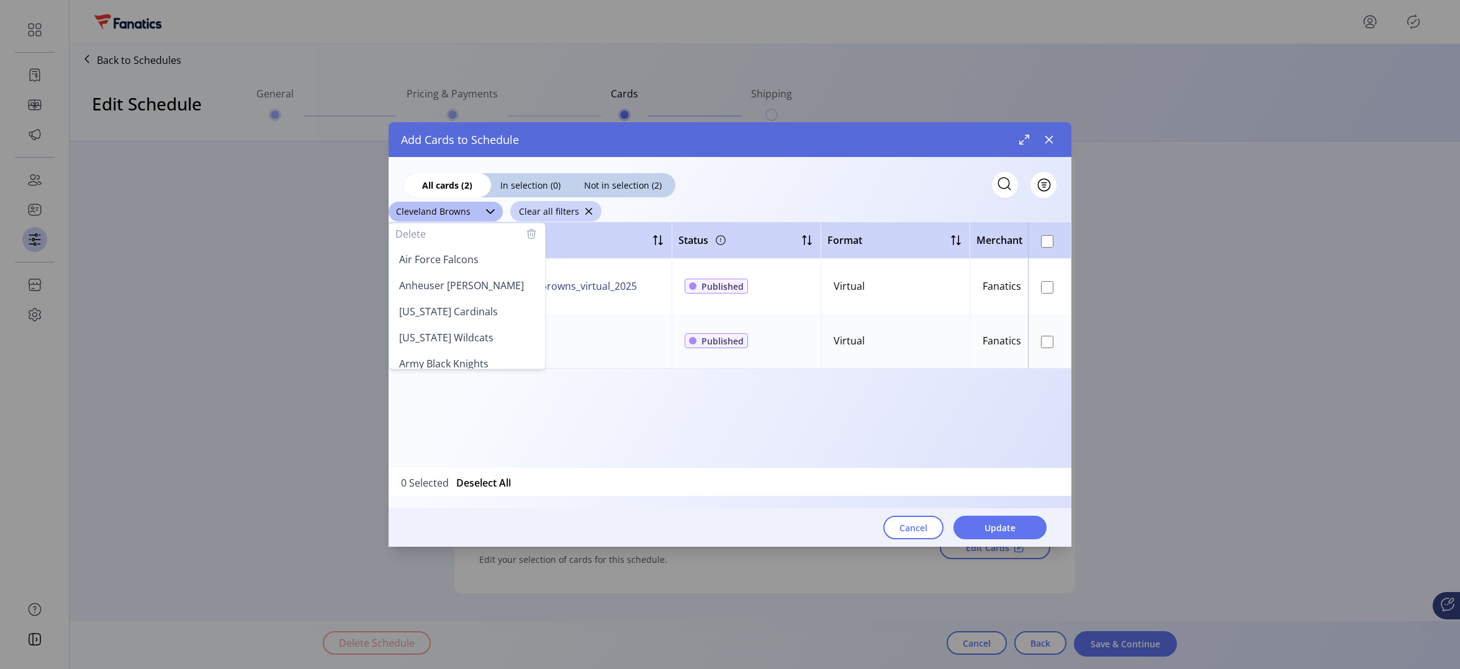
scroll to position [372, 0]
click at [449, 312] on li "Cincinnati Bengals" at bounding box center [467, 304] width 151 height 25
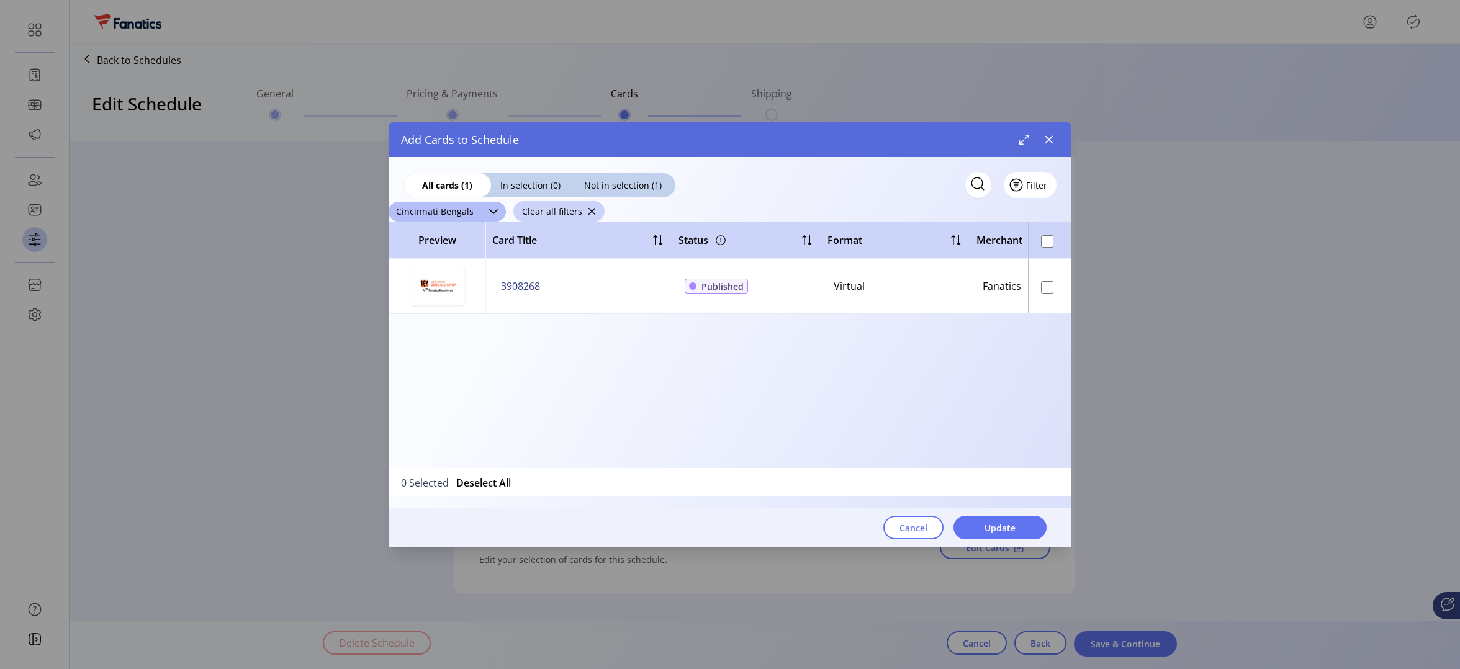
click at [1047, 184] on button "Filter" at bounding box center [1030, 185] width 53 height 26
click at [1069, 270] on span "Brand" at bounding box center [1065, 272] width 103 height 10
click at [471, 208] on button "Clear all filters" at bounding box center [434, 211] width 91 height 20
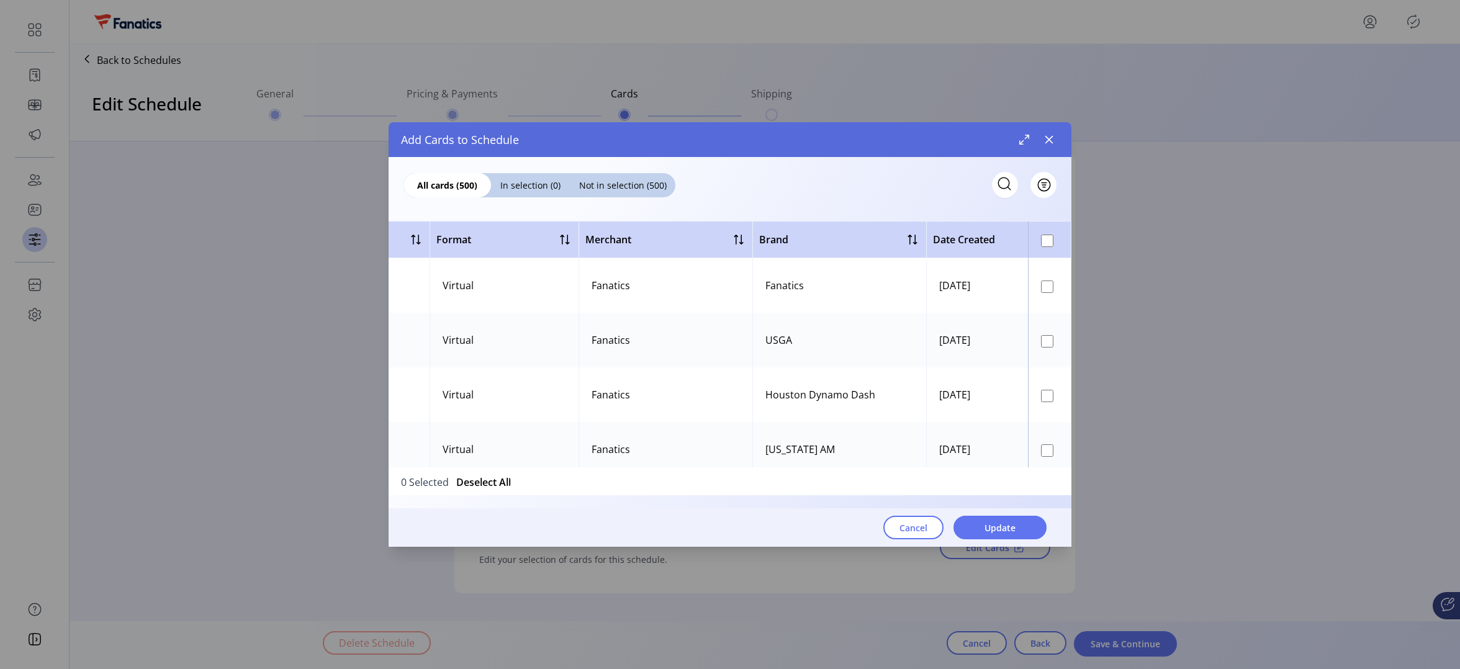
scroll to position [0, 398]
click at [903, 236] on div at bounding box center [905, 239] width 15 height 15
drag, startPoint x: 1067, startPoint y: 544, endPoint x: 1104, endPoint y: 587, distance: 56.8
click at [1104, 587] on div "Add Cards to Schedule All cards (500) In selection (0) Not in selection (500) F…" at bounding box center [730, 334] width 1460 height 669
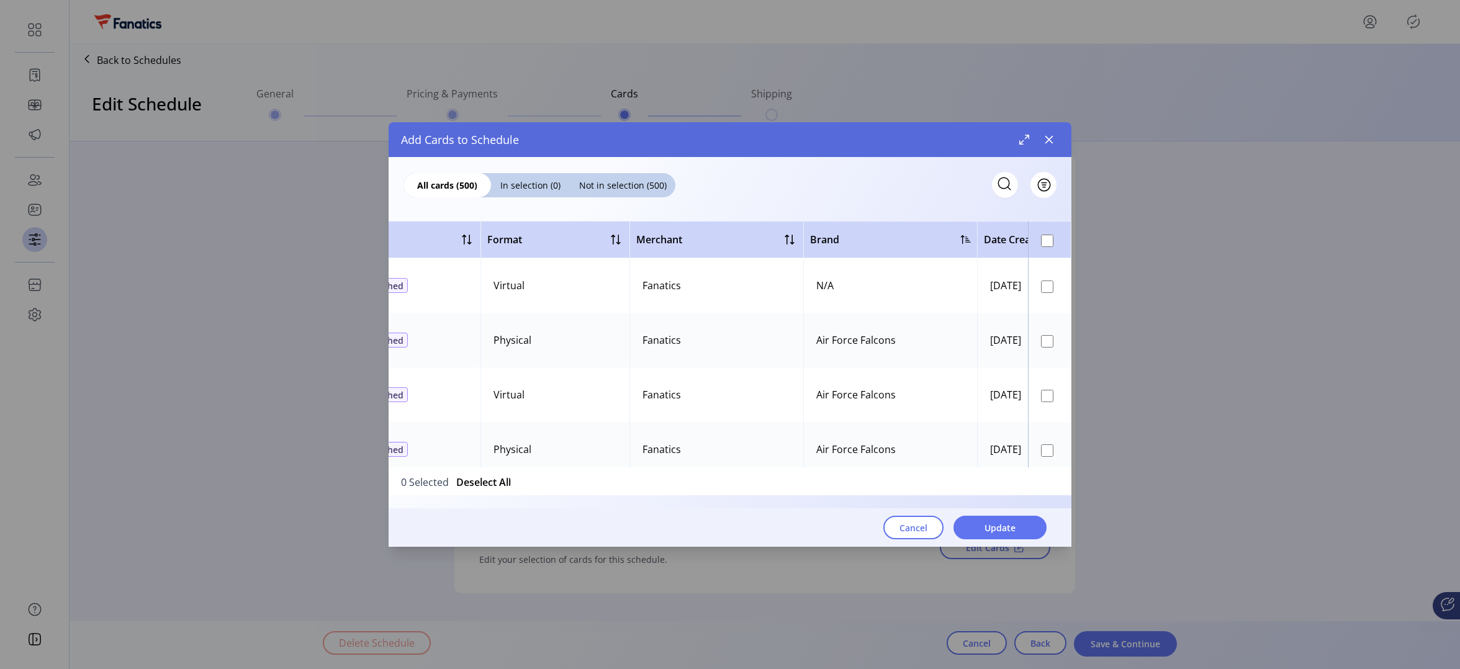
scroll to position [25, 340]
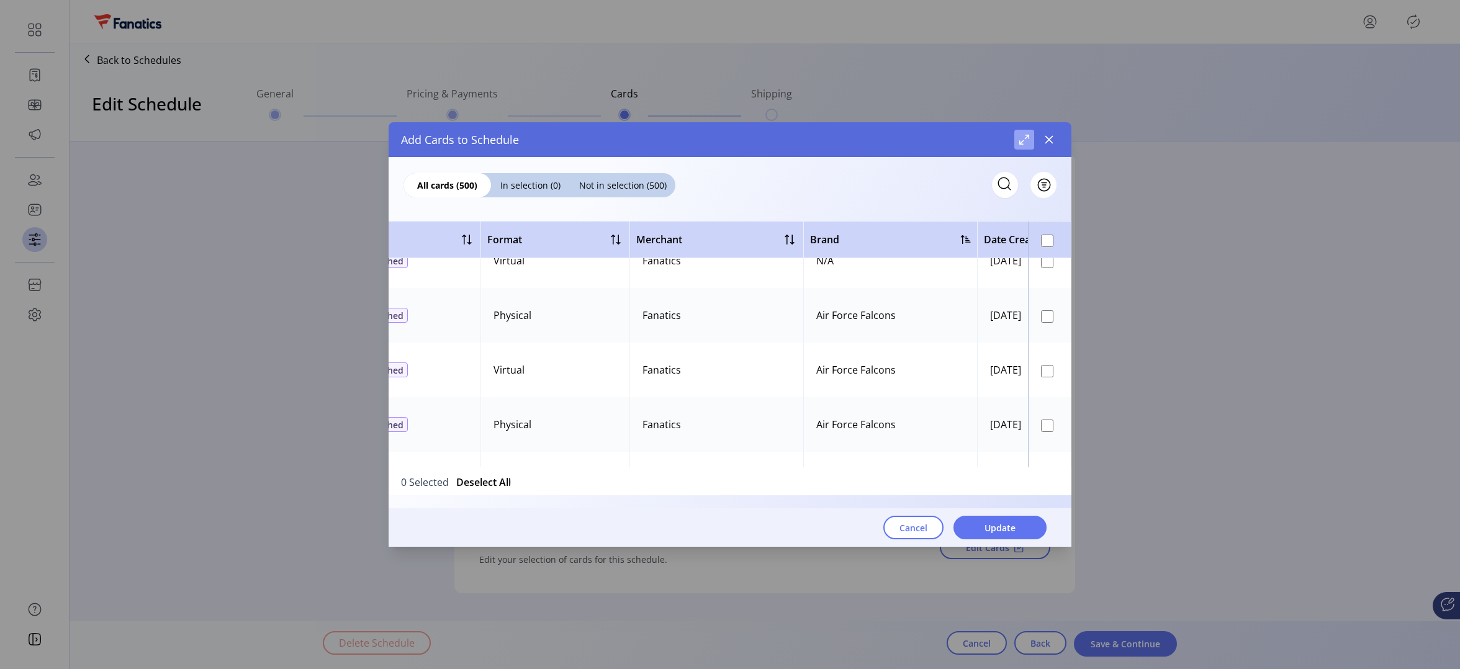
click at [1025, 138] on span "Maximize" at bounding box center [1024, 140] width 10 height 10
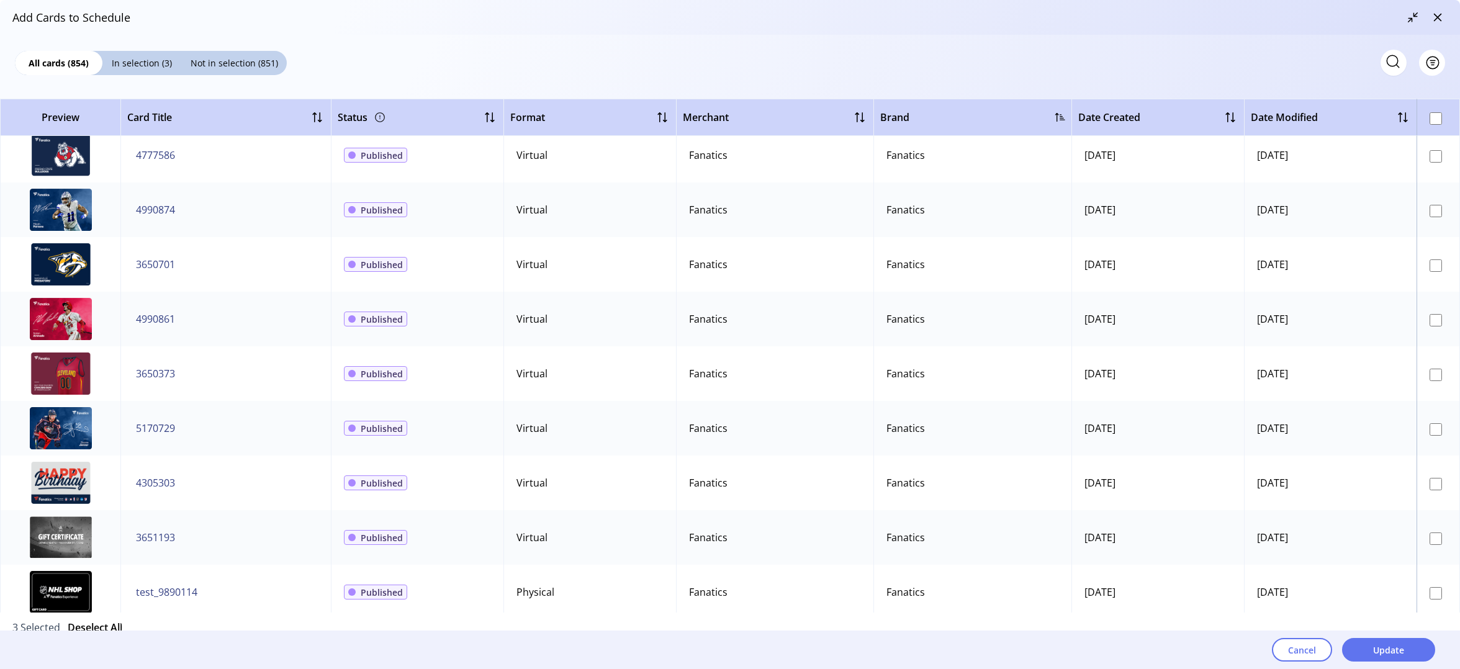
scroll to position [20765, 0]
click at [1438, 538] on td at bounding box center [1437, 537] width 43 height 55
drag, startPoint x: 187, startPoint y: 537, endPoint x: 140, endPoint y: 538, distance: 46.6
click at [140, 538] on td "3651193" at bounding box center [225, 537] width 210 height 55
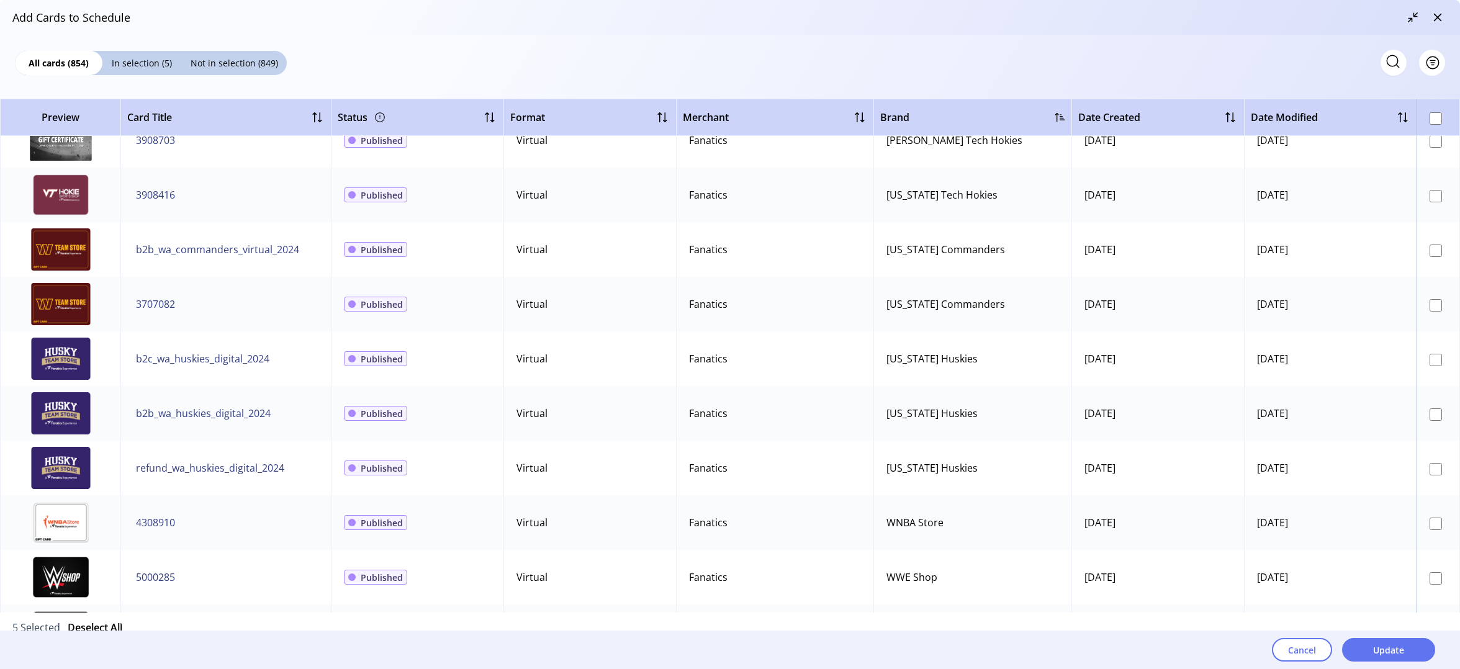
scroll to position [44376, 0]
click at [1385, 653] on span "Update" at bounding box center [1388, 650] width 31 height 13
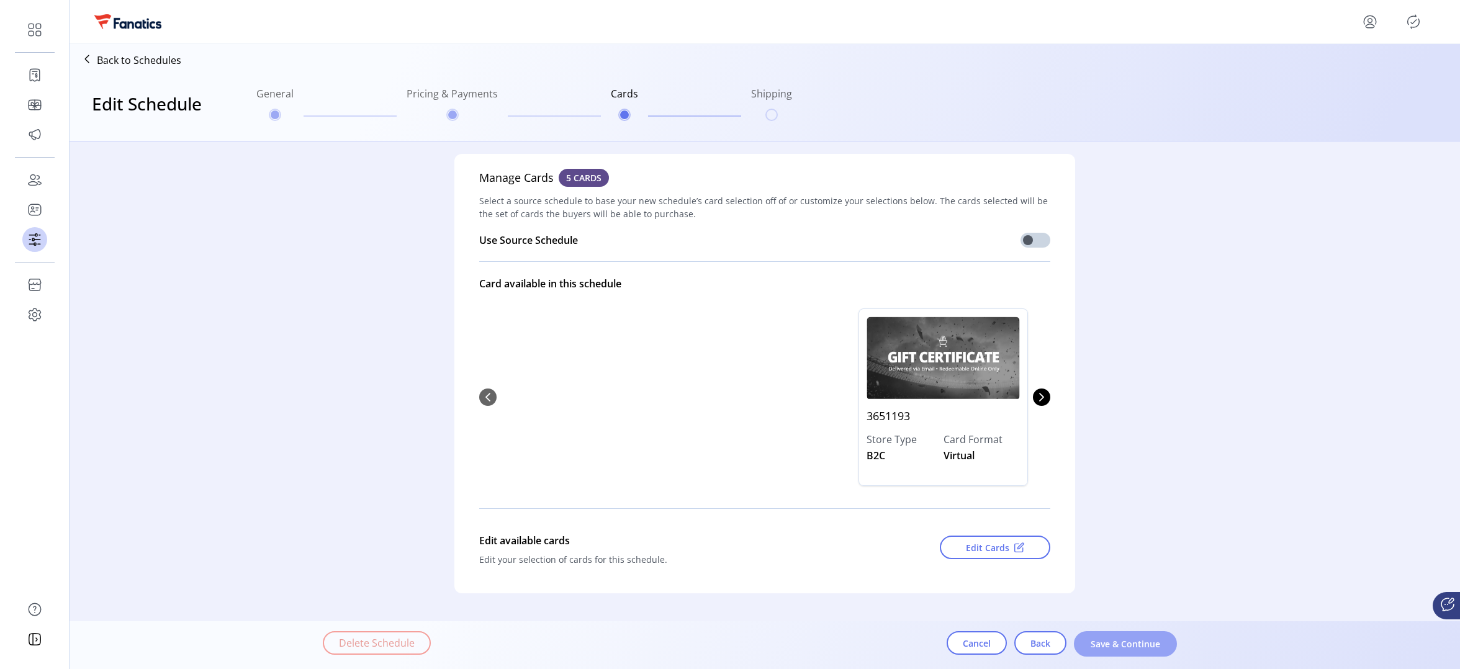
click at [1105, 641] on span "Save & Continue" at bounding box center [1125, 643] width 71 height 13
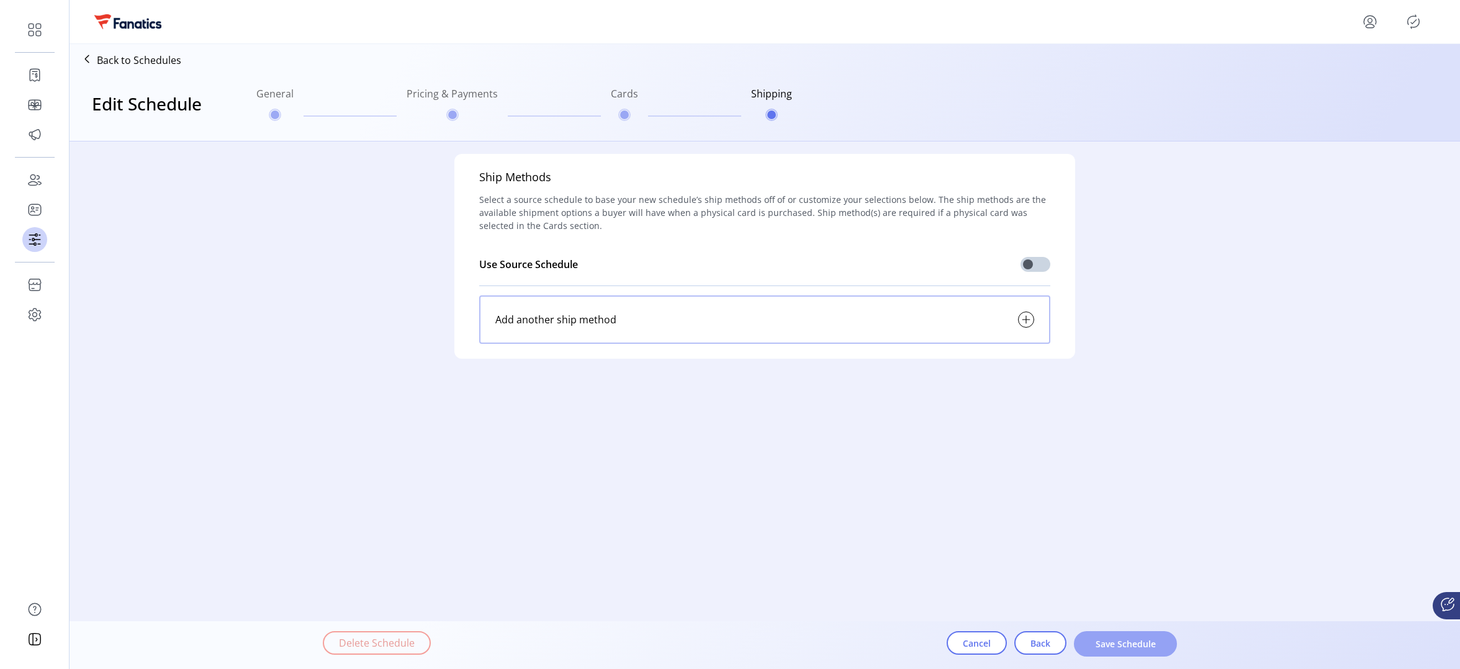
click at [1109, 646] on span "Save Schedule" at bounding box center [1125, 643] width 71 height 13
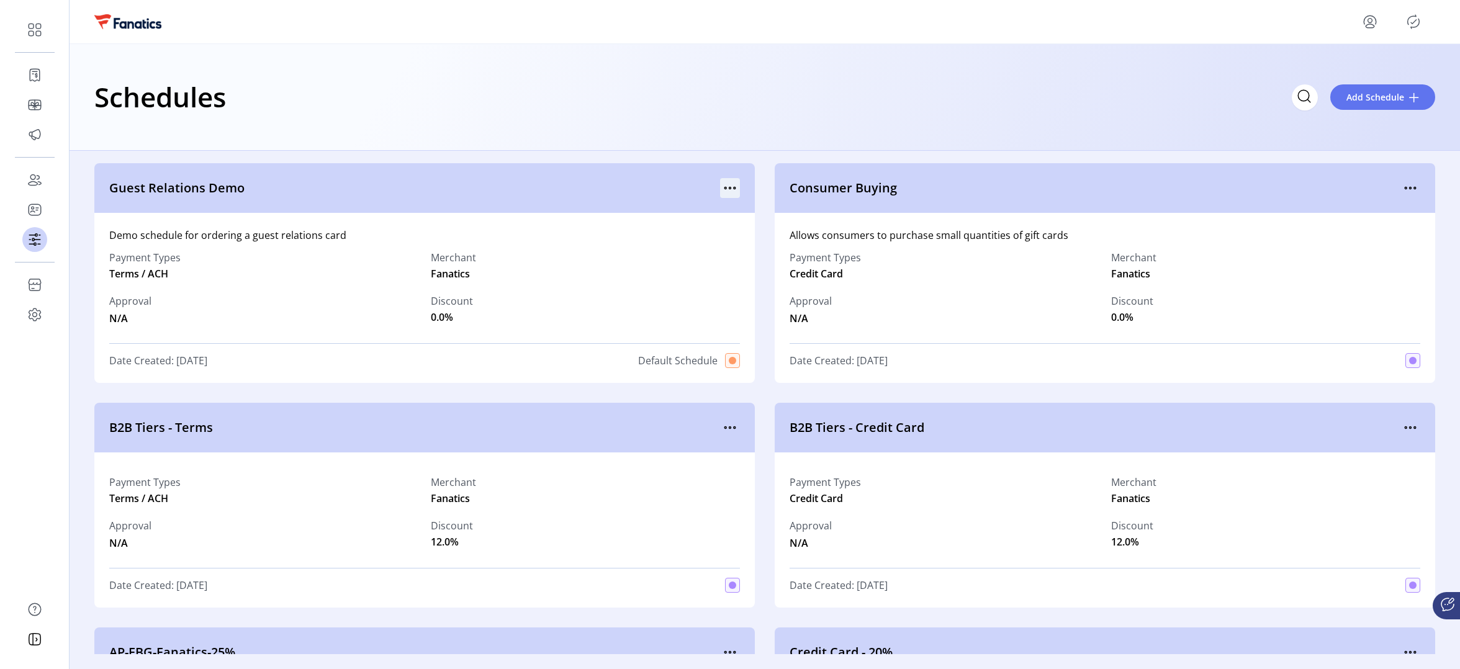
click at [729, 190] on icon "menu" at bounding box center [730, 188] width 20 height 20
click at [770, 212] on span "View Details" at bounding box center [778, 212] width 103 height 10
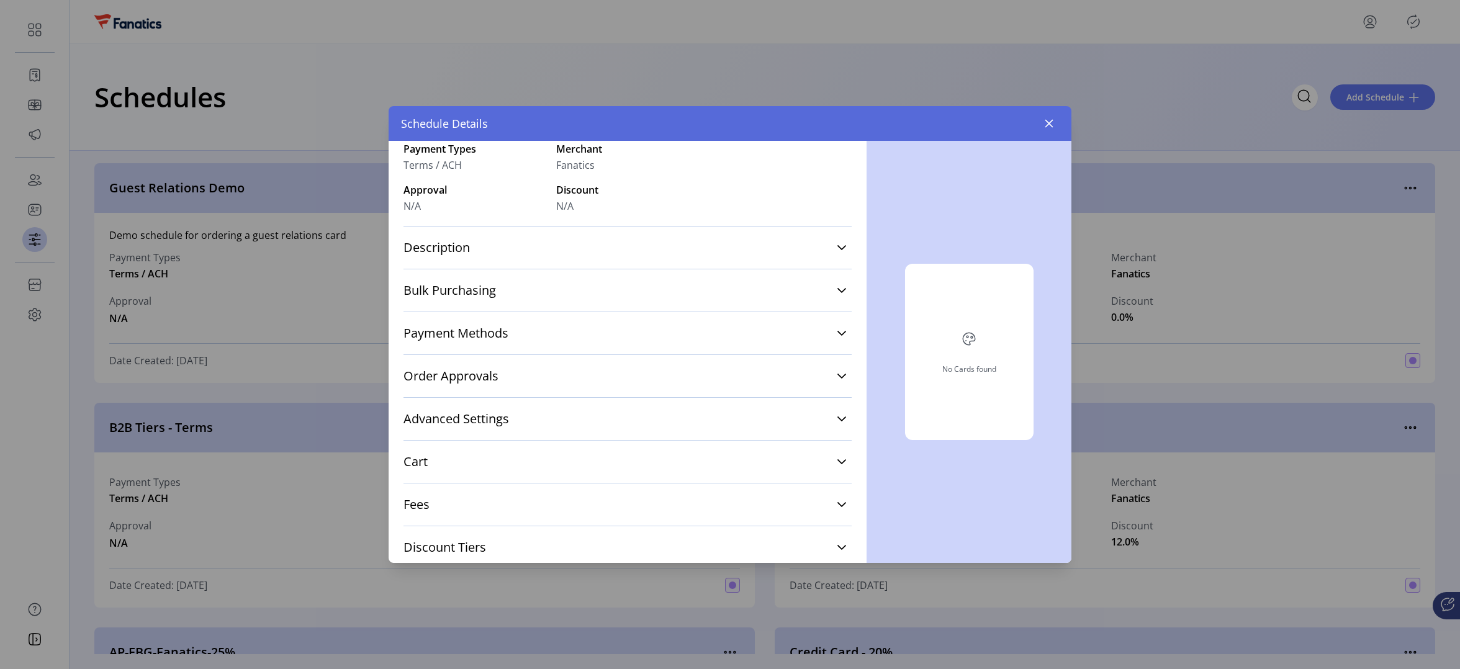
scroll to position [164, 0]
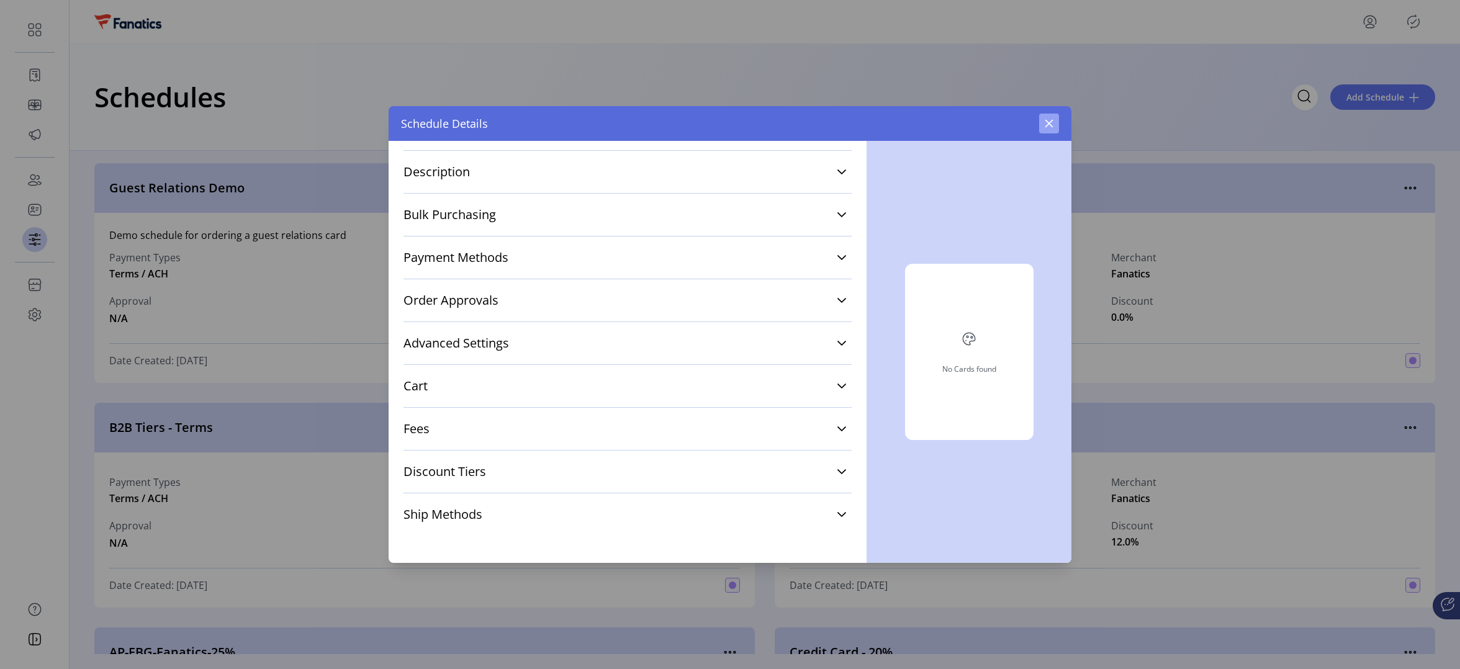
click at [1050, 122] on icon "button" at bounding box center [1049, 124] width 8 height 8
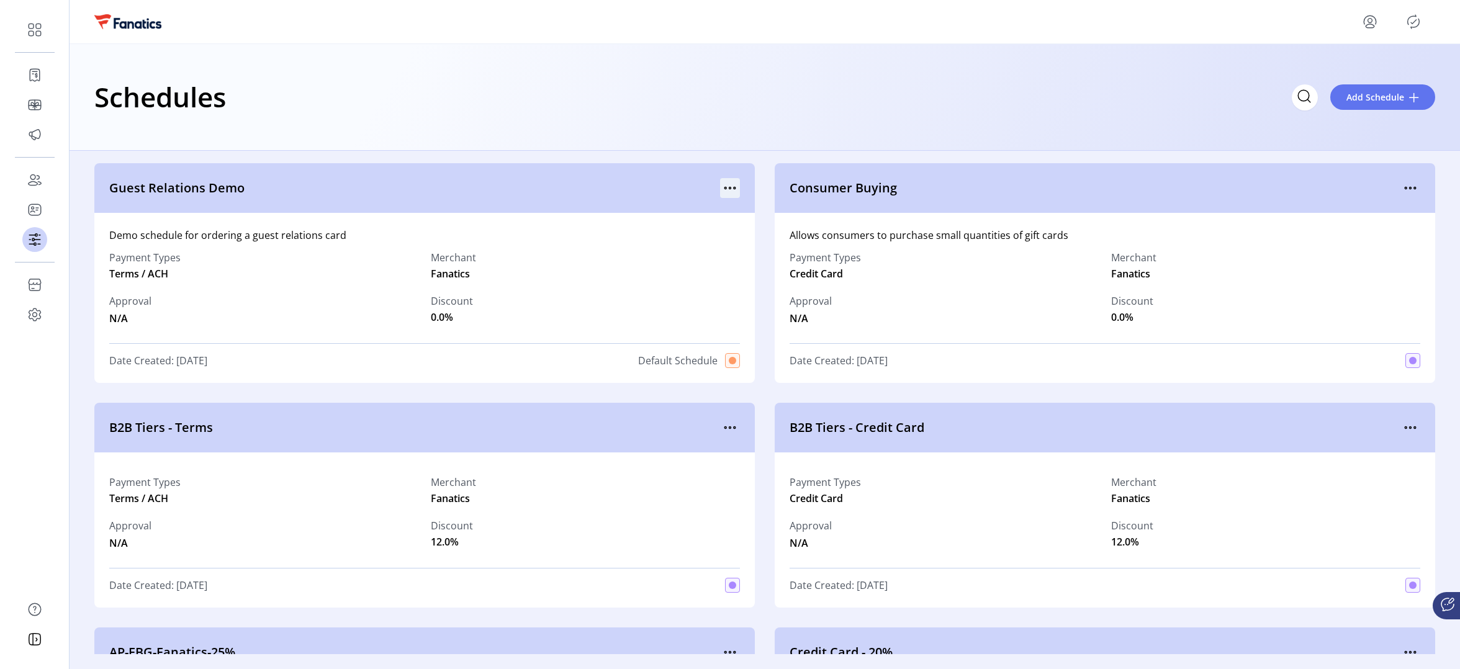
click at [720, 180] on div at bounding box center [730, 188] width 20 height 20
click at [723, 186] on icon "menu" at bounding box center [730, 188] width 20 height 20
click at [774, 247] on span "View Cards" at bounding box center [778, 252] width 103 height 10
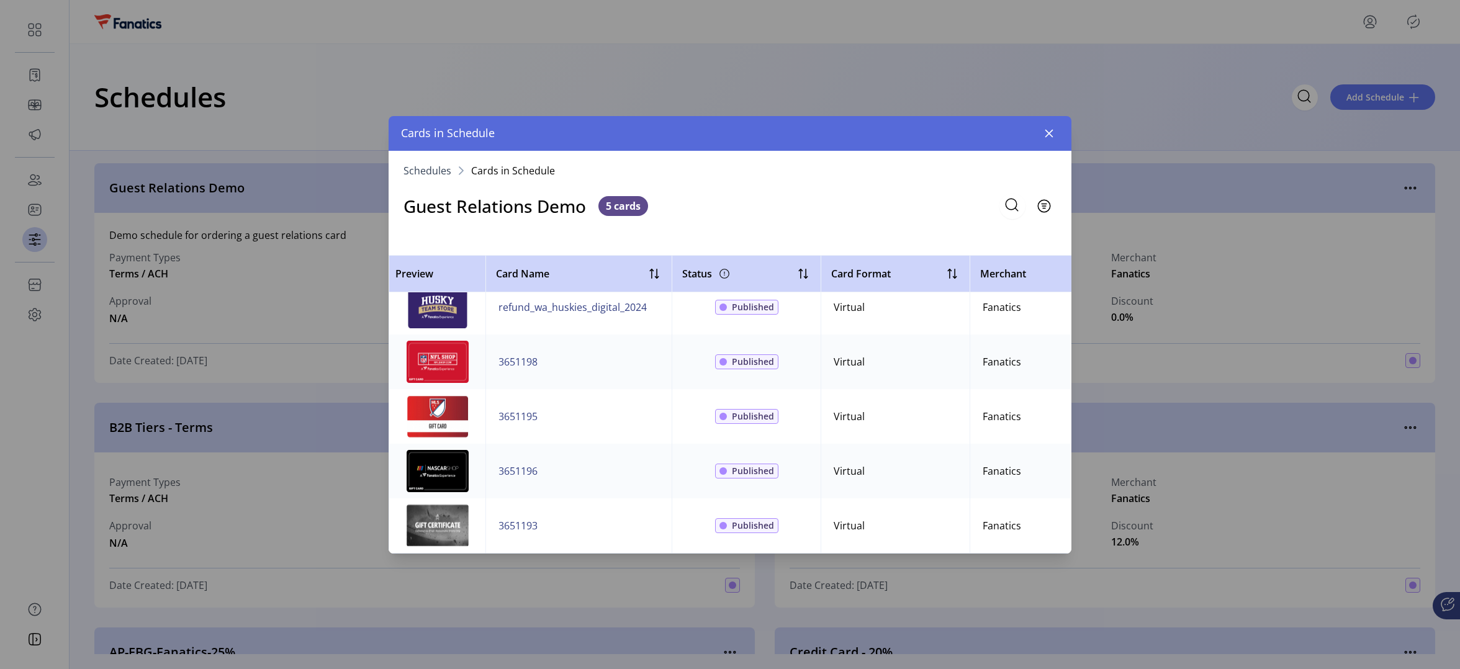
scroll to position [25, 0]
click at [1049, 137] on icon "button" at bounding box center [1049, 133] width 10 height 10
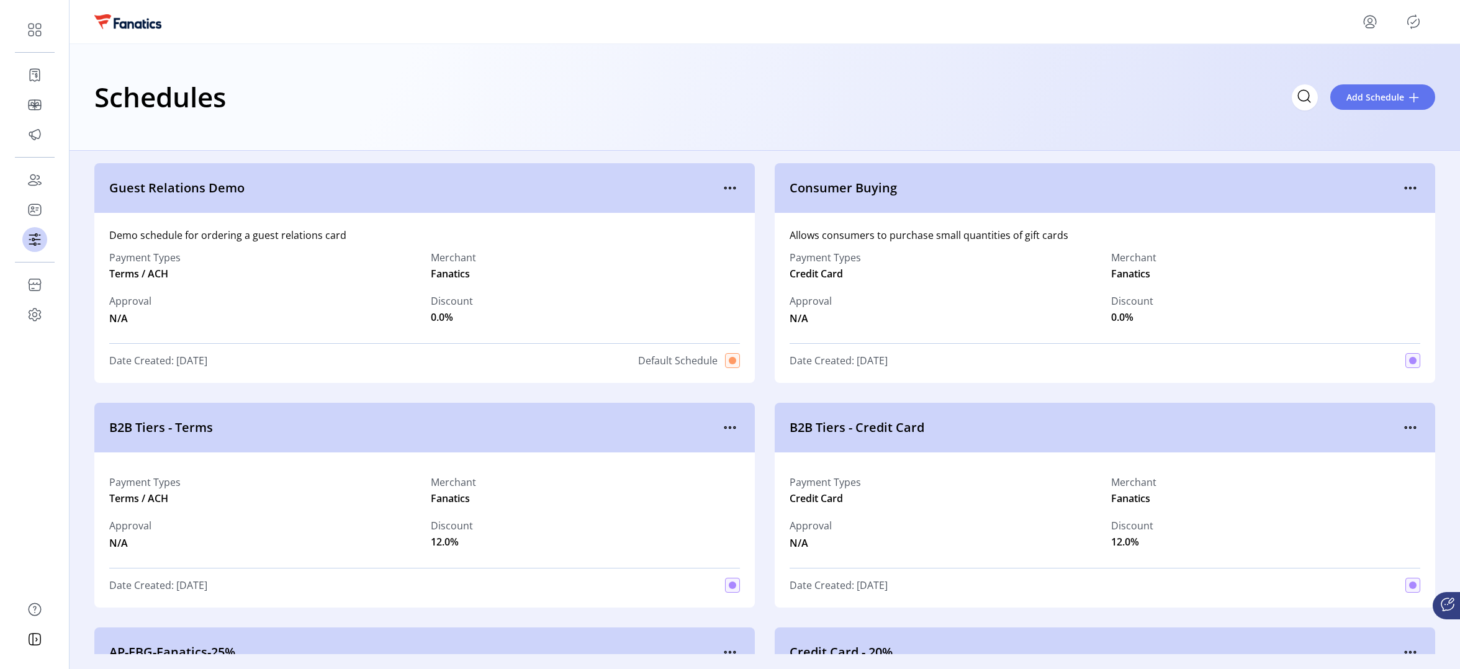
click at [593, 105] on div "Schedules Add Schedule" at bounding box center [764, 96] width 1341 height 43
click at [729, 188] on icon "menu" at bounding box center [730, 188] width 20 height 20
click at [765, 231] on span "Edit Details" at bounding box center [778, 232] width 103 height 10
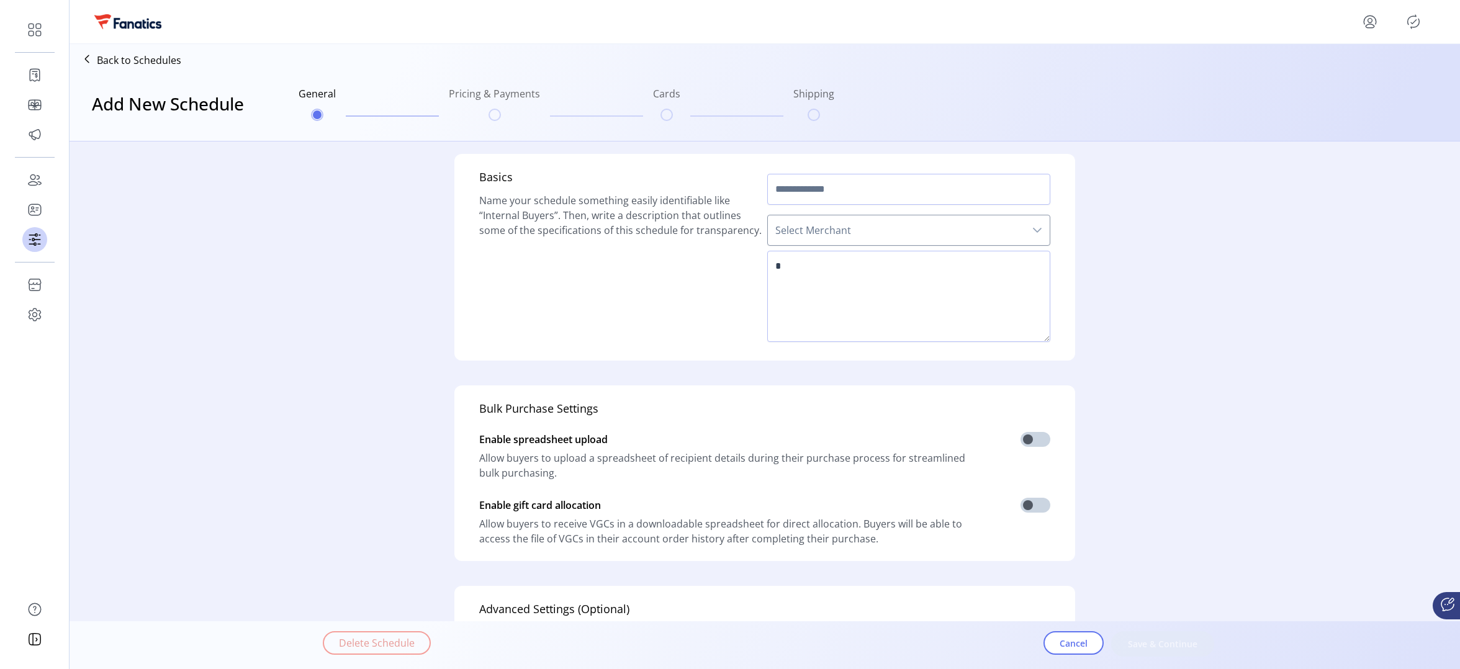
type input "**********"
type textarea "**********"
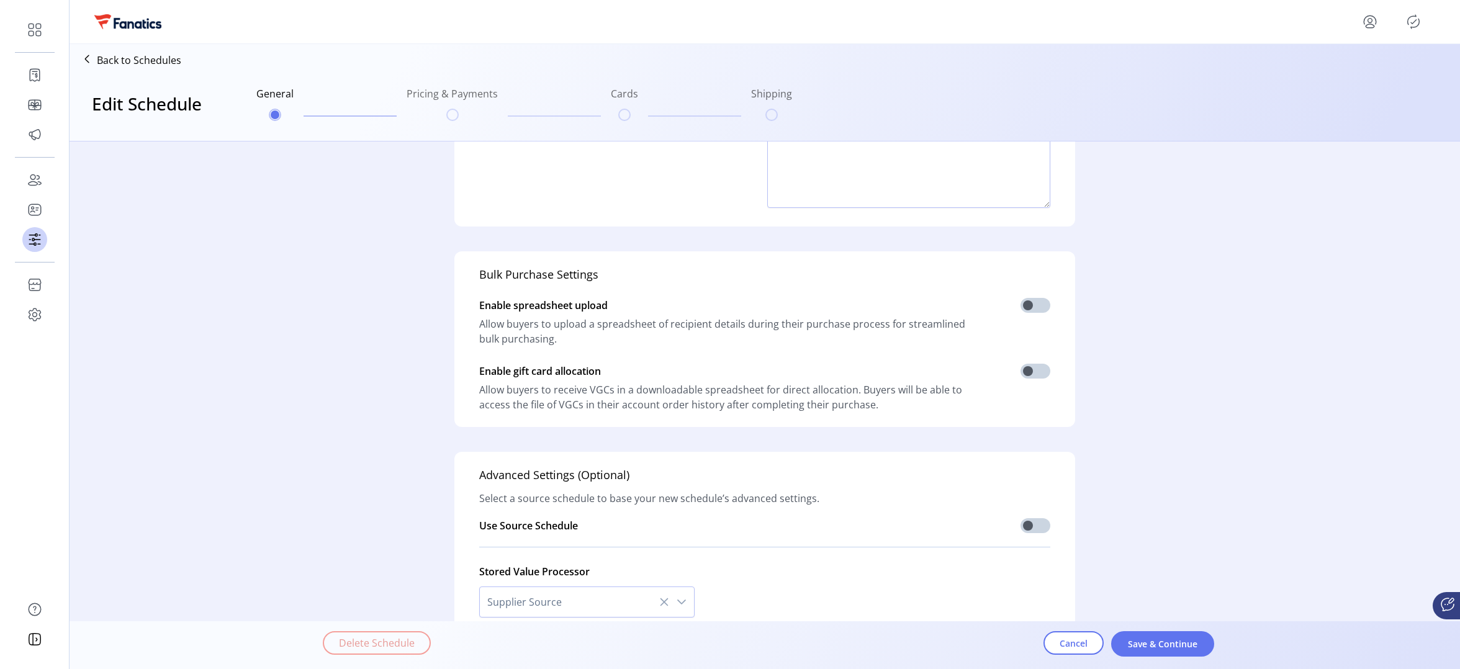
scroll to position [218, 0]
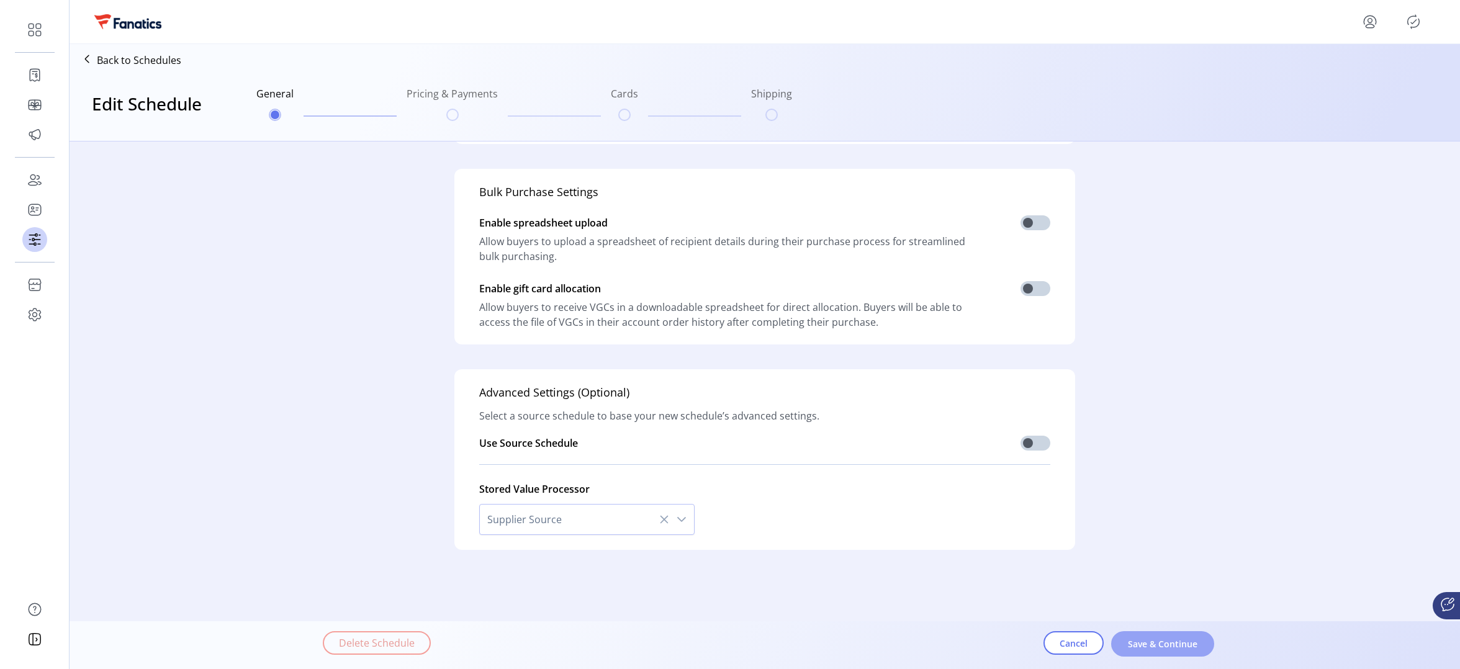
click at [1174, 646] on span "Save & Continue" at bounding box center [1162, 643] width 71 height 13
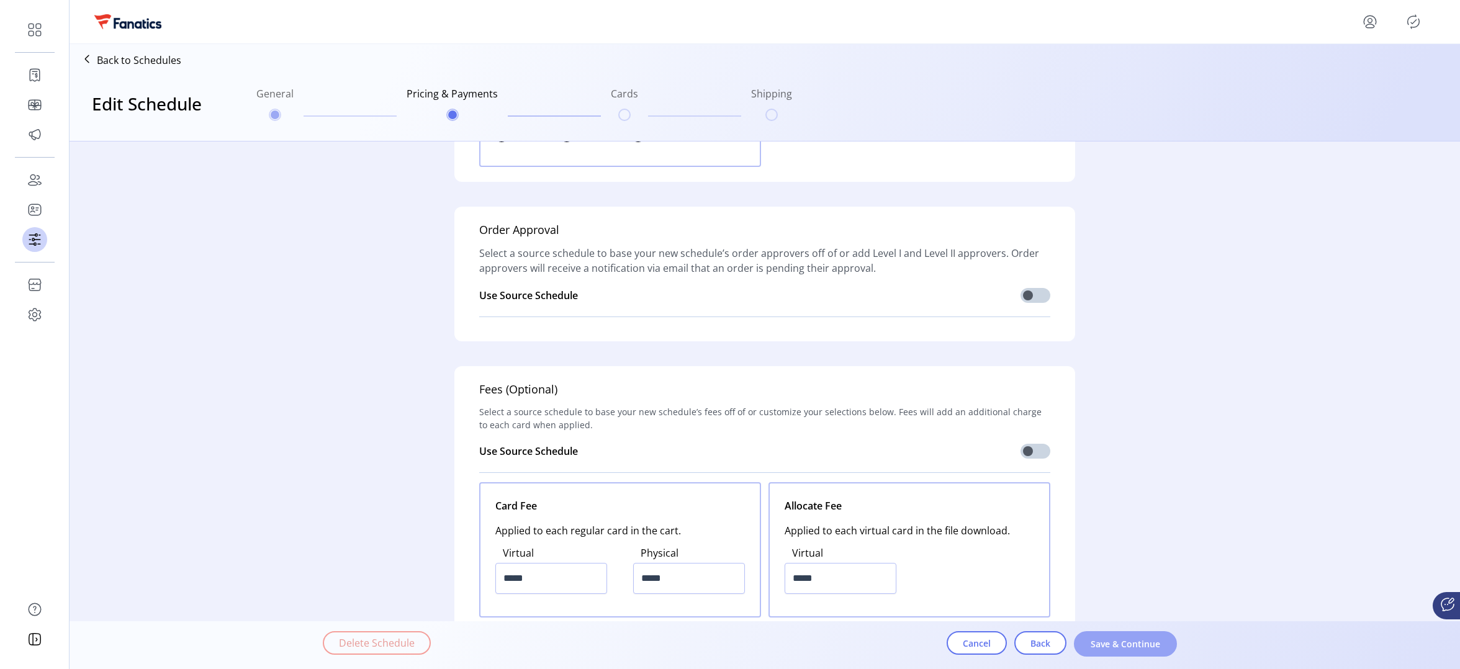
scroll to position [1133, 0]
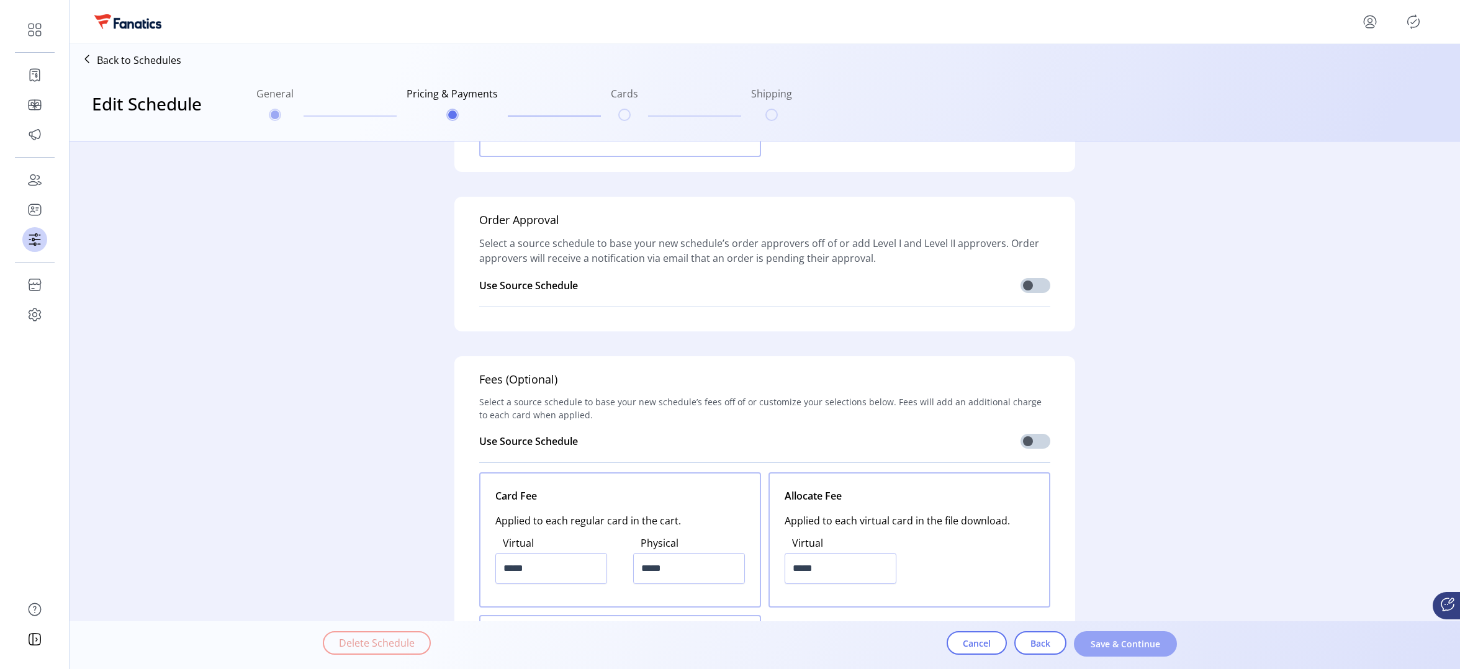
click at [1127, 642] on span "Save & Continue" at bounding box center [1125, 643] width 71 height 13
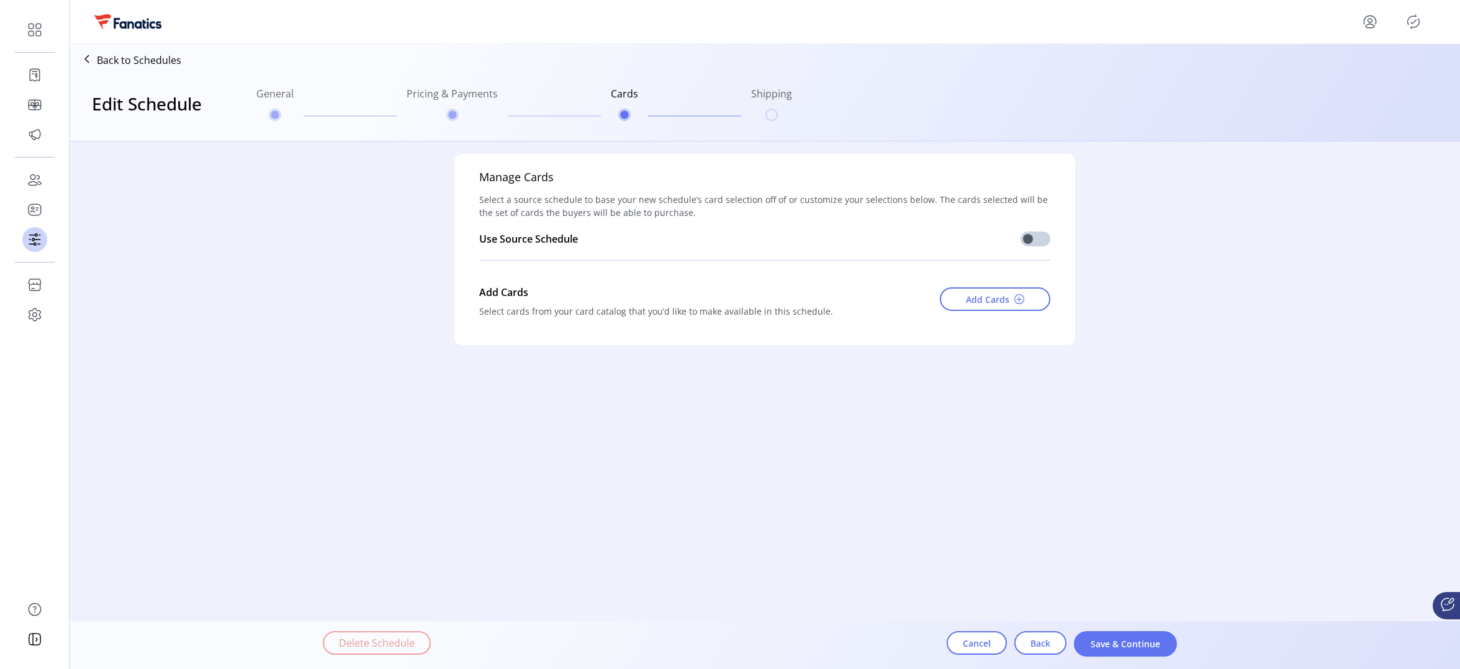
scroll to position [0, 0]
click at [973, 304] on span "Add Cards" at bounding box center [987, 299] width 43 height 13
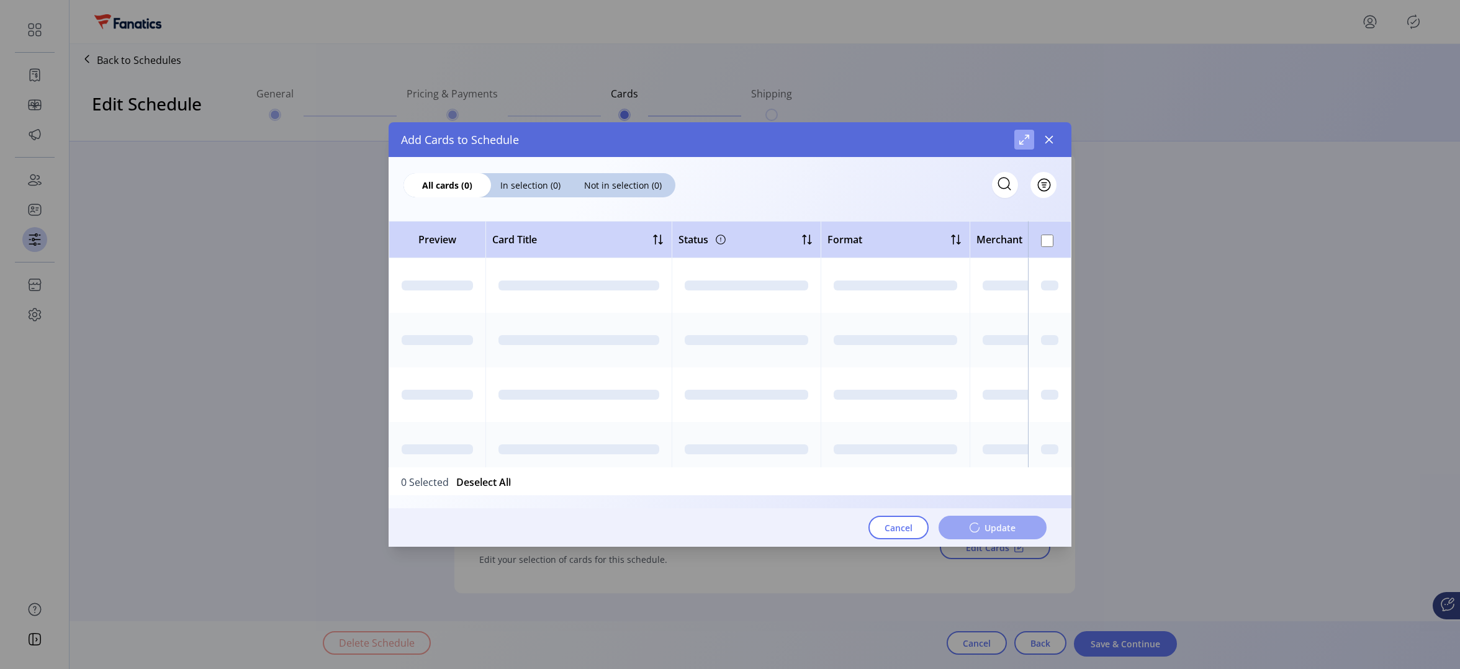
click at [1015, 138] on button "Maximize" at bounding box center [1024, 140] width 20 height 20
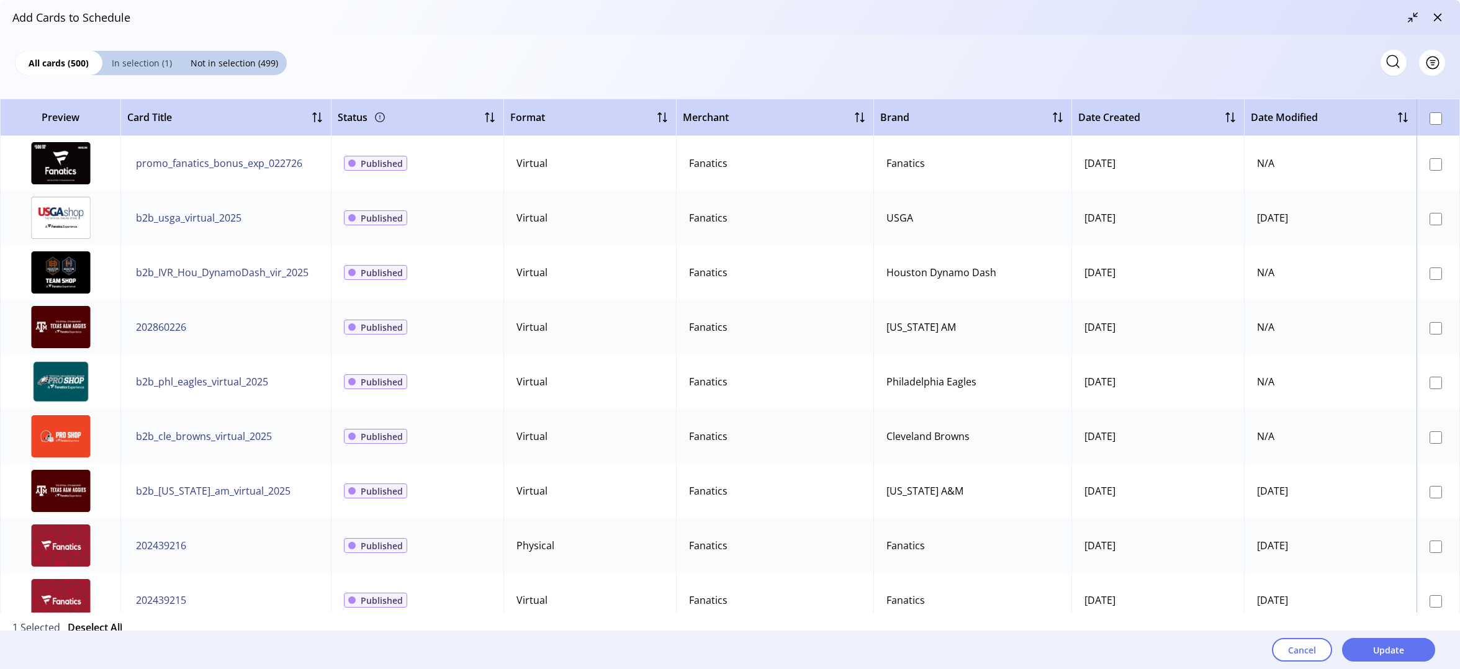
click at [152, 67] on span "In selection (1)" at bounding box center [141, 62] width 79 height 13
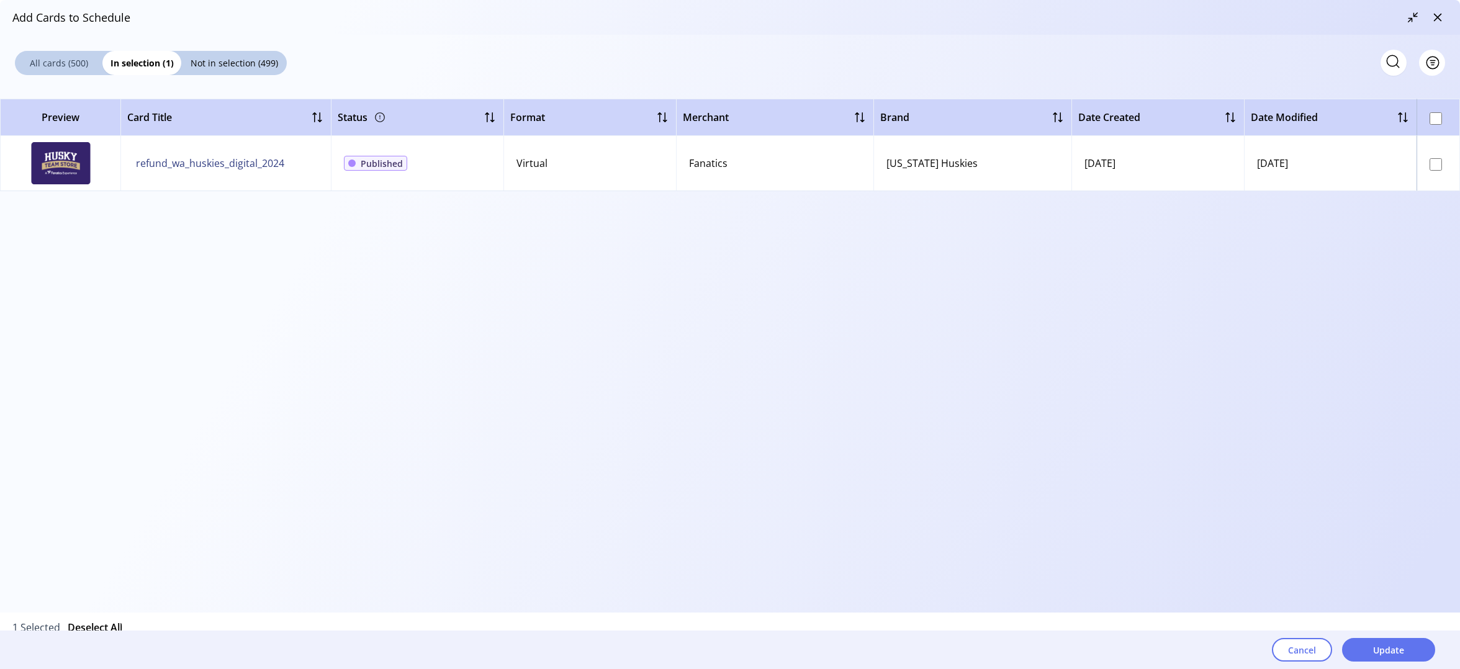
click at [65, 65] on span "All cards (500)" at bounding box center [59, 62] width 88 height 13
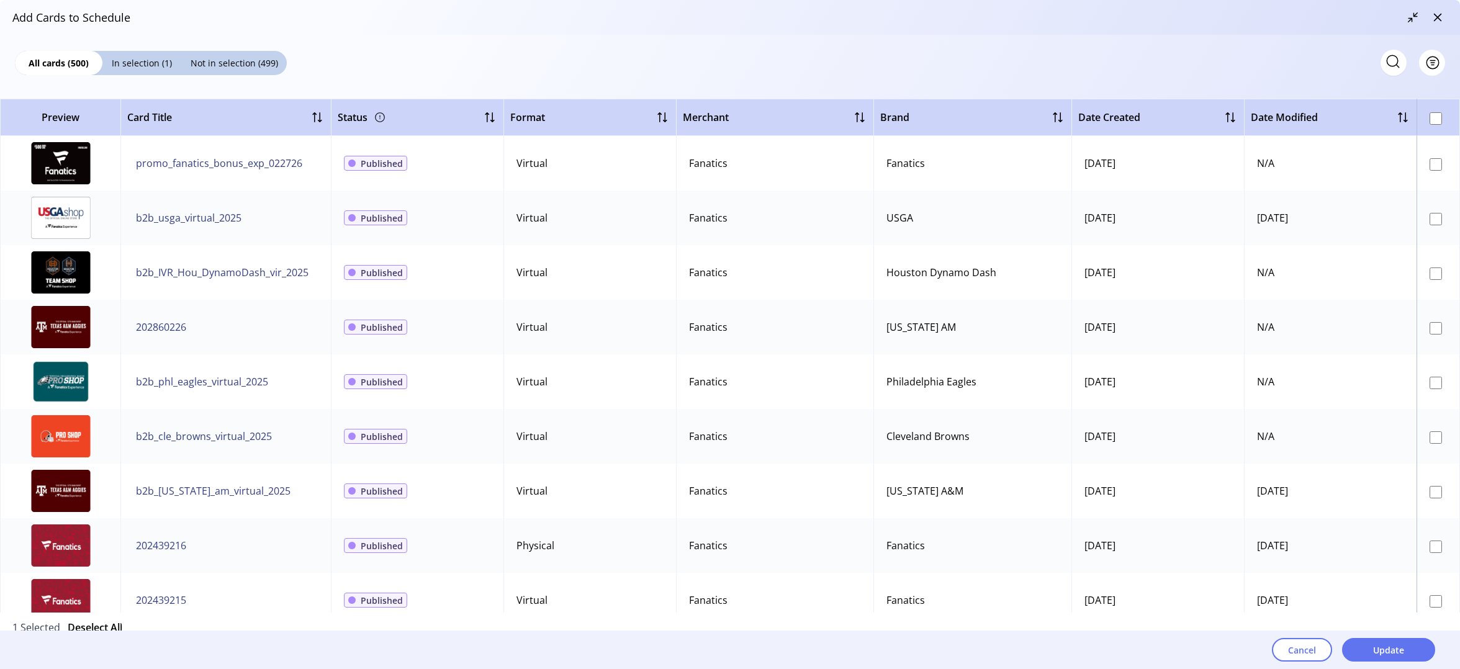
click at [1389, 68] on icon at bounding box center [1393, 62] width 20 height 20
paste input "*******"
type input "*******"
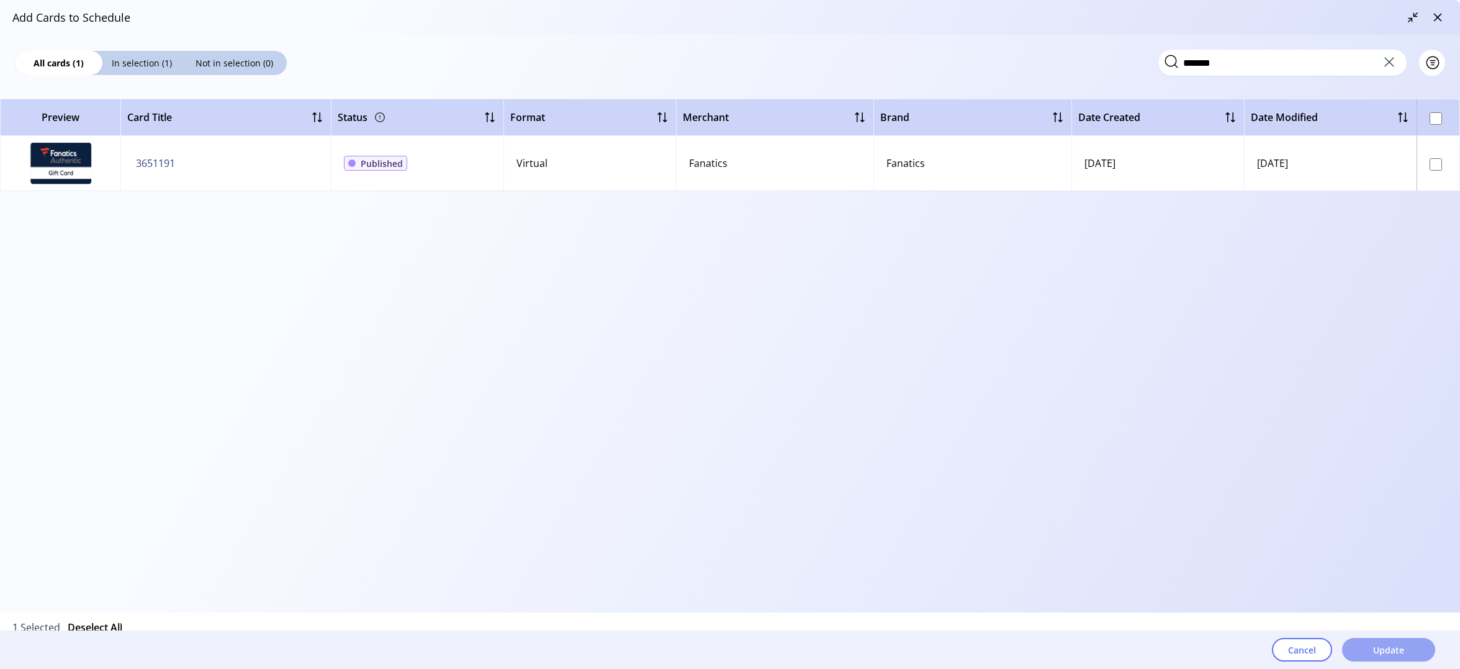
click at [1374, 647] on span "Update" at bounding box center [1388, 650] width 31 height 13
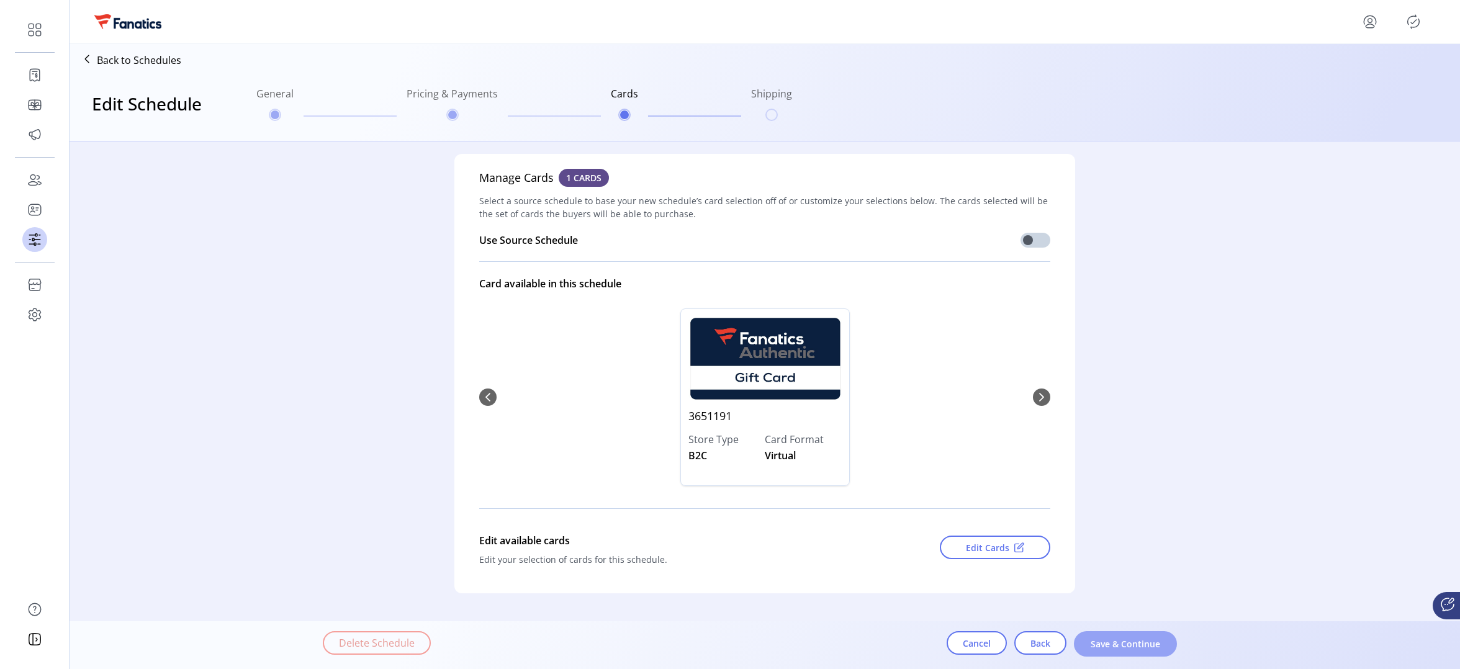
click at [1120, 649] on span "Save & Continue" at bounding box center [1125, 643] width 71 height 13
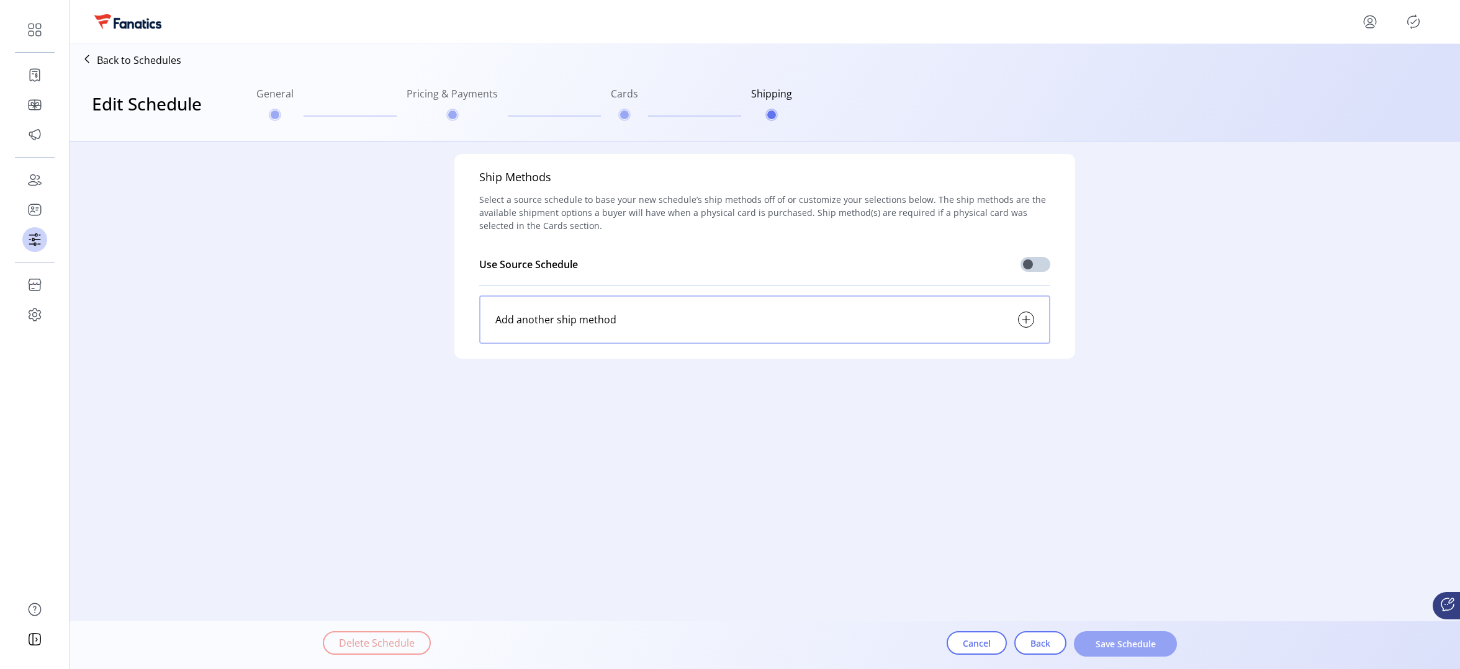
click at [1136, 646] on span "Save Schedule" at bounding box center [1125, 643] width 71 height 13
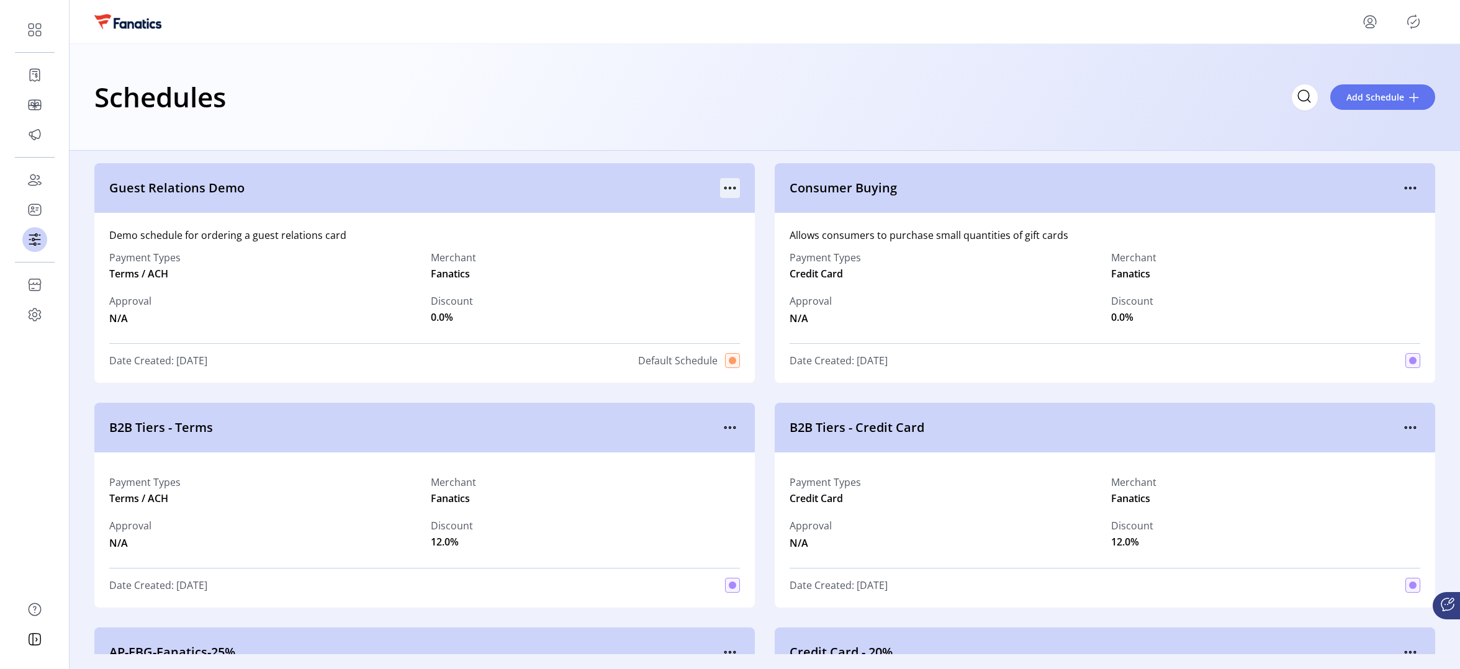
click at [724, 194] on icon "menu" at bounding box center [730, 188] width 20 height 20
click at [772, 249] on span "View Cards" at bounding box center [778, 252] width 103 height 10
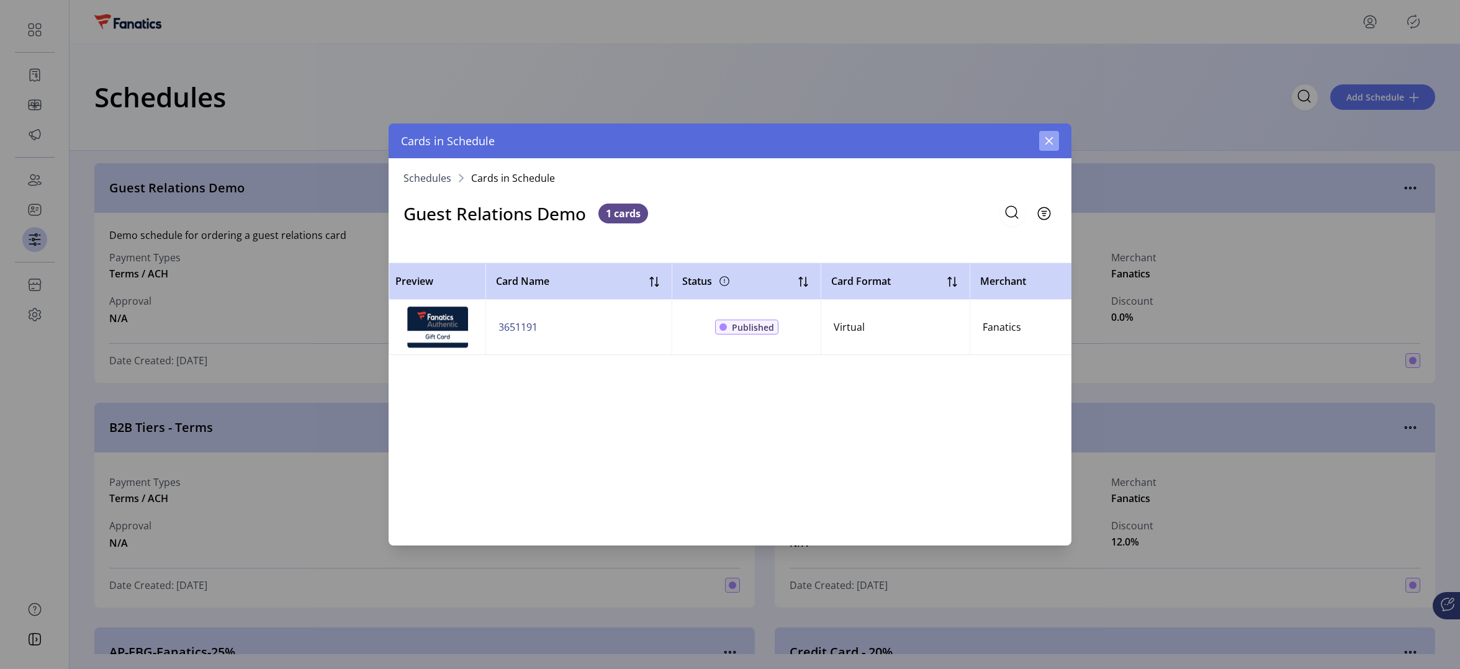
click at [1050, 141] on icon "button" at bounding box center [1049, 141] width 10 height 10
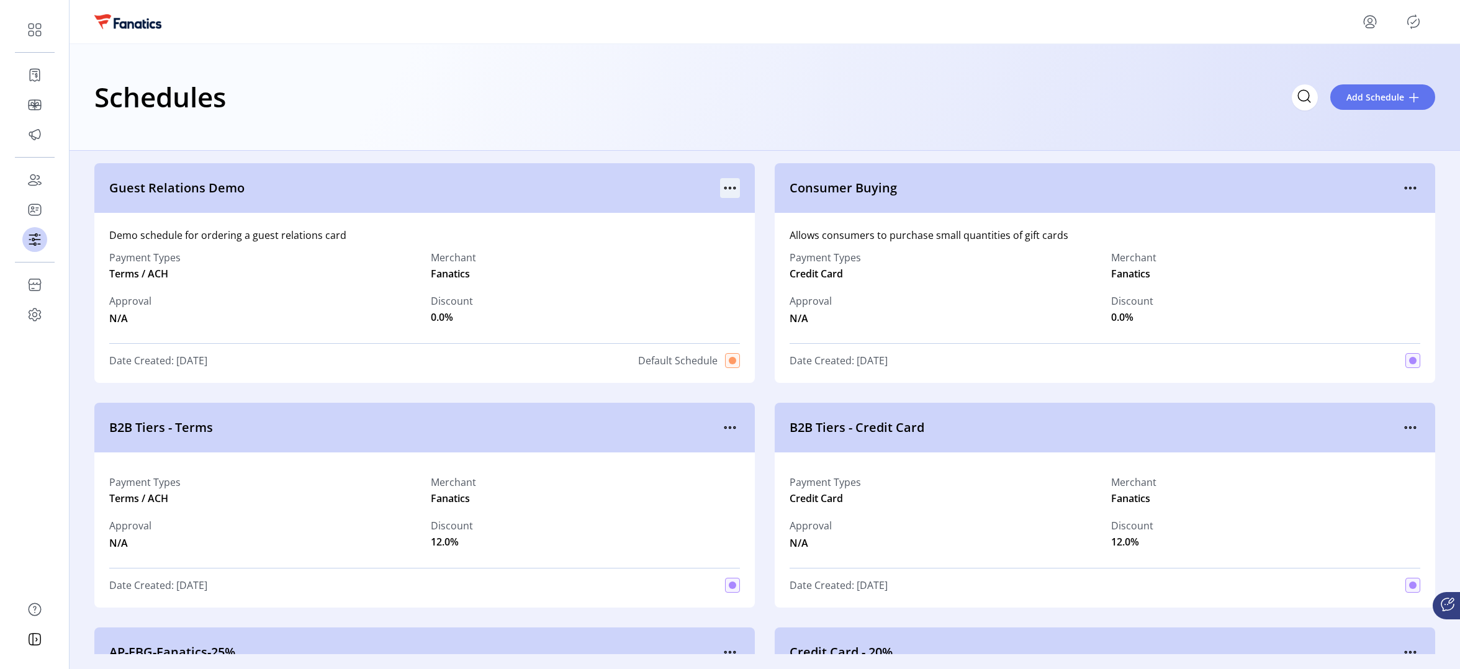
click at [725, 186] on icon "menu" at bounding box center [730, 188] width 20 height 20
click at [779, 230] on span "Edit Details" at bounding box center [778, 232] width 103 height 10
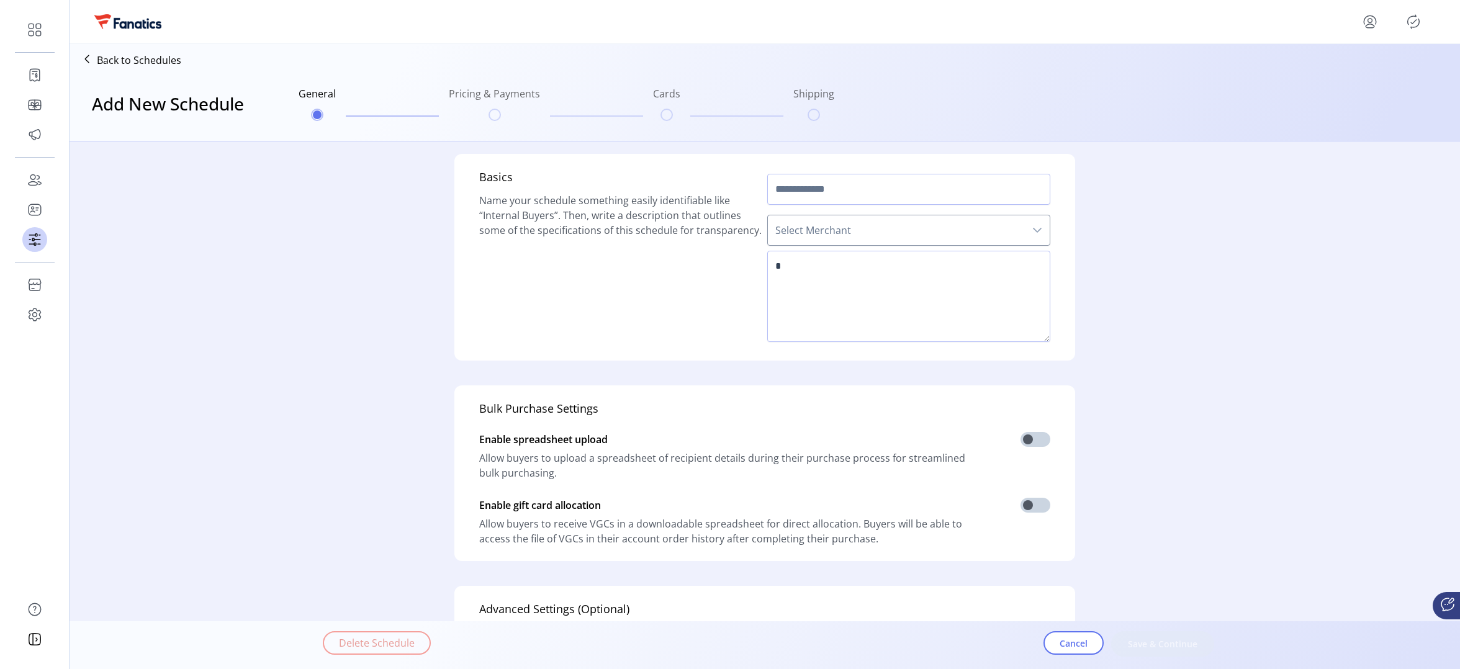
type input "**********"
type textarea "**********"
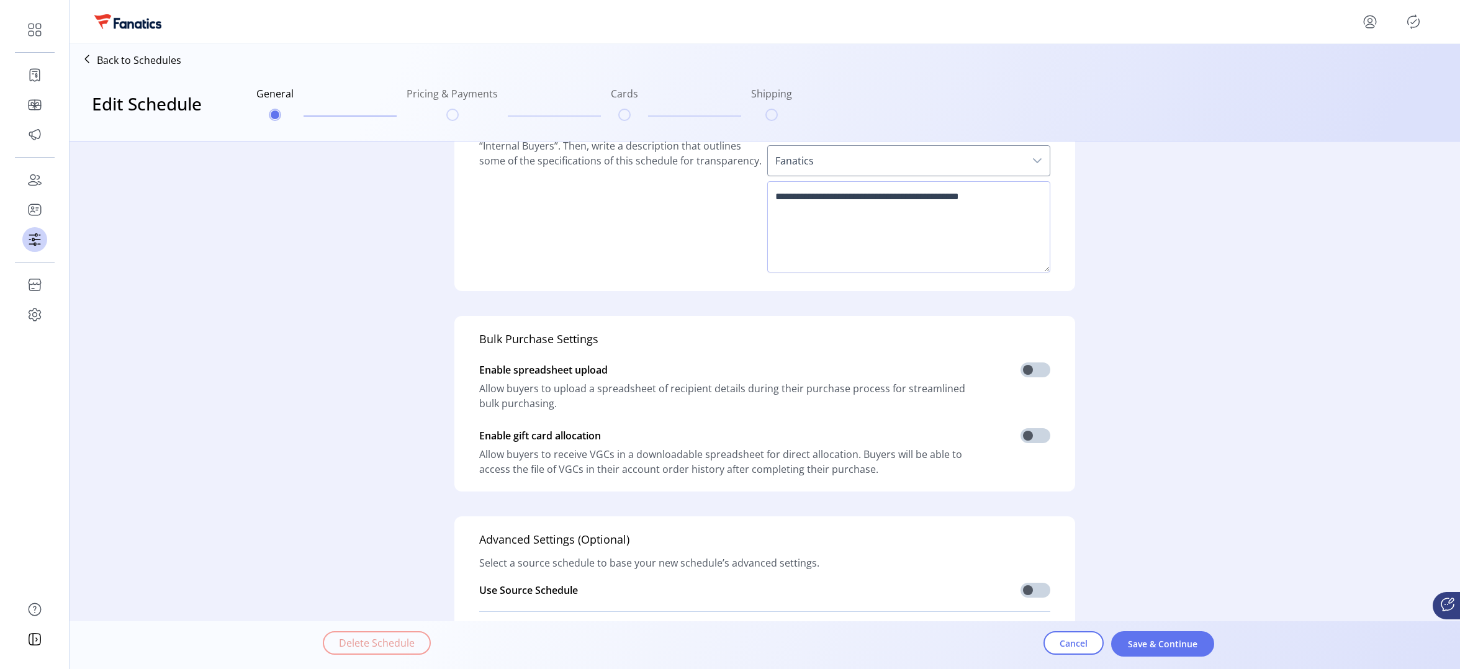
scroll to position [218, 0]
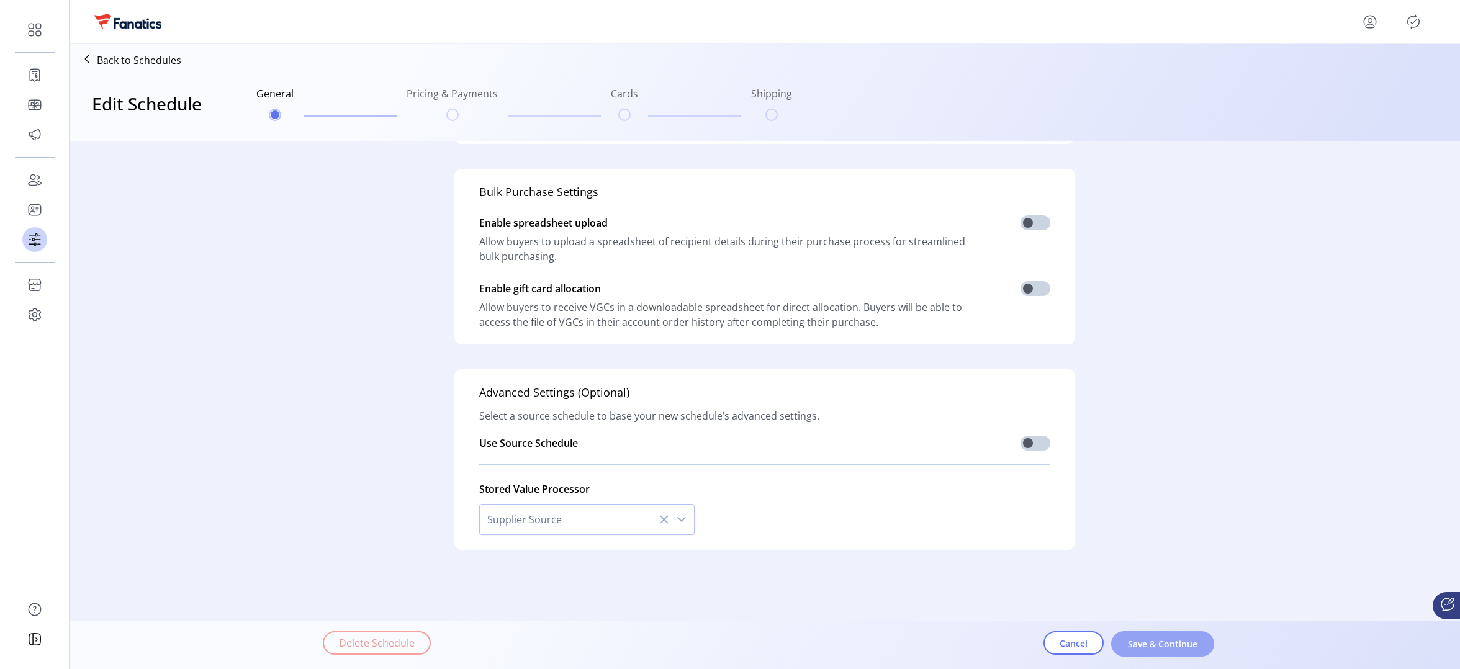
click at [1147, 647] on span "Save & Continue" at bounding box center [1162, 643] width 71 height 13
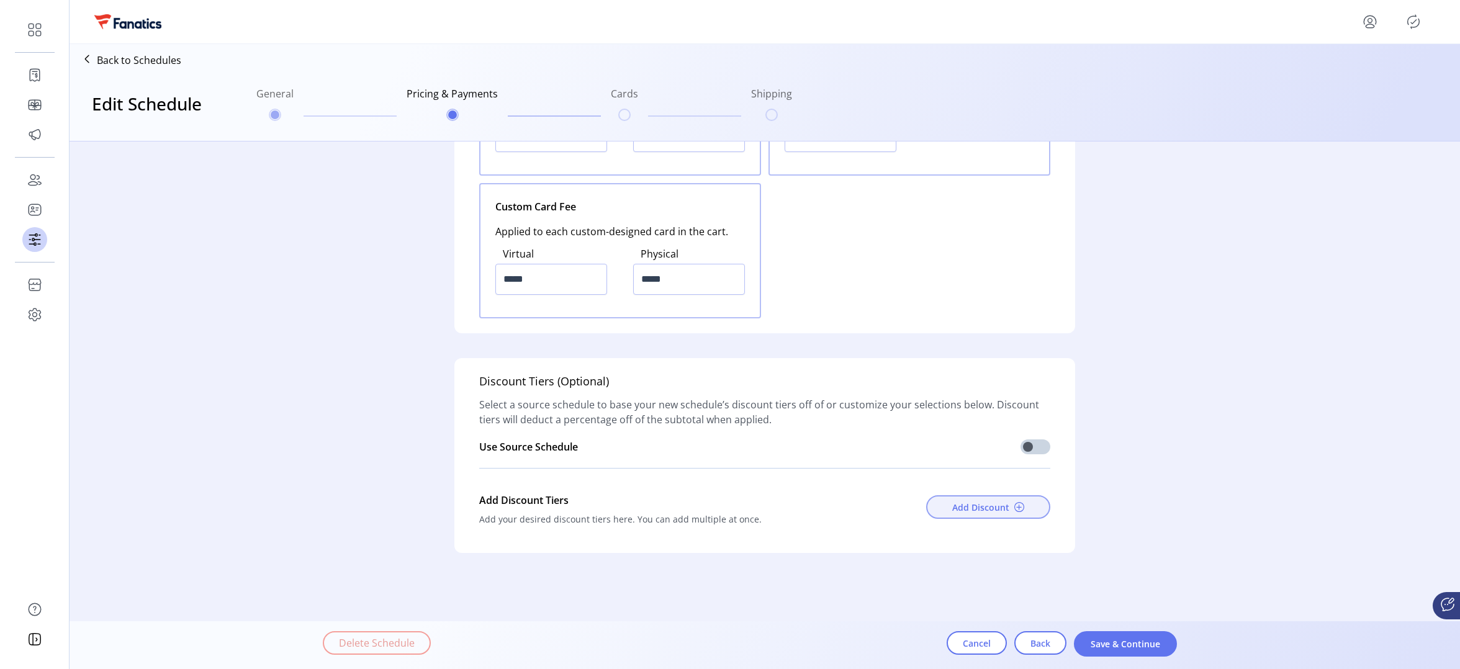
scroll to position [1567, 0]
click at [1107, 643] on span "Save & Continue" at bounding box center [1125, 643] width 71 height 13
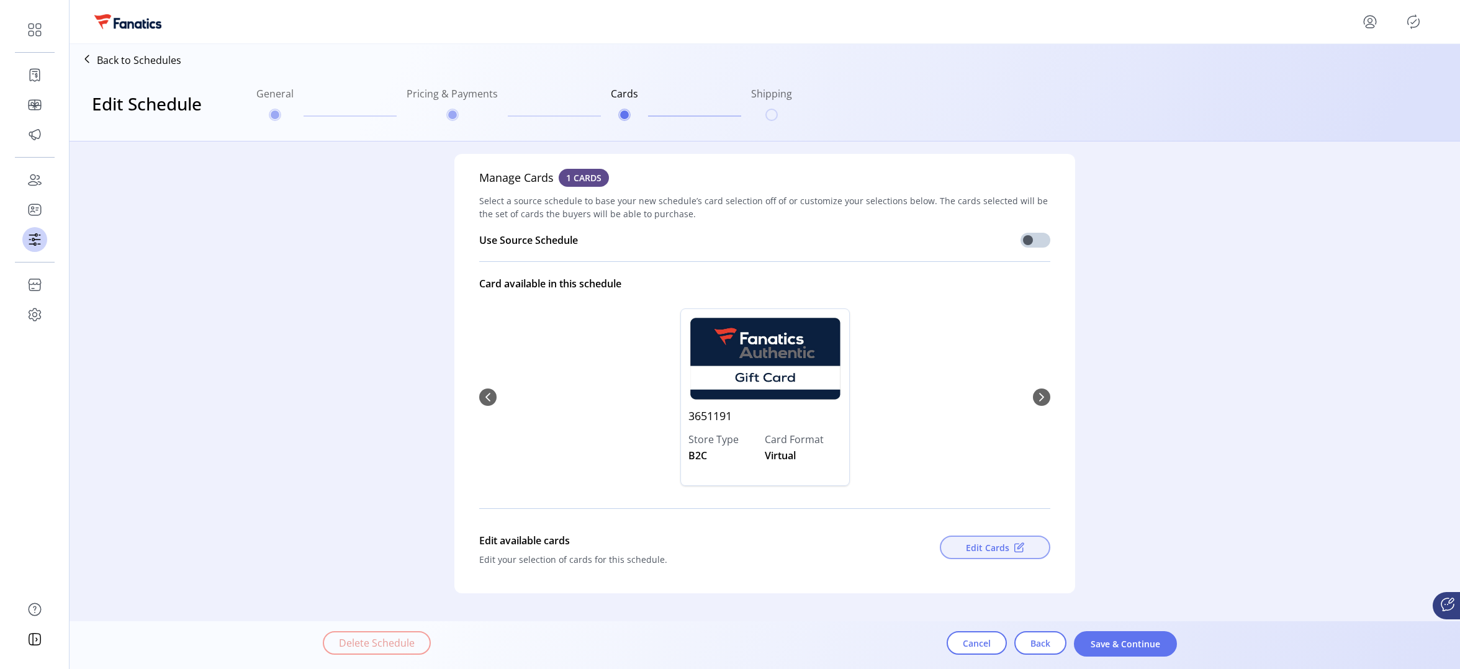
click at [979, 543] on span "Edit Cards" at bounding box center [987, 547] width 43 height 13
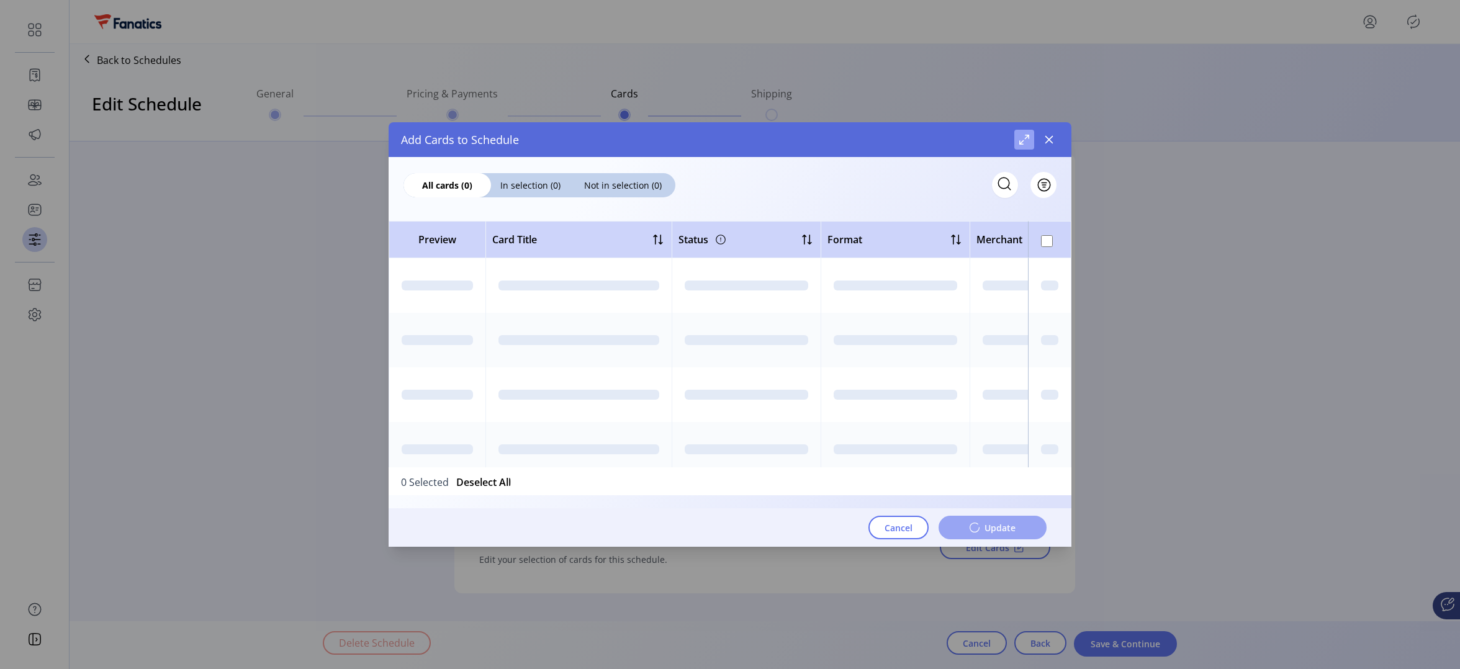
click at [1020, 142] on span "Maximize" at bounding box center [1024, 140] width 10 height 10
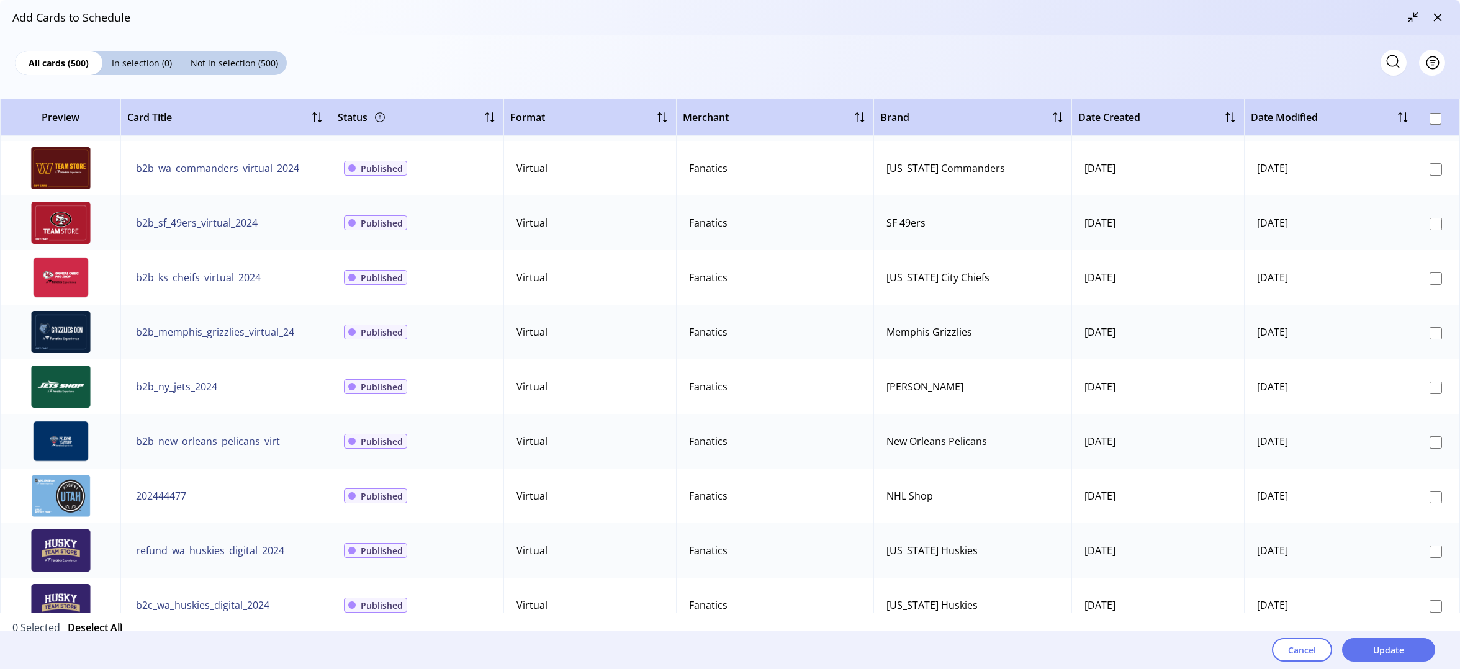
scroll to position [1887, 0]
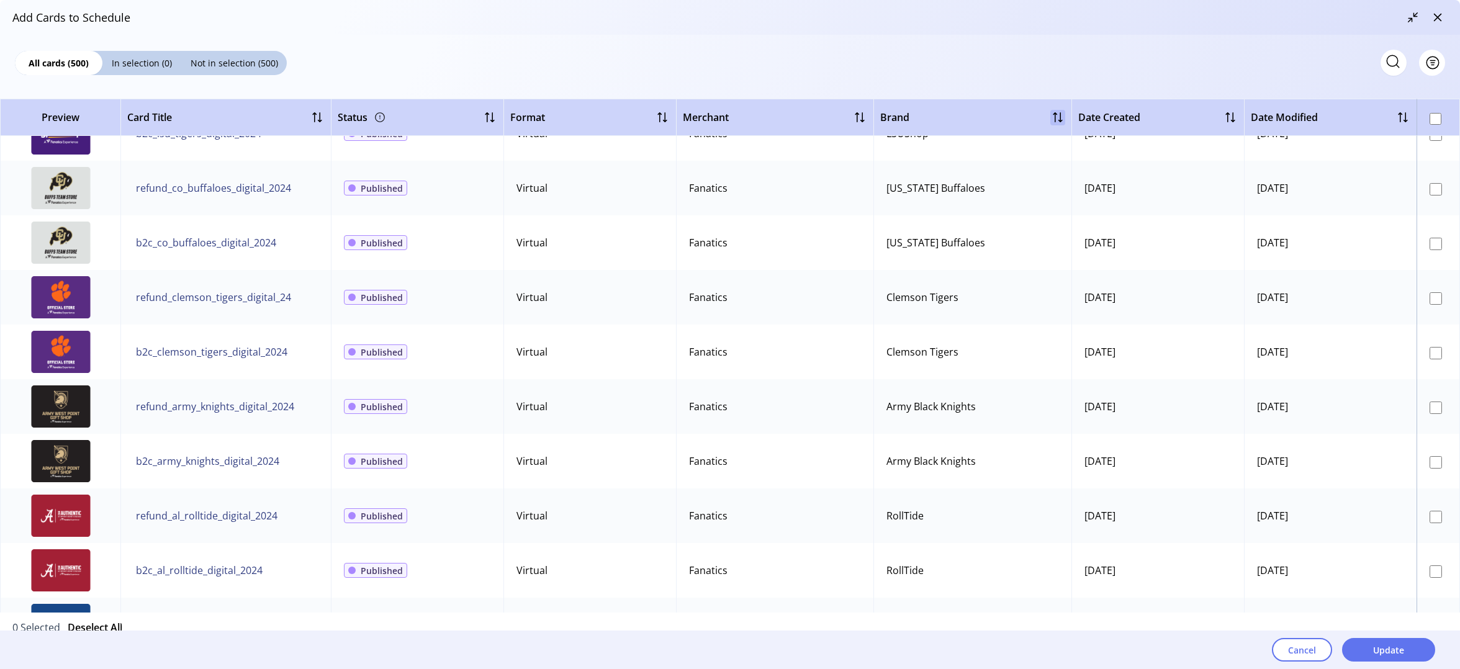
click at [1053, 117] on div at bounding box center [1057, 117] width 15 height 15
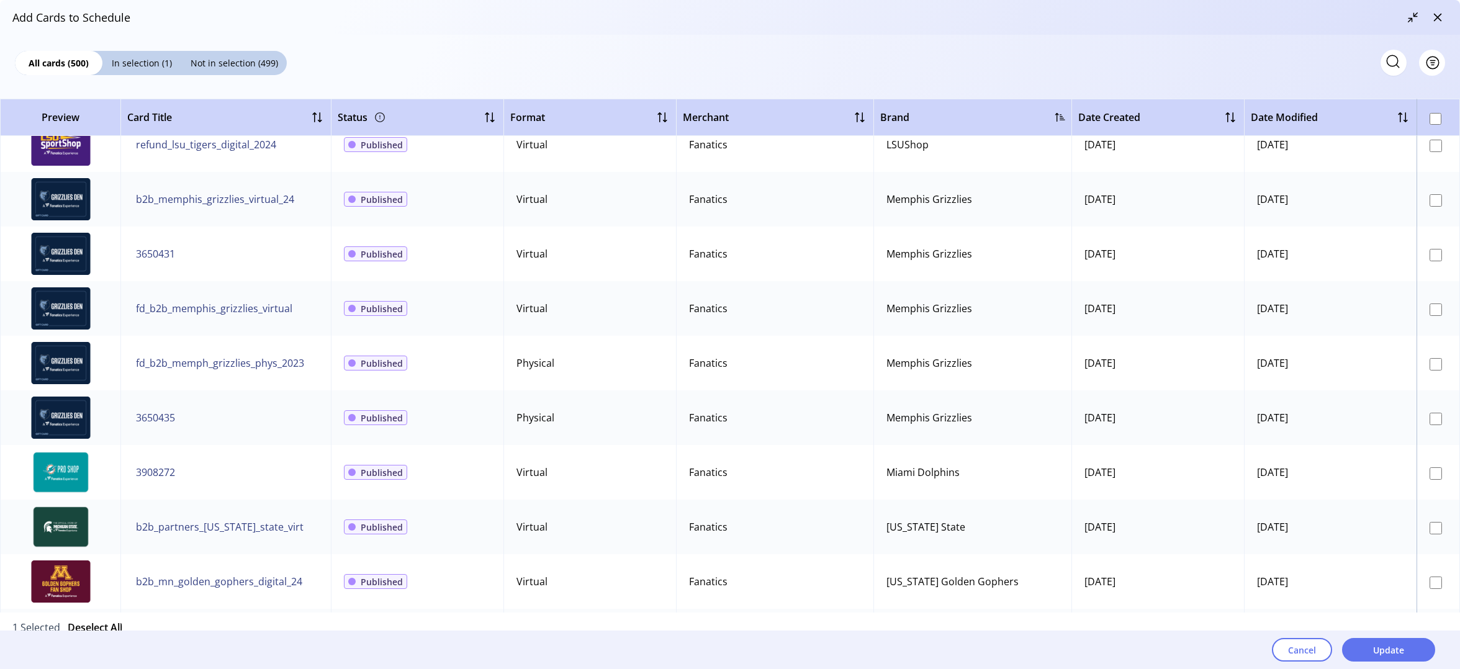
scroll to position [23838, 0]
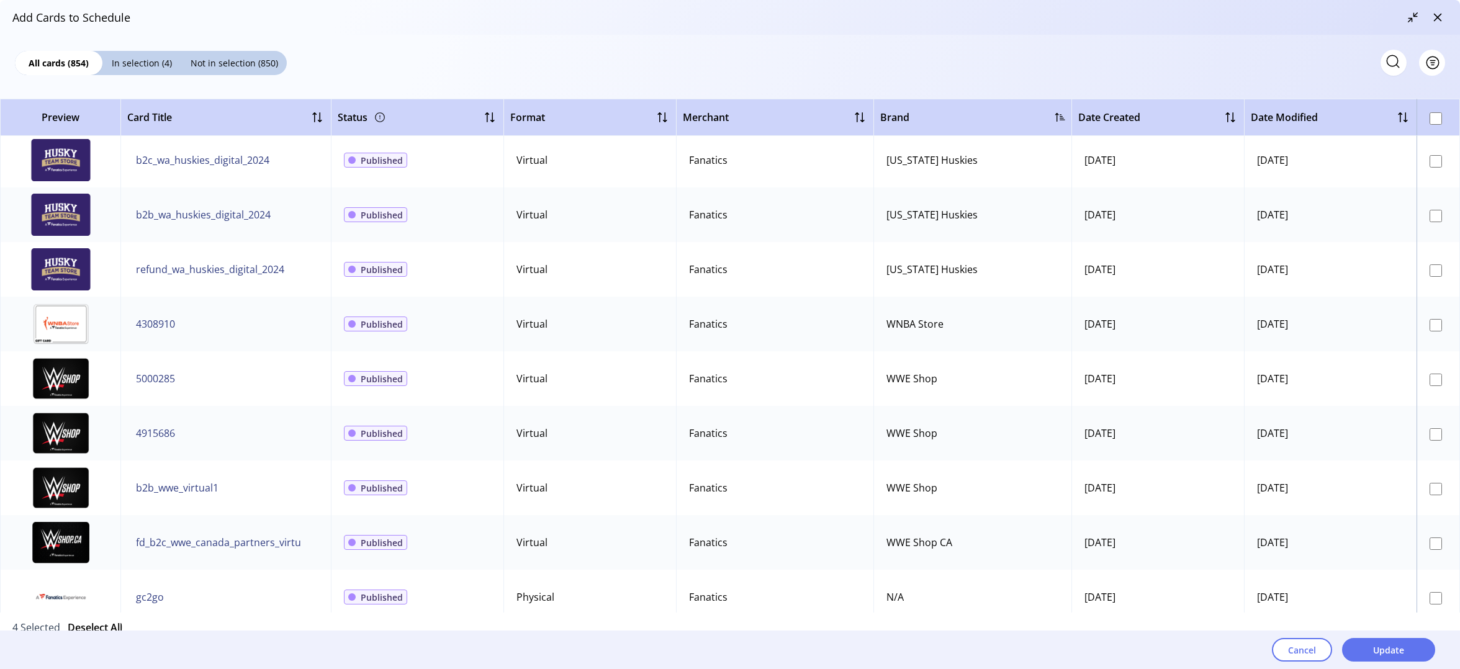
scroll to position [44456, 0]
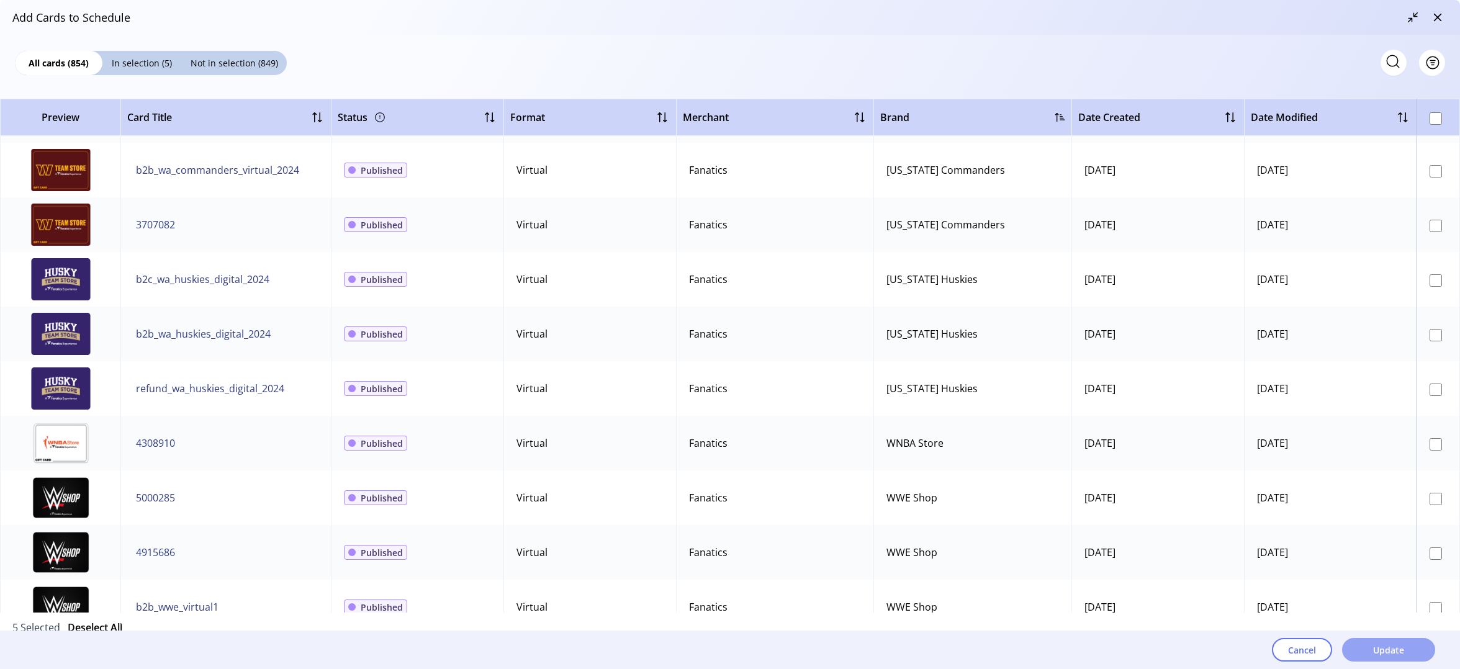
click at [1378, 650] on span "Update" at bounding box center [1388, 650] width 31 height 13
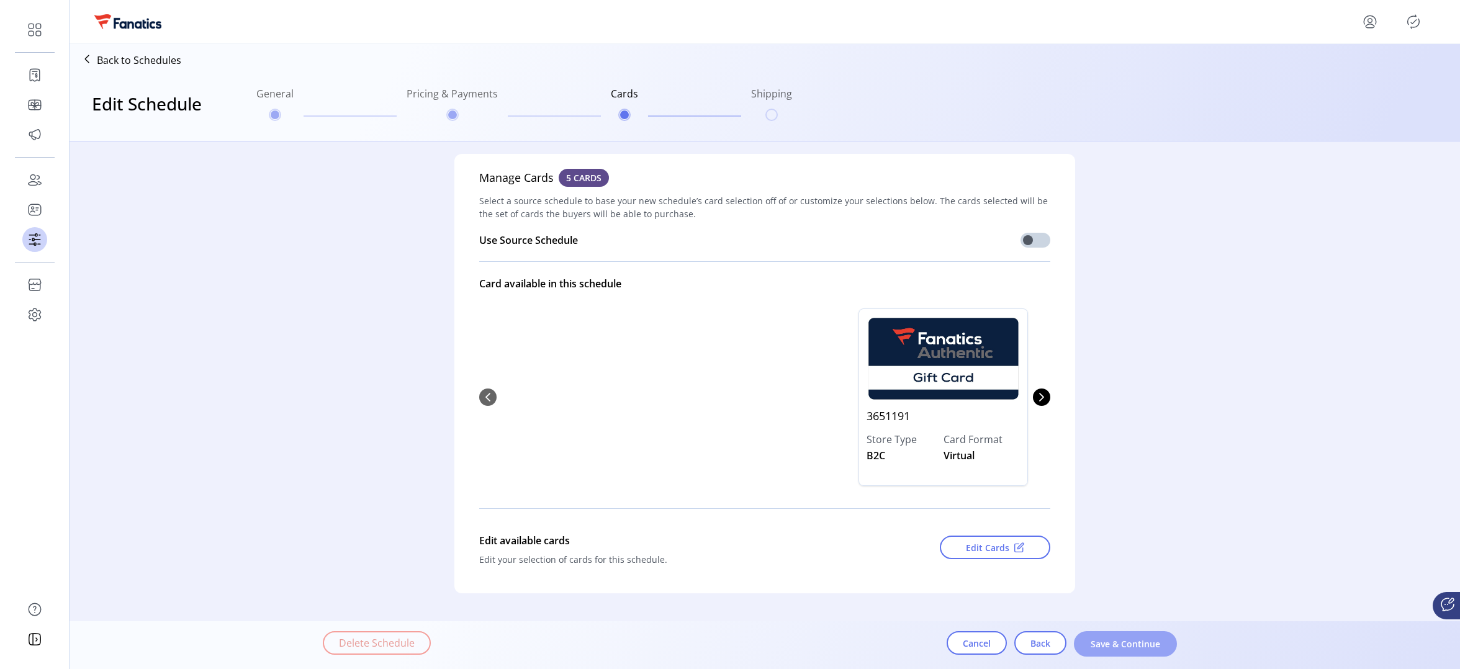
click at [1123, 646] on span "Save & Continue" at bounding box center [1125, 643] width 71 height 13
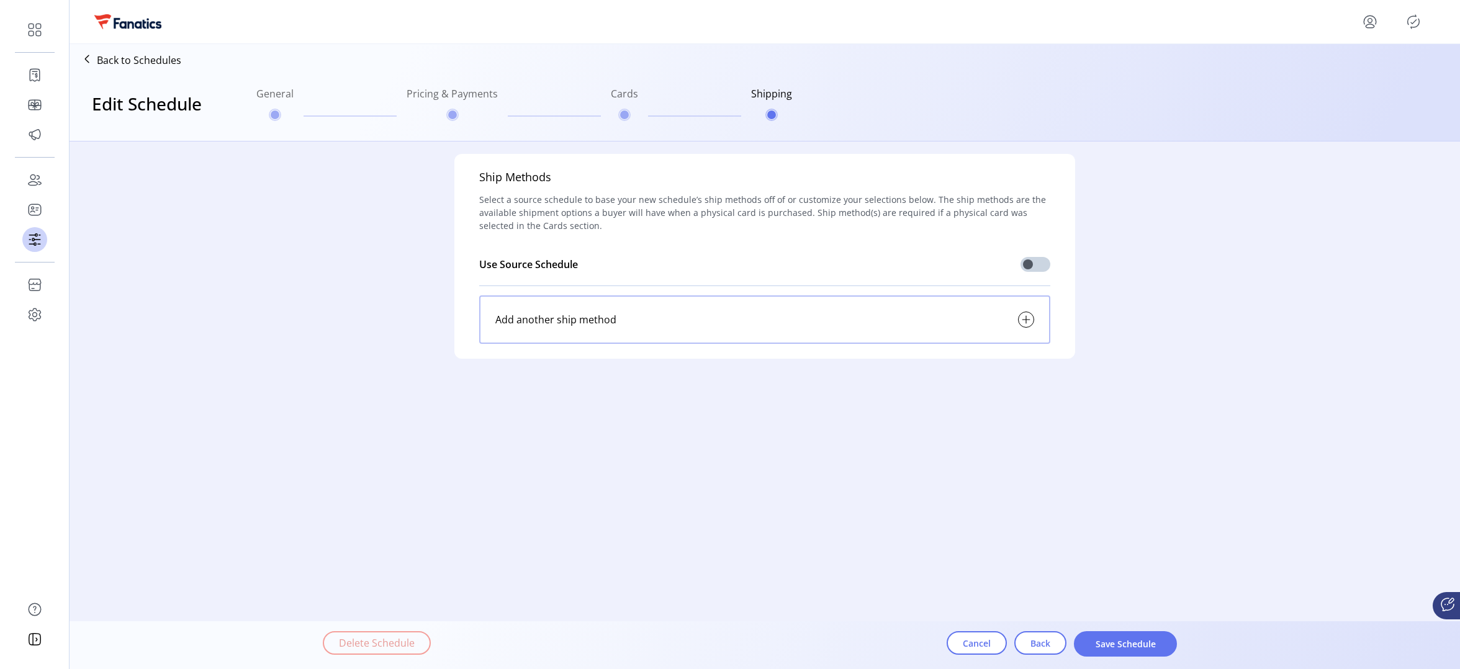
click at [1123, 646] on span "Save Schedule" at bounding box center [1125, 643] width 71 height 13
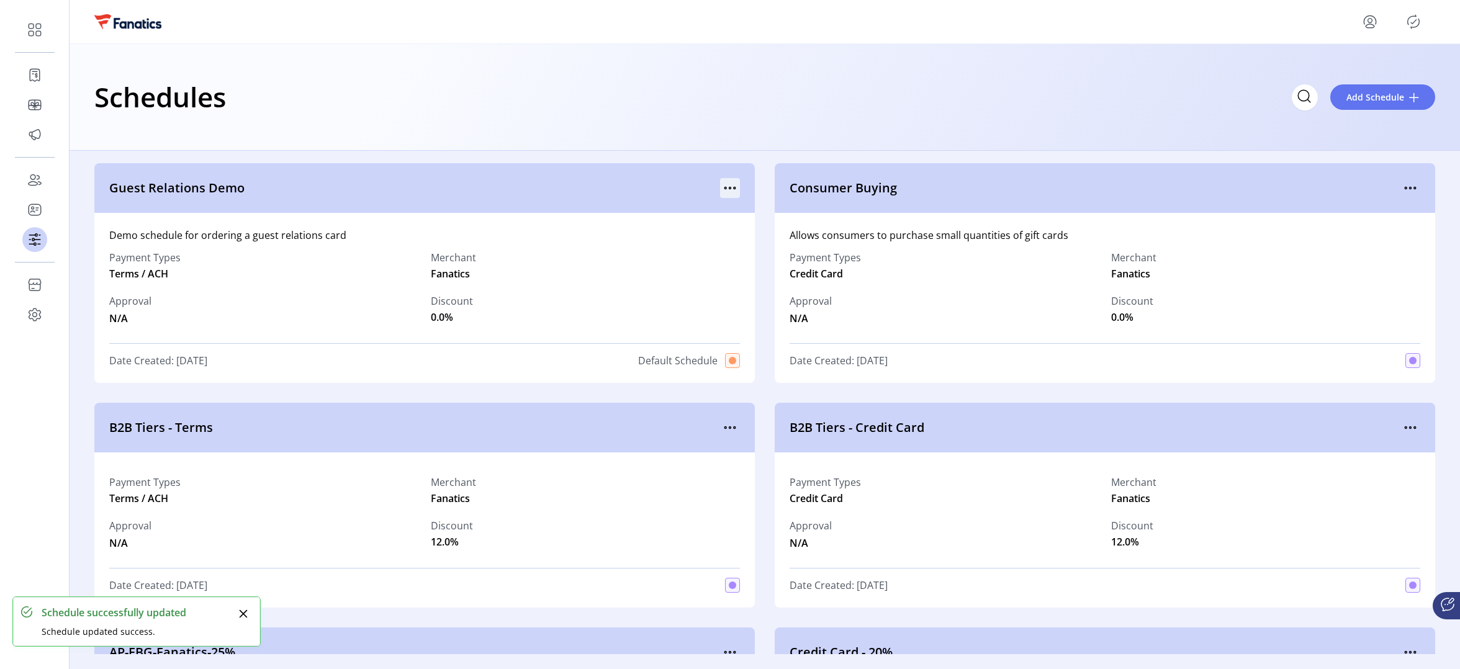
click at [734, 188] on icon "menu" at bounding box center [735, 188] width 2 height 2
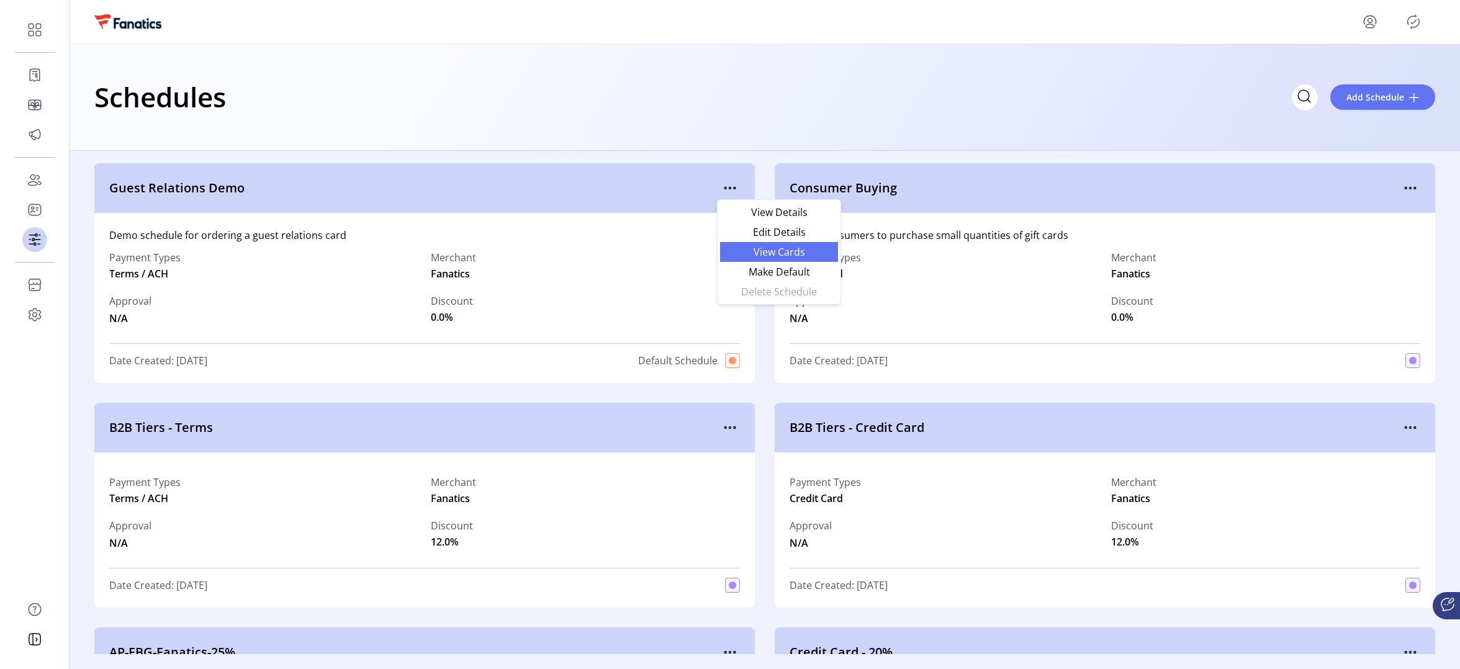
click at [759, 250] on span "View Cards" at bounding box center [778, 252] width 103 height 10
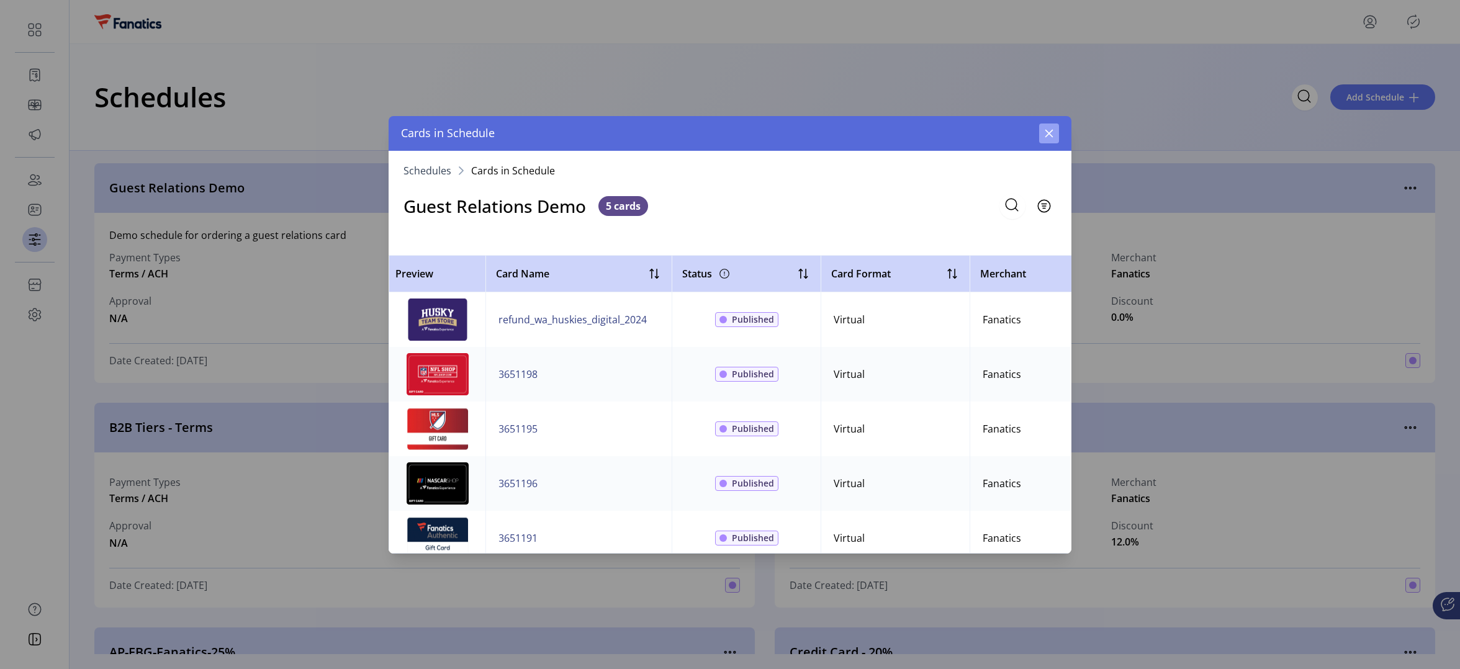
click at [1045, 131] on icon "button" at bounding box center [1049, 133] width 10 height 10
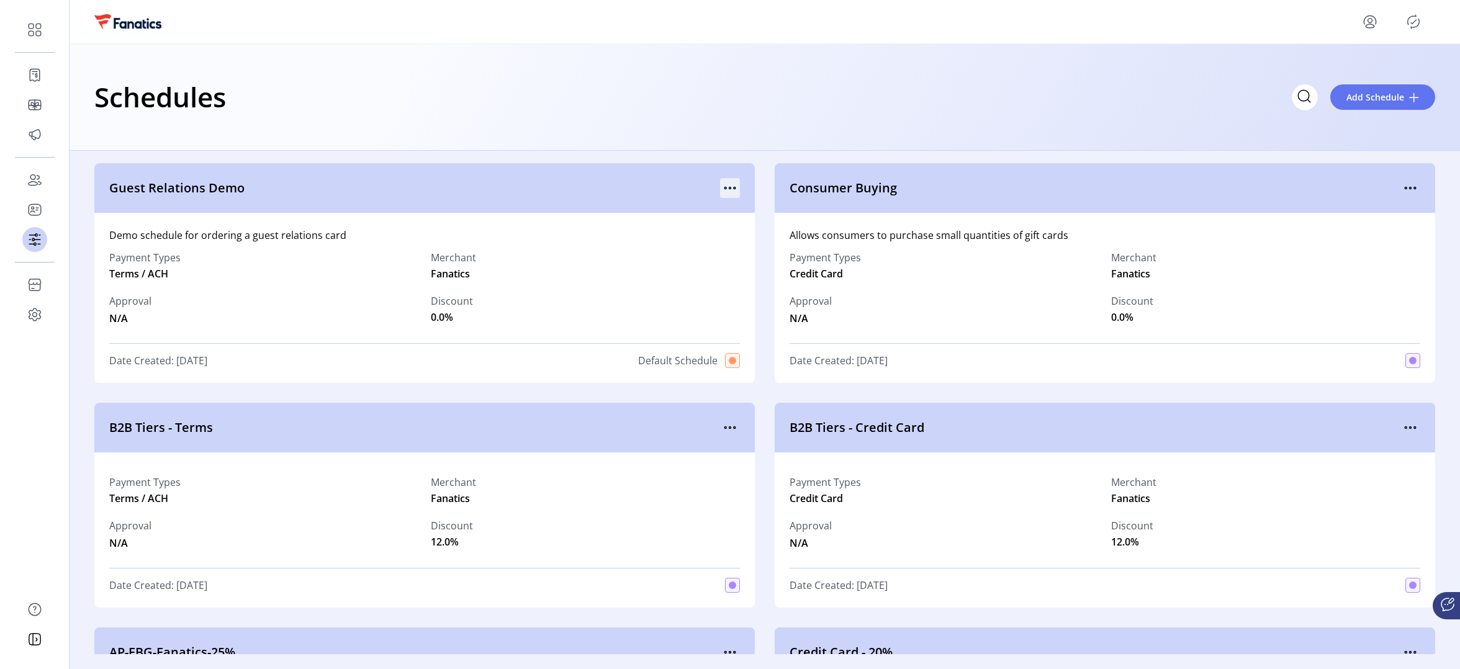
click at [724, 181] on icon "menu" at bounding box center [730, 188] width 20 height 20
click at [765, 247] on span "View Cards" at bounding box center [778, 252] width 103 height 10
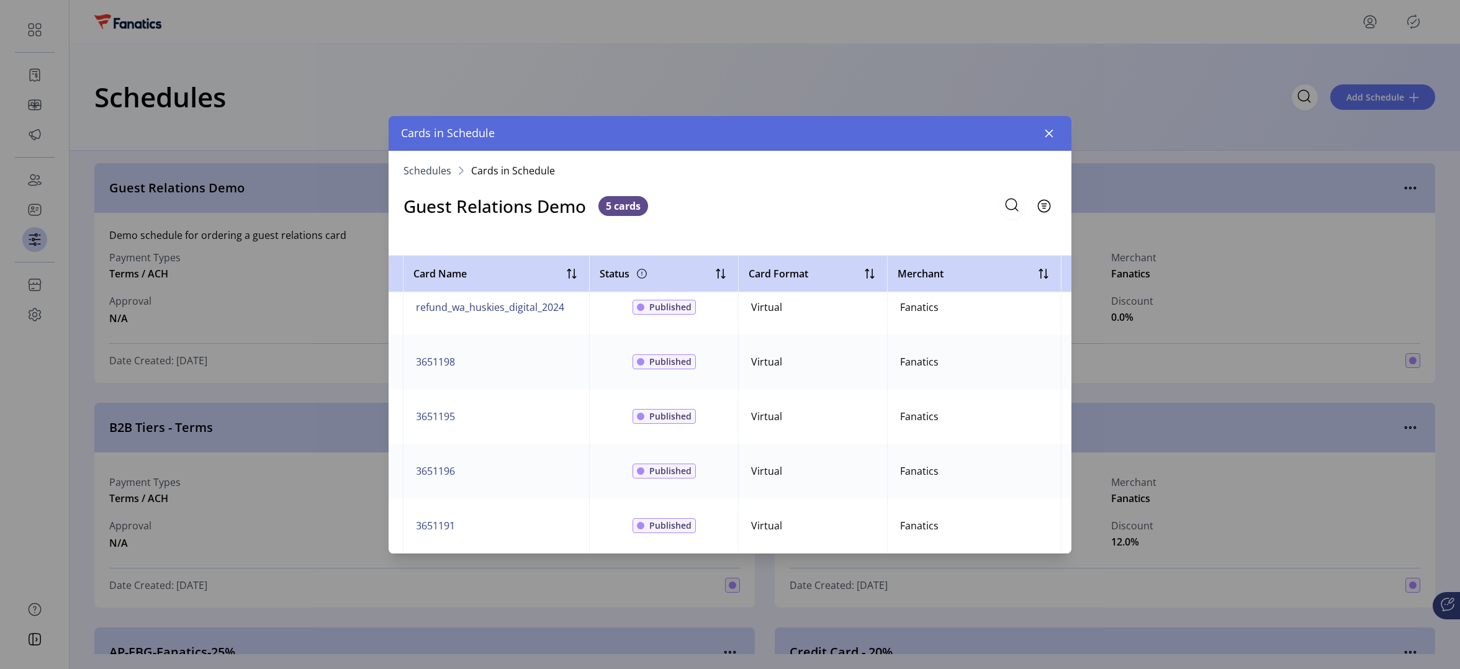
scroll to position [25, 0]
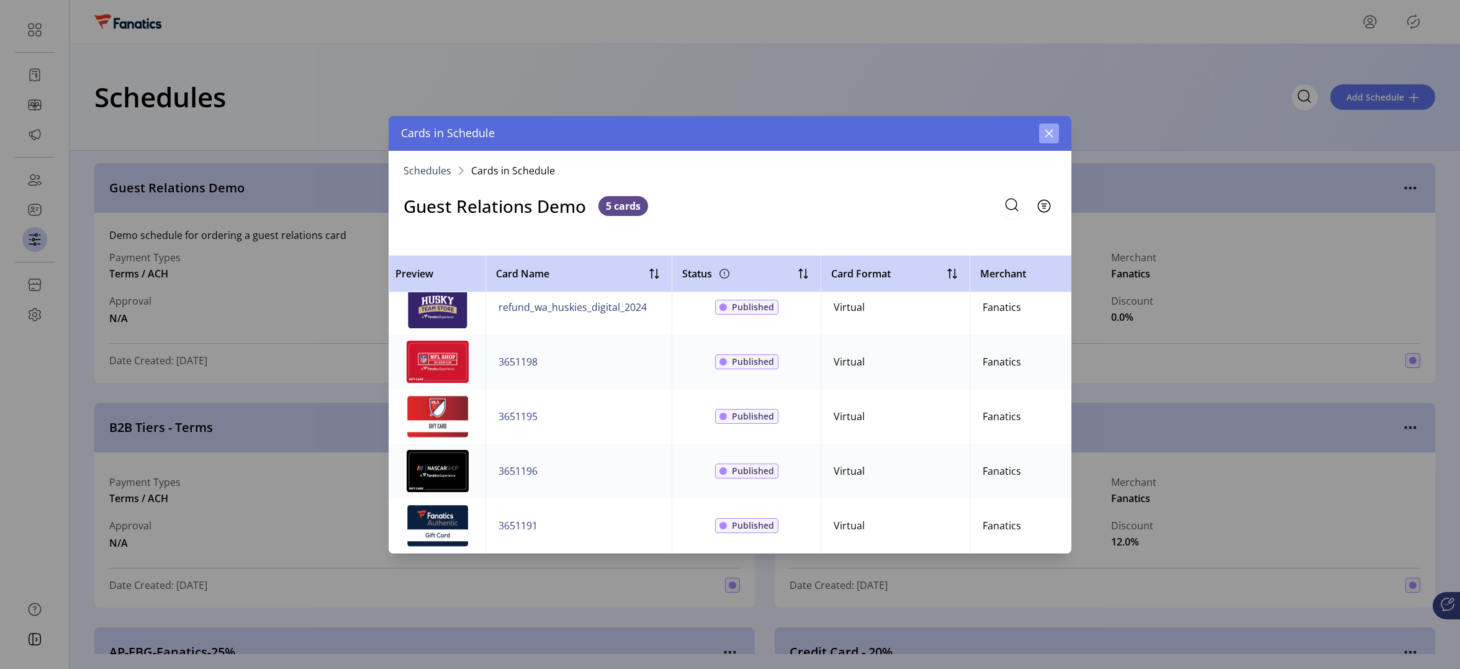
click at [1053, 135] on icon "button" at bounding box center [1049, 133] width 10 height 10
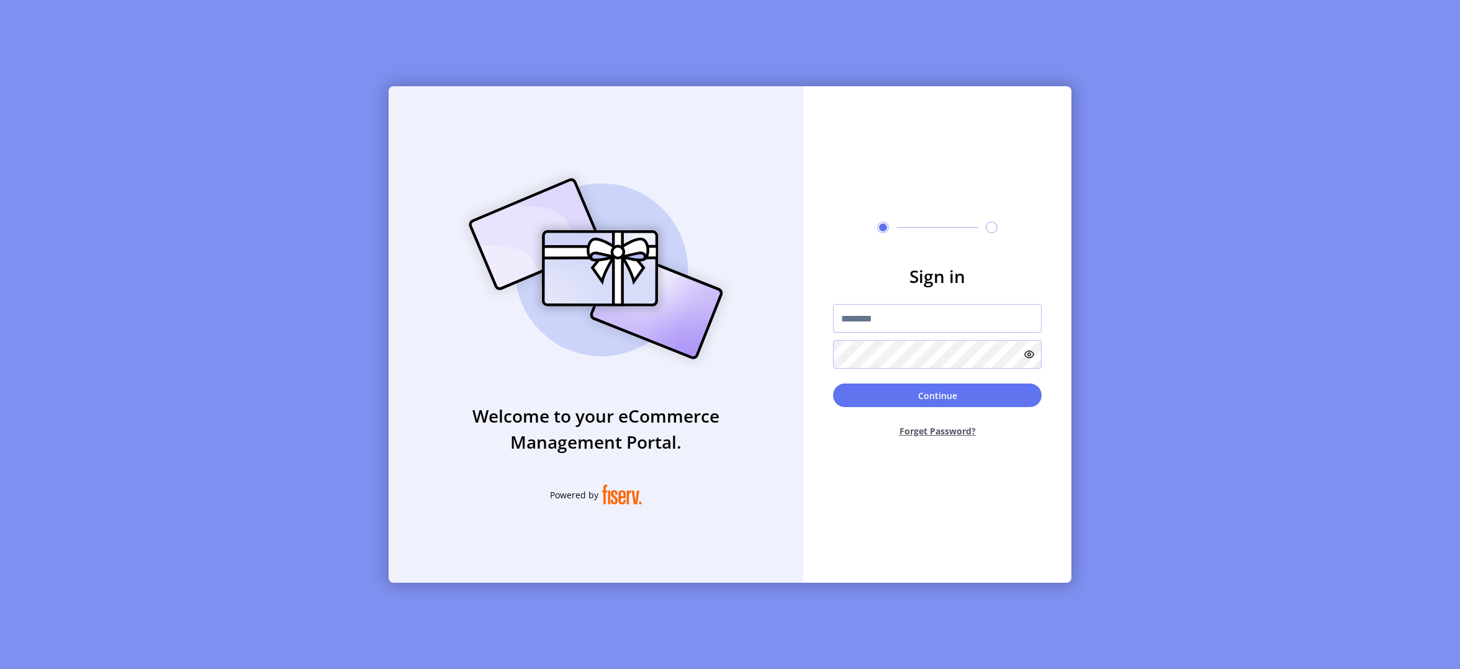
type input "**********"
